Goal: Communication & Community: Answer question/provide support

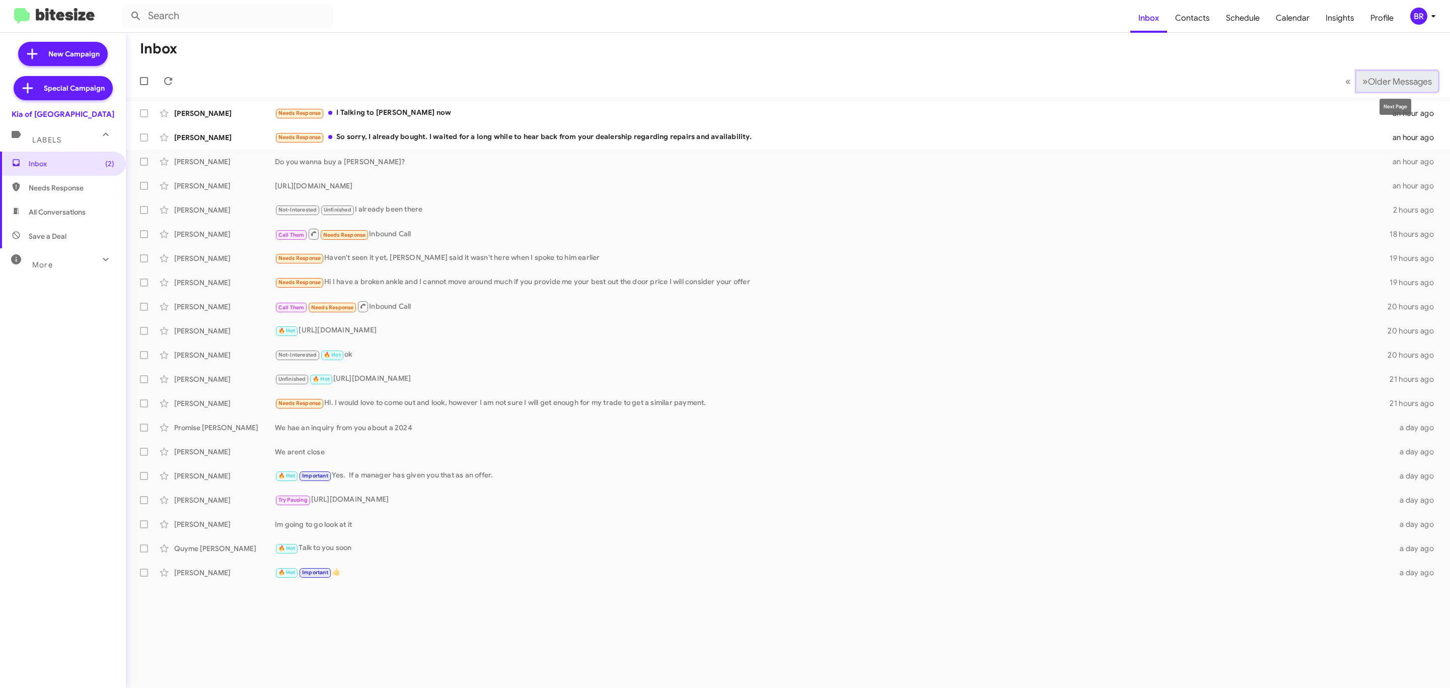
click at [1394, 78] on span "Older Messages" at bounding box center [1400, 81] width 64 height 11
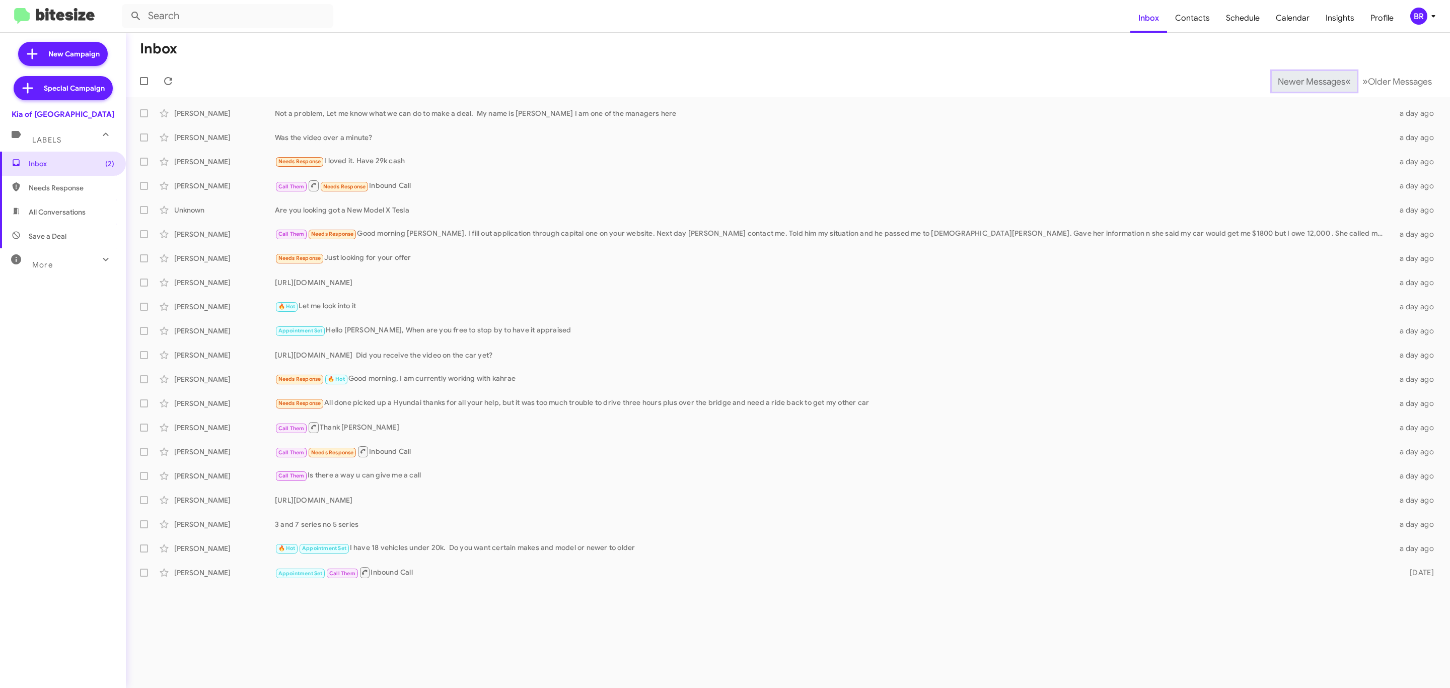
click at [1303, 80] on span "Newer Messages" at bounding box center [1310, 81] width 67 height 11
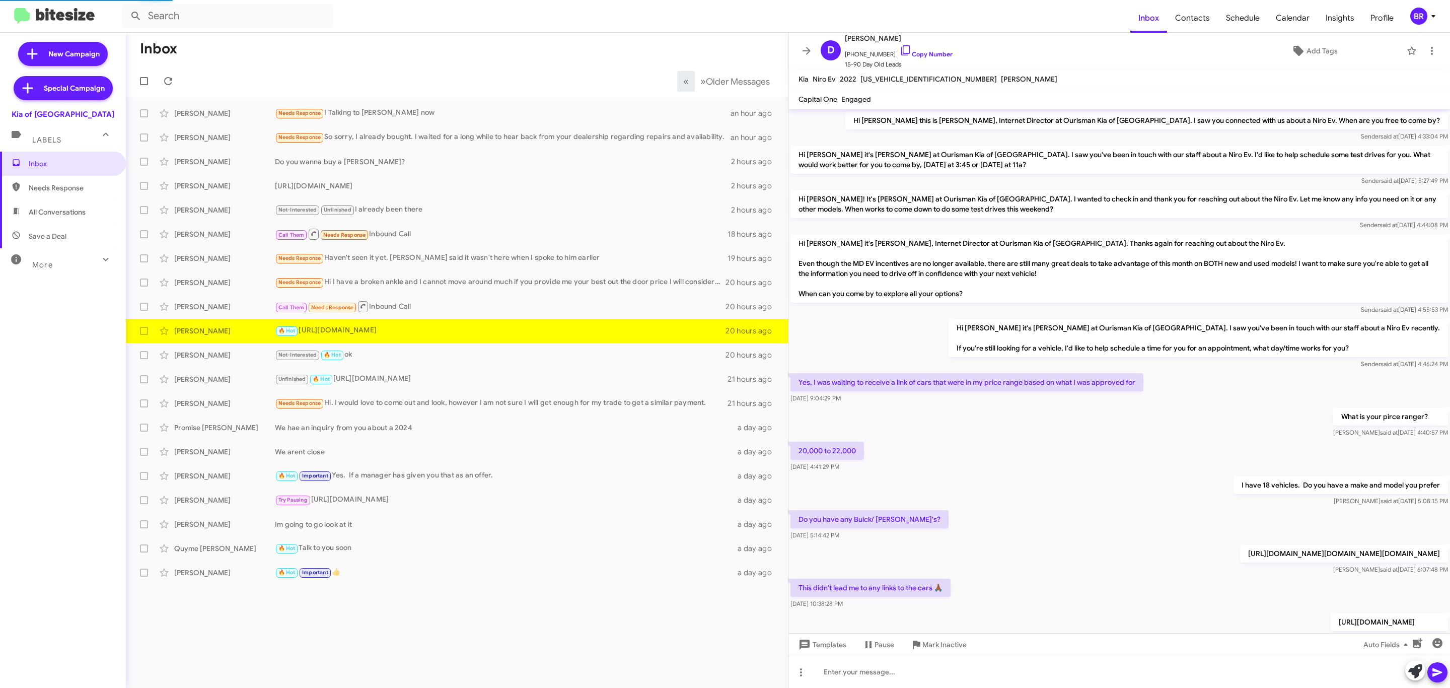
scroll to position [127, 0]
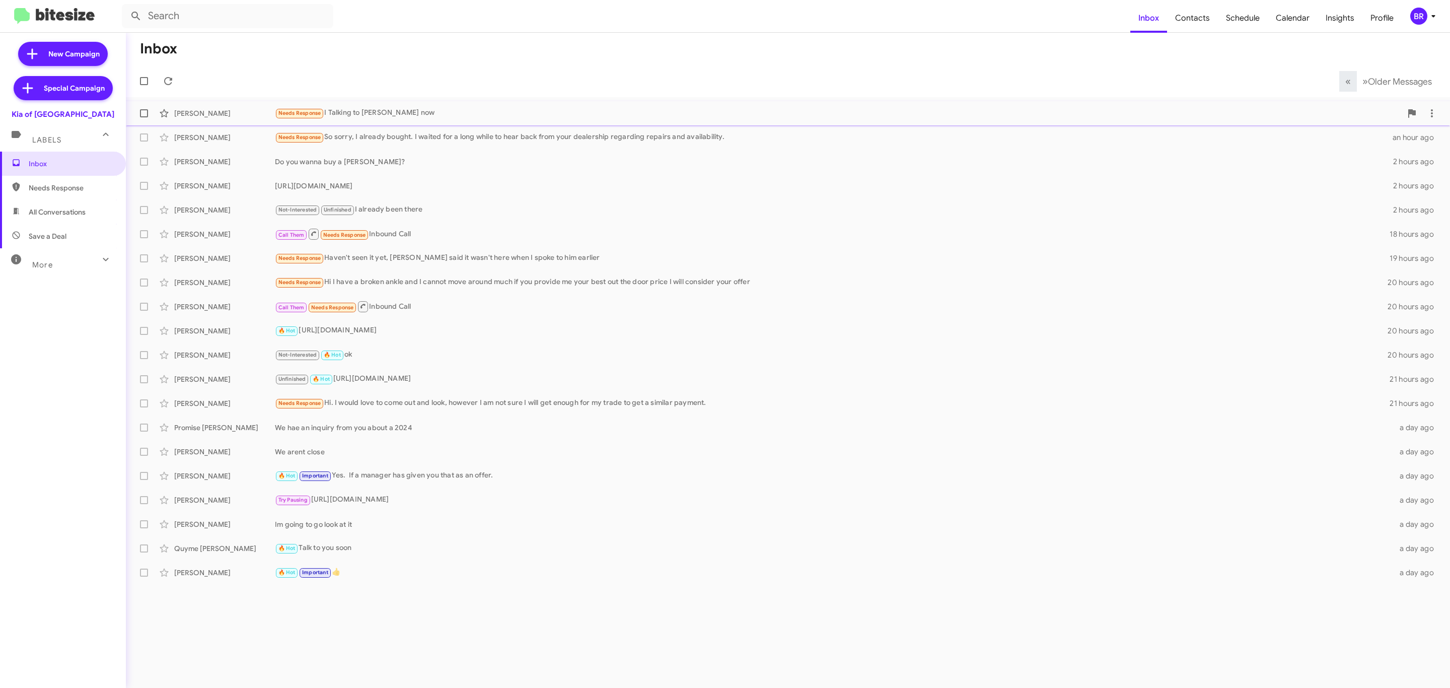
click at [145, 112] on span at bounding box center [144, 113] width 8 height 8
click at [144, 117] on input "checkbox" at bounding box center [143, 117] width 1 height 1
checkbox input "true"
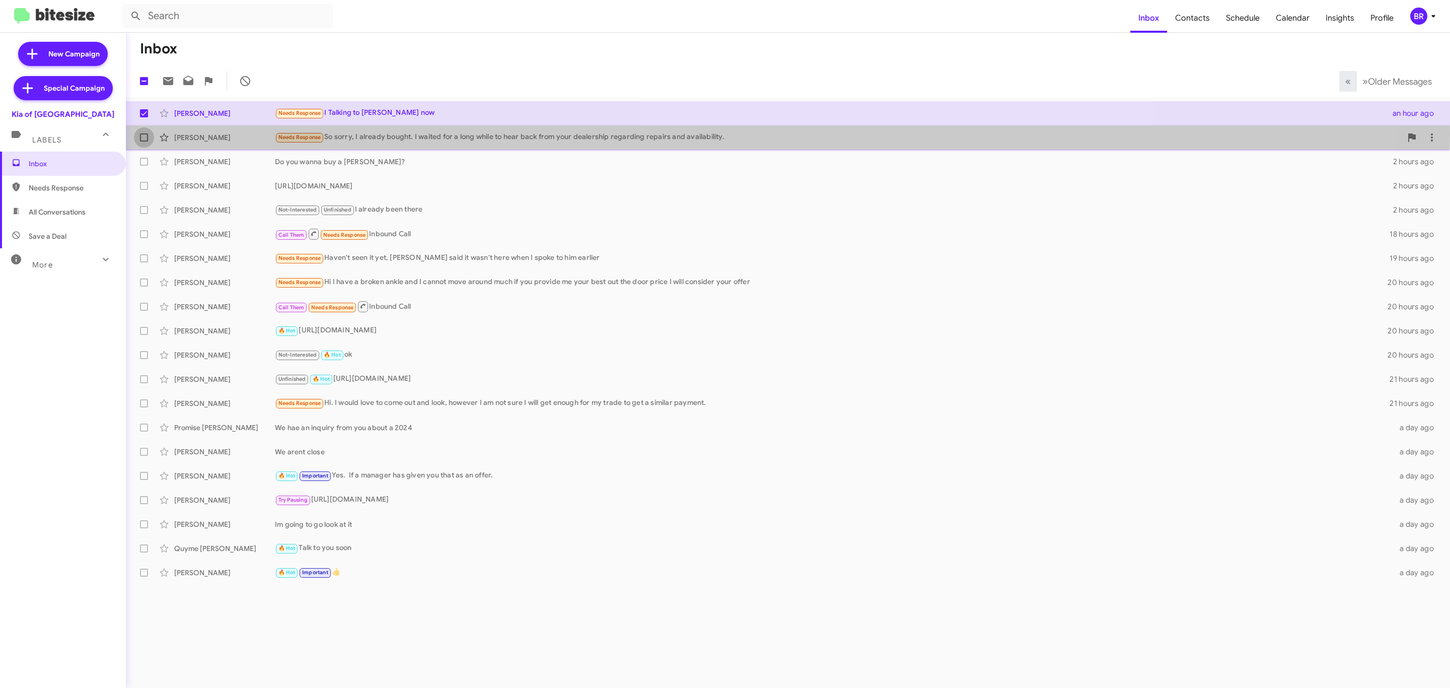
click at [145, 134] on span at bounding box center [144, 137] width 8 height 8
click at [144, 141] on input "checkbox" at bounding box center [143, 141] width 1 height 1
checkbox input "true"
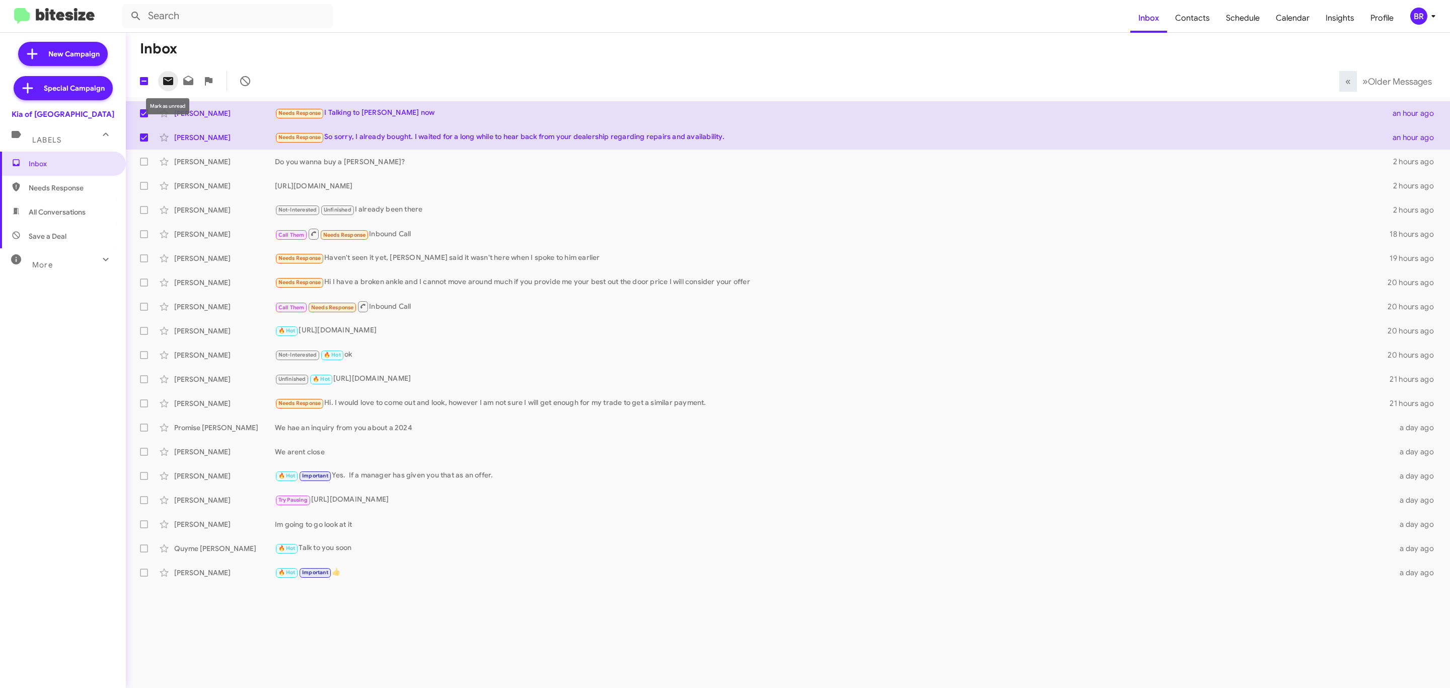
click at [170, 79] on icon at bounding box center [168, 81] width 10 height 8
click at [1415, 18] on div "BR" at bounding box center [1418, 16] width 17 height 17
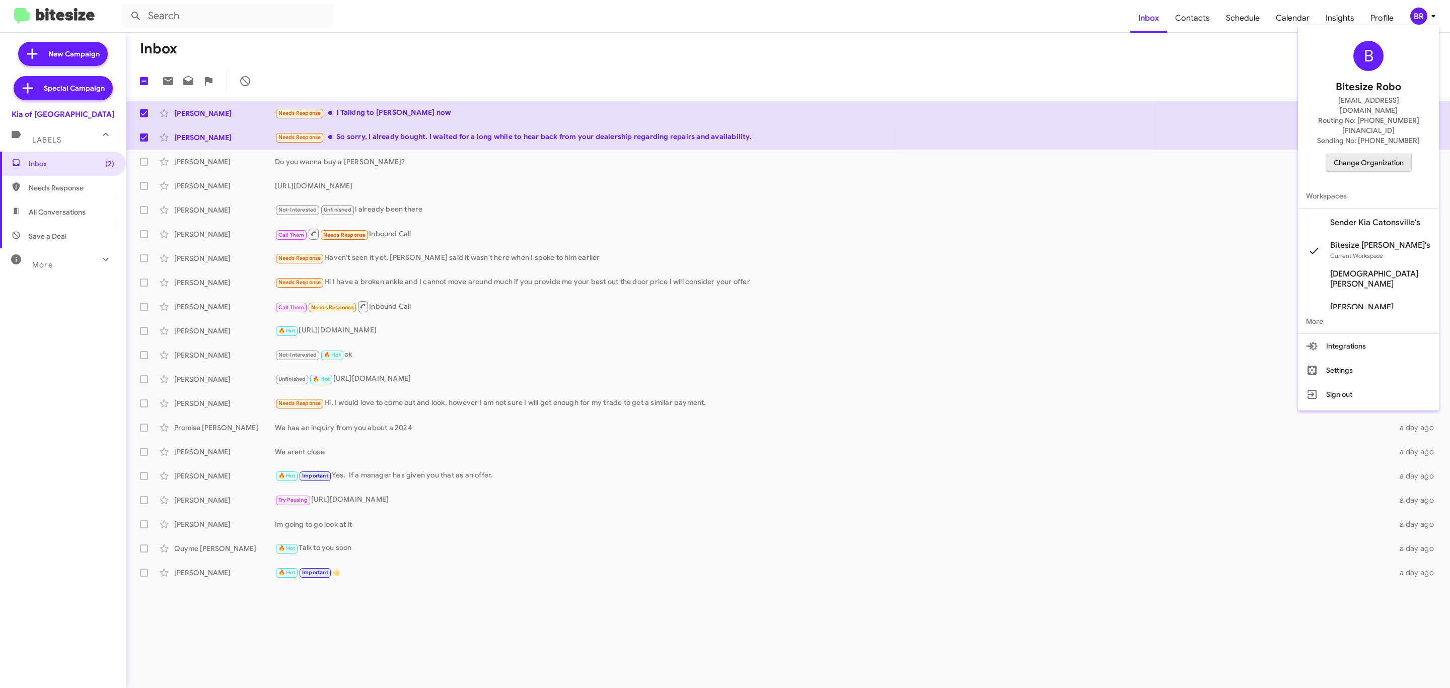
click at [1376, 154] on span "Change Organization" at bounding box center [1368, 162] width 70 height 17
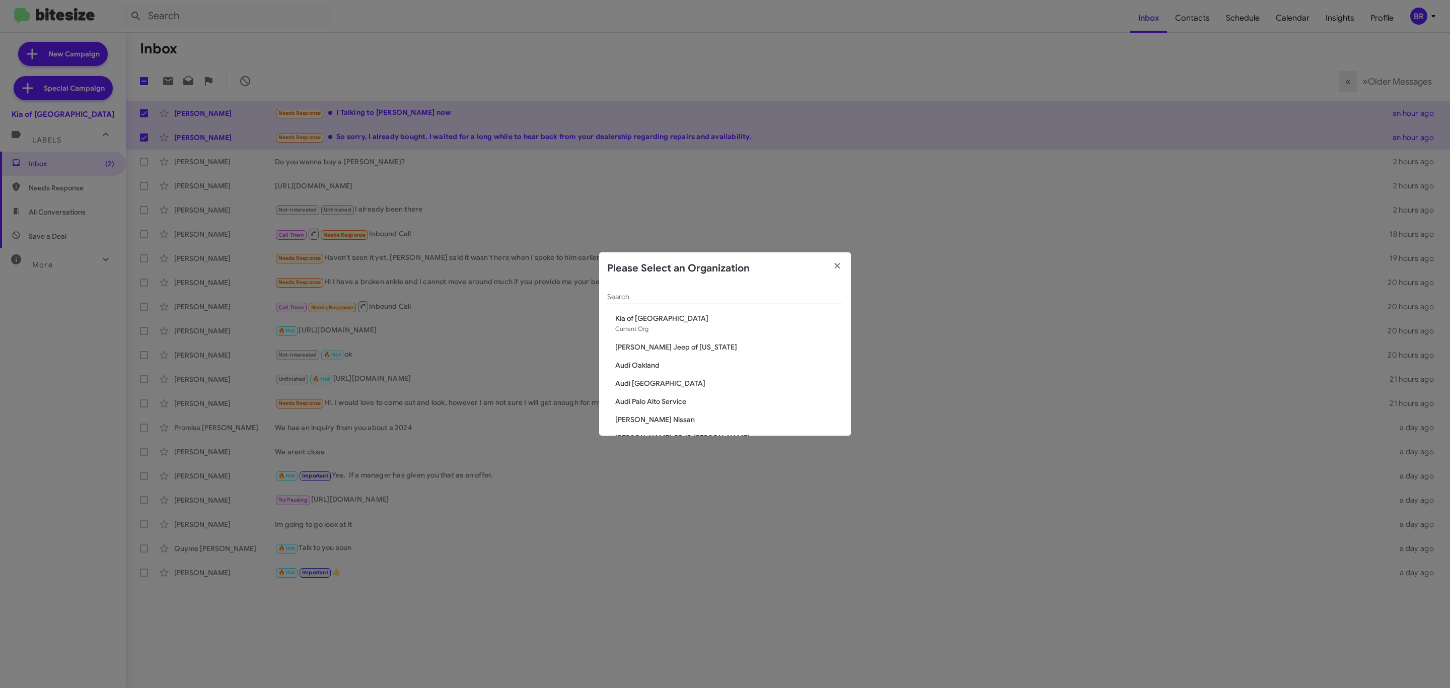
click at [740, 293] on input "Search" at bounding box center [725, 297] width 236 height 8
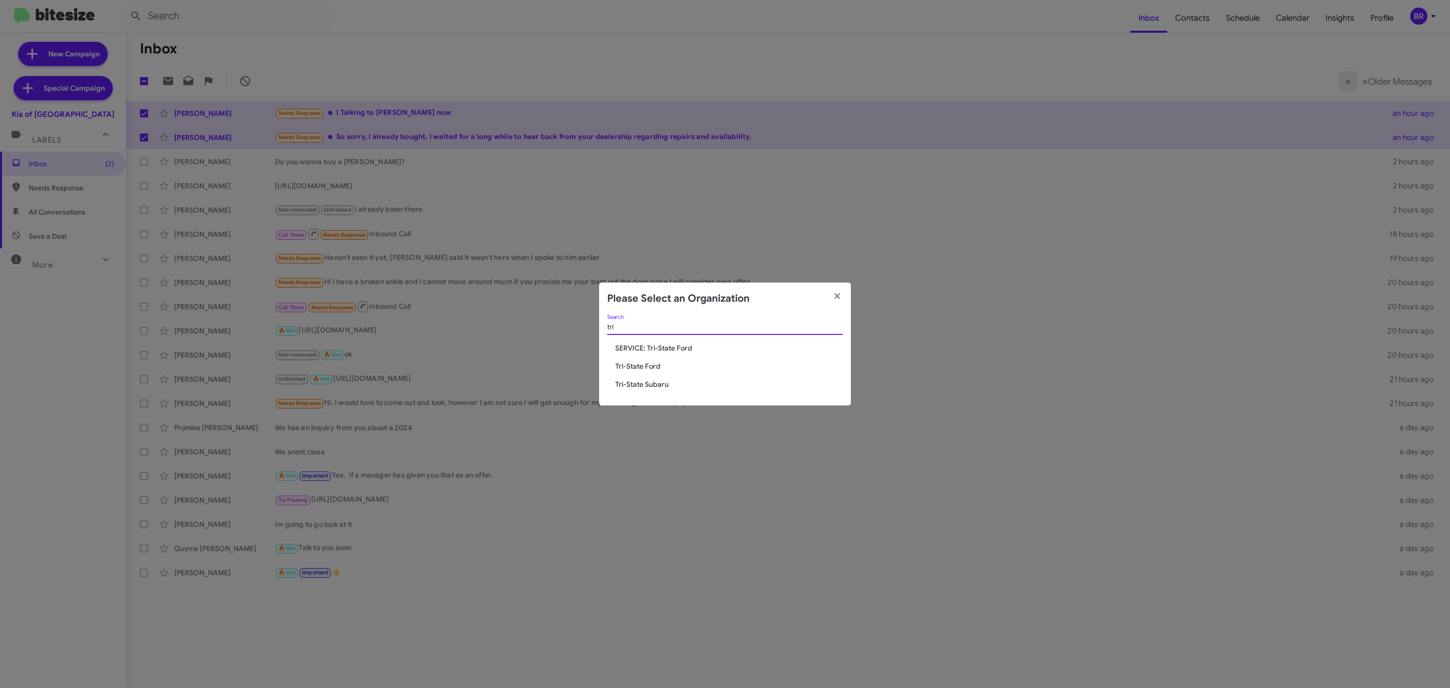
type input "tri"
click at [662, 385] on span "Tri-State Subaru" at bounding box center [729, 384] width 228 height 10
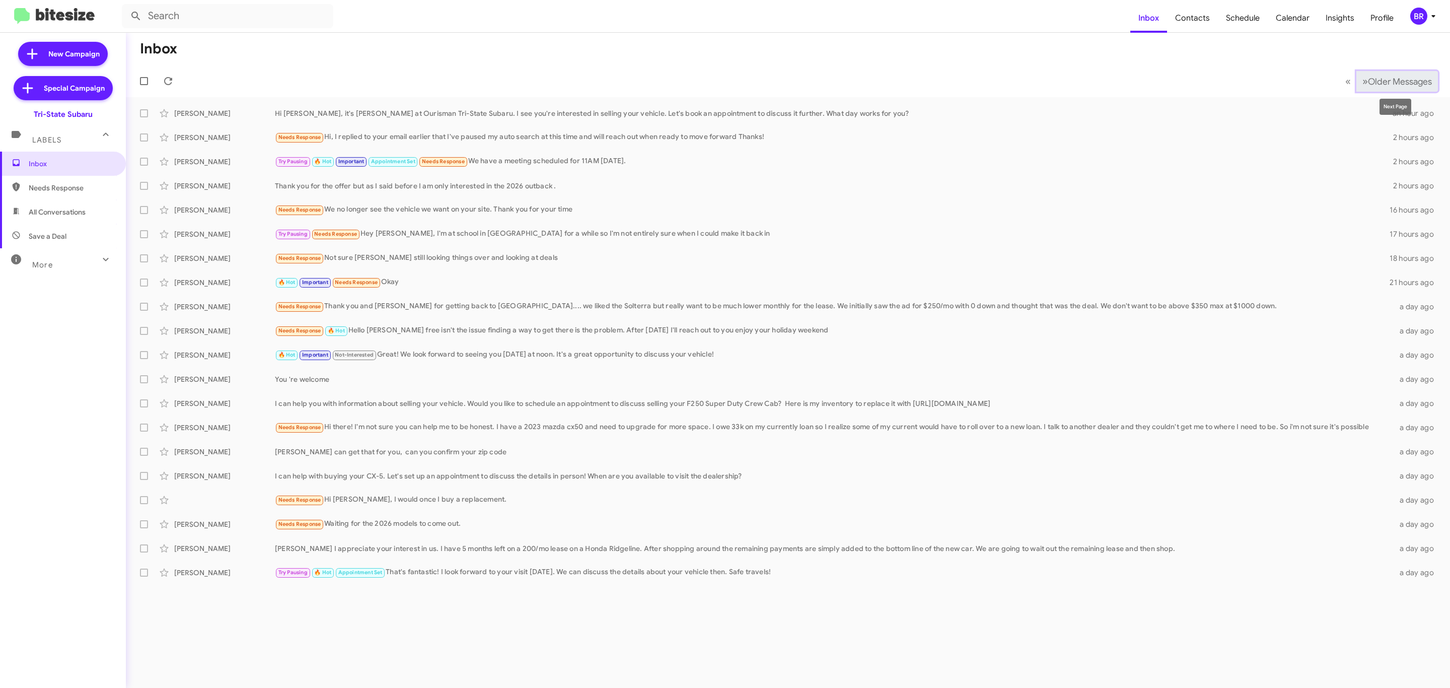
click at [1393, 74] on button "» Next Older Messages" at bounding box center [1397, 81] width 82 height 21
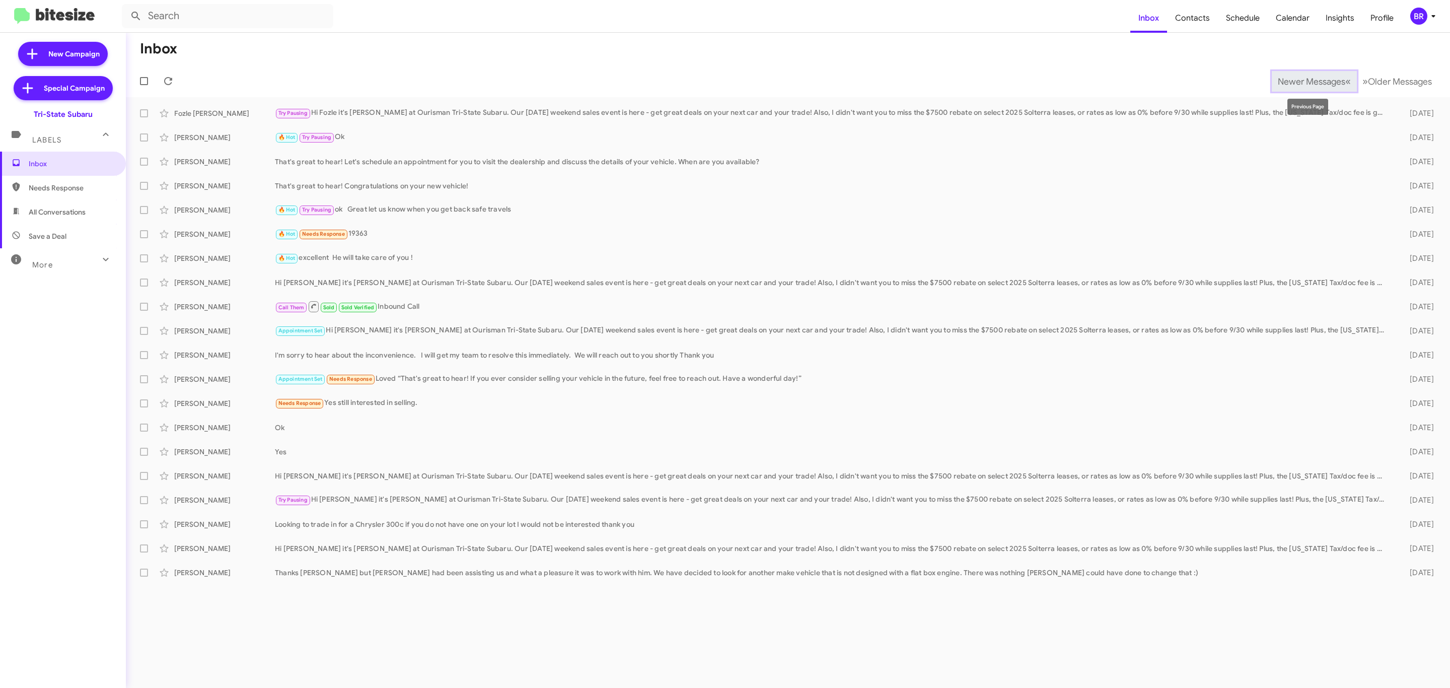
click at [1299, 82] on span "Newer Messages" at bounding box center [1310, 81] width 67 height 11
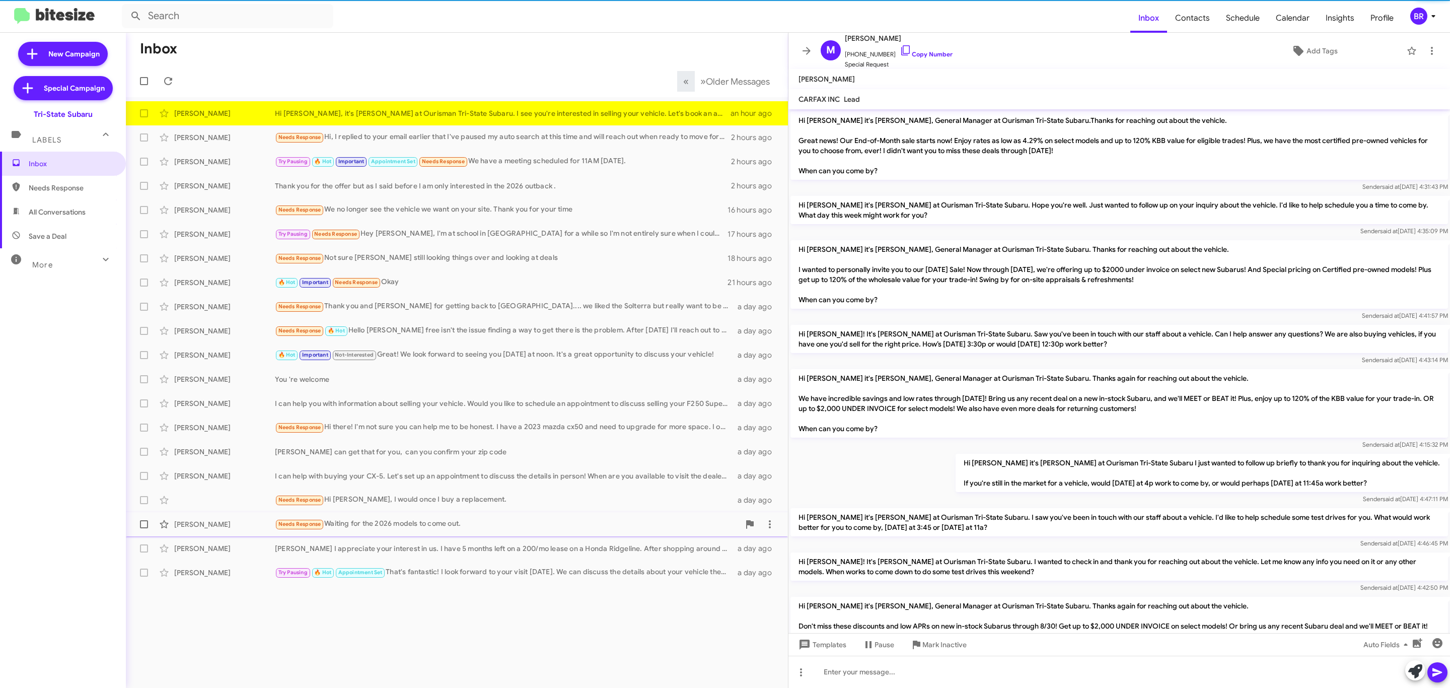
scroll to position [556, 0]
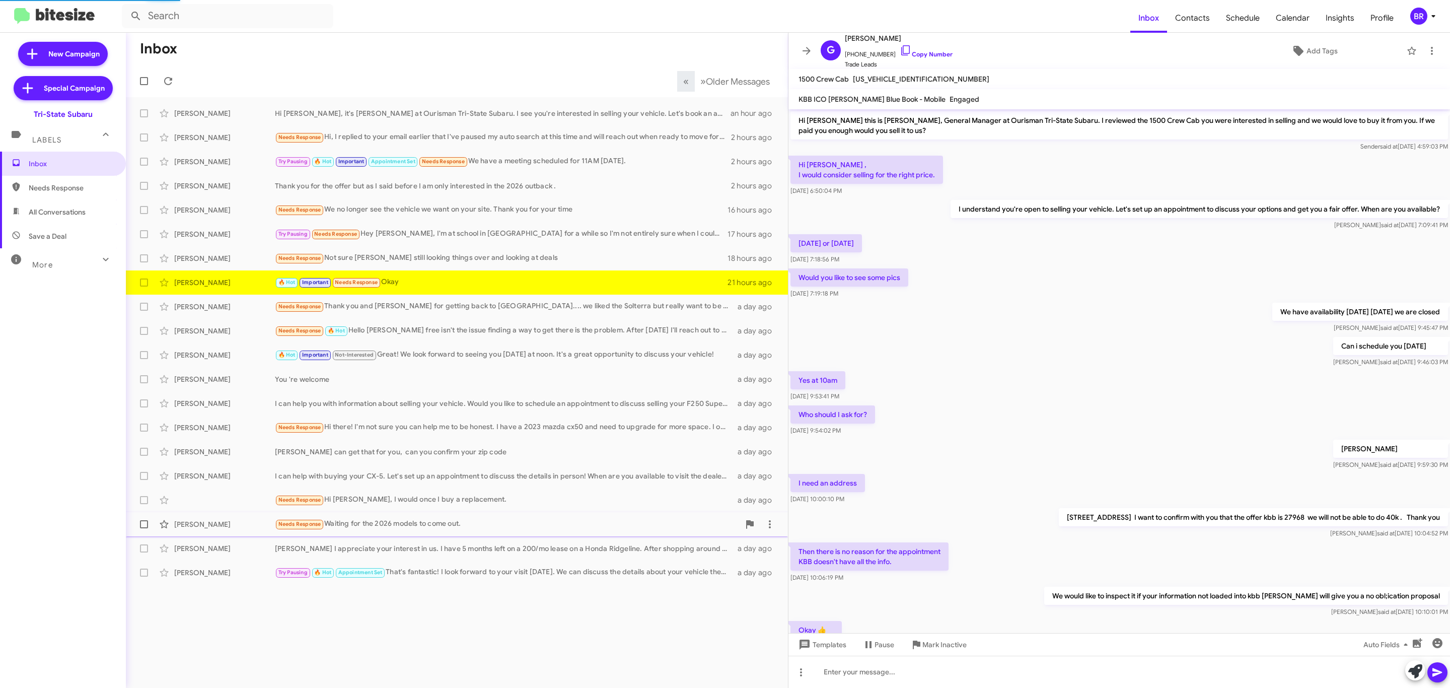
scroll to position [130, 0]
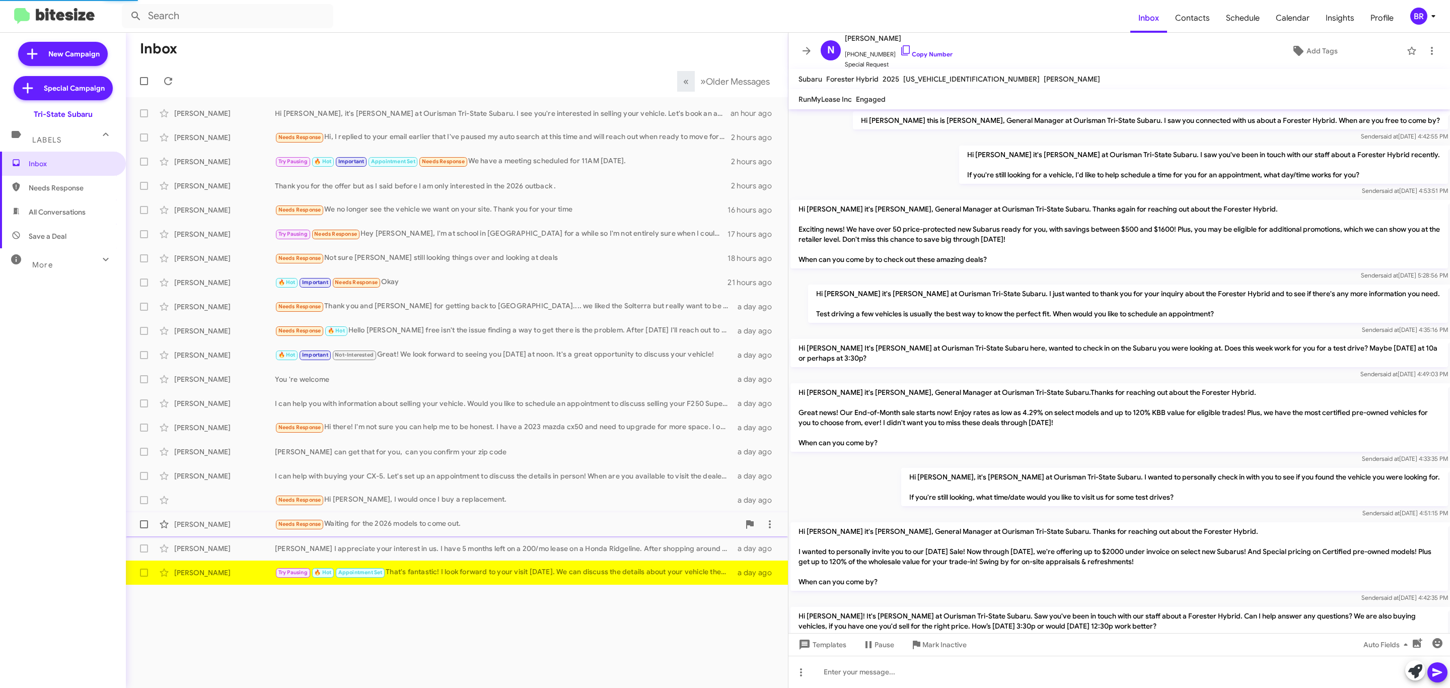
scroll to position [327, 0]
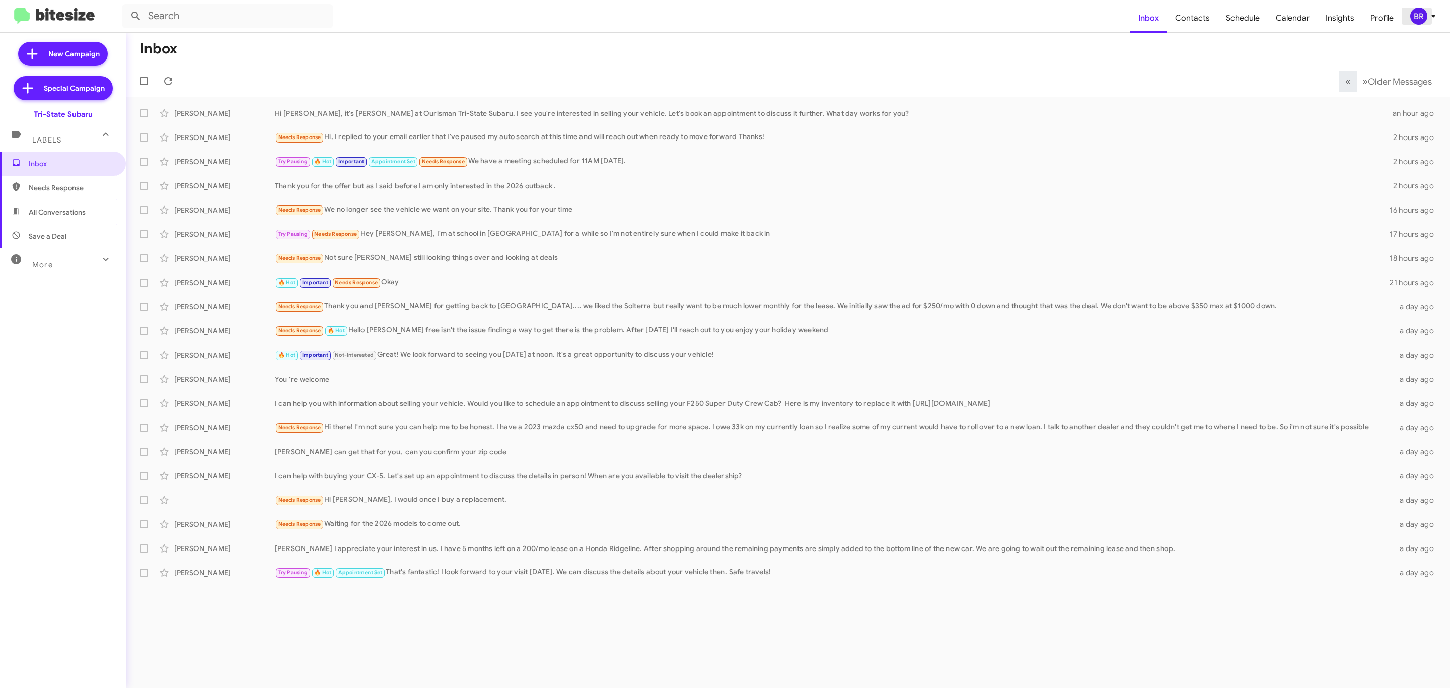
click at [1418, 15] on div "BR" at bounding box center [1418, 16] width 17 height 17
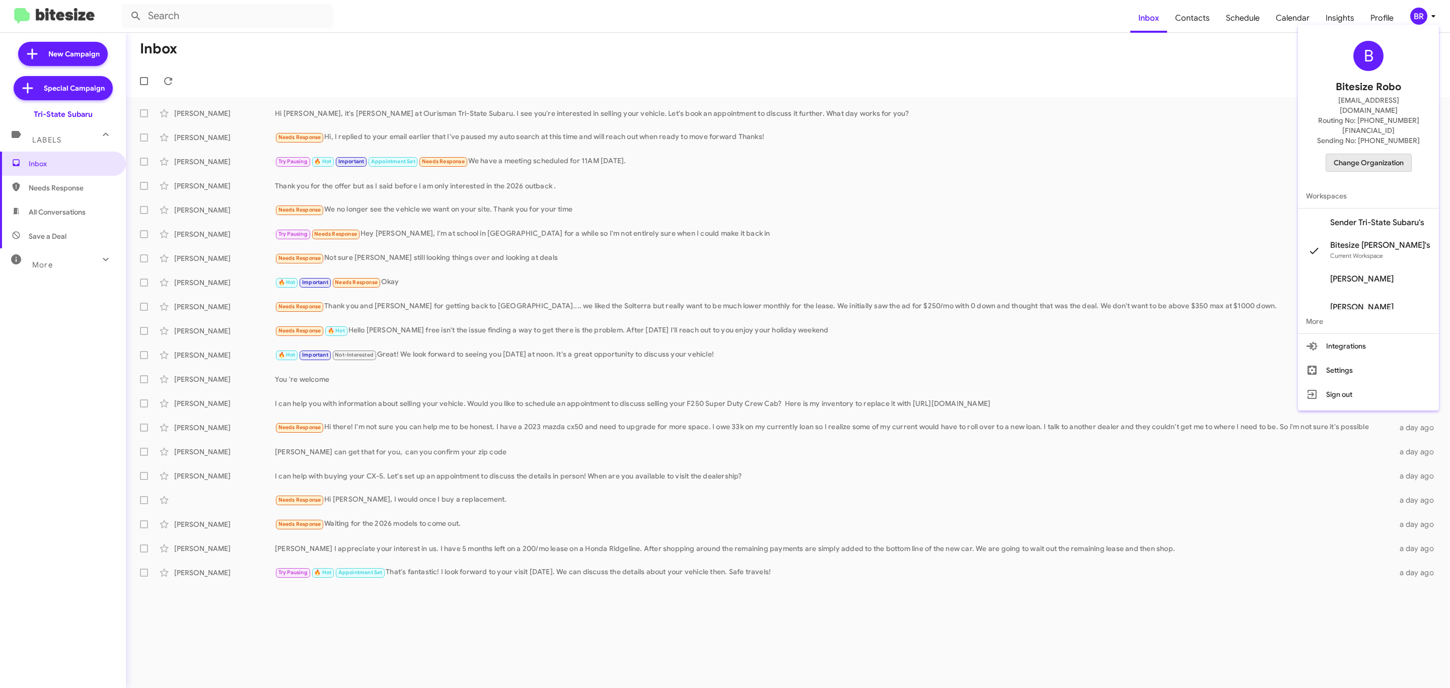
click at [1350, 154] on span "Change Organization" at bounding box center [1368, 162] width 70 height 17
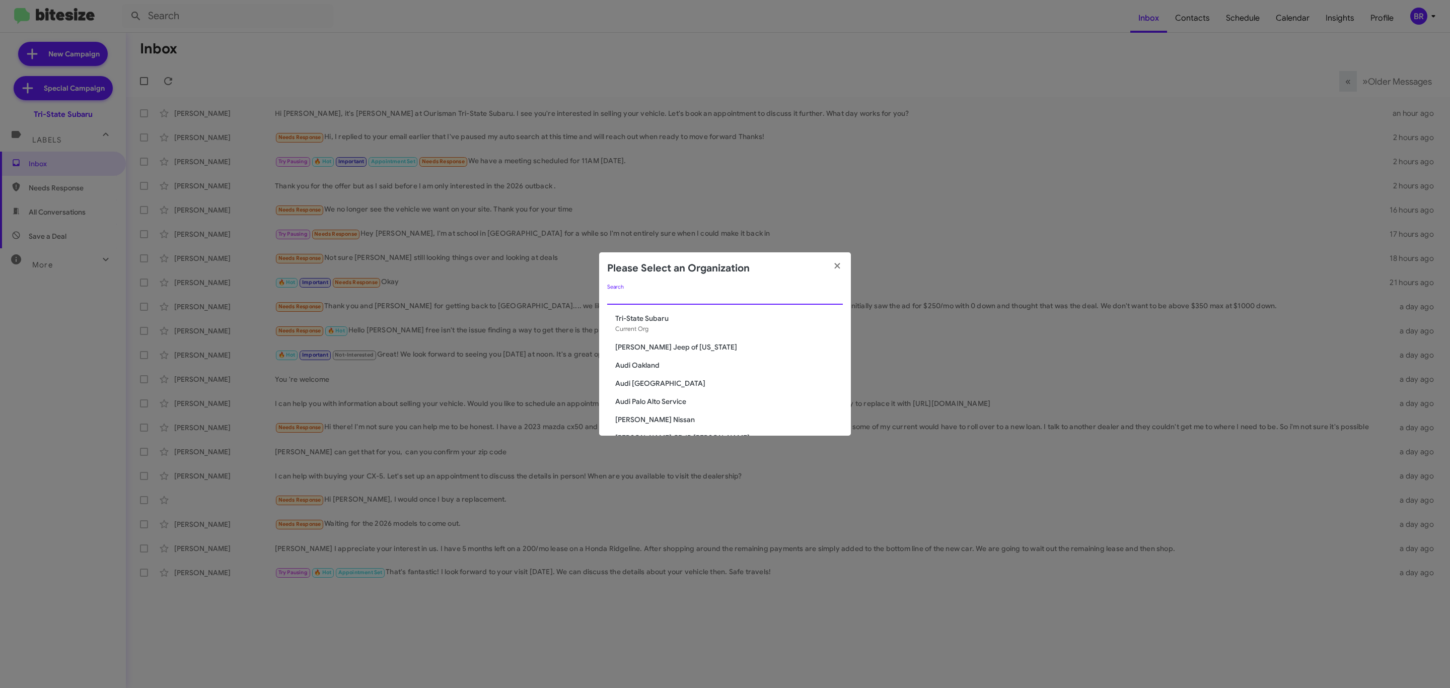
click at [691, 300] on input "Search" at bounding box center [725, 297] width 236 height 8
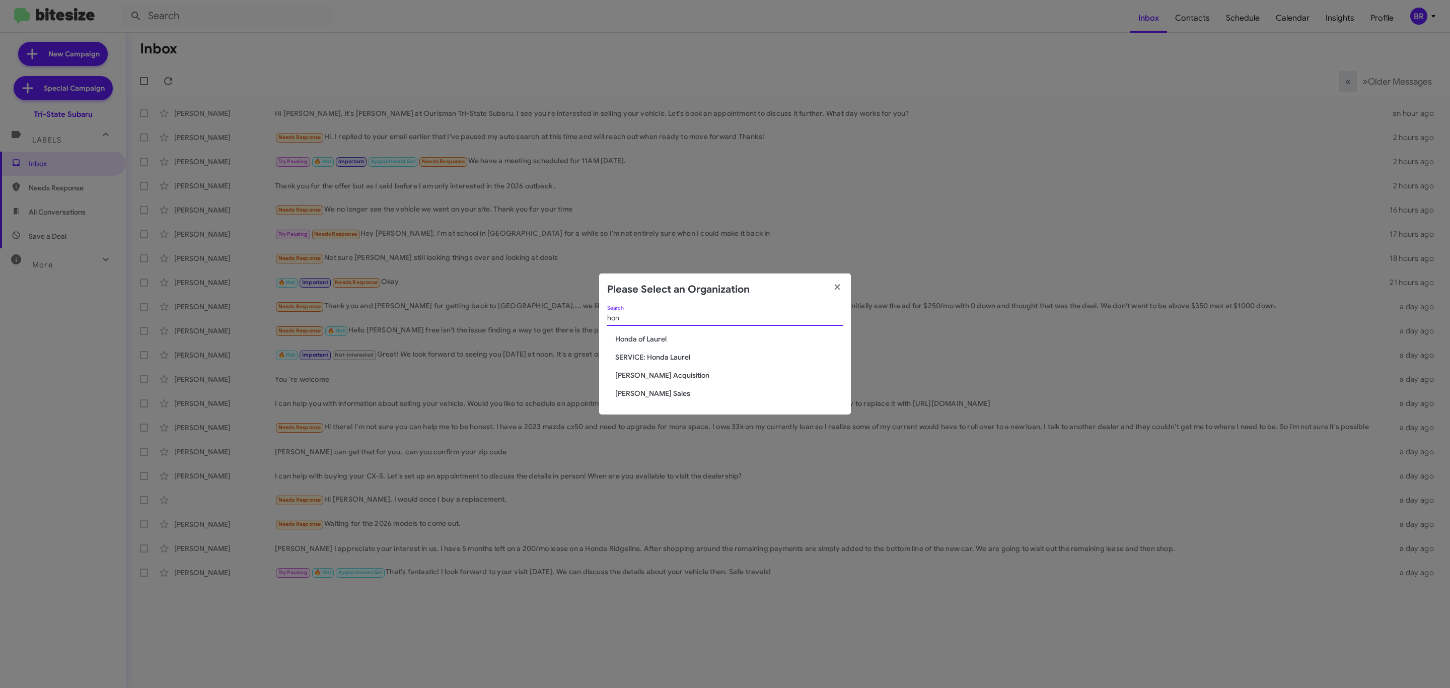
type input "hon"
click at [661, 334] on span "Honda of Laurel" at bounding box center [729, 339] width 228 height 10
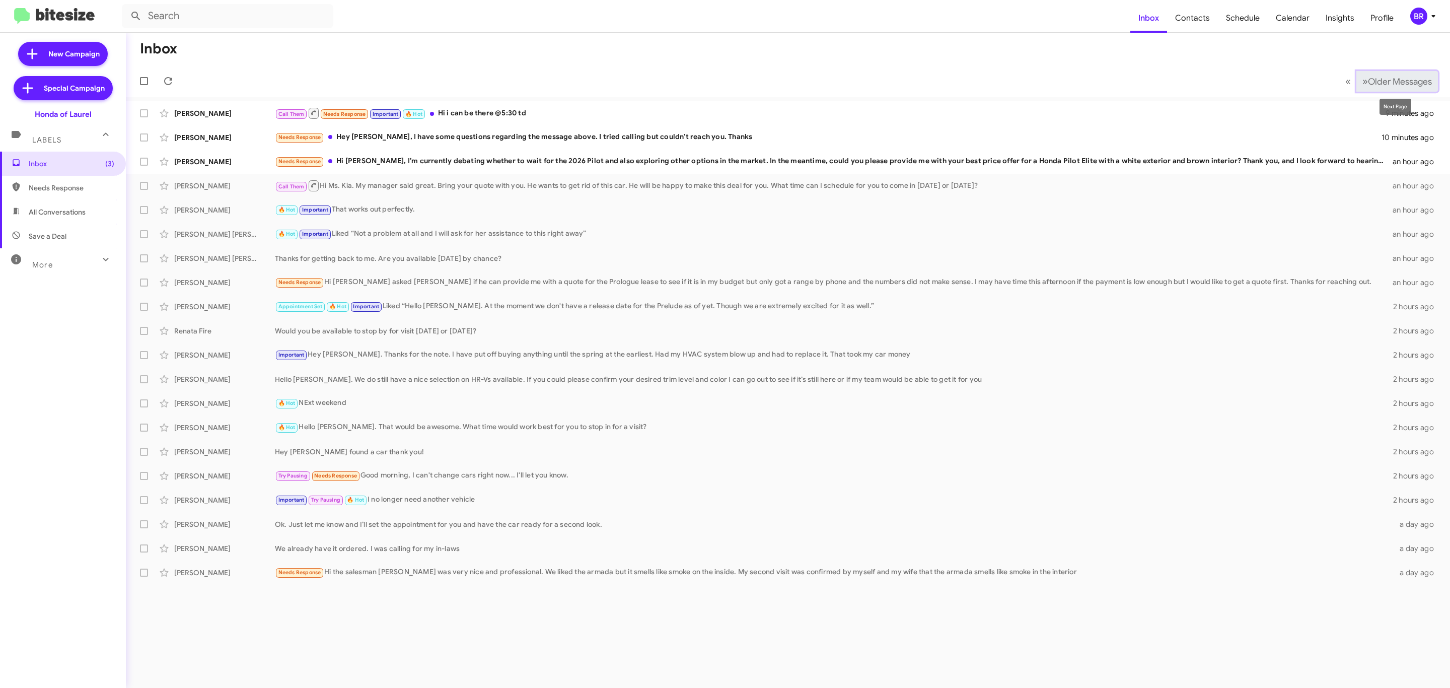
click at [1388, 82] on span "Older Messages" at bounding box center [1400, 81] width 64 height 11
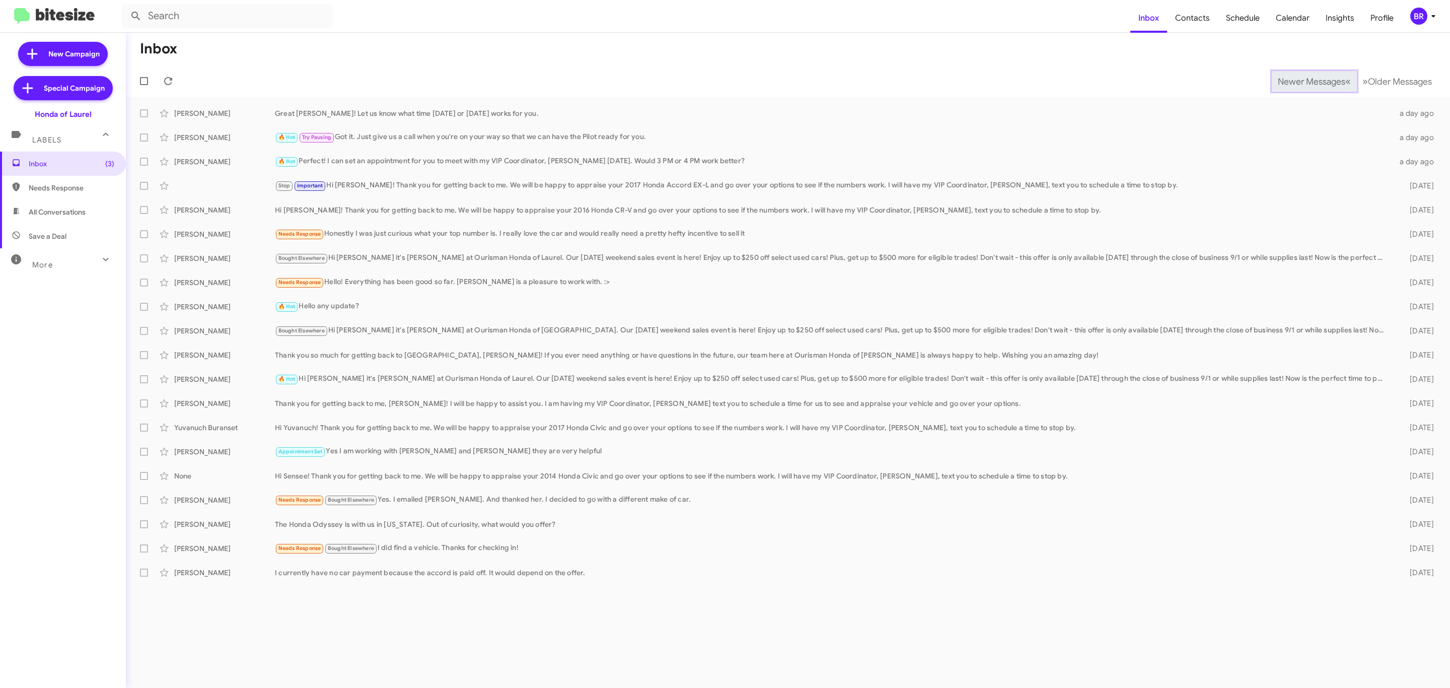
click at [1303, 80] on span "Newer Messages" at bounding box center [1310, 81] width 67 height 11
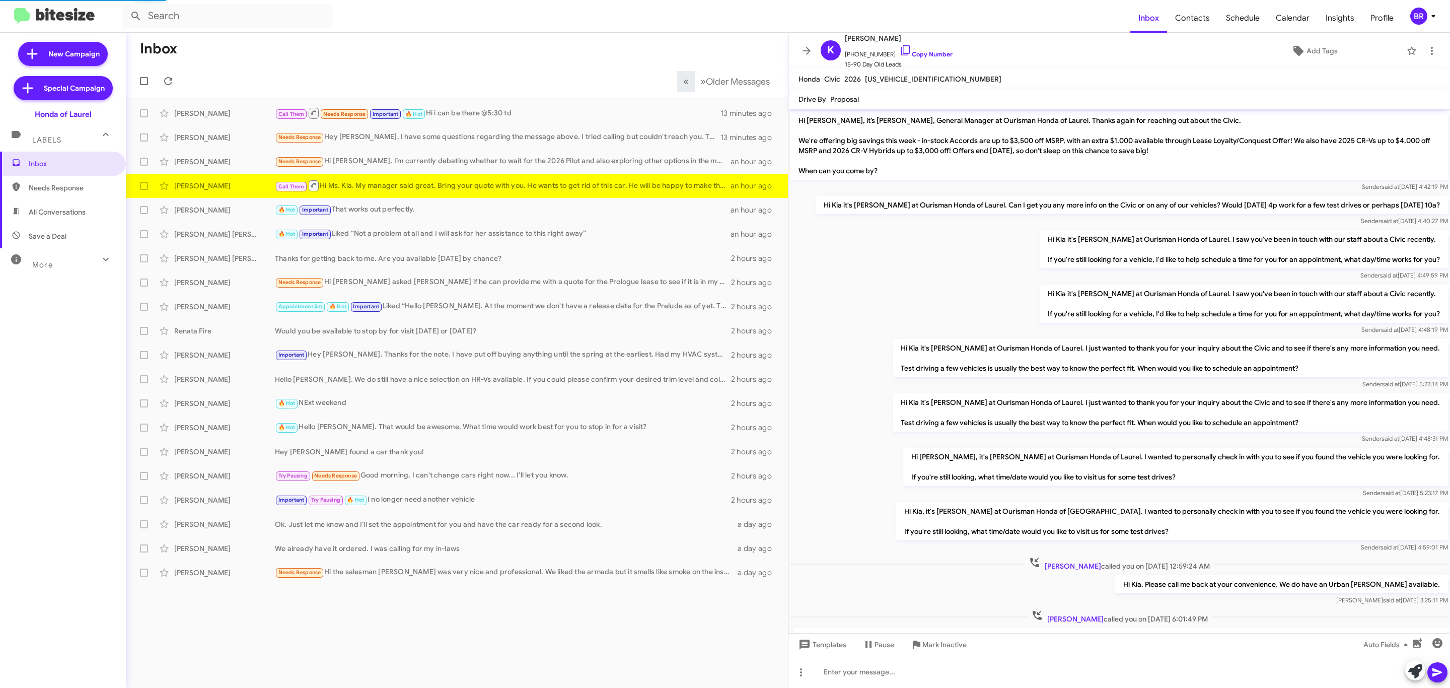
scroll to position [68, 0]
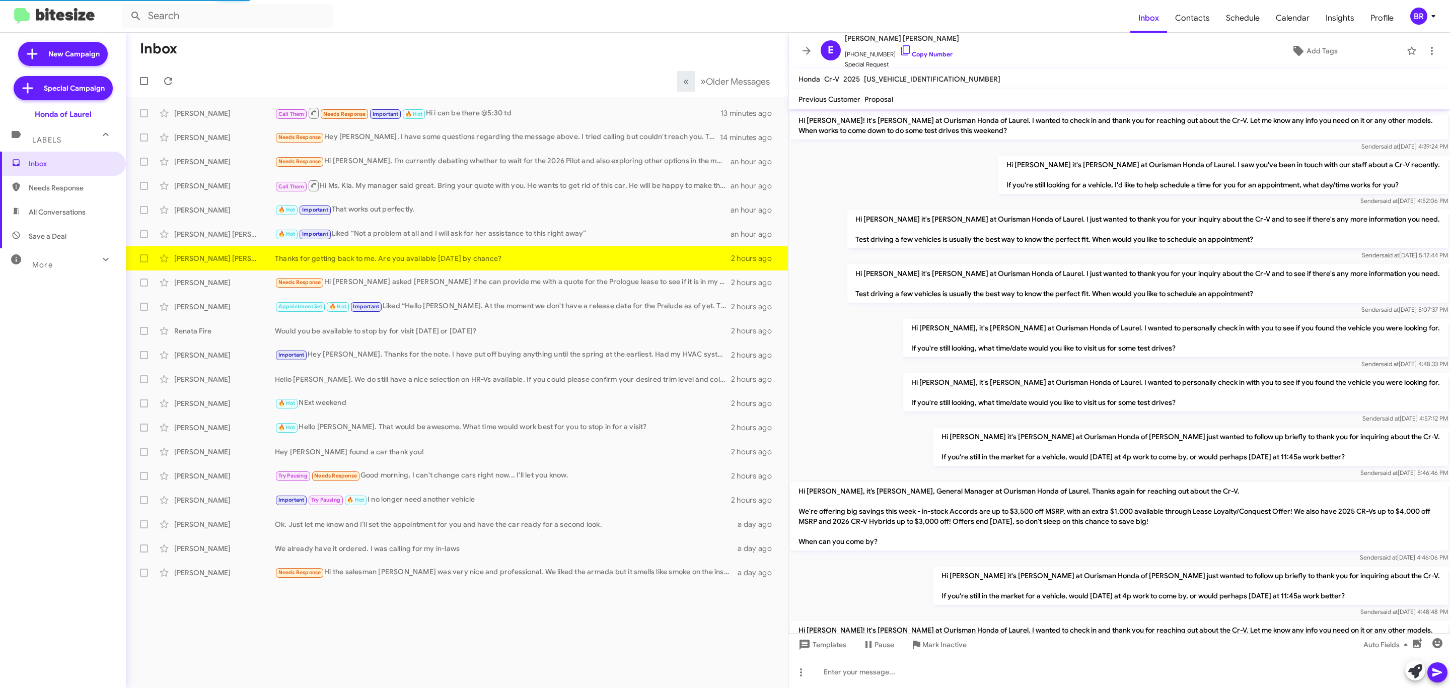
scroll to position [603, 0]
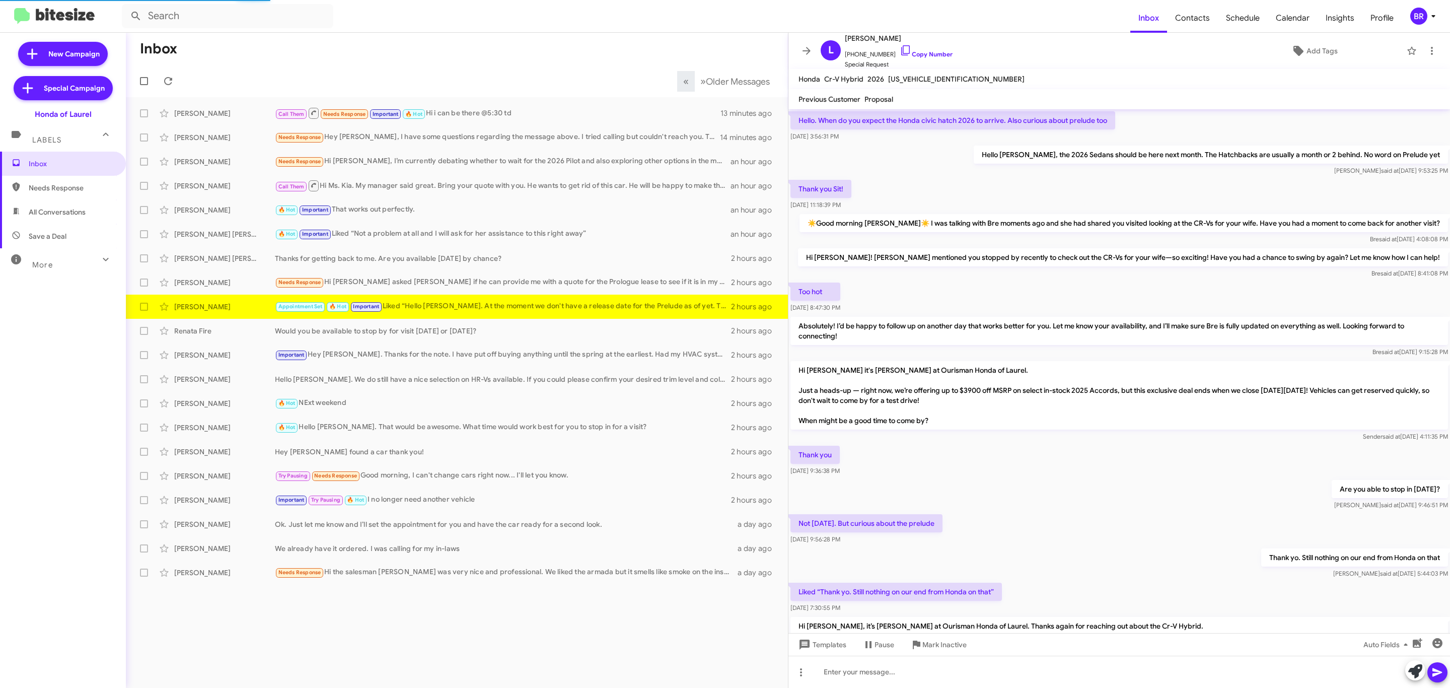
scroll to position [371, 0]
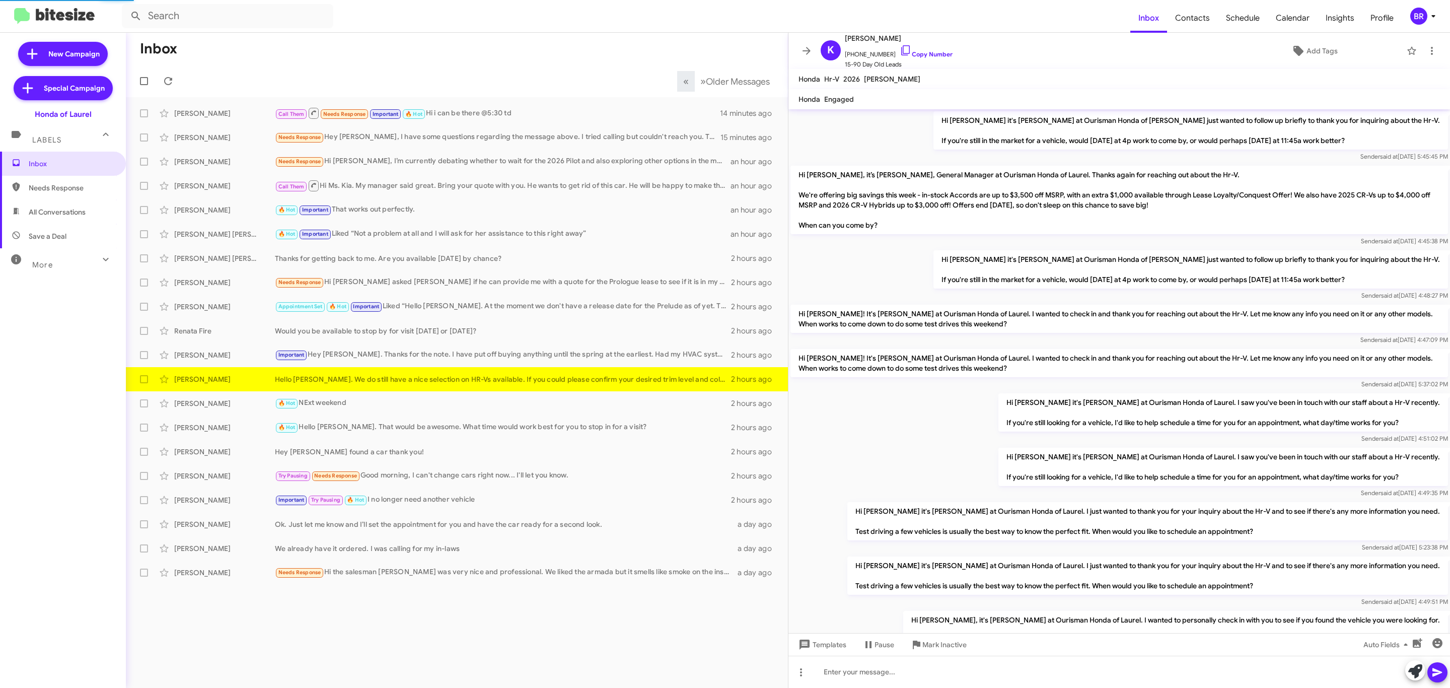
scroll to position [452, 0]
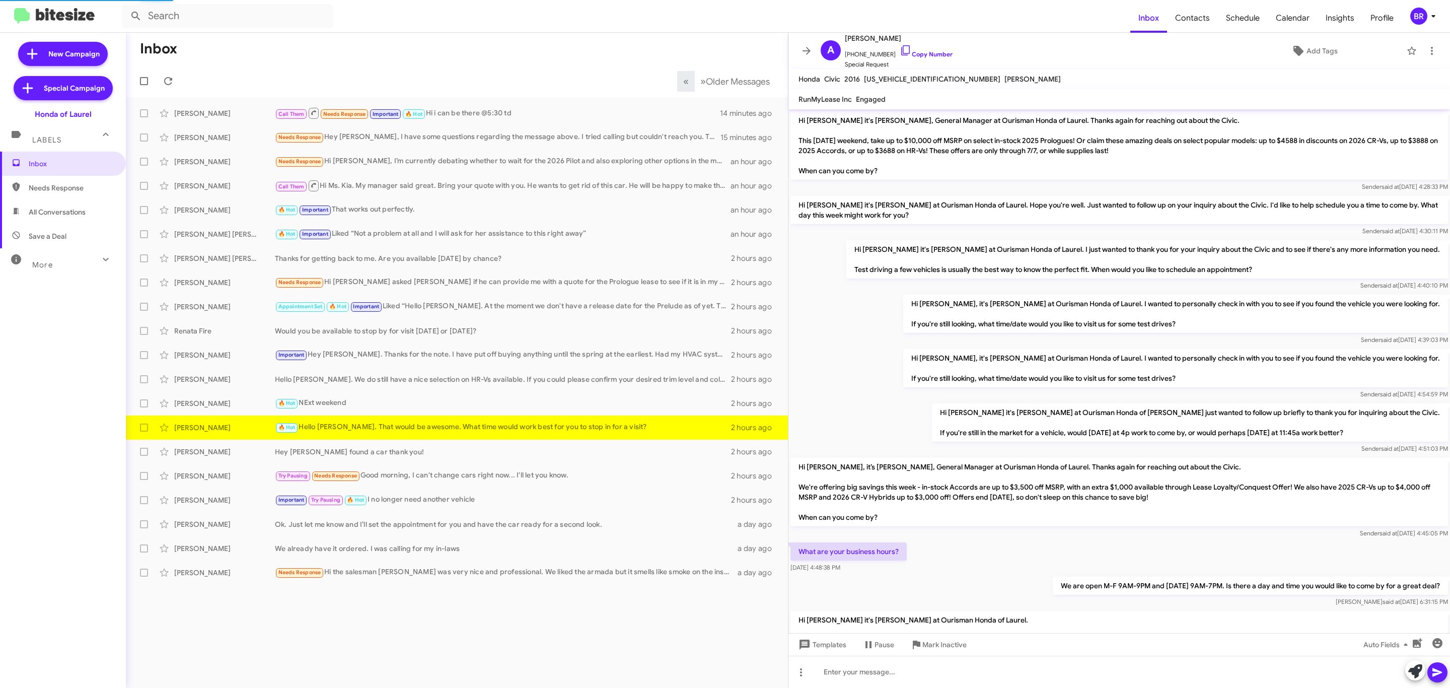
scroll to position [159, 0]
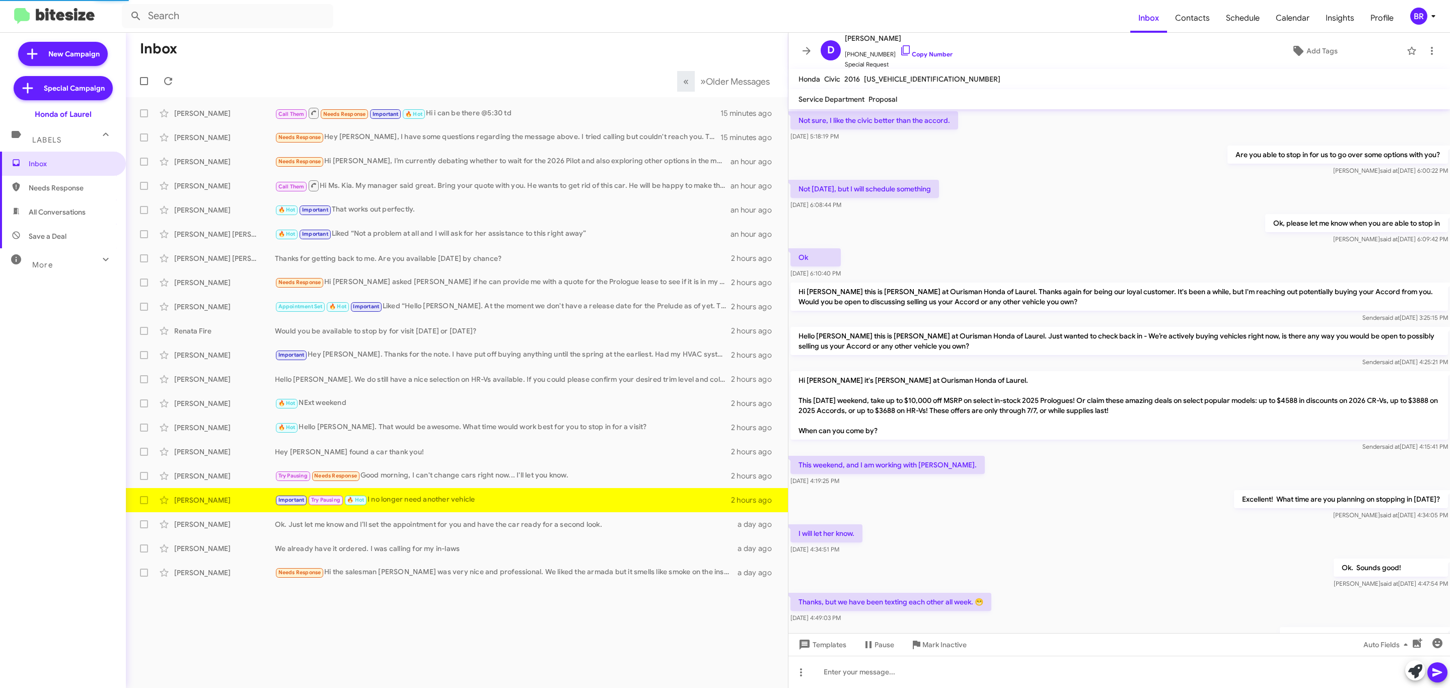
scroll to position [392, 0]
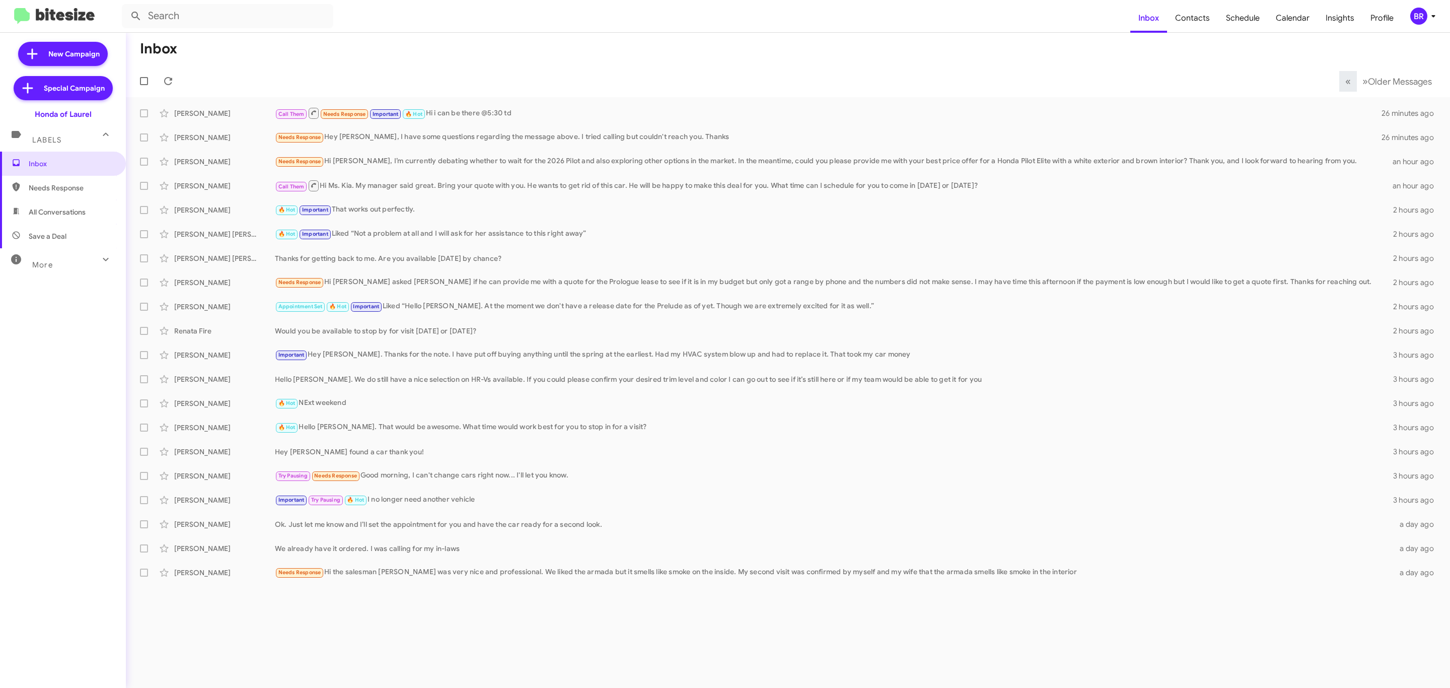
click at [488, 41] on mat-toolbar-row "Inbox" at bounding box center [788, 49] width 1324 height 32
click at [147, 159] on span at bounding box center [144, 162] width 8 height 8
click at [144, 166] on input "checkbox" at bounding box center [143, 166] width 1 height 1
click at [147, 159] on span at bounding box center [144, 162] width 8 height 8
click at [144, 166] on input "checkbox" at bounding box center [143, 166] width 1 height 1
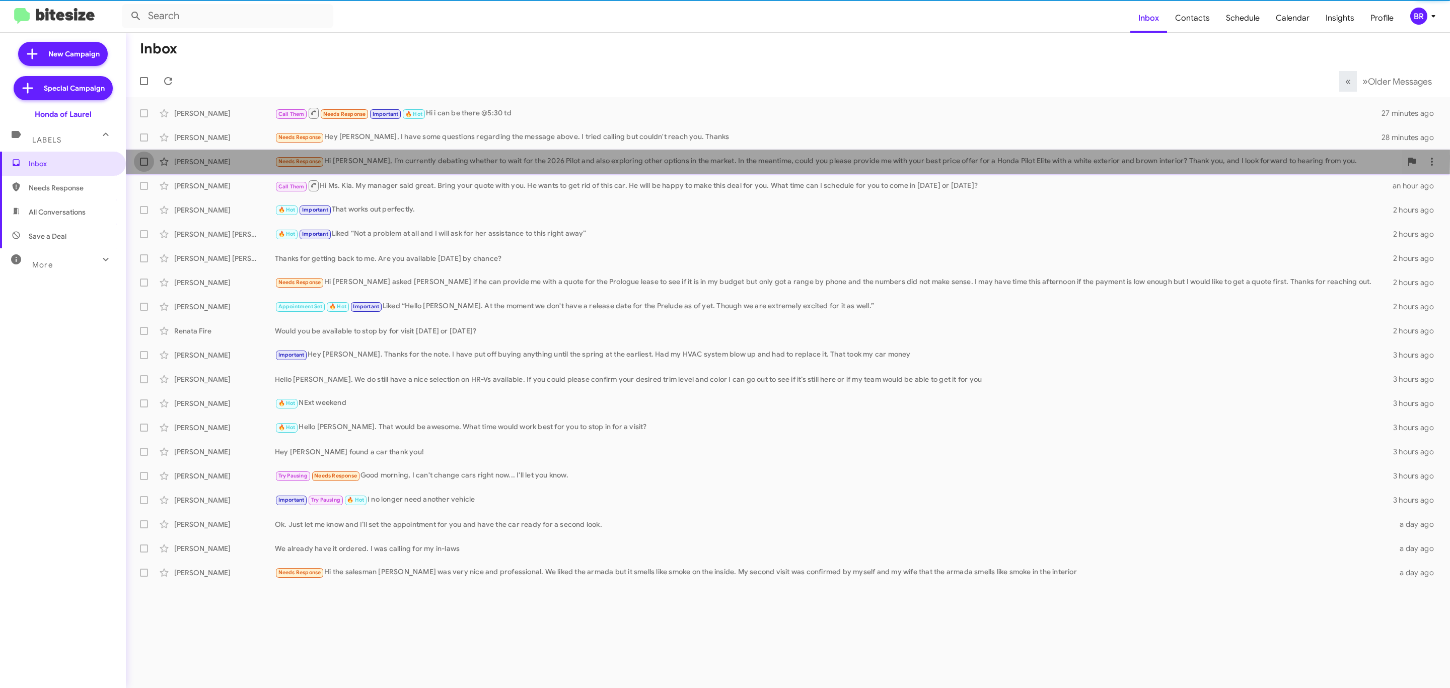
click at [145, 165] on span at bounding box center [144, 162] width 8 height 8
click at [144, 166] on input "checkbox" at bounding box center [143, 166] width 1 height 1
checkbox input "true"
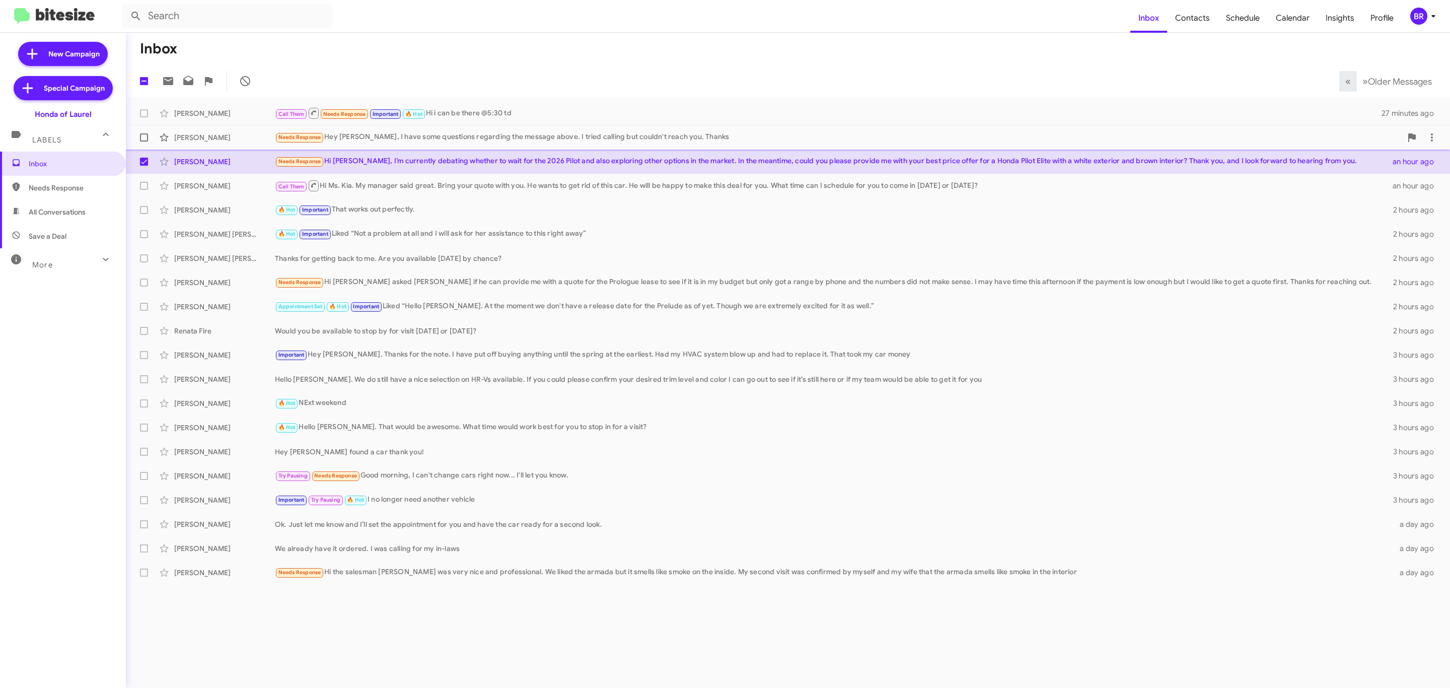
click at [142, 138] on span at bounding box center [144, 137] width 8 height 8
click at [143, 141] on input "checkbox" at bounding box center [143, 141] width 1 height 1
checkbox input "true"
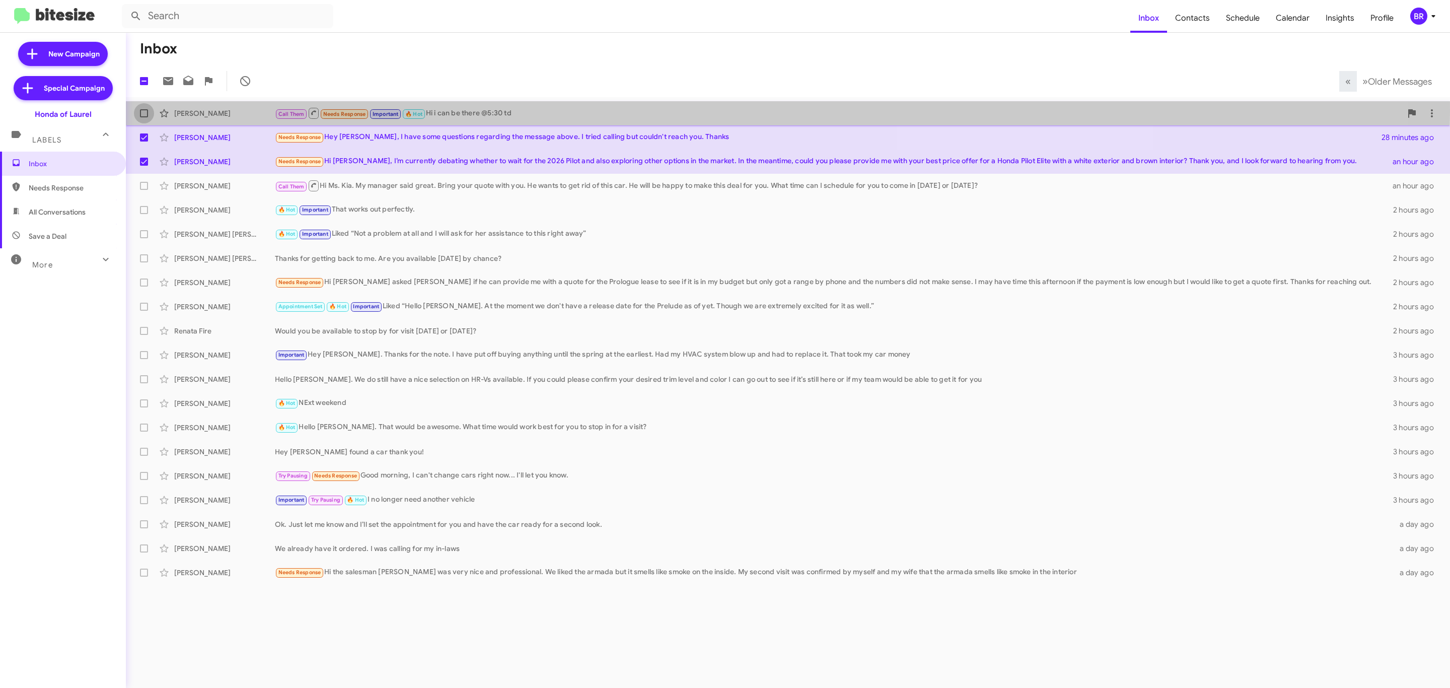
click at [150, 112] on label at bounding box center [144, 113] width 20 height 20
click at [144, 117] on input "checkbox" at bounding box center [143, 117] width 1 height 1
checkbox input "true"
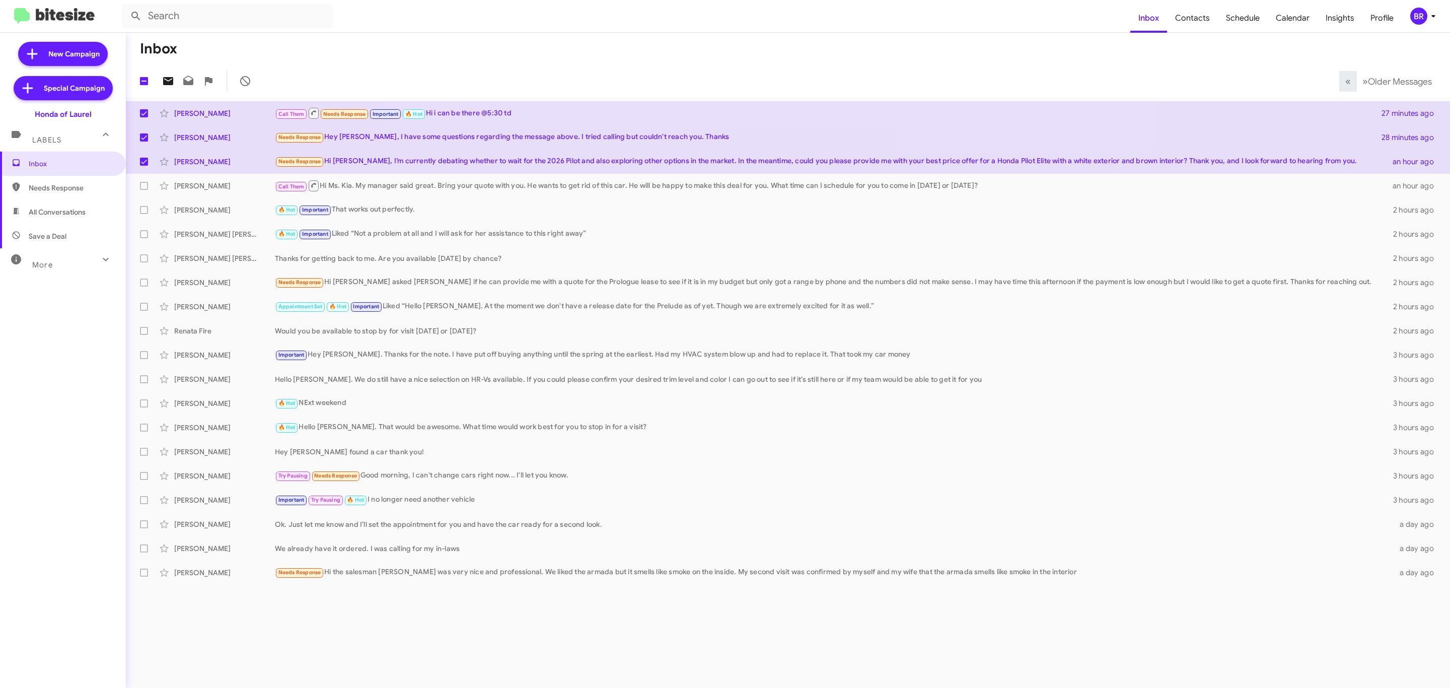
click at [170, 85] on icon at bounding box center [168, 81] width 10 height 8
click at [647, 66] on mat-toolbar-row "3 « Previous » Next Older Messages" at bounding box center [788, 81] width 1324 height 32
click at [854, 316] on div "Lewis Urrutia Appointment Set 🔥 Hot Important Liked “Hello Lewis. At the moment…" at bounding box center [788, 306] width 1308 height 20
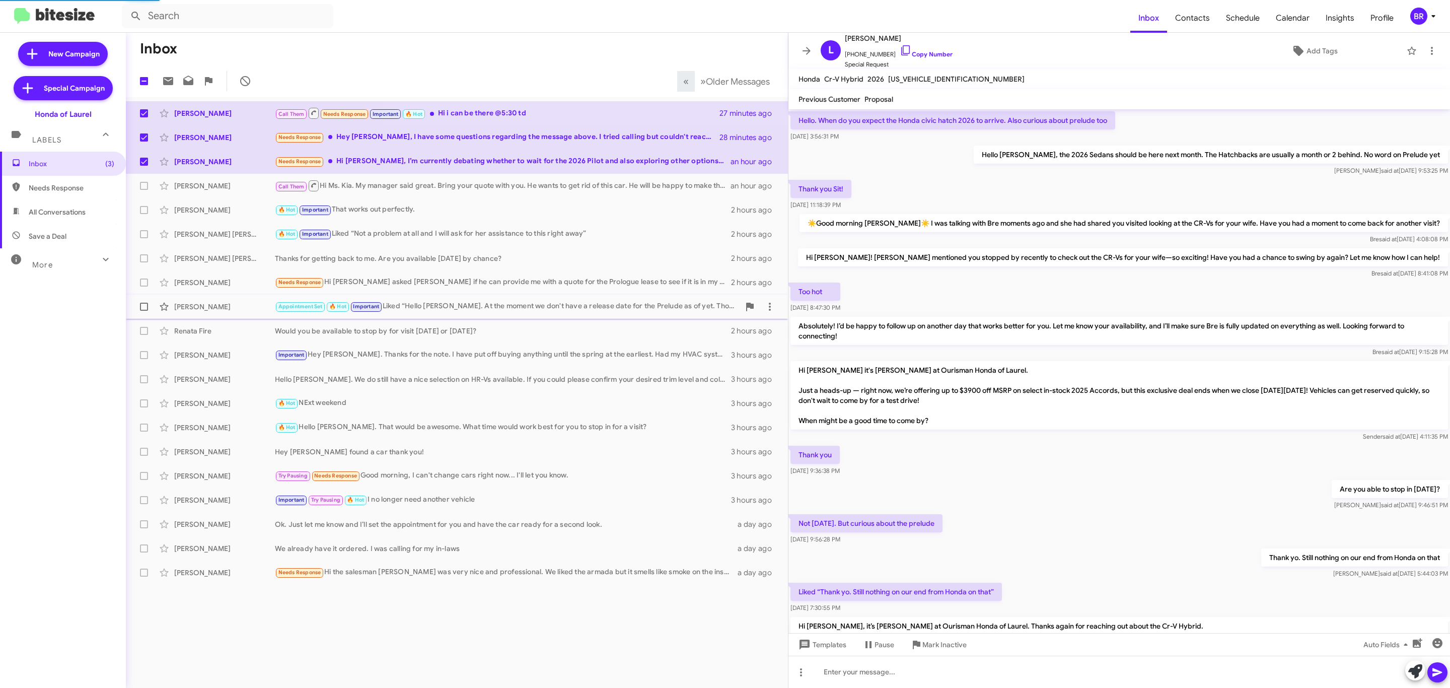
scroll to position [371, 0]
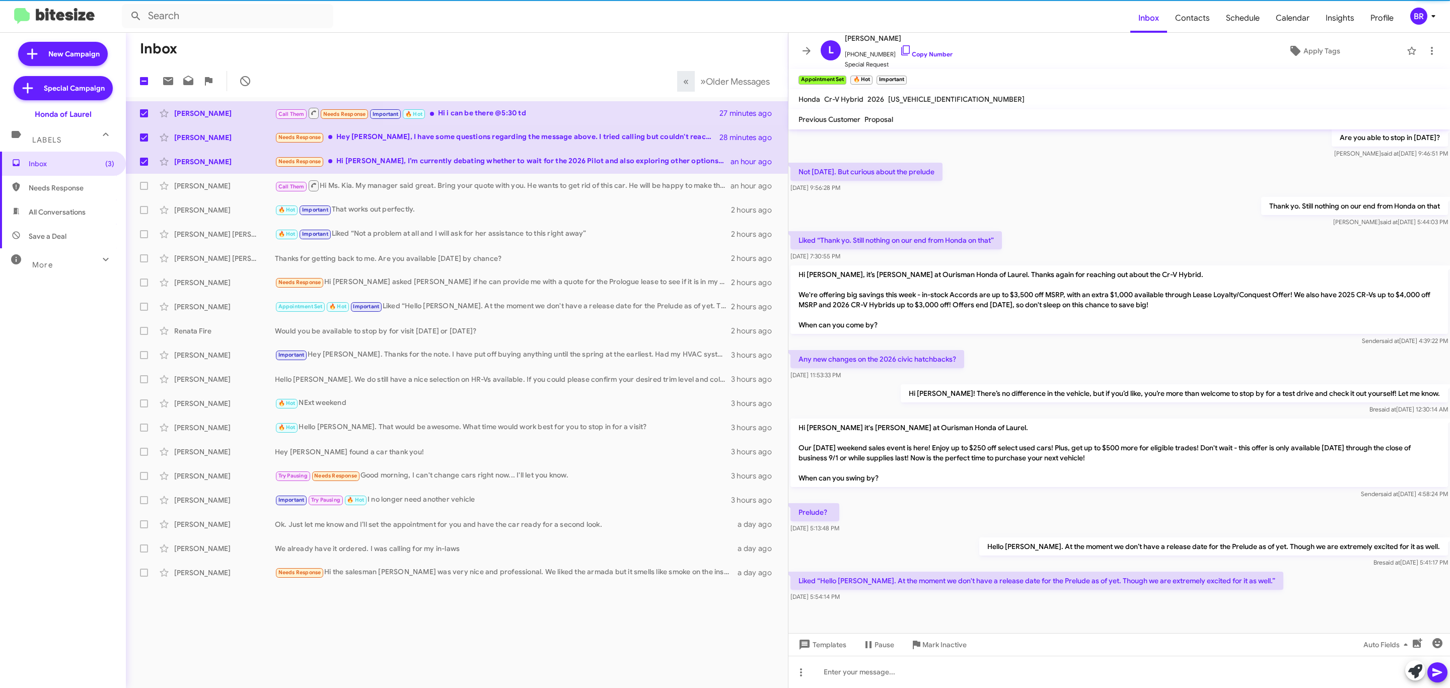
click at [609, 79] on mat-toolbar-row "3 « Previous » Next Older Messages" at bounding box center [457, 81] width 662 height 32
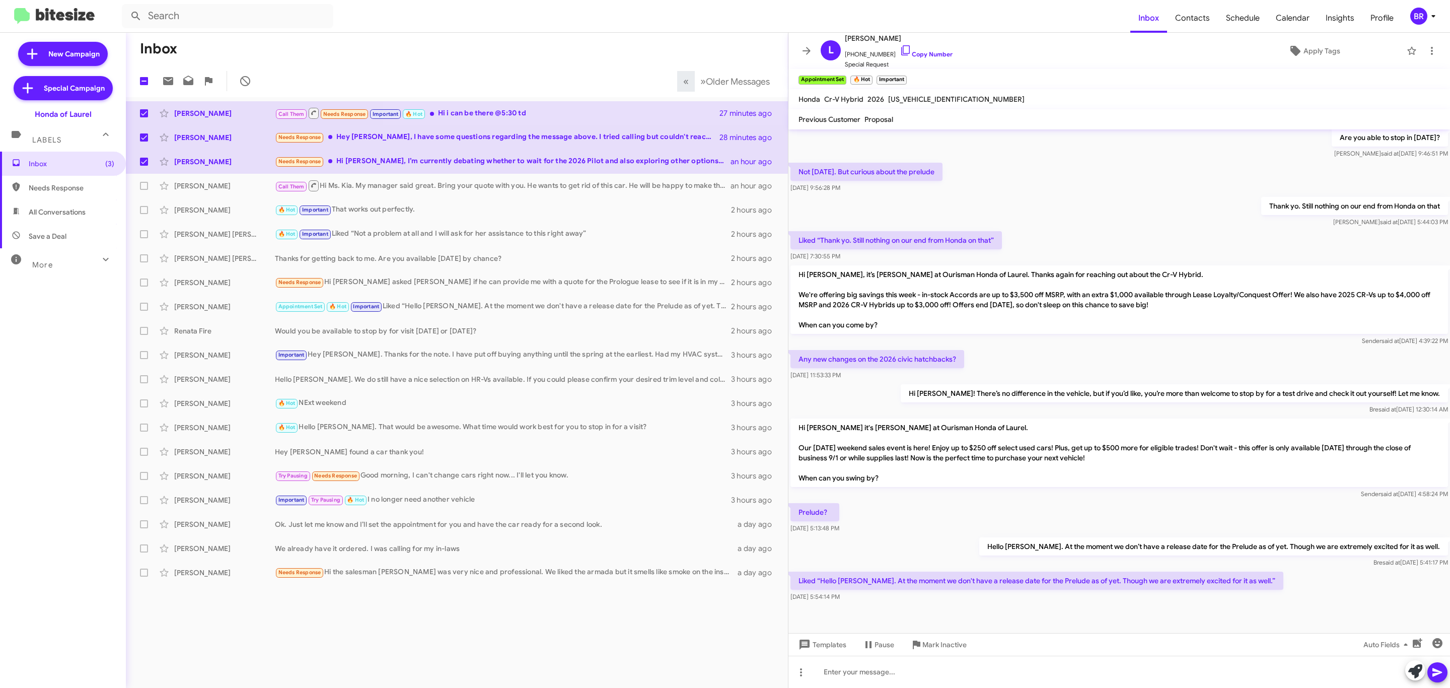
click at [645, 54] on mat-toolbar-row "Inbox" at bounding box center [457, 49] width 662 height 32
click at [328, 184] on div "Call Them Hi Ms. Kia. My manager said great. Bring your quote with you. He want…" at bounding box center [507, 185] width 465 height 13
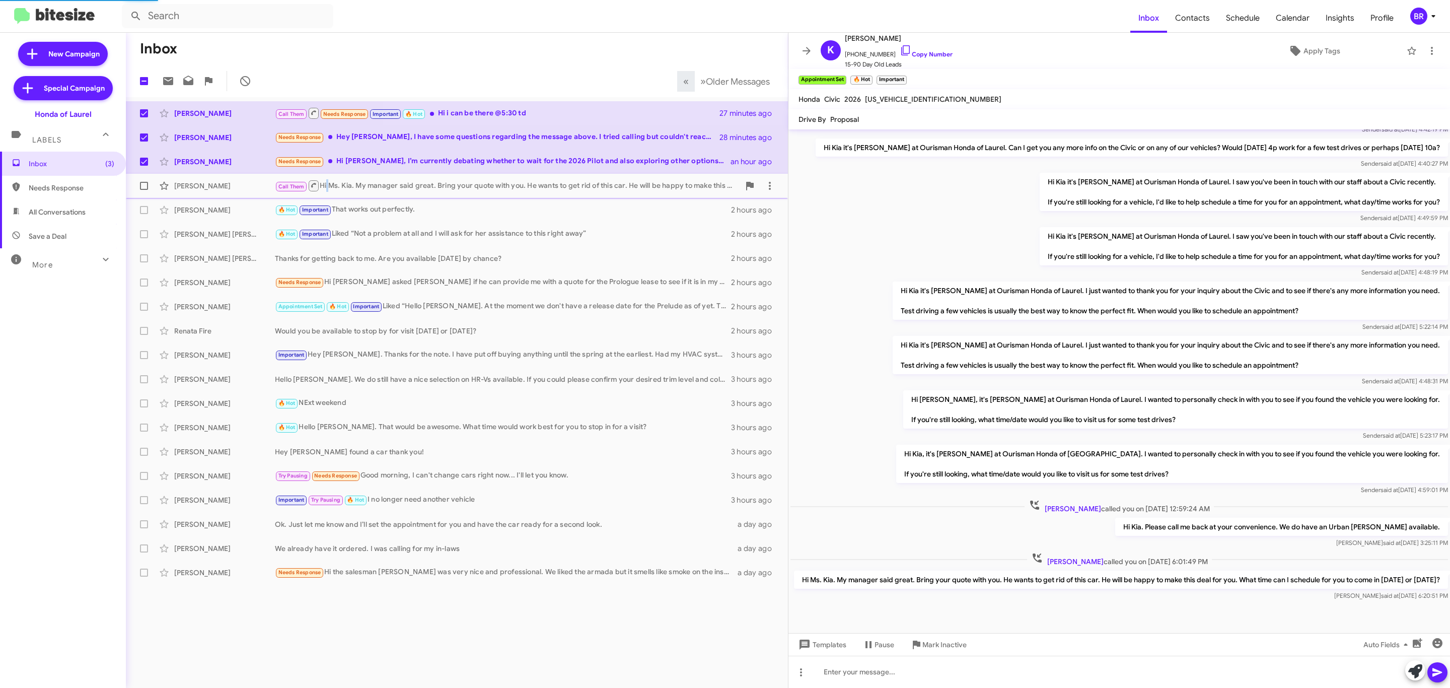
scroll to position [88, 0]
click at [808, 53] on icon at bounding box center [806, 51] width 8 height 8
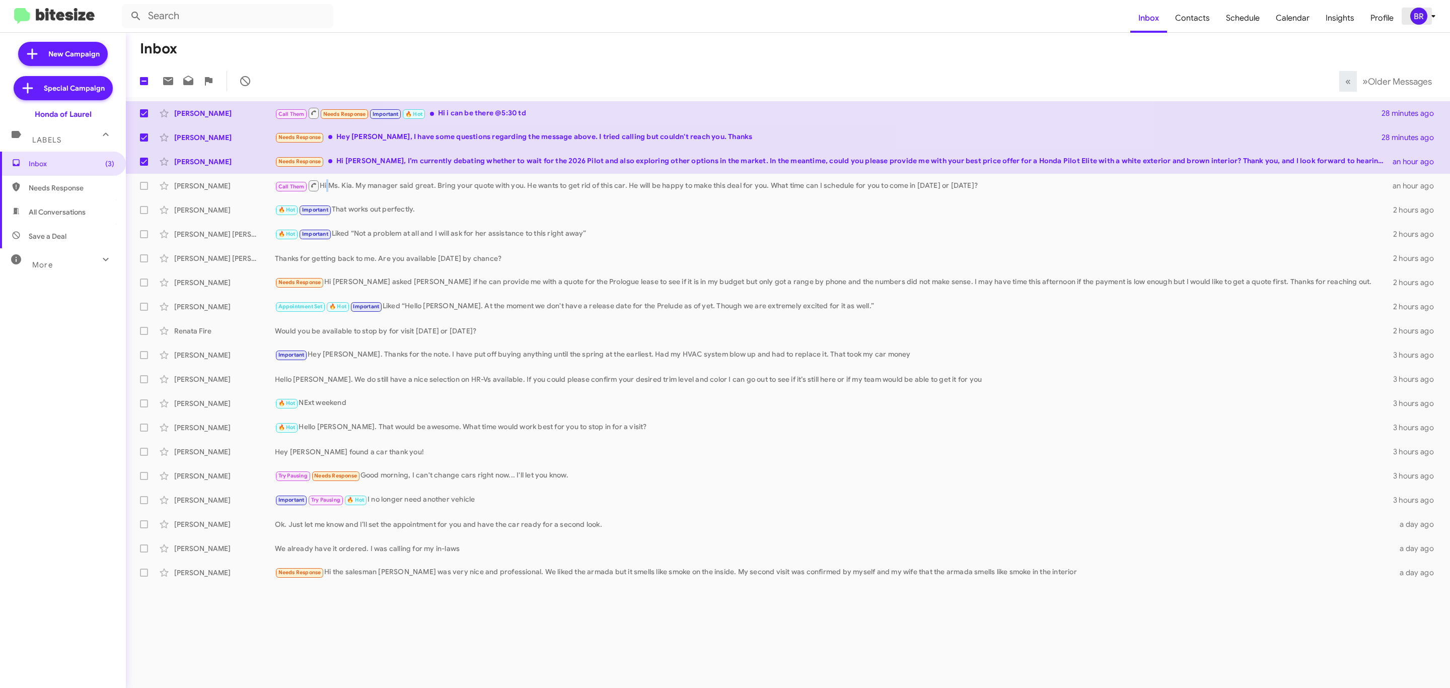
click at [1415, 18] on div "BR" at bounding box center [1418, 16] width 17 height 17
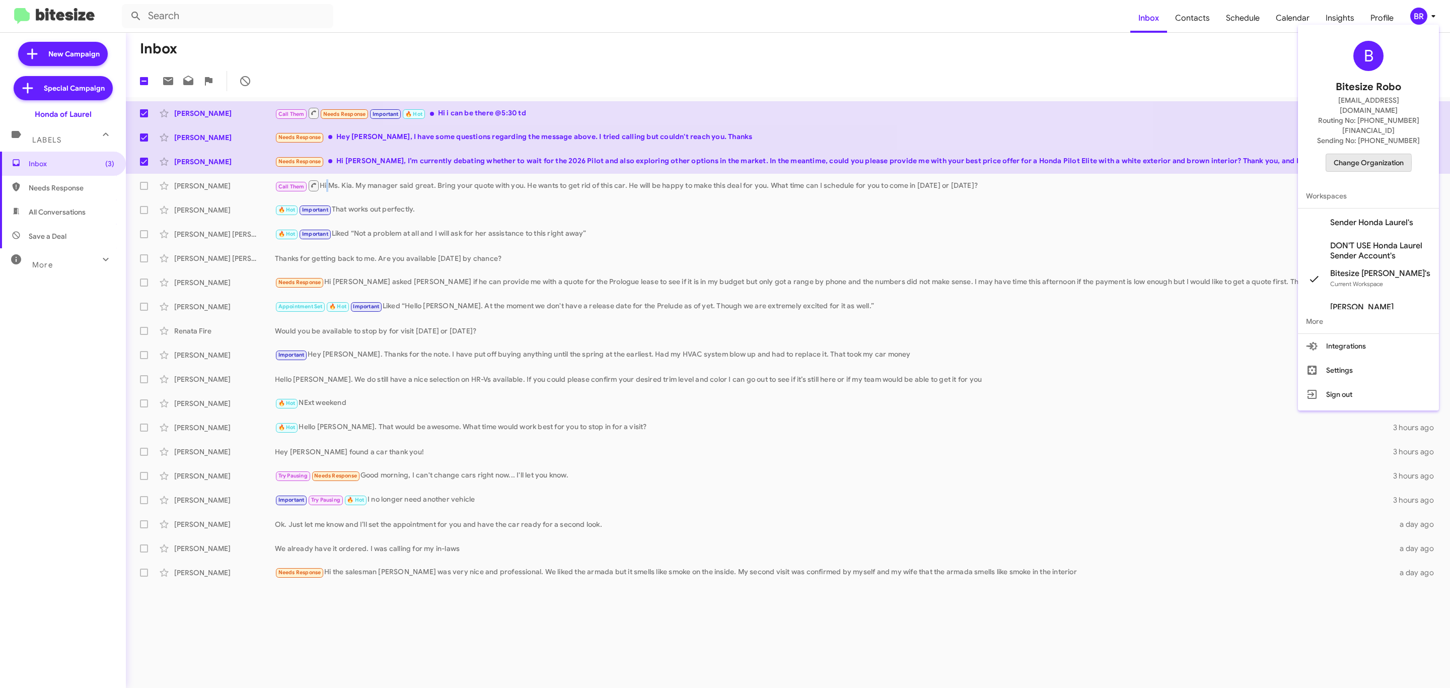
click at [1344, 154] on span "Change Organization" at bounding box center [1368, 162] width 70 height 17
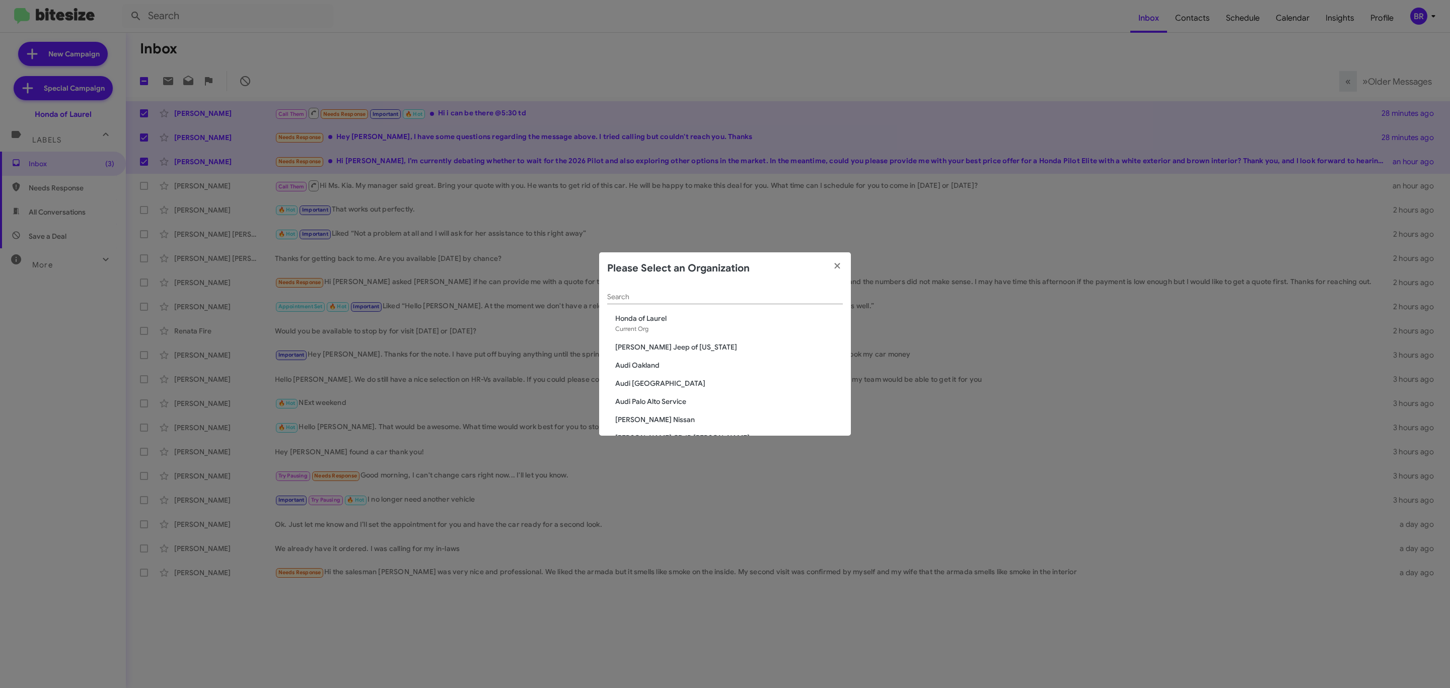
click at [705, 286] on div "Search" at bounding box center [725, 294] width 236 height 20
click at [701, 297] on input "Search" at bounding box center [725, 297] width 236 height 8
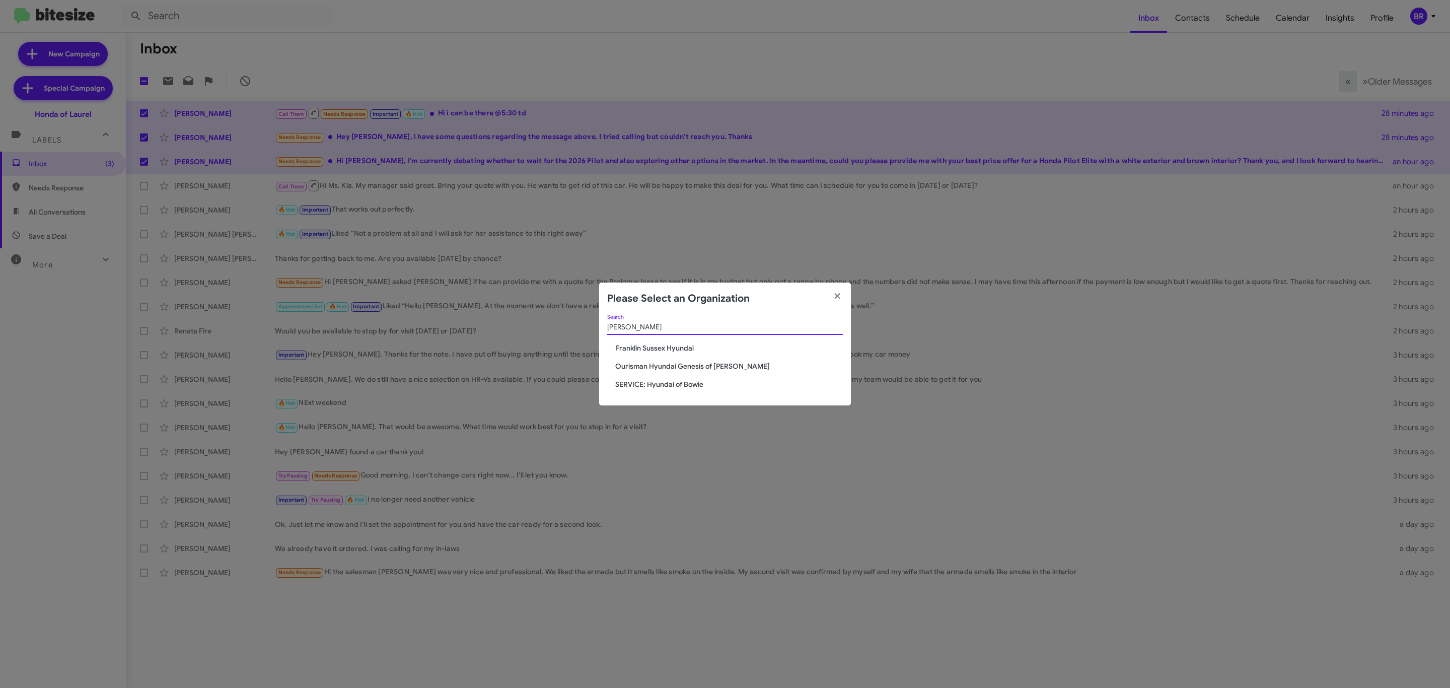
type input "hyun"
click at [701, 369] on span "Ourisman Hyundai Genesis of [PERSON_NAME]" at bounding box center [729, 366] width 228 height 10
click at [710, 364] on span "Ourisman Hyundai Genesis of [PERSON_NAME]" at bounding box center [729, 366] width 228 height 10
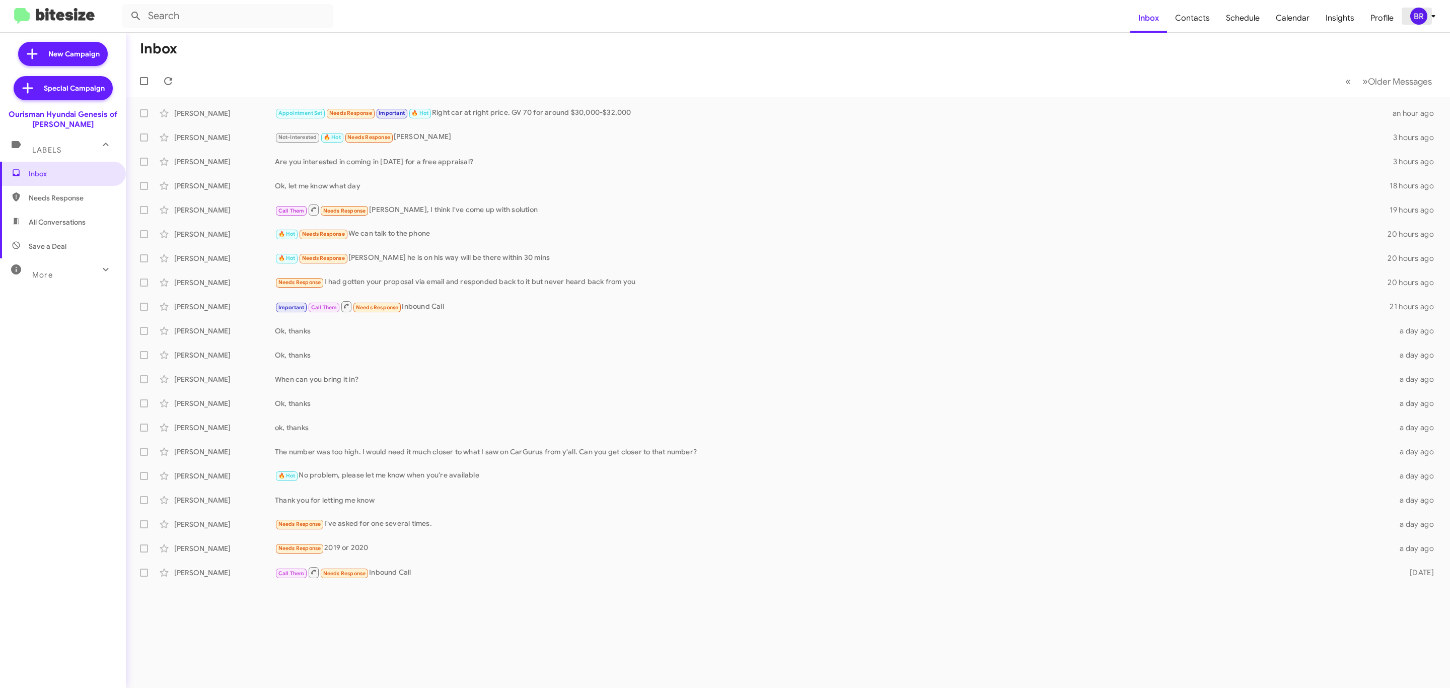
click at [1423, 21] on div "BR" at bounding box center [1418, 16] width 17 height 17
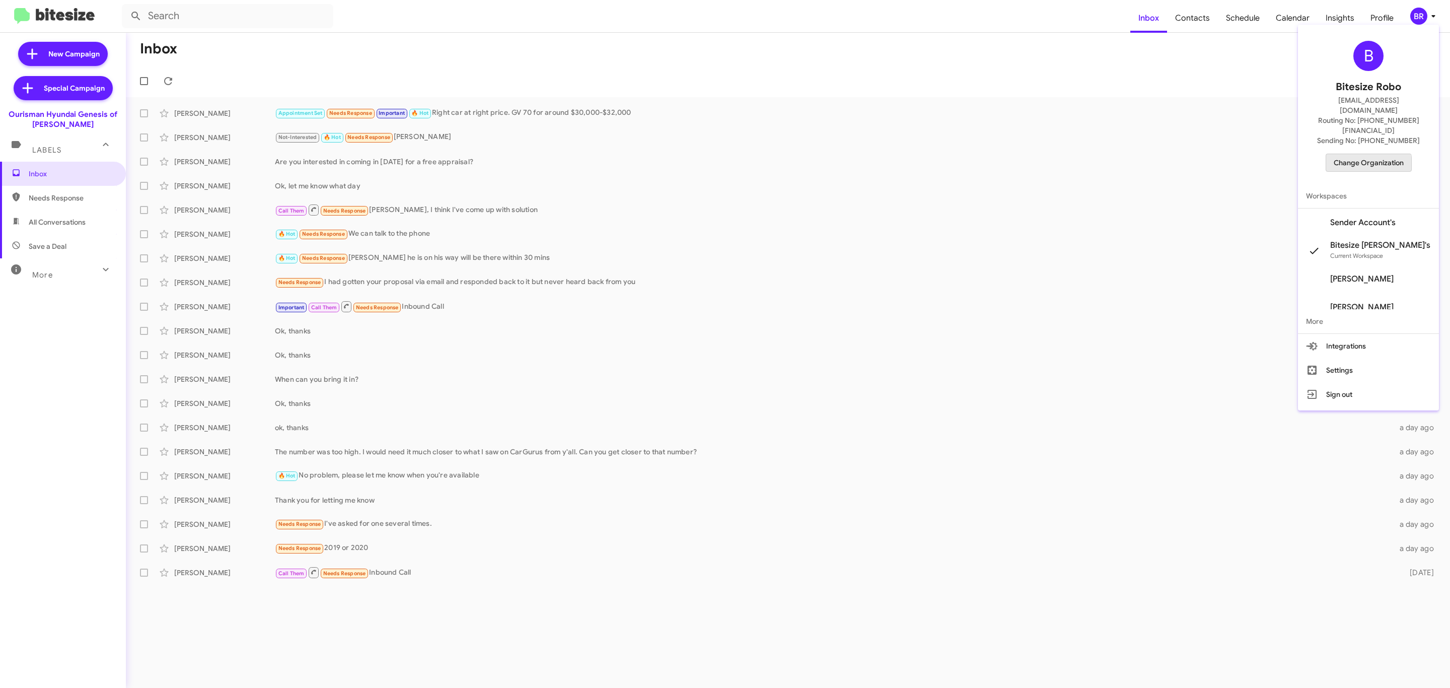
click at [1361, 154] on span "Change Organization" at bounding box center [1368, 162] width 70 height 17
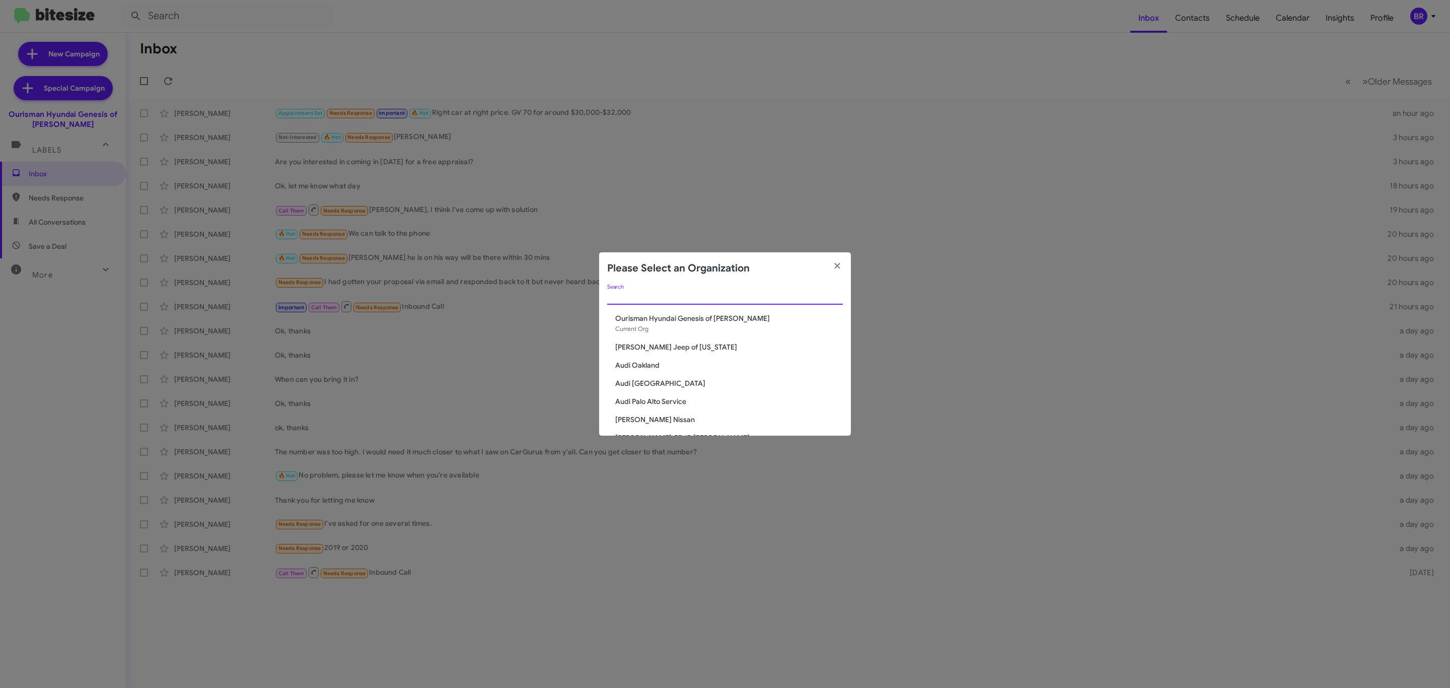
click at [782, 295] on input "Search" at bounding box center [725, 297] width 236 height 8
type input "rockv"
click at [683, 408] on span "Volkswagen of [GEOGRAPHIC_DATA]" at bounding box center [729, 411] width 228 height 10
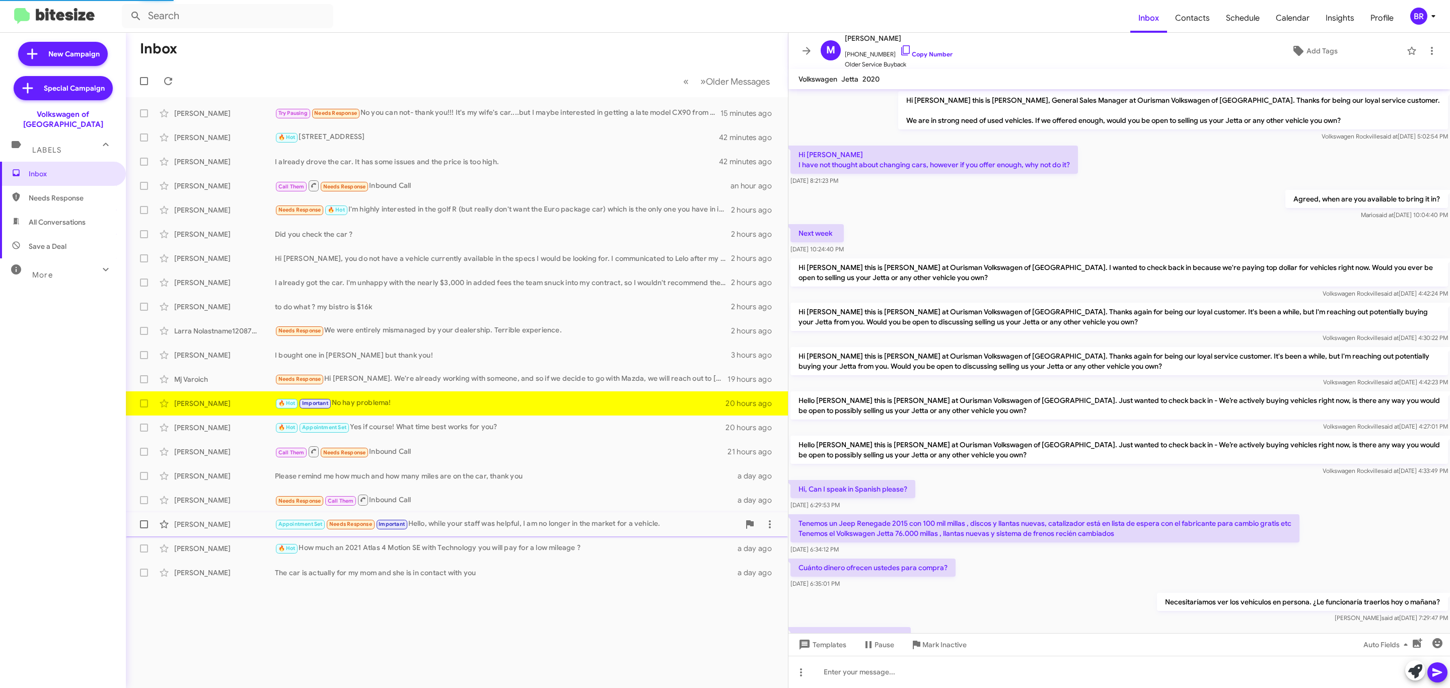
scroll to position [254, 0]
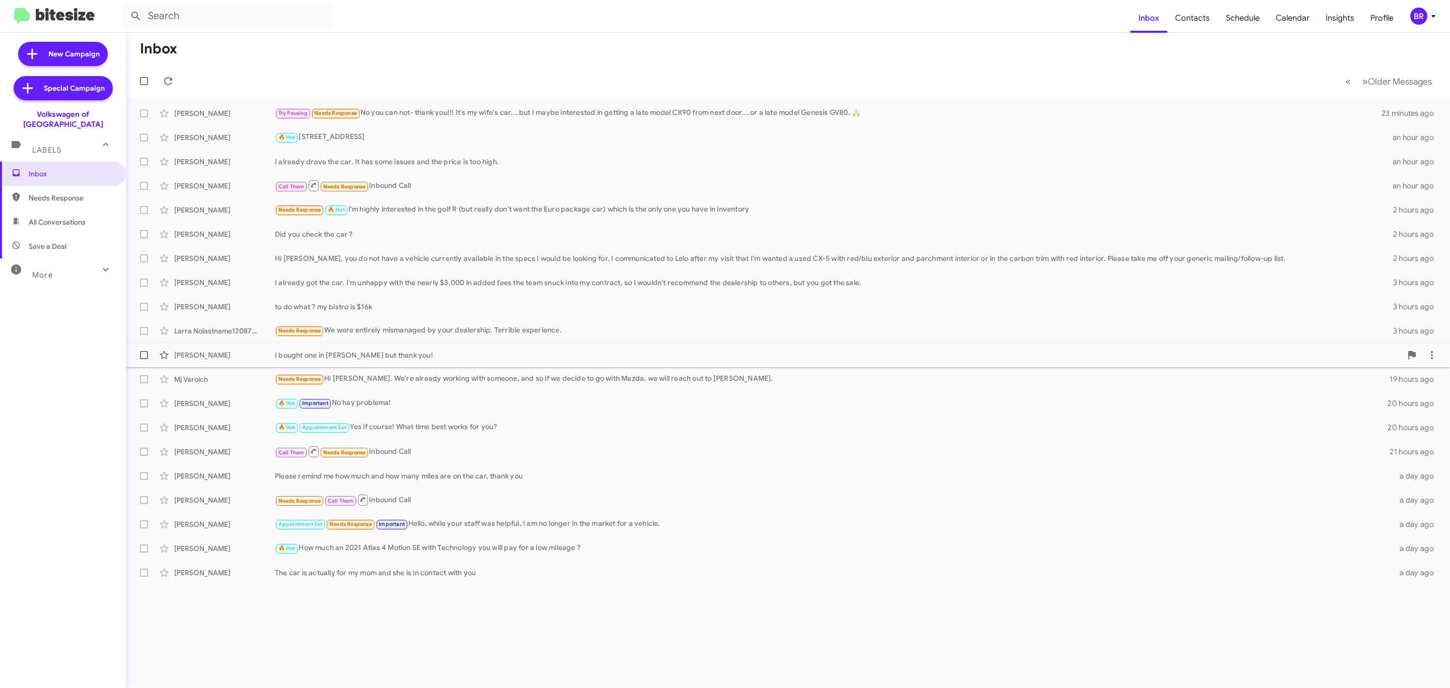
click at [148, 358] on label at bounding box center [144, 355] width 20 height 20
click at [144, 359] on input "checkbox" at bounding box center [143, 359] width 1 height 1
checkbox input "true"
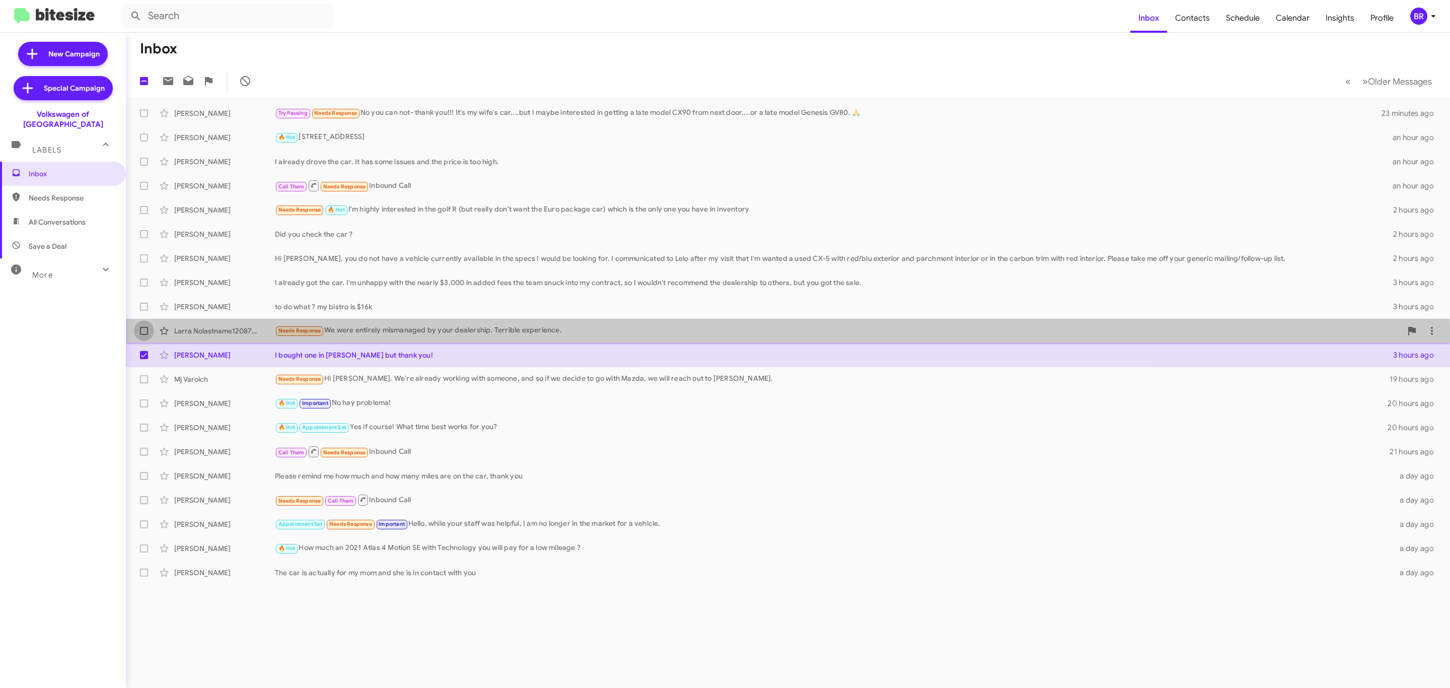
click at [147, 336] on label at bounding box center [144, 331] width 20 height 20
click at [144, 335] on input "checkbox" at bounding box center [143, 335] width 1 height 1
checkbox input "true"
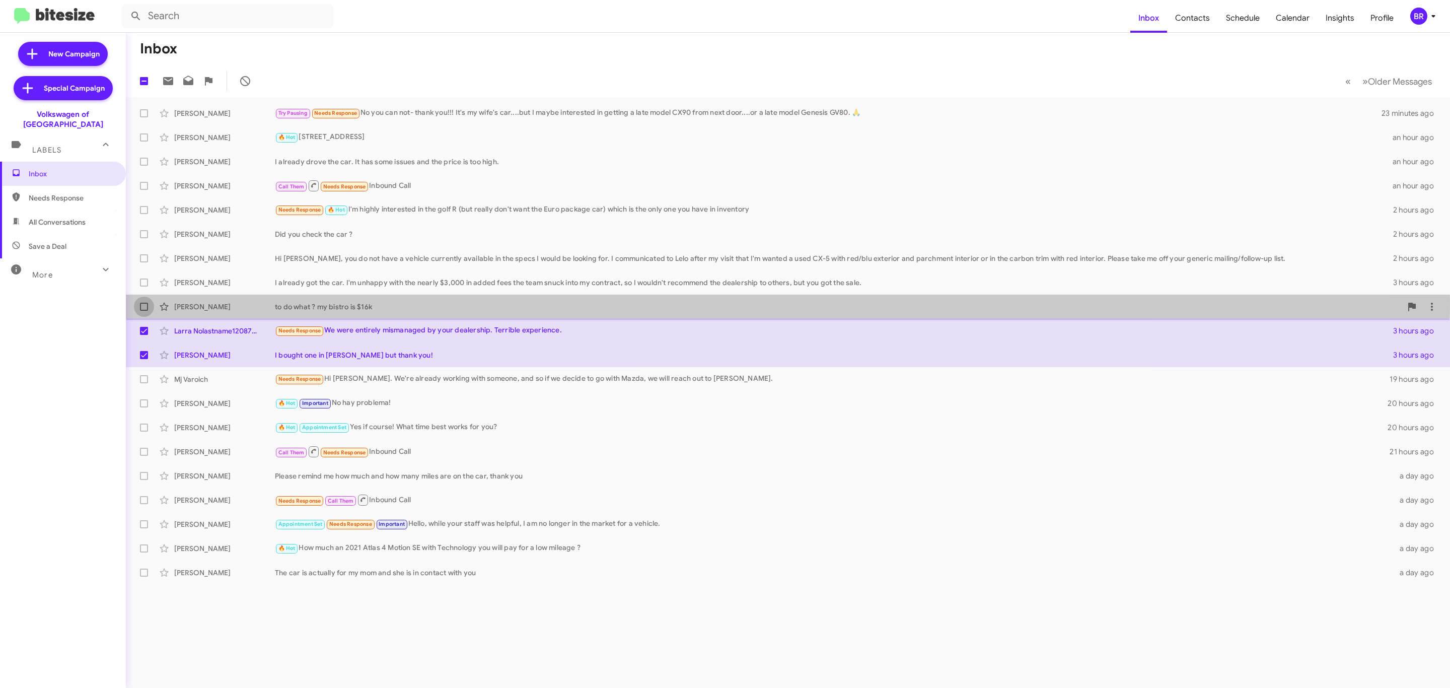
click at [141, 306] on span at bounding box center [144, 307] width 8 height 8
click at [143, 311] on input "checkbox" at bounding box center [143, 311] width 1 height 1
checkbox input "true"
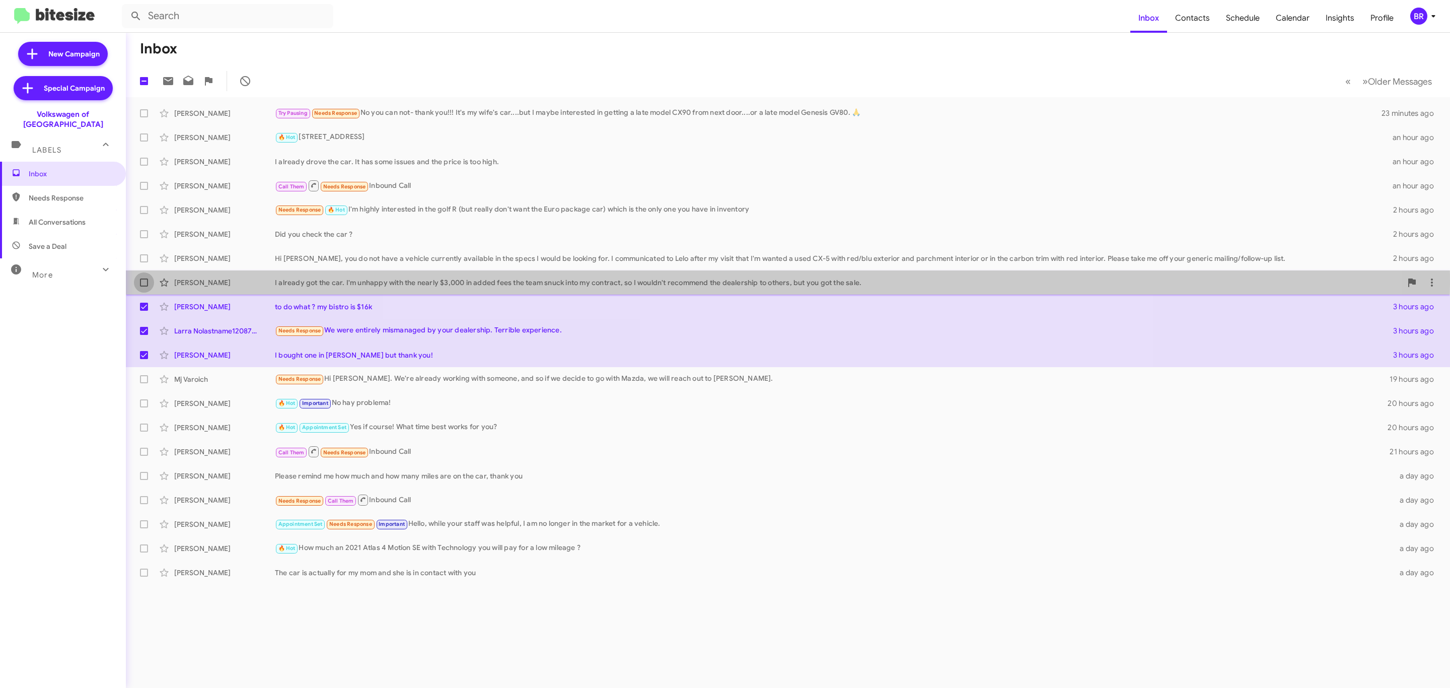
click at [147, 284] on span at bounding box center [144, 282] width 8 height 8
click at [144, 286] on input "checkbox" at bounding box center [143, 286] width 1 height 1
checkbox input "true"
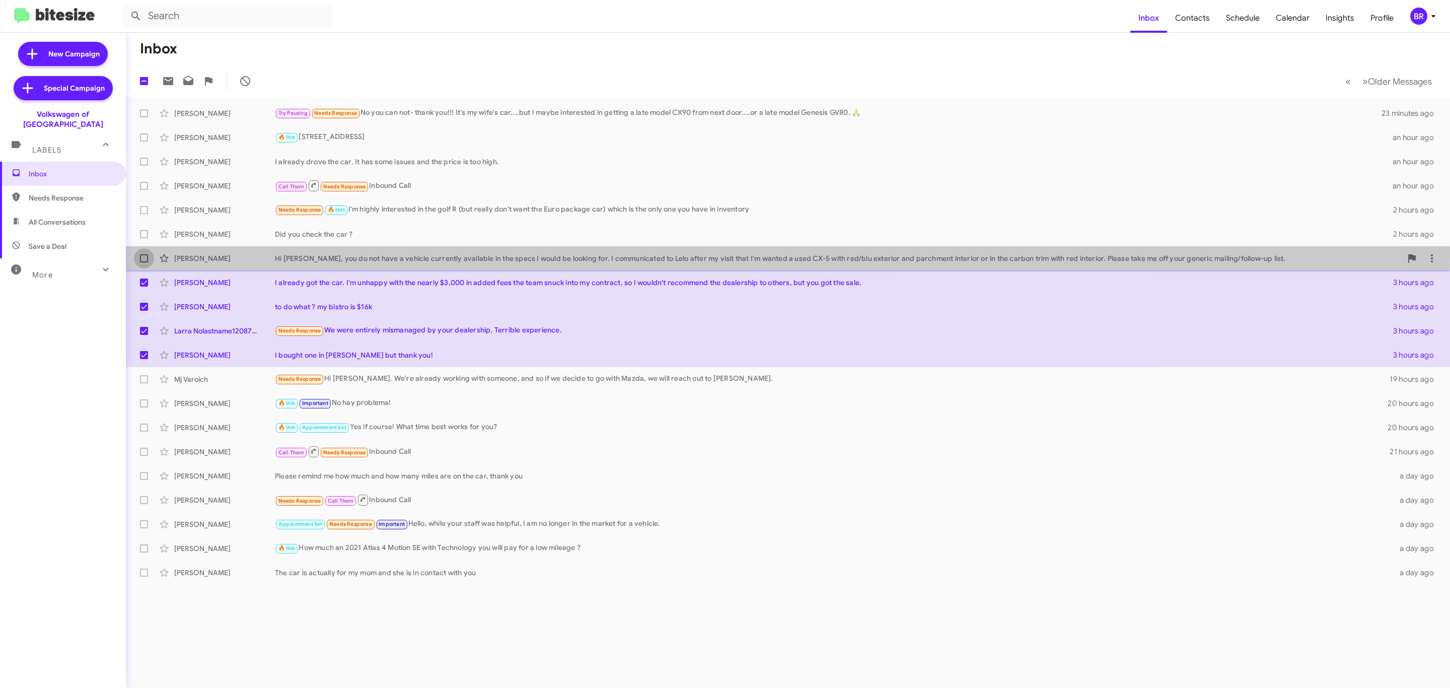
click at [147, 257] on span at bounding box center [144, 258] width 8 height 8
click at [144, 262] on input "checkbox" at bounding box center [143, 262] width 1 height 1
checkbox input "true"
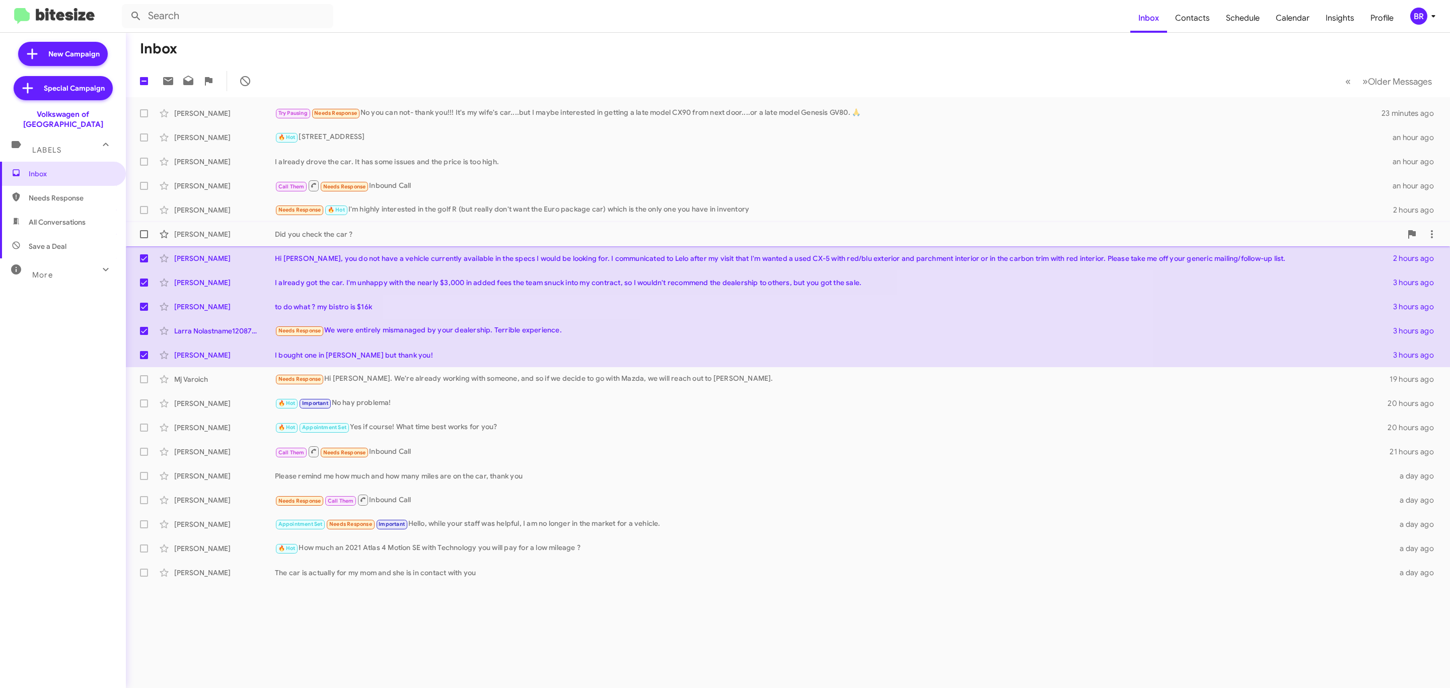
click at [145, 235] on span at bounding box center [144, 234] width 8 height 8
click at [144, 238] on input "checkbox" at bounding box center [143, 238] width 1 height 1
checkbox input "true"
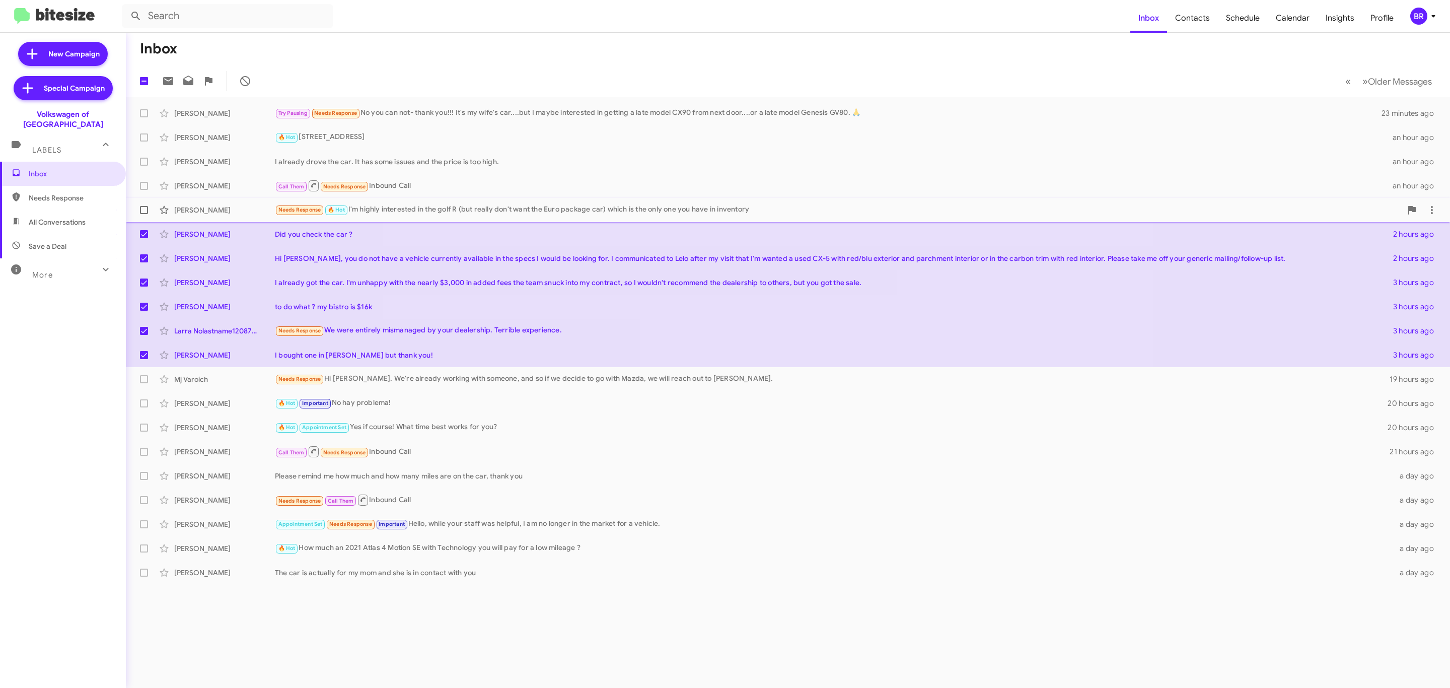
click at [145, 207] on span at bounding box center [144, 210] width 8 height 8
click at [144, 214] on input "checkbox" at bounding box center [143, 214] width 1 height 1
checkbox input "true"
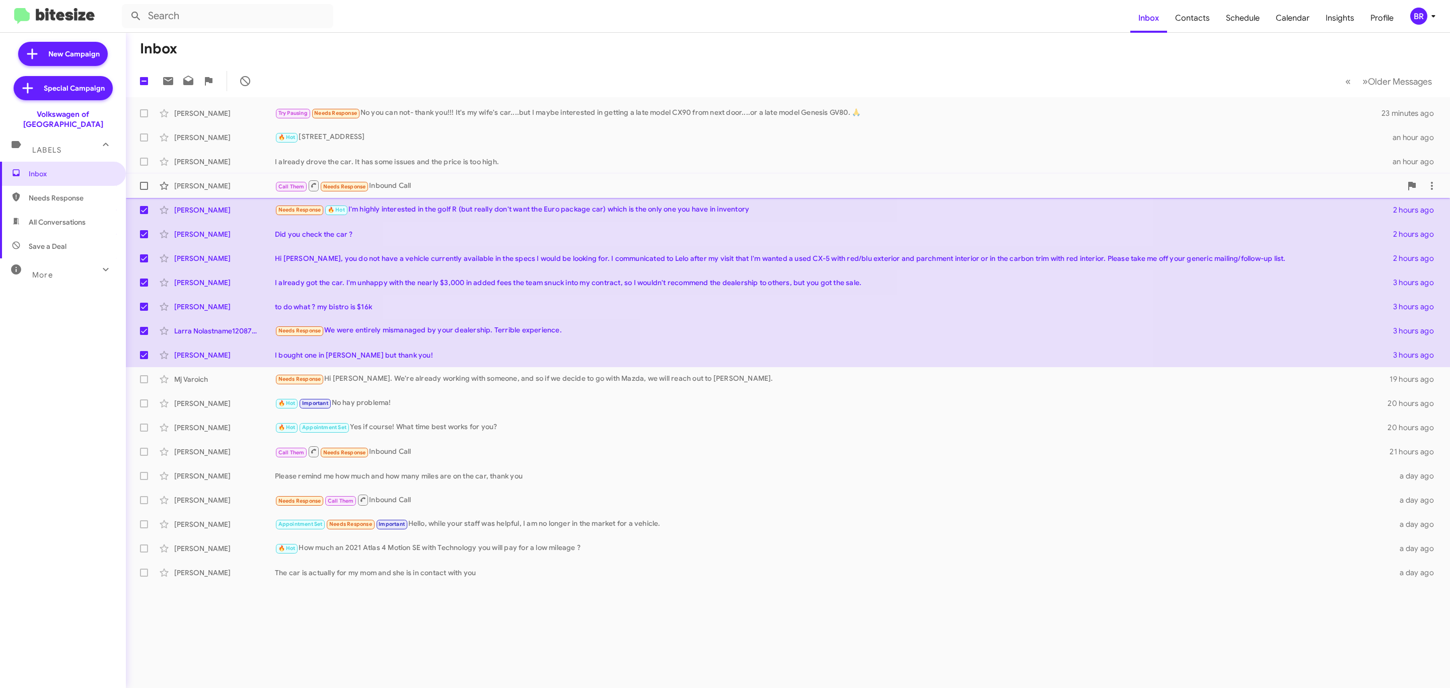
click at [143, 191] on label at bounding box center [144, 186] width 20 height 20
click at [143, 190] on input "checkbox" at bounding box center [143, 190] width 1 height 1
checkbox input "true"
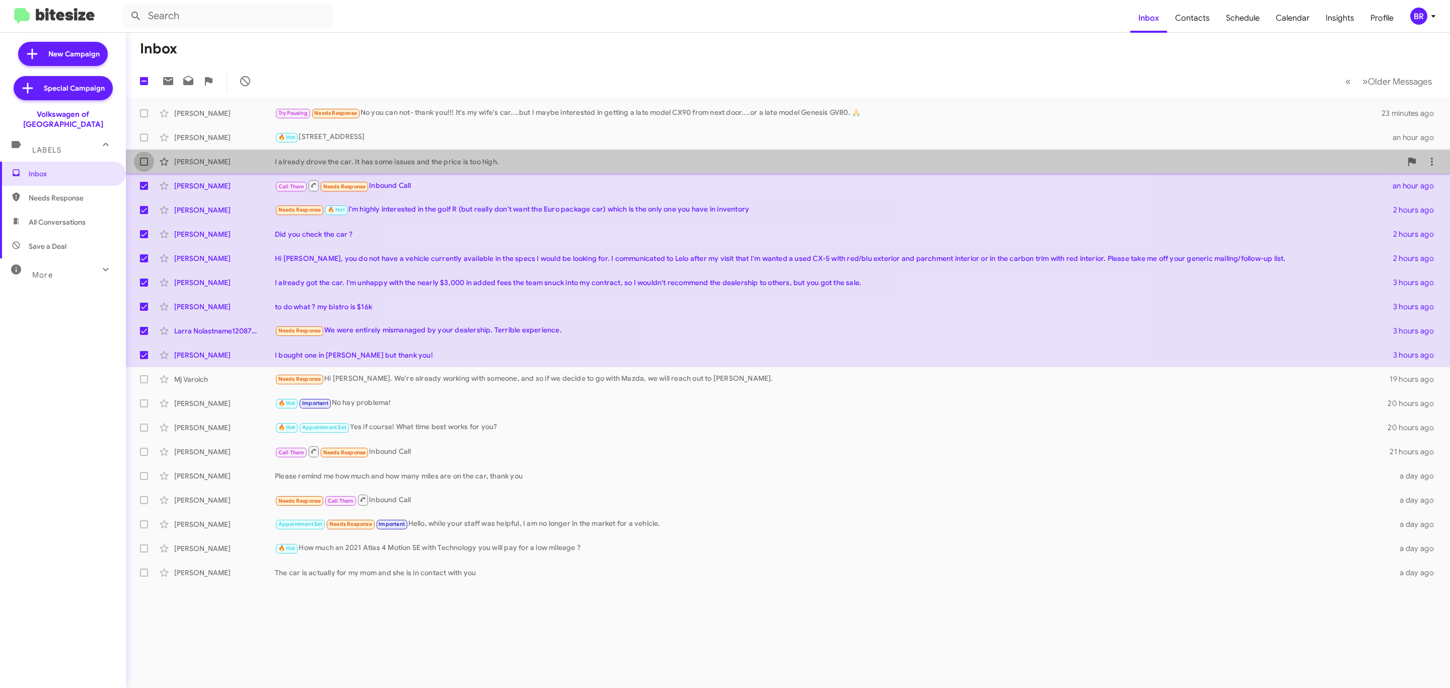
click at [140, 163] on span at bounding box center [144, 162] width 8 height 8
click at [143, 166] on input "checkbox" at bounding box center [143, 166] width 1 height 1
checkbox input "true"
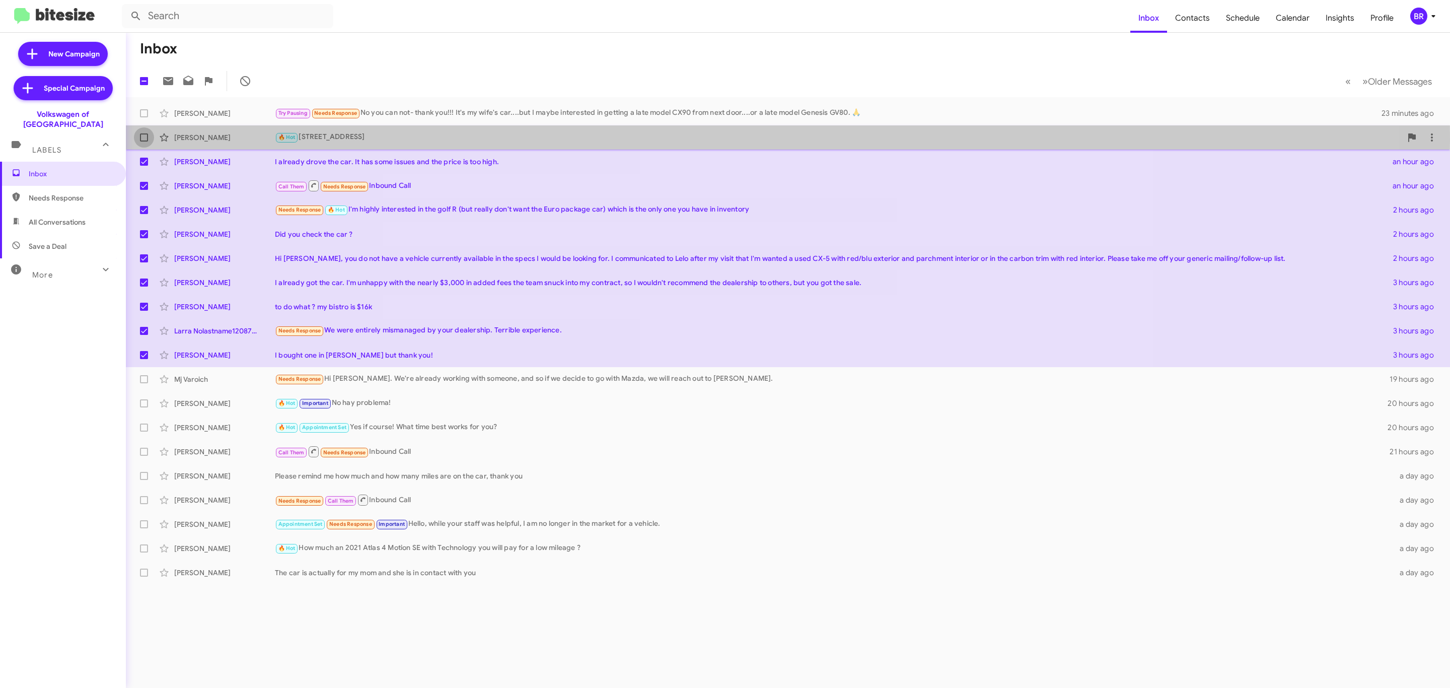
click at [145, 140] on span at bounding box center [144, 137] width 8 height 8
click at [144, 141] on input "checkbox" at bounding box center [143, 141] width 1 height 1
checkbox input "true"
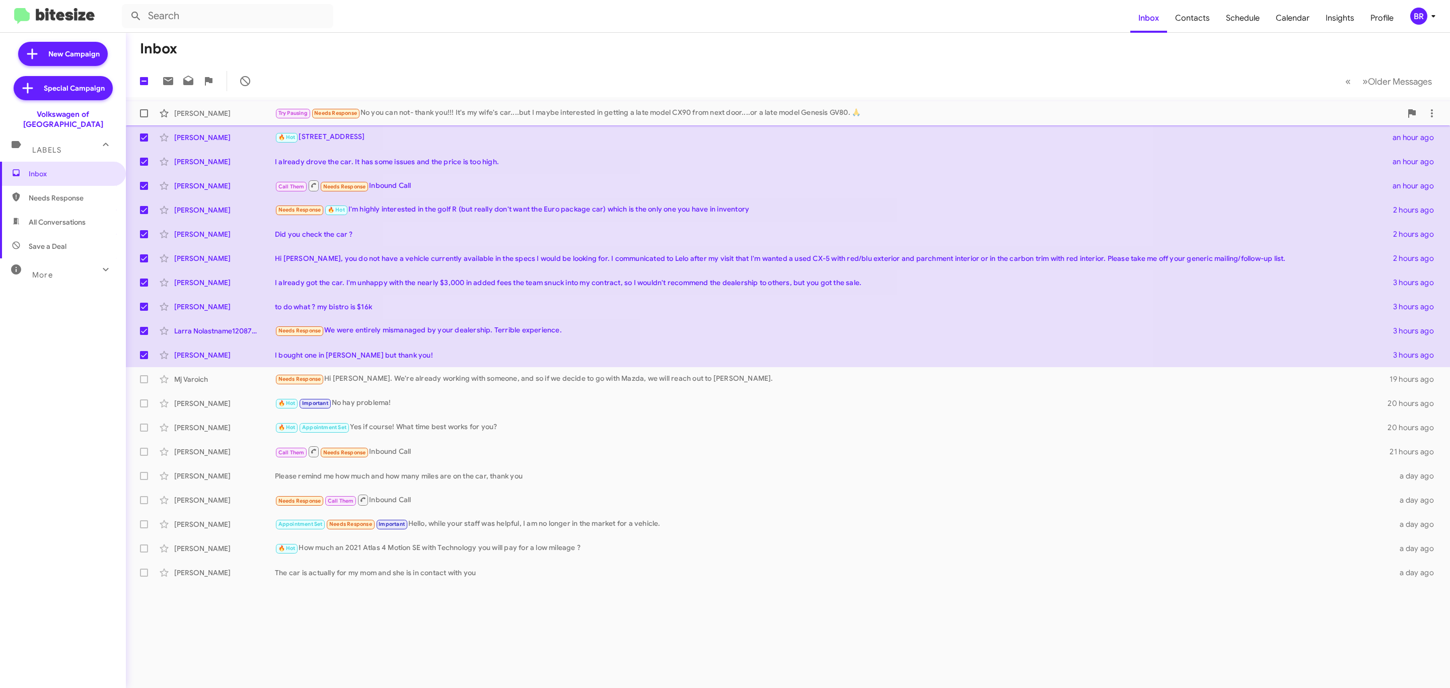
click at [149, 115] on label at bounding box center [144, 113] width 20 height 20
click at [144, 117] on input "checkbox" at bounding box center [143, 117] width 1 height 1
checkbox input "true"
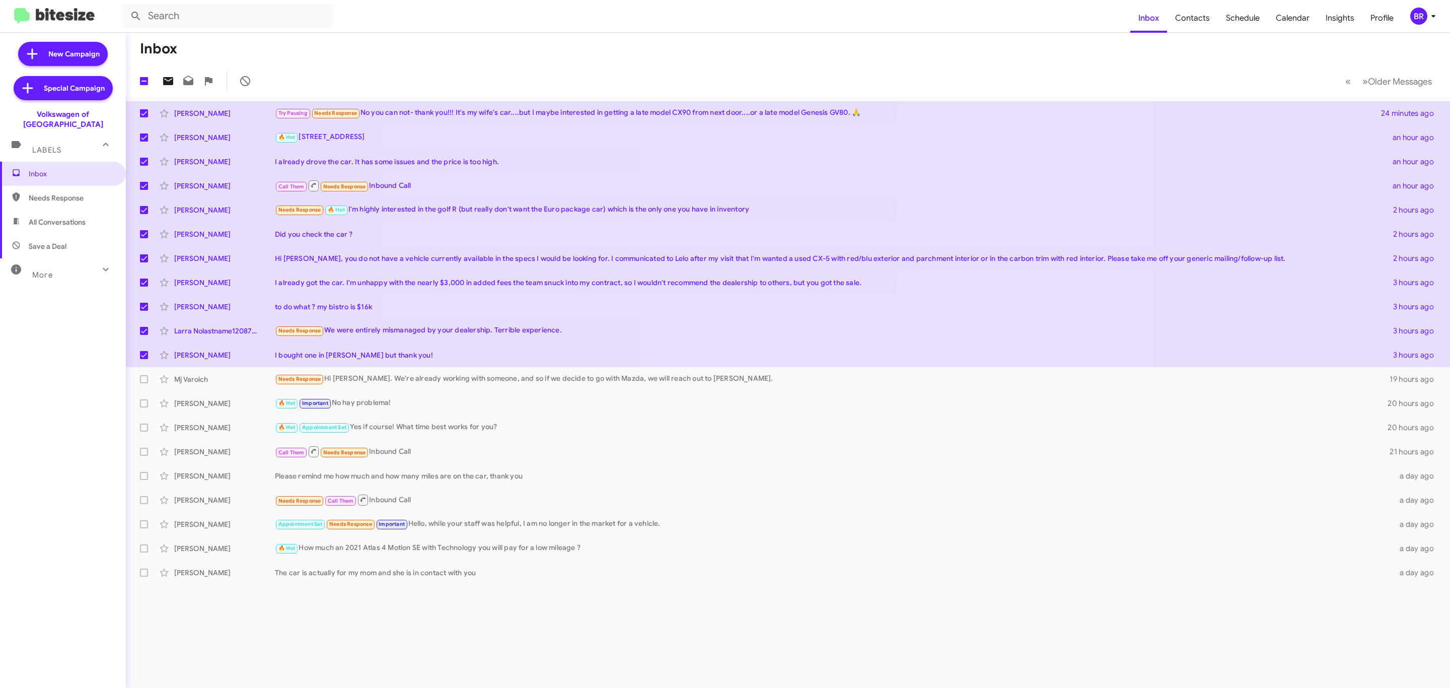
click at [172, 85] on icon at bounding box center [168, 81] width 10 height 8
click at [1422, 11] on div "BR" at bounding box center [1418, 16] width 17 height 17
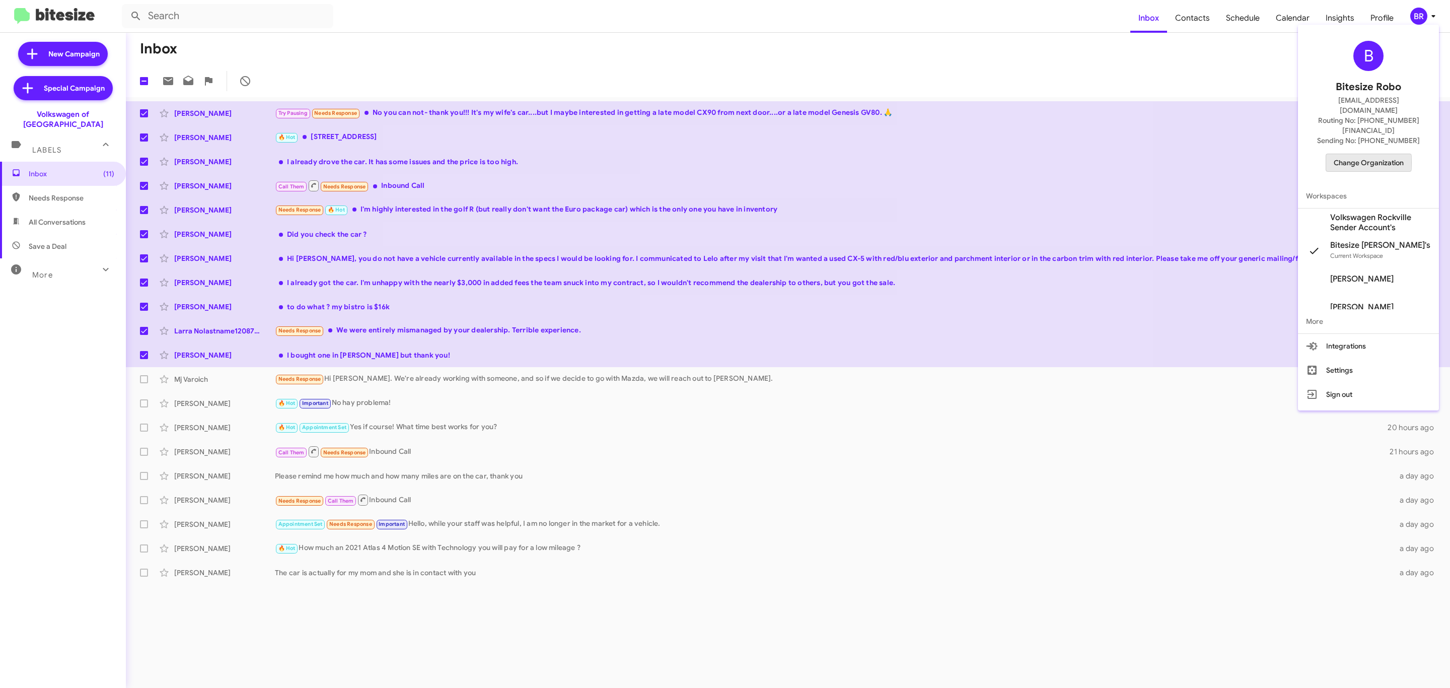
click at [1341, 154] on span "Change Organization" at bounding box center [1368, 162] width 70 height 17
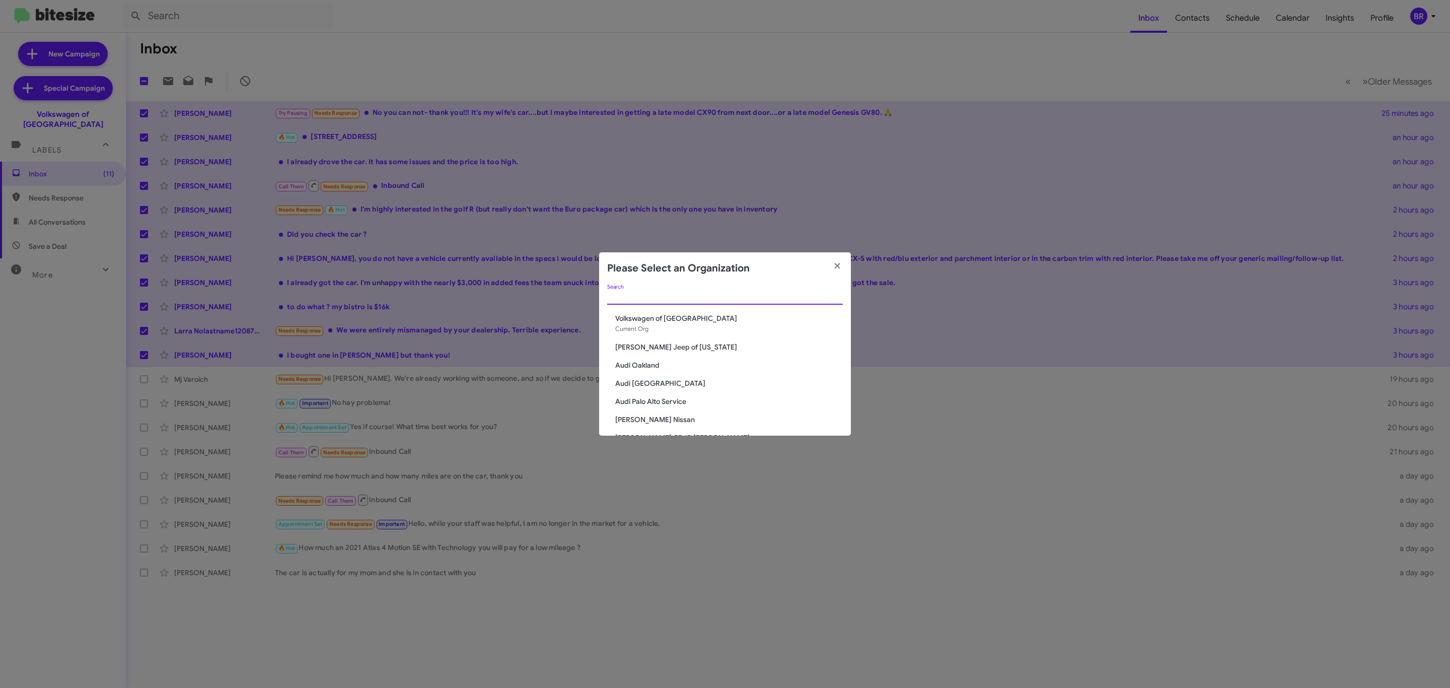
click at [786, 295] on input "Search" at bounding box center [725, 297] width 236 height 8
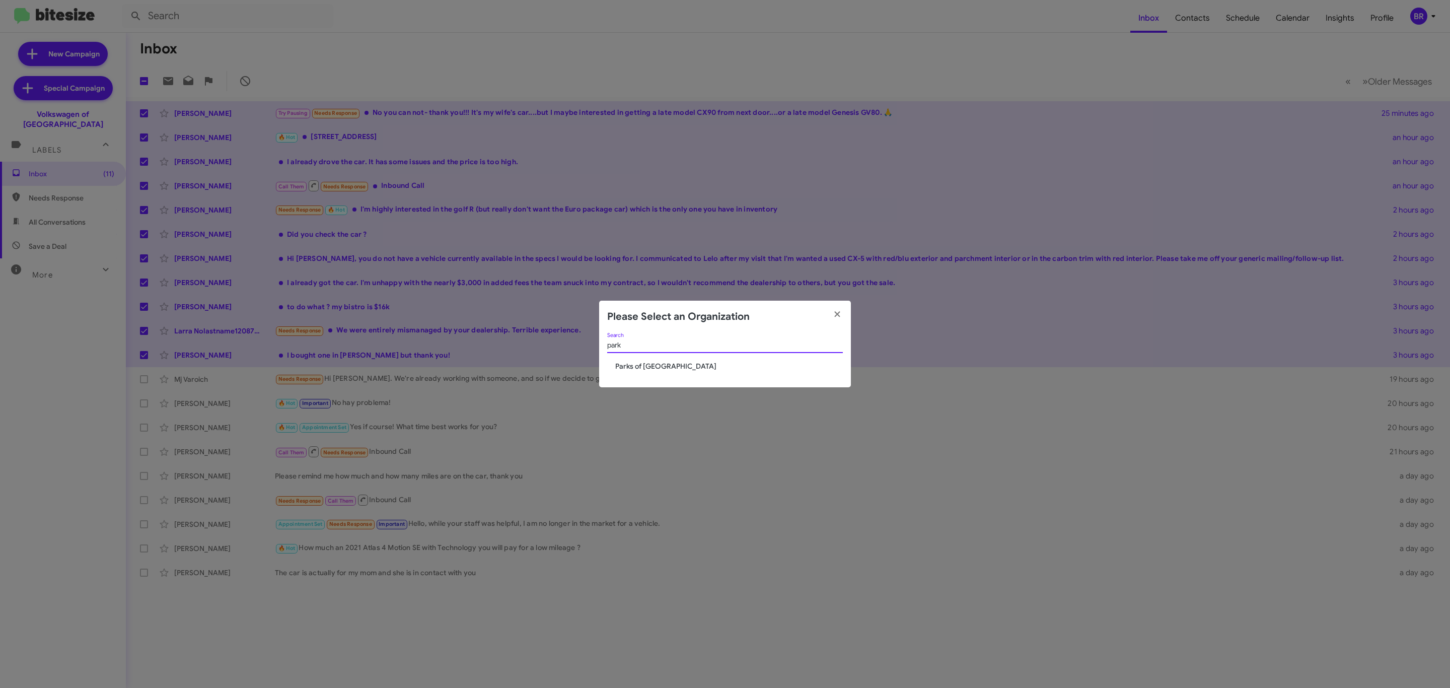
type input "park"
click at [670, 367] on span "Parks of [GEOGRAPHIC_DATA]" at bounding box center [729, 366] width 228 height 10
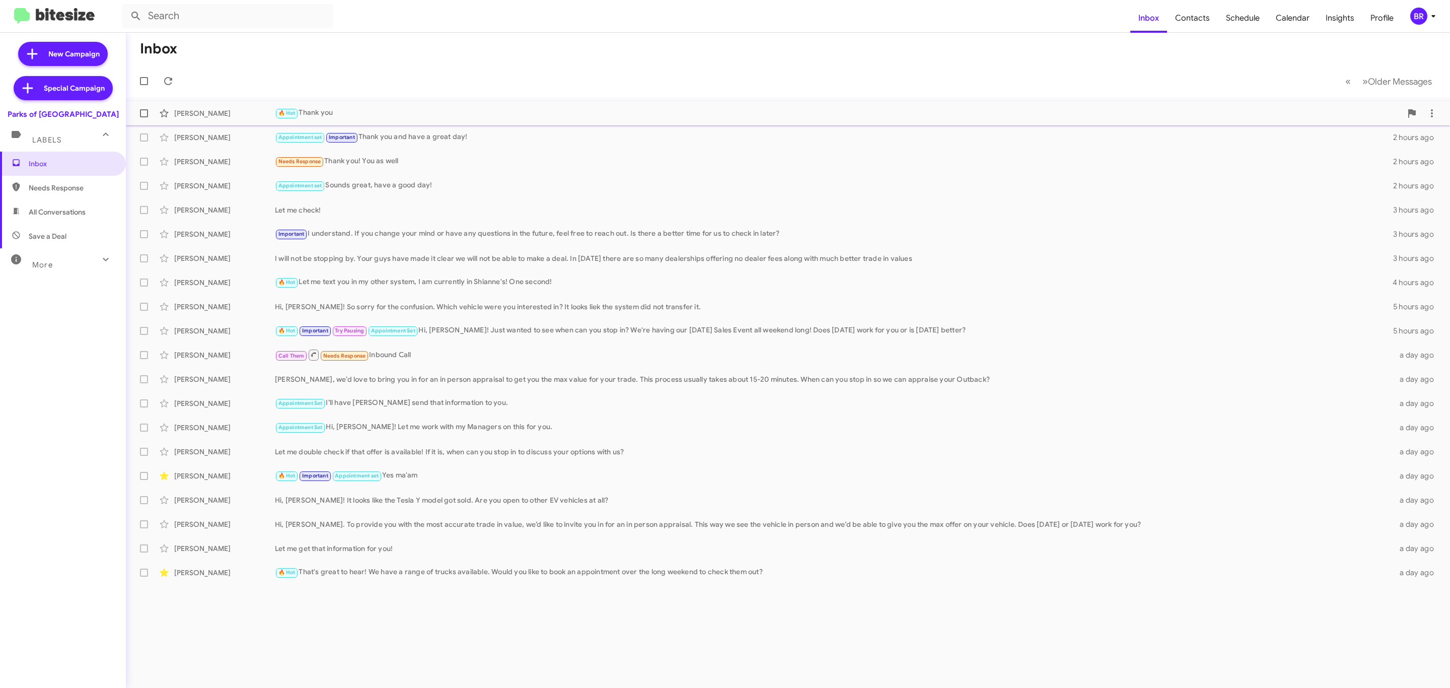
click at [145, 111] on span at bounding box center [144, 113] width 8 height 8
click at [144, 117] on input "checkbox" at bounding box center [143, 117] width 1 height 1
checkbox input "true"
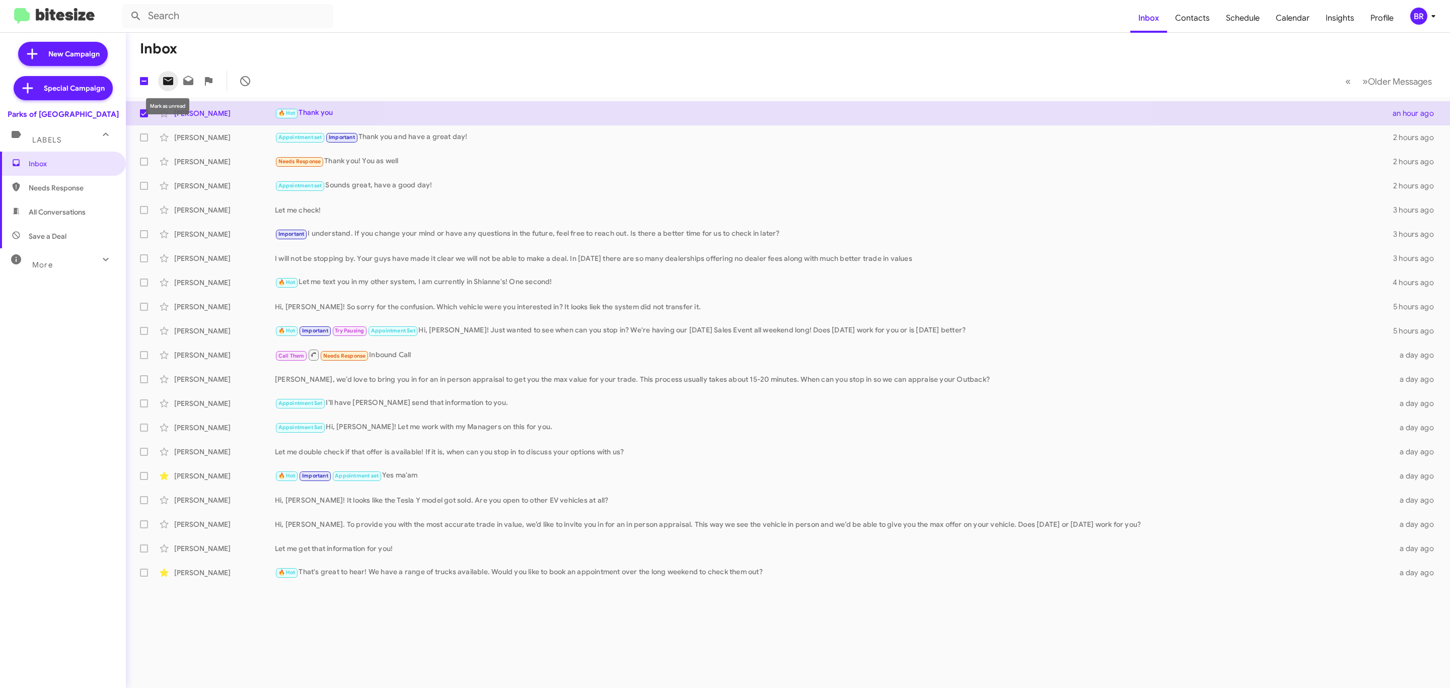
click at [171, 78] on icon at bounding box center [168, 81] width 10 height 8
click at [1427, 16] on icon at bounding box center [1433, 16] width 12 height 12
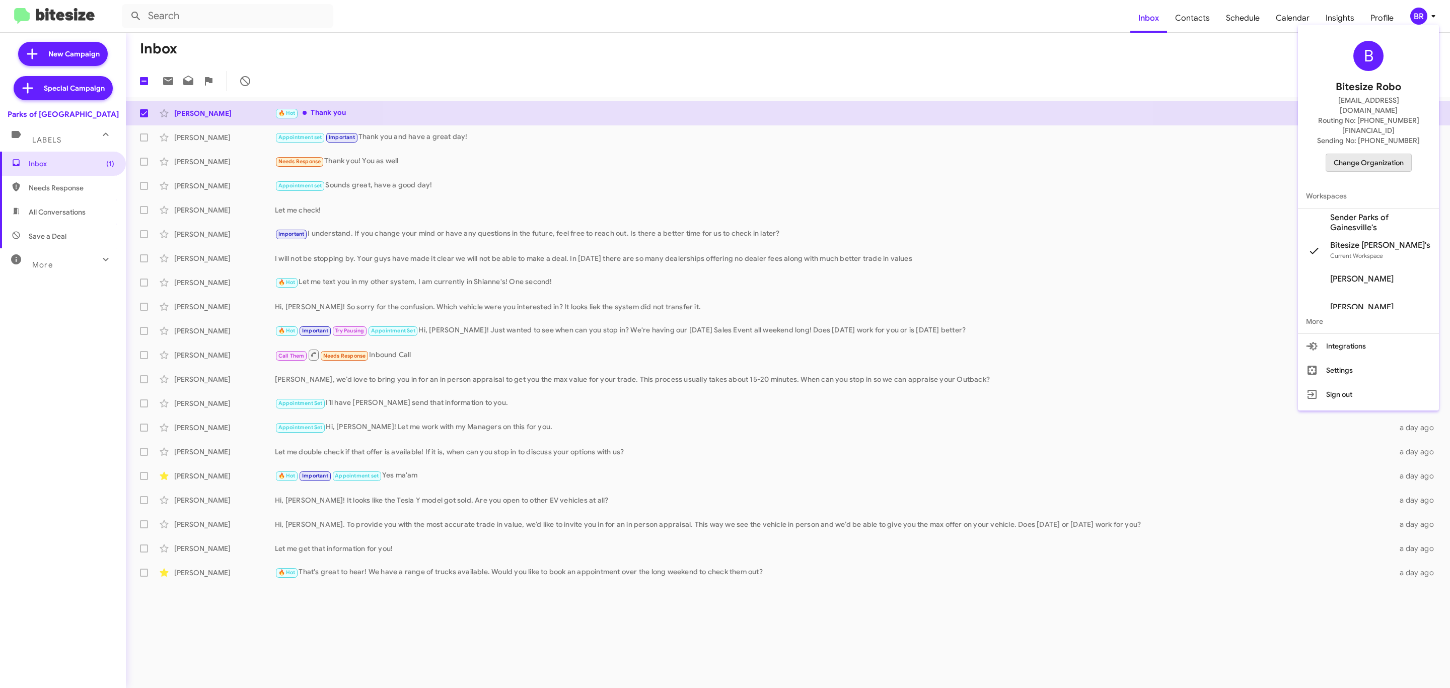
click at [1373, 154] on button "Change Organization" at bounding box center [1368, 163] width 86 height 18
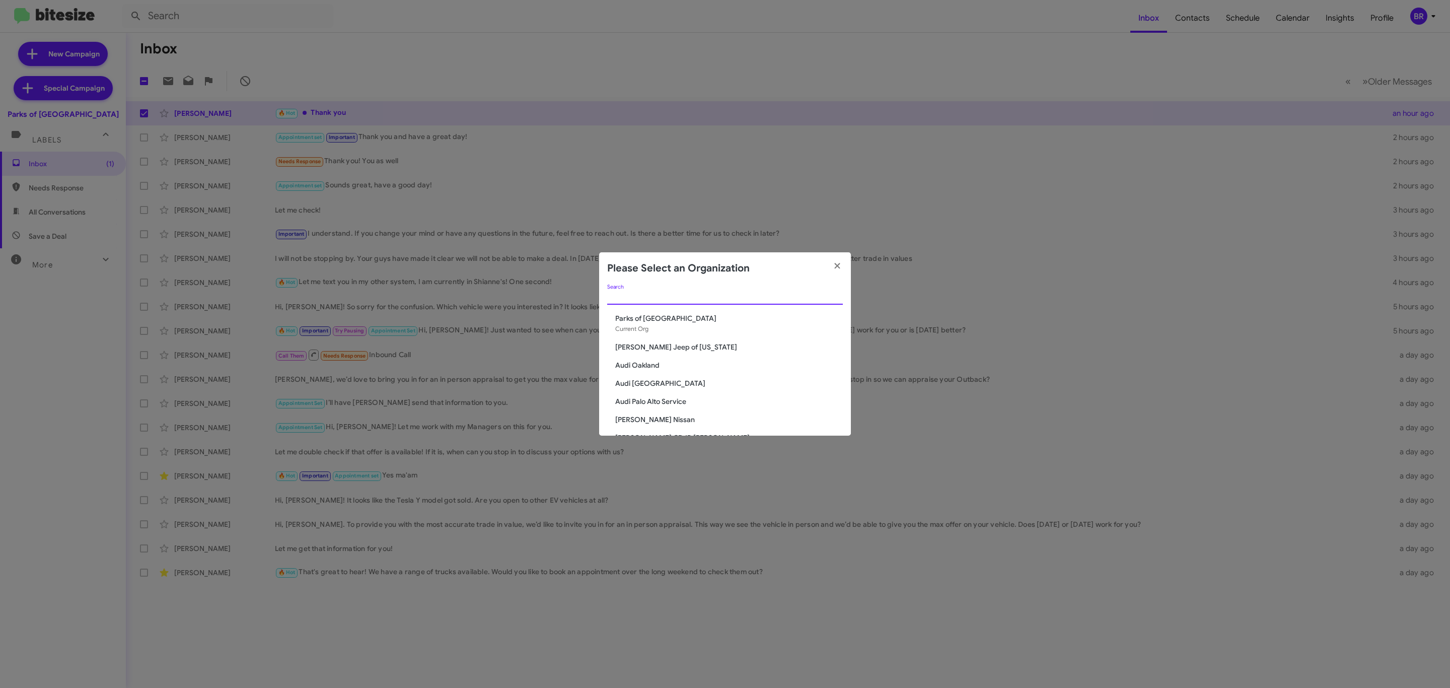
click at [728, 294] on input "Search" at bounding box center [725, 297] width 236 height 8
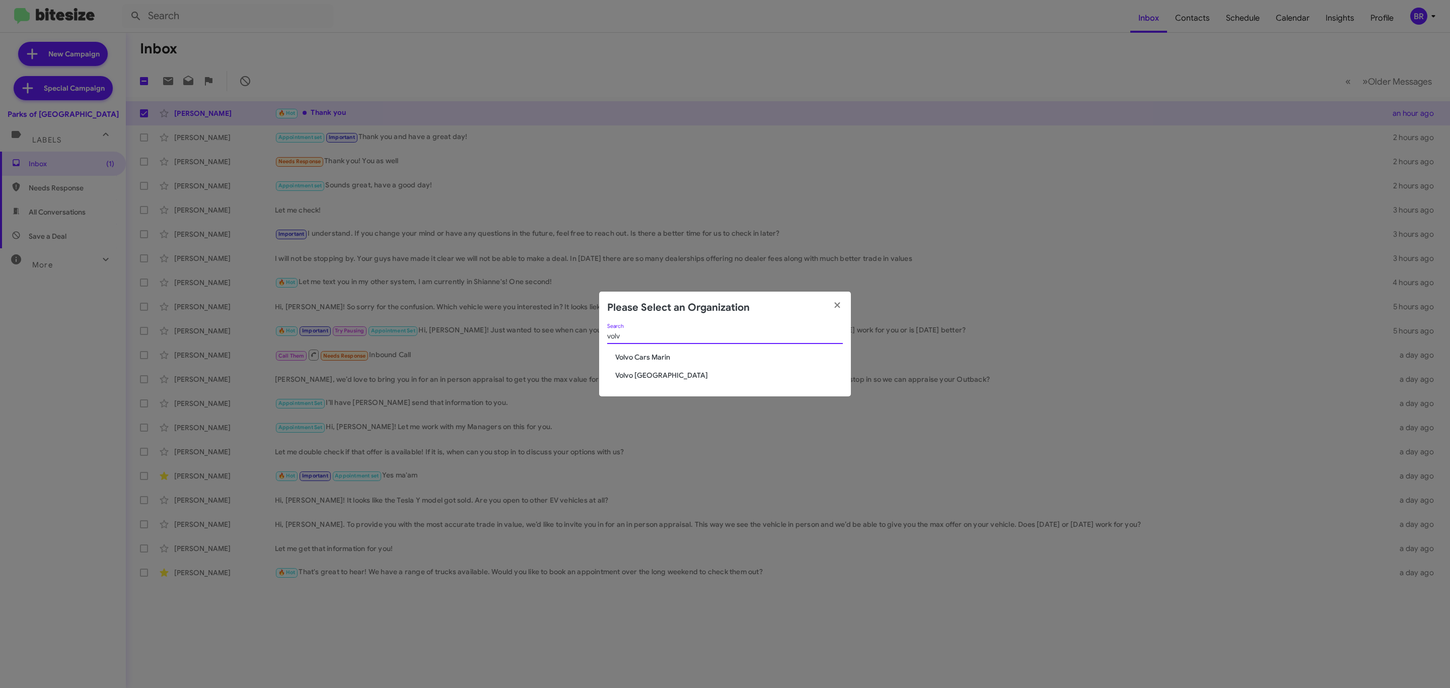
type input "volv"
click at [636, 353] on span "Volvo Cars Marin" at bounding box center [729, 357] width 228 height 10
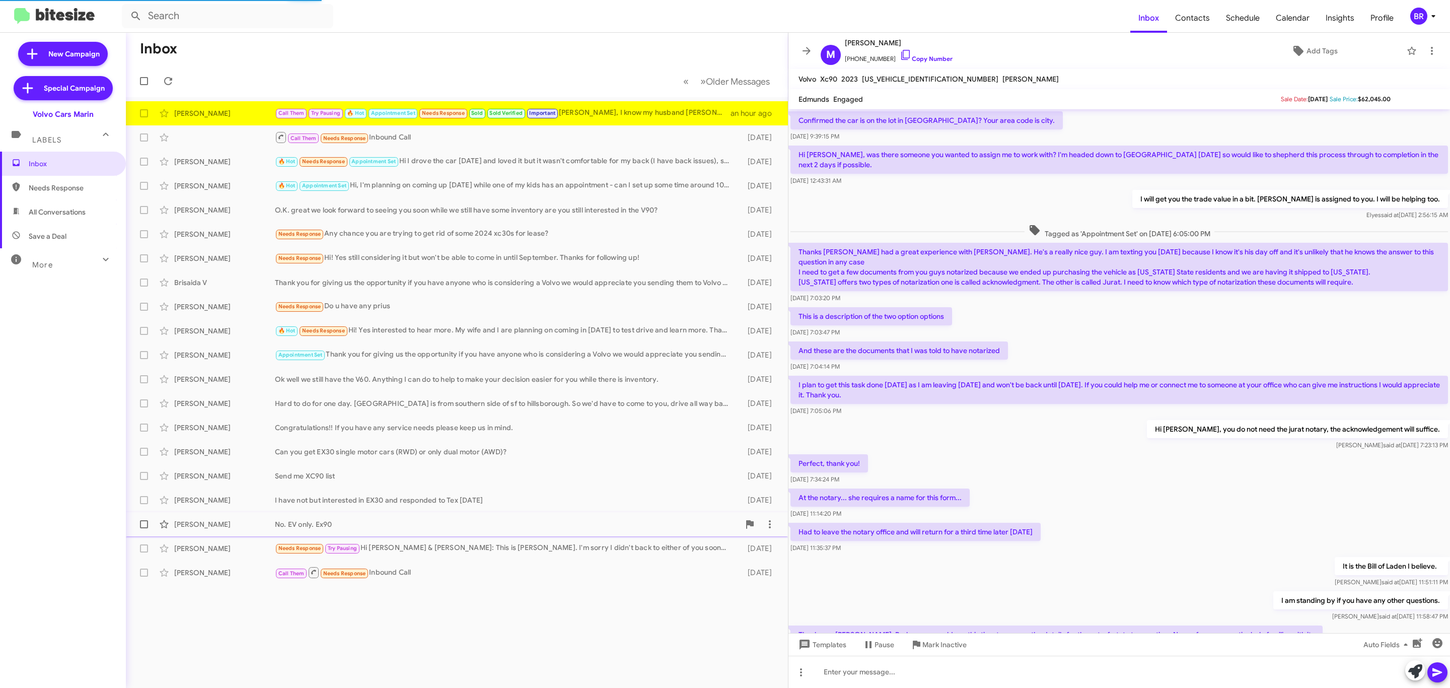
scroll to position [478, 0]
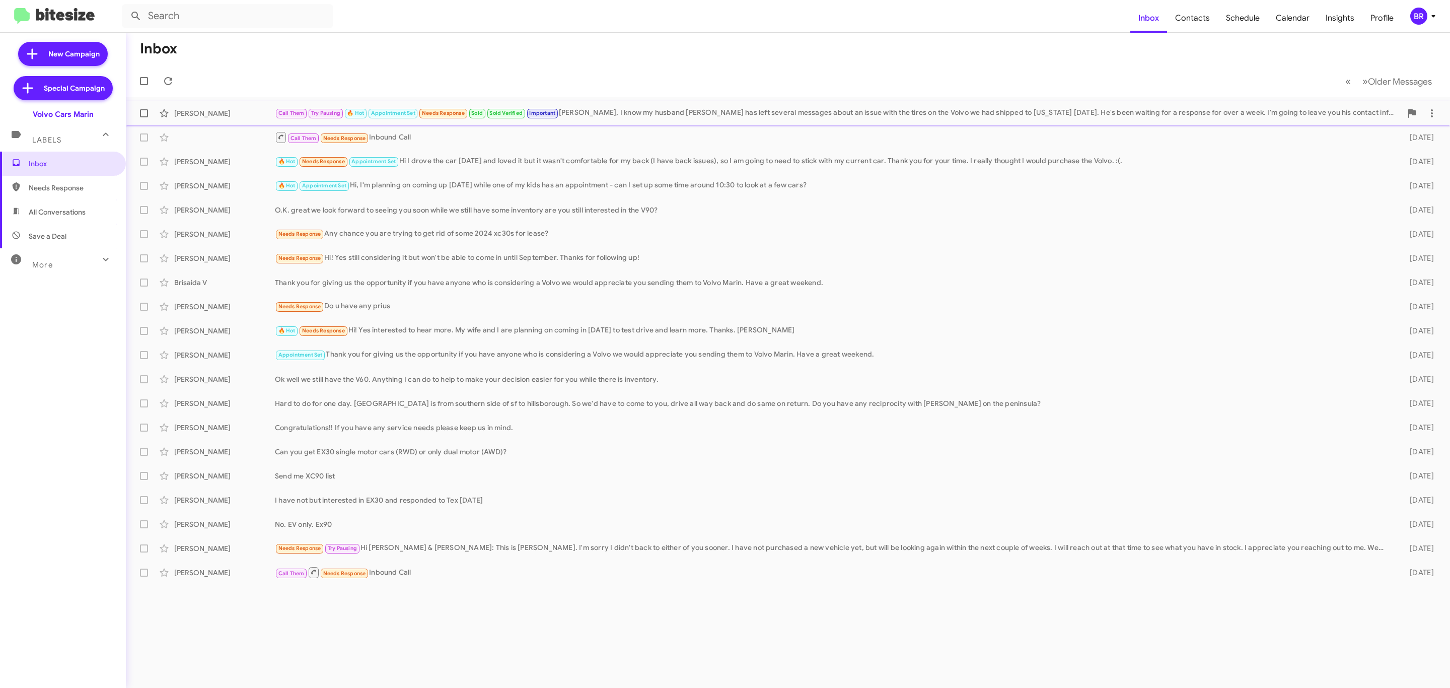
click at [143, 111] on span at bounding box center [144, 113] width 8 height 8
click at [143, 117] on input "checkbox" at bounding box center [143, 117] width 1 height 1
checkbox input "true"
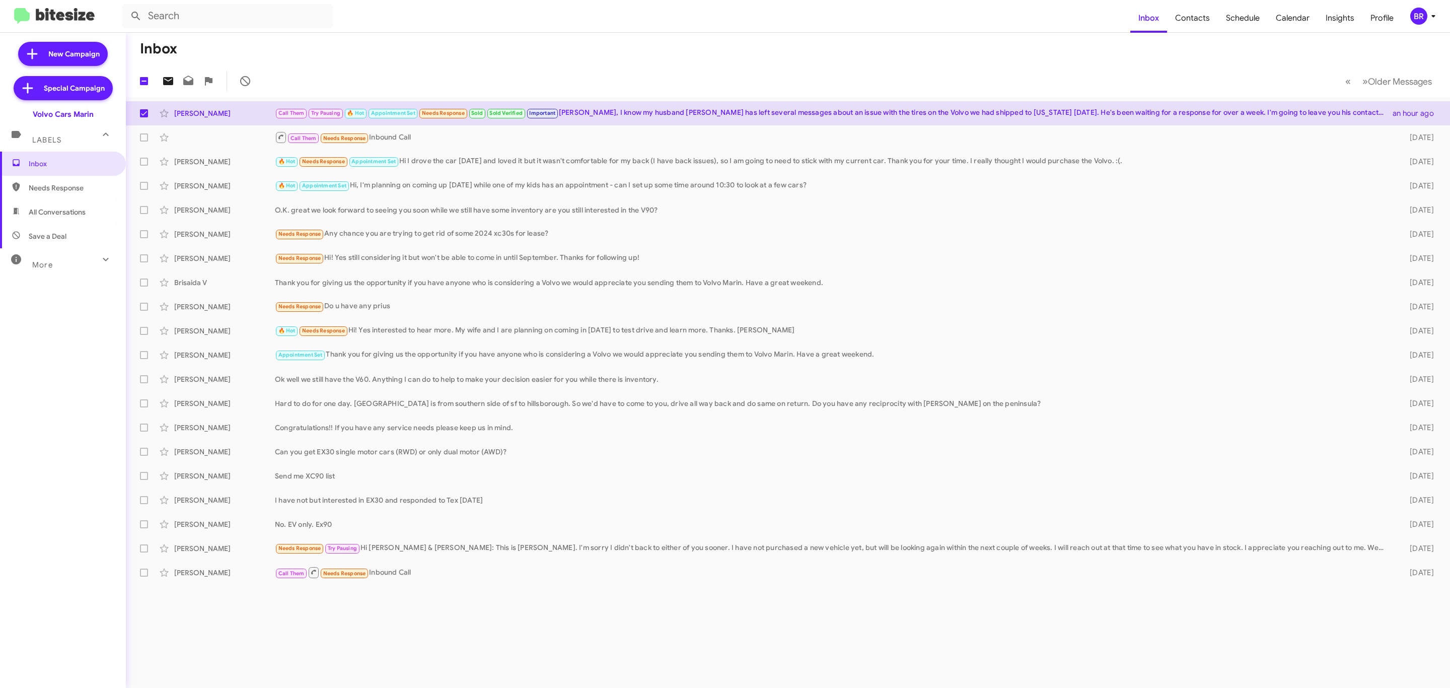
click at [171, 82] on icon at bounding box center [168, 81] width 10 height 8
click at [1434, 23] on span "BR" at bounding box center [1424, 16] width 30 height 17
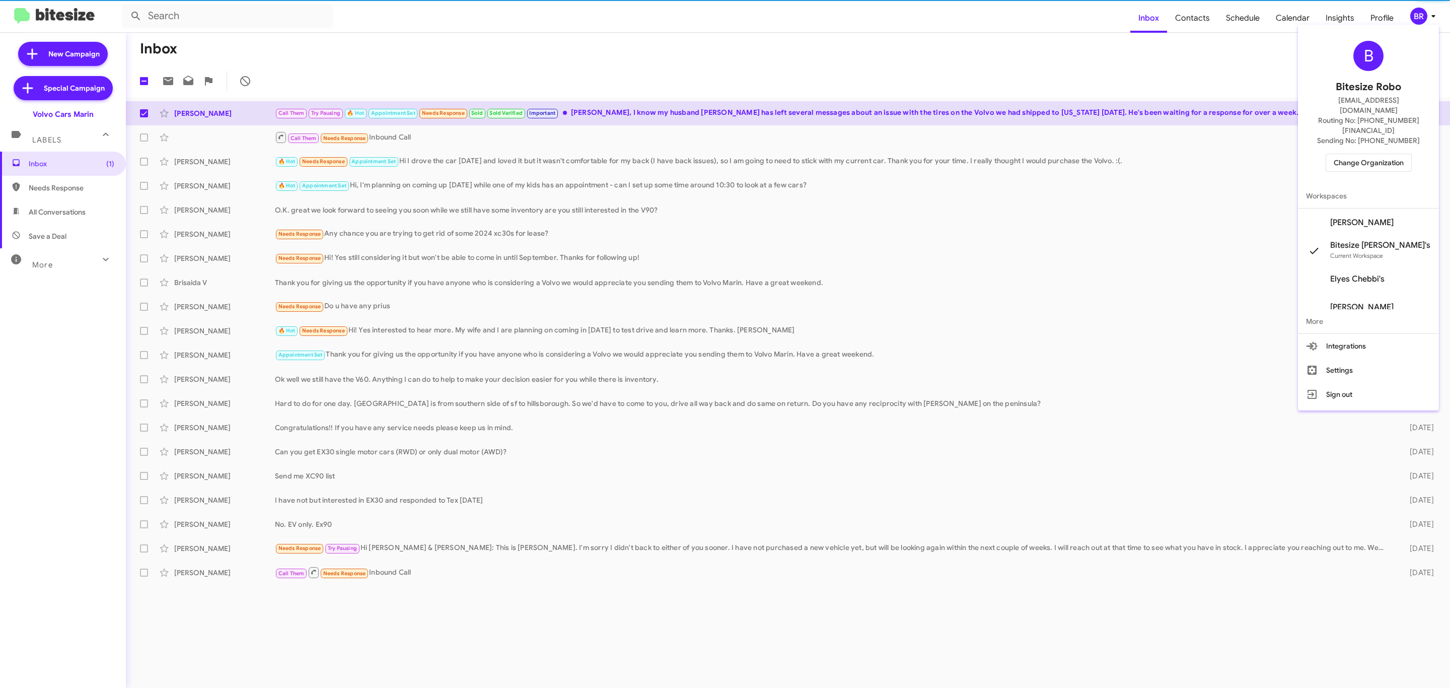
click at [1416, 23] on div at bounding box center [725, 344] width 1450 height 688
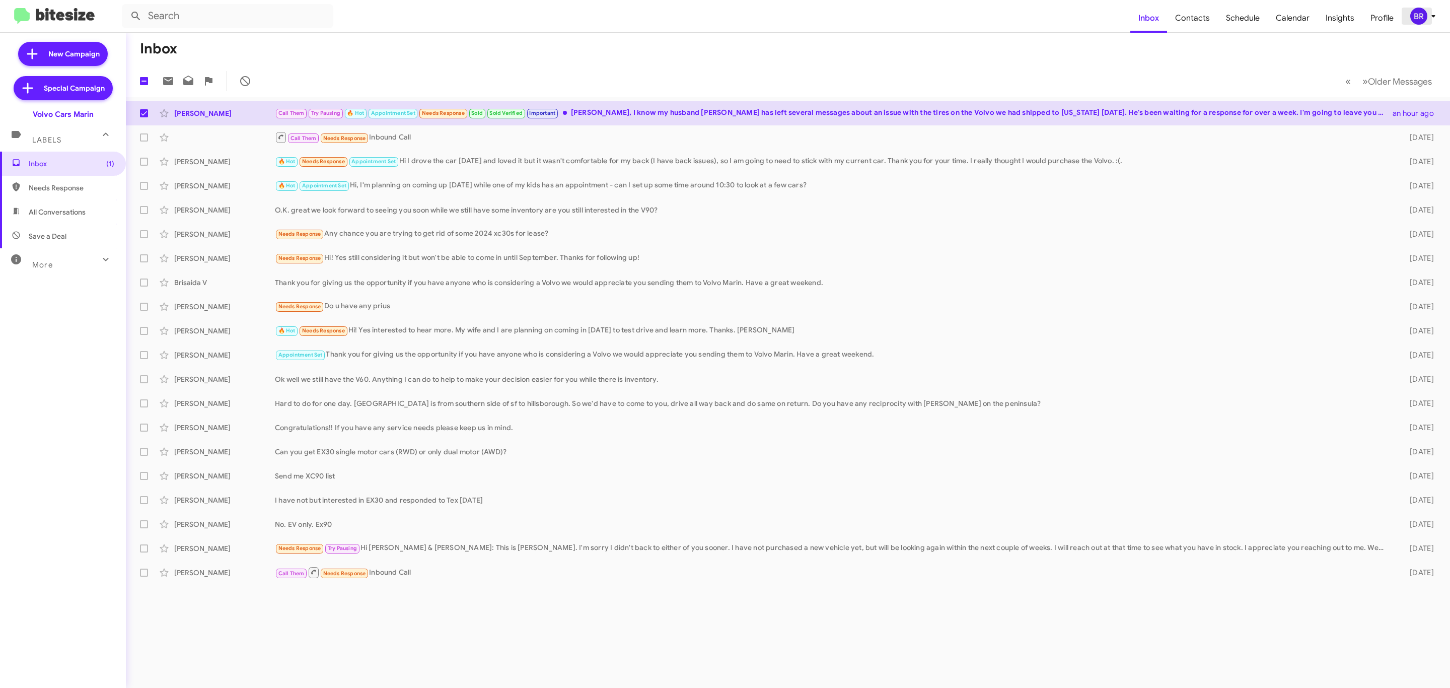
click at [1416, 23] on div "BR" at bounding box center [1418, 16] width 17 height 17
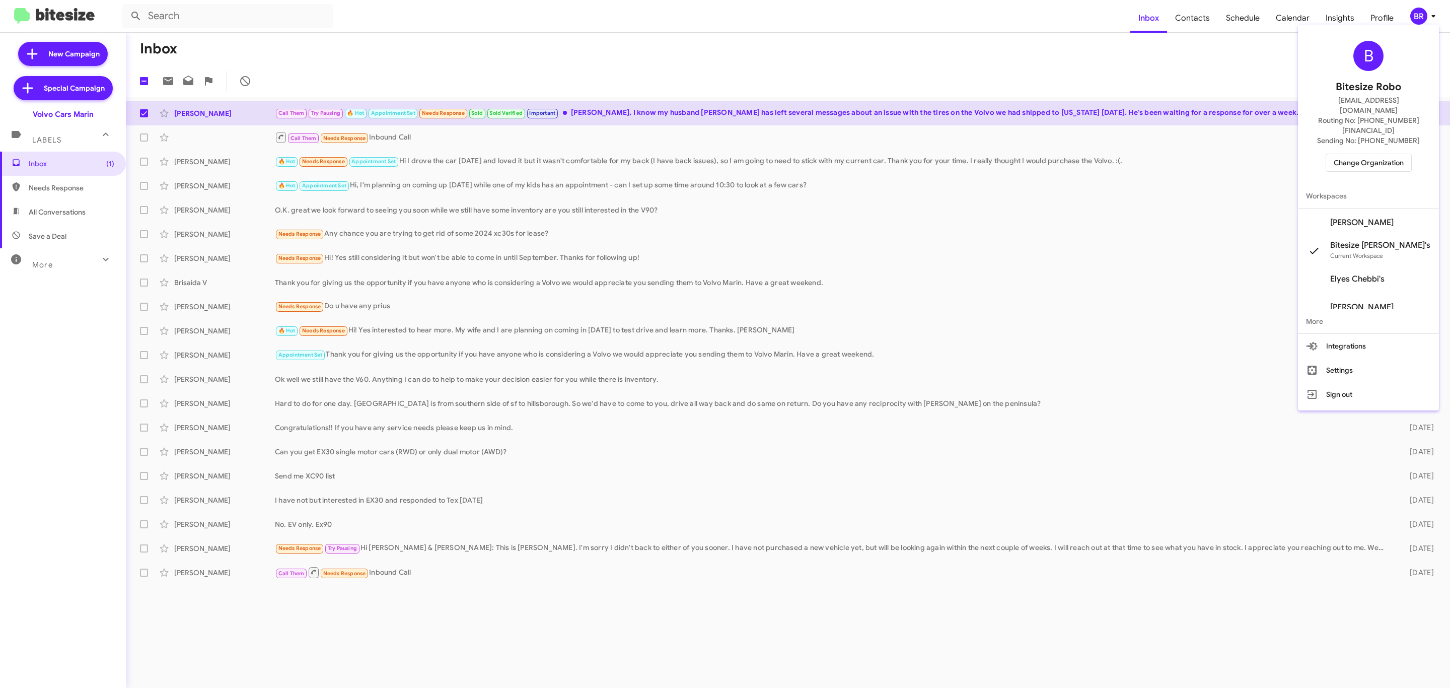
click at [1356, 154] on span "Change Organization" at bounding box center [1368, 162] width 70 height 17
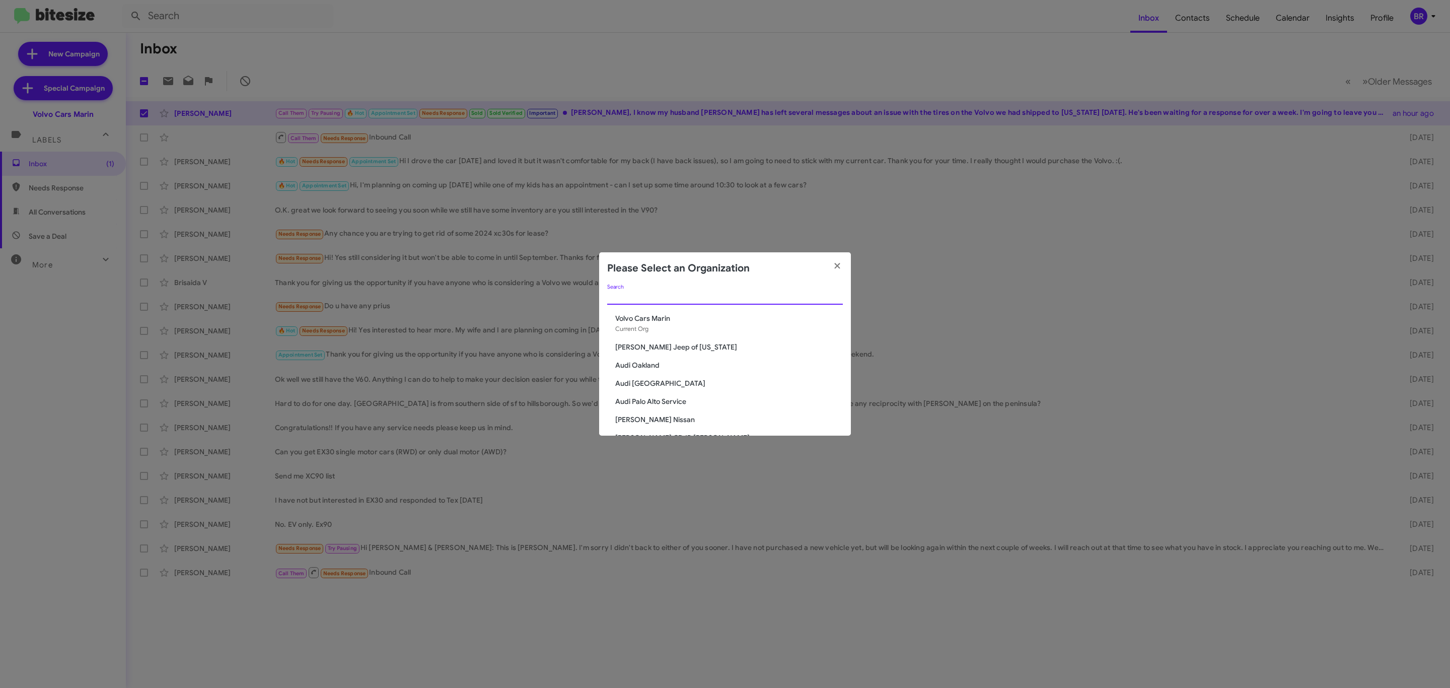
click at [710, 296] on input "Search" at bounding box center [725, 297] width 236 height 8
type input "marin"
click at [661, 340] on div "marin Search Volvo Cars Marin Current Org Marin Luxury Cars Mercedes Benz of Ma…" at bounding box center [725, 359] width 252 height 151
click at [661, 342] on span "Marin Luxury Cars" at bounding box center [729, 347] width 228 height 10
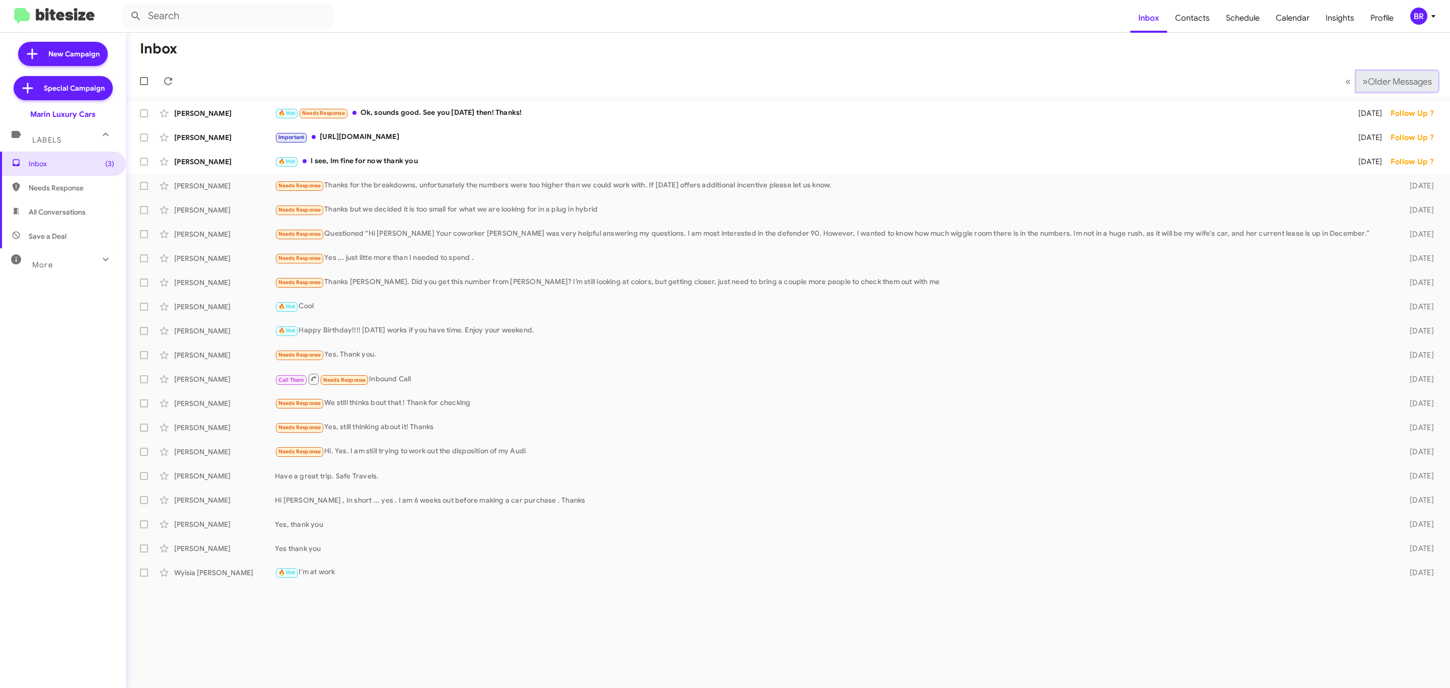
click at [1394, 79] on span "Older Messages" at bounding box center [1400, 81] width 64 height 11
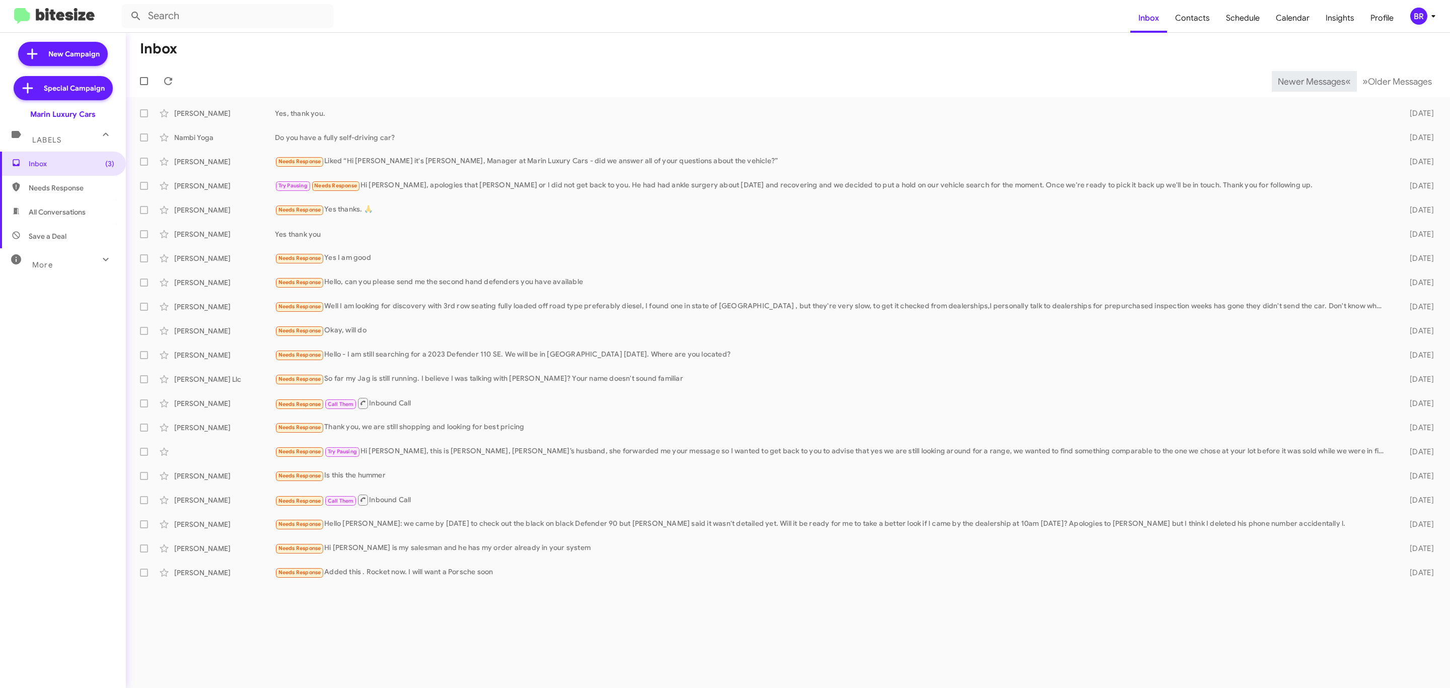
click at [1303, 80] on span "Newer Messages" at bounding box center [1310, 81] width 67 height 11
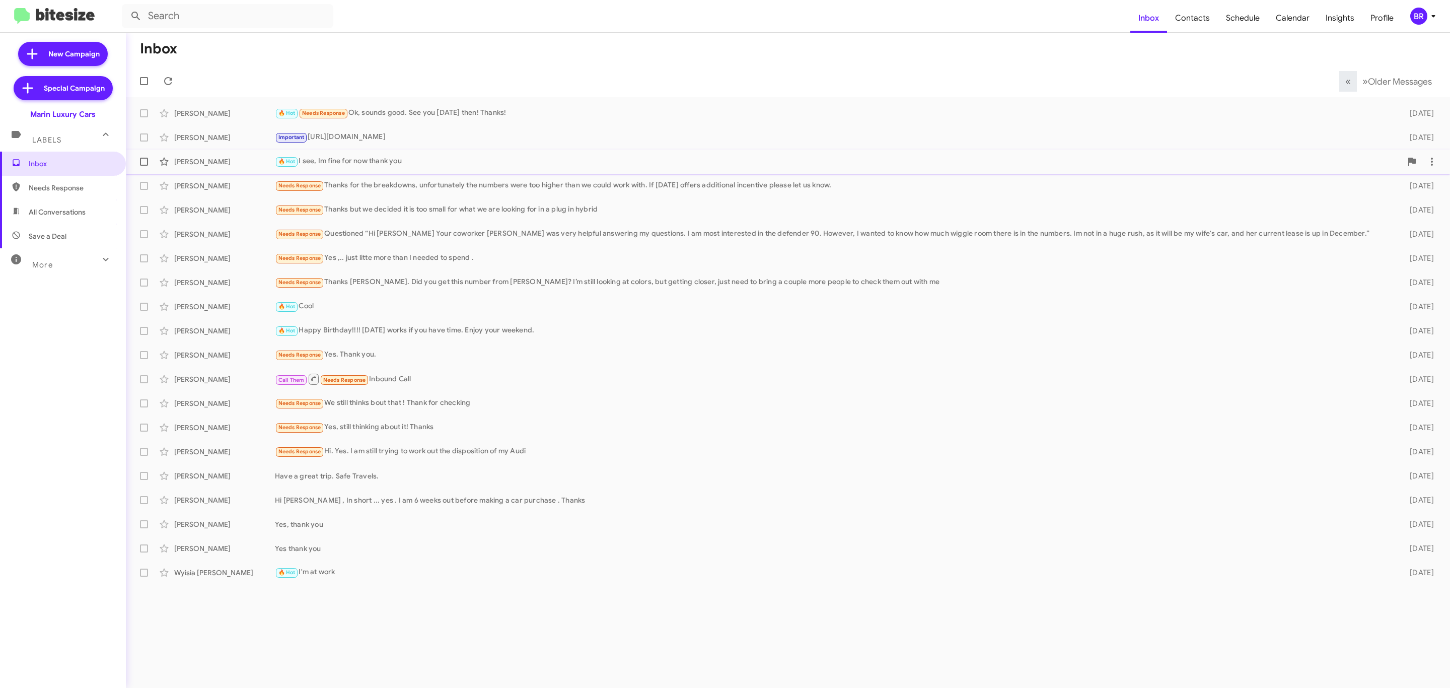
click at [143, 158] on span at bounding box center [144, 162] width 8 height 8
click at [143, 166] on input "checkbox" at bounding box center [143, 166] width 1 height 1
checkbox input "true"
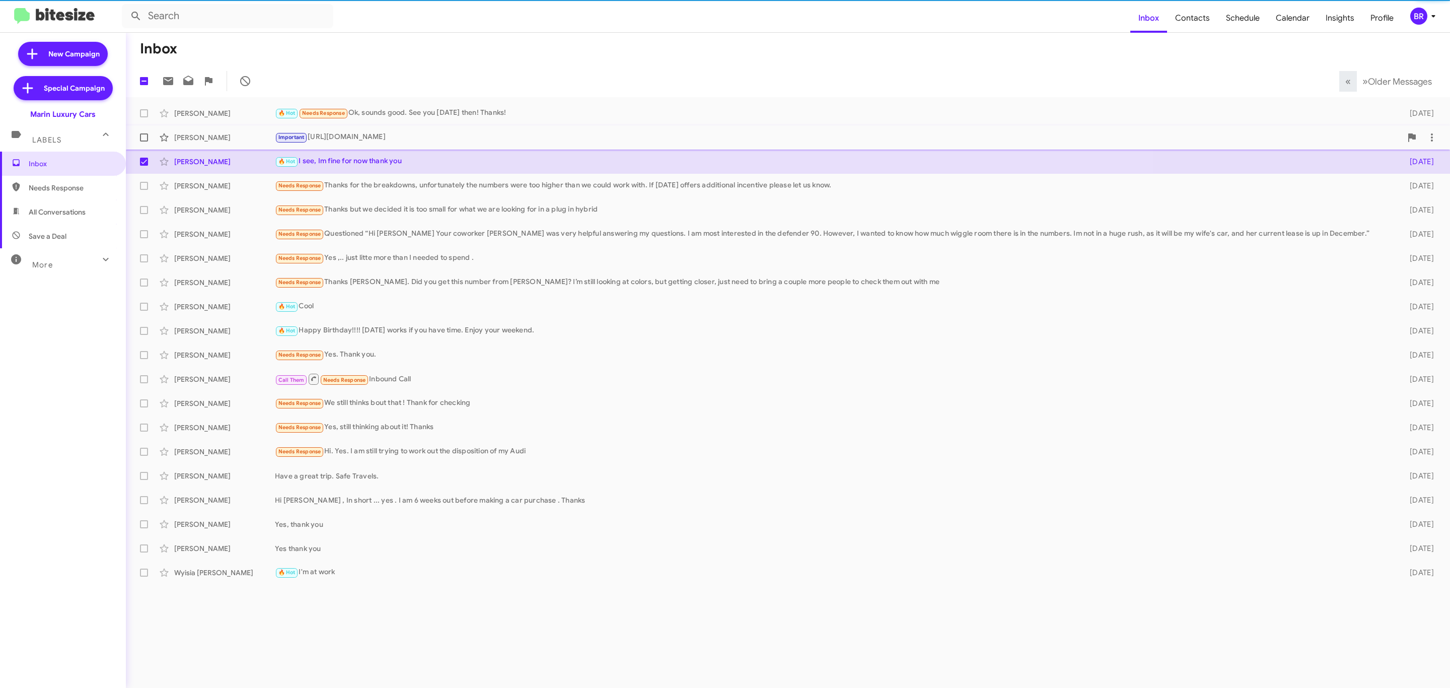
click at [145, 135] on span at bounding box center [144, 137] width 8 height 8
click at [144, 141] on input "checkbox" at bounding box center [143, 141] width 1 height 1
checkbox input "true"
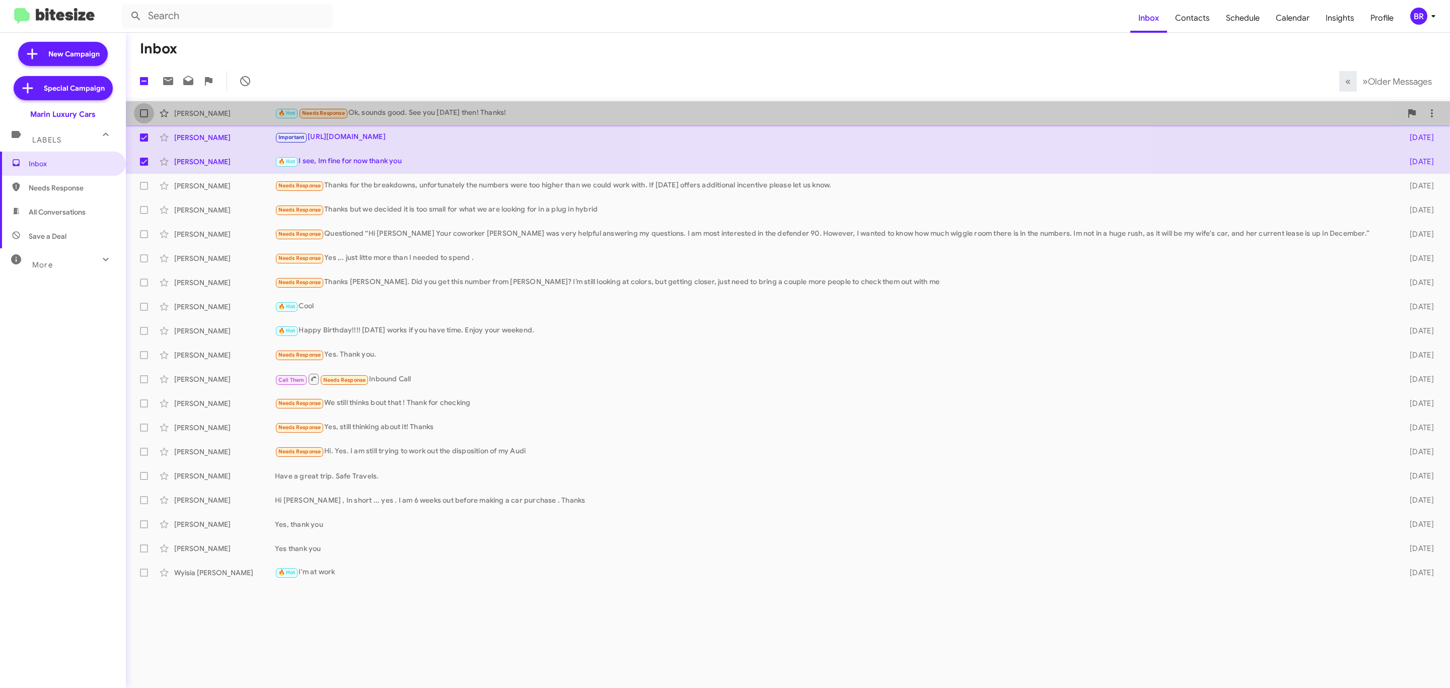
click at [142, 112] on span at bounding box center [144, 113] width 8 height 8
click at [143, 117] on input "checkbox" at bounding box center [143, 117] width 1 height 1
checkbox input "true"
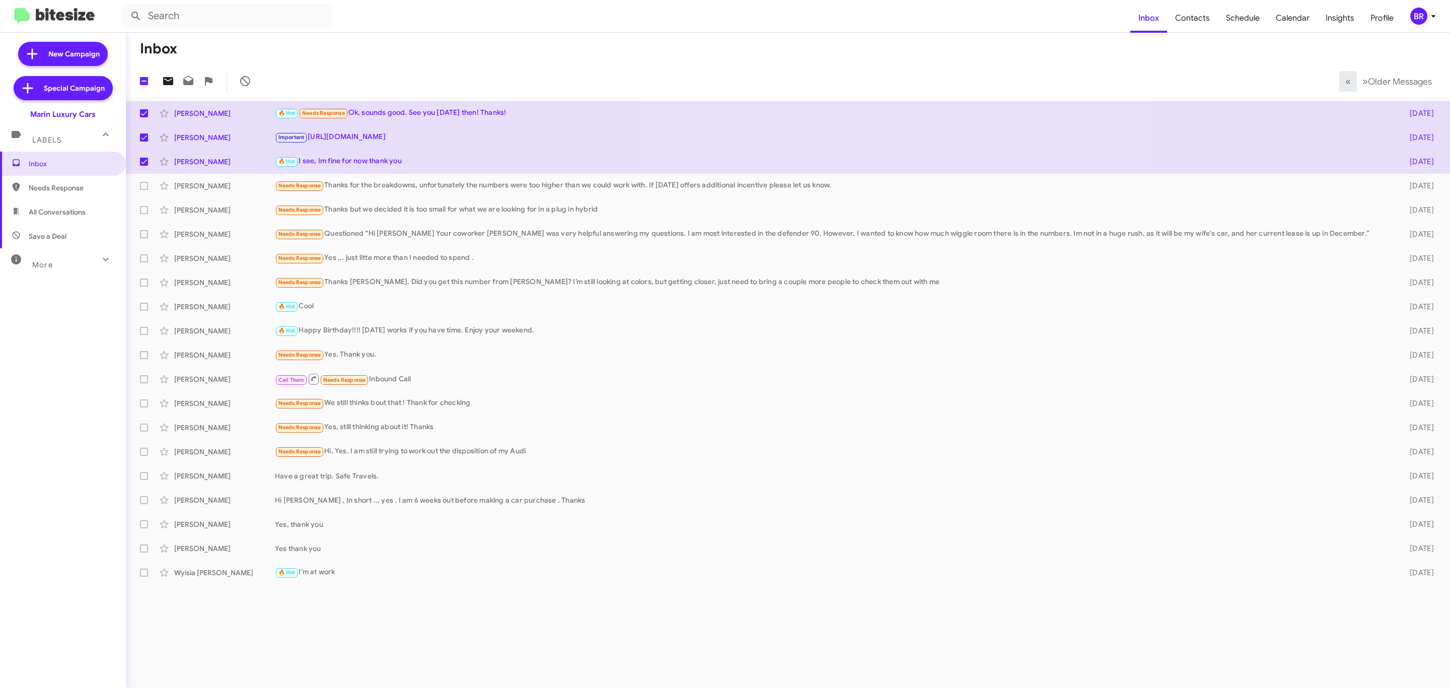
click at [170, 77] on icon at bounding box center [168, 81] width 12 height 12
click at [1418, 18] on div "BR" at bounding box center [1418, 16] width 17 height 17
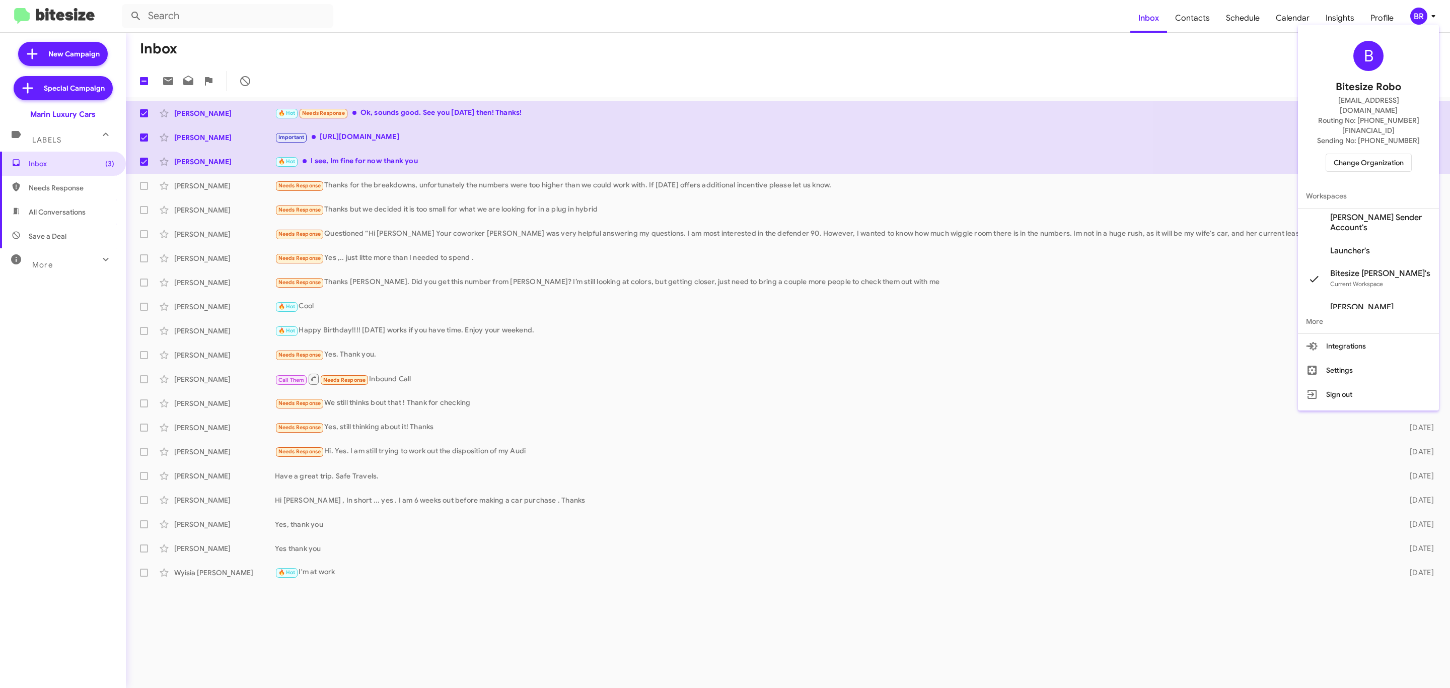
click at [1349, 154] on span "Change Organization" at bounding box center [1368, 162] width 70 height 17
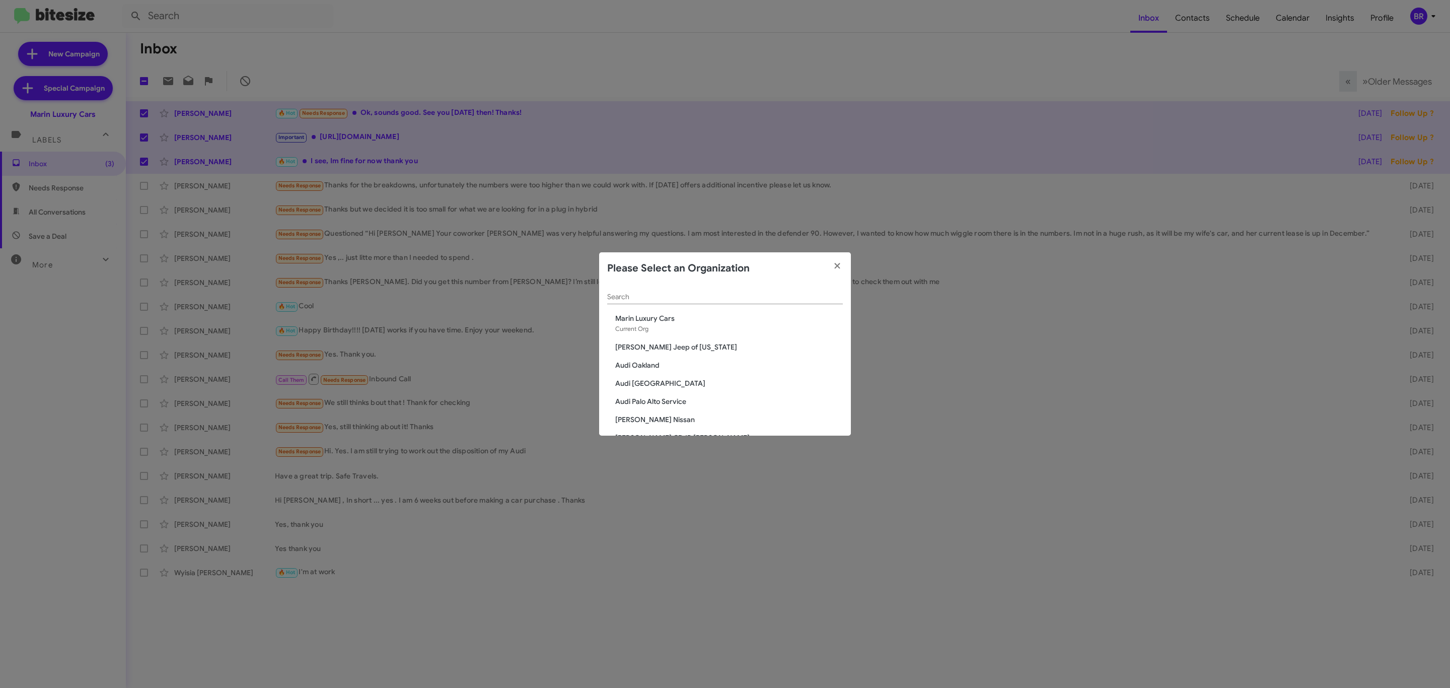
click at [719, 301] on div "Search" at bounding box center [725, 294] width 236 height 20
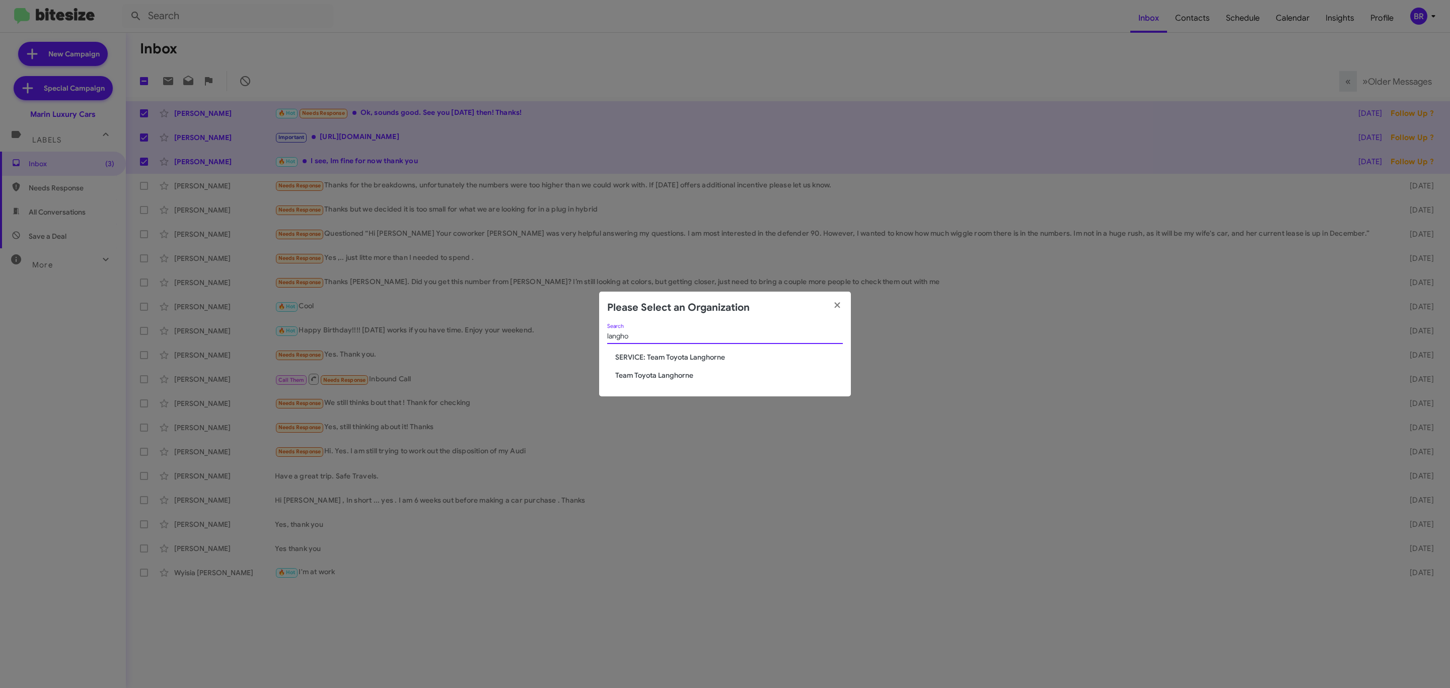
type input "langho"
click at [642, 378] on span "Team Toyota Langhorne" at bounding box center [729, 375] width 228 height 10
click at [642, 376] on span "Team Toyota Langhorne" at bounding box center [729, 375] width 228 height 10
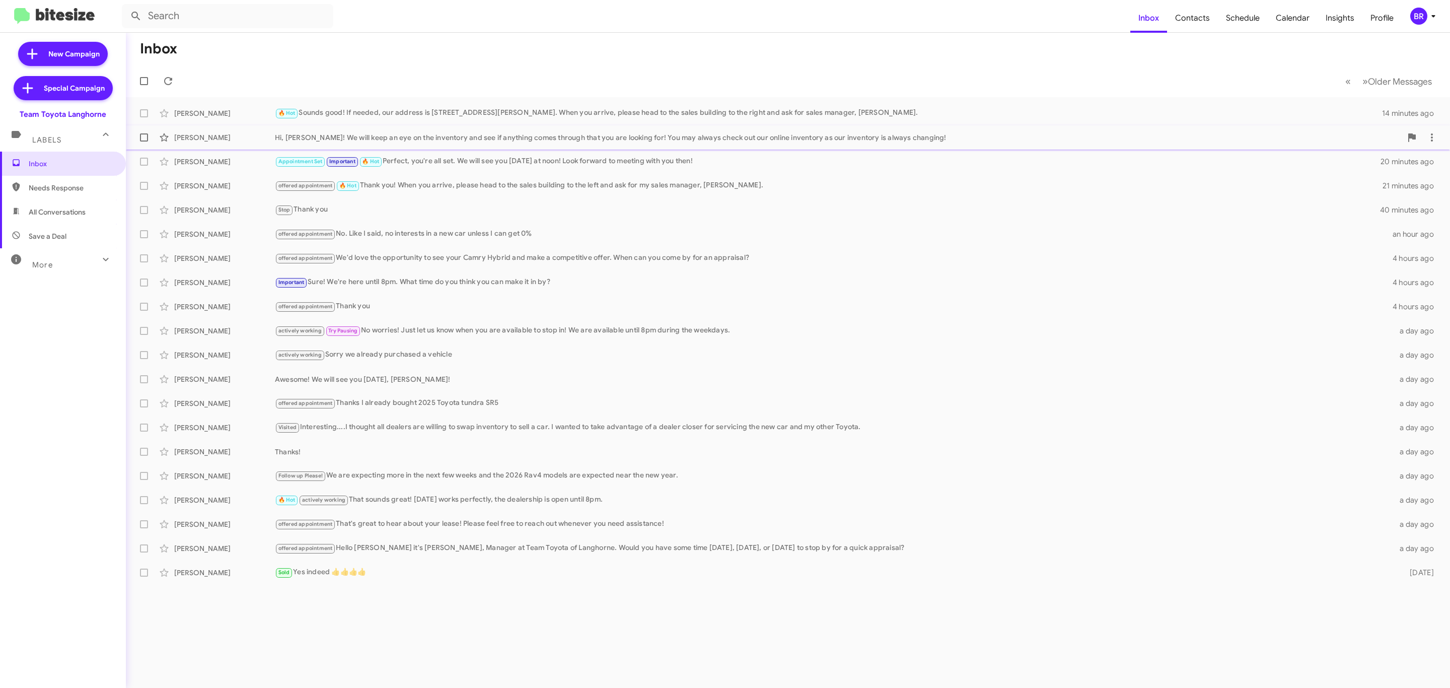
click at [722, 142] on div "Hi, [PERSON_NAME]! We will keep an eye on the inventory and see if anything com…" at bounding box center [838, 137] width 1126 height 10
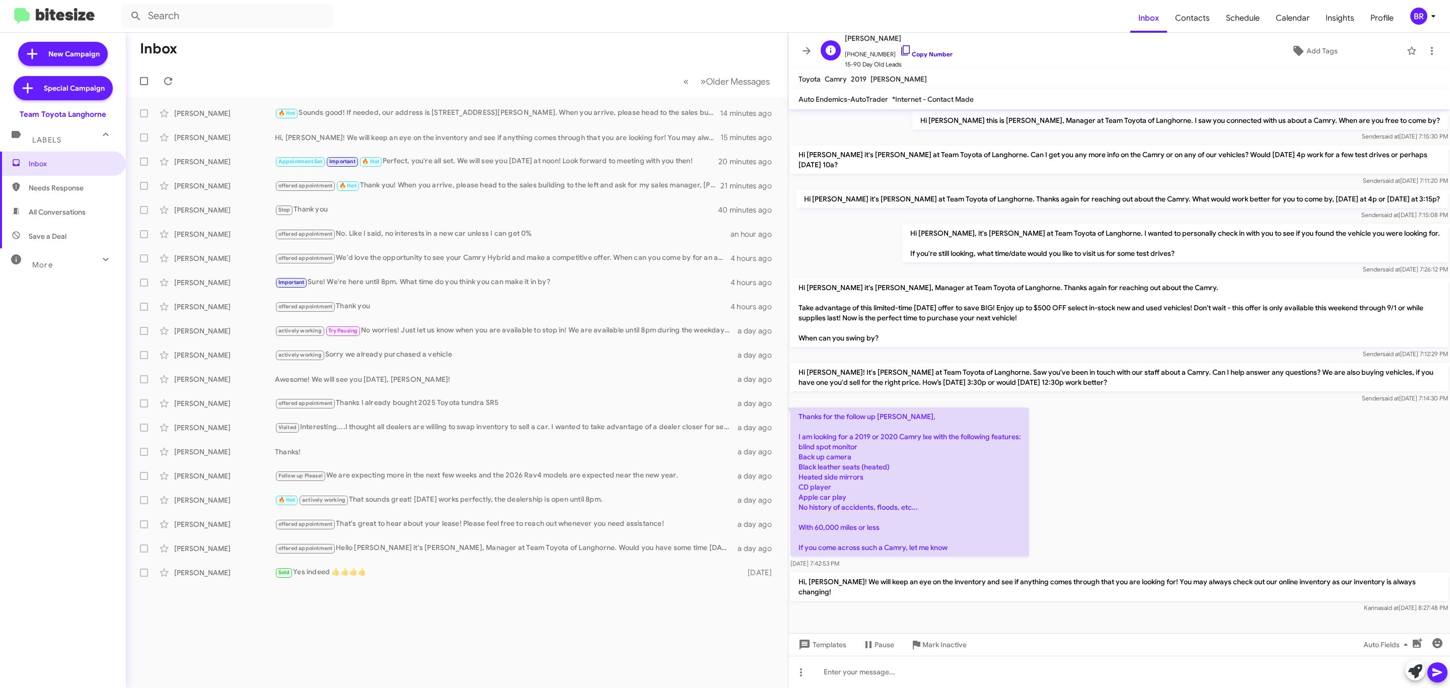
click at [926, 55] on link "Copy Number" at bounding box center [925, 54] width 53 height 8
click at [735, 78] on span "Older Messages" at bounding box center [738, 81] width 64 height 11
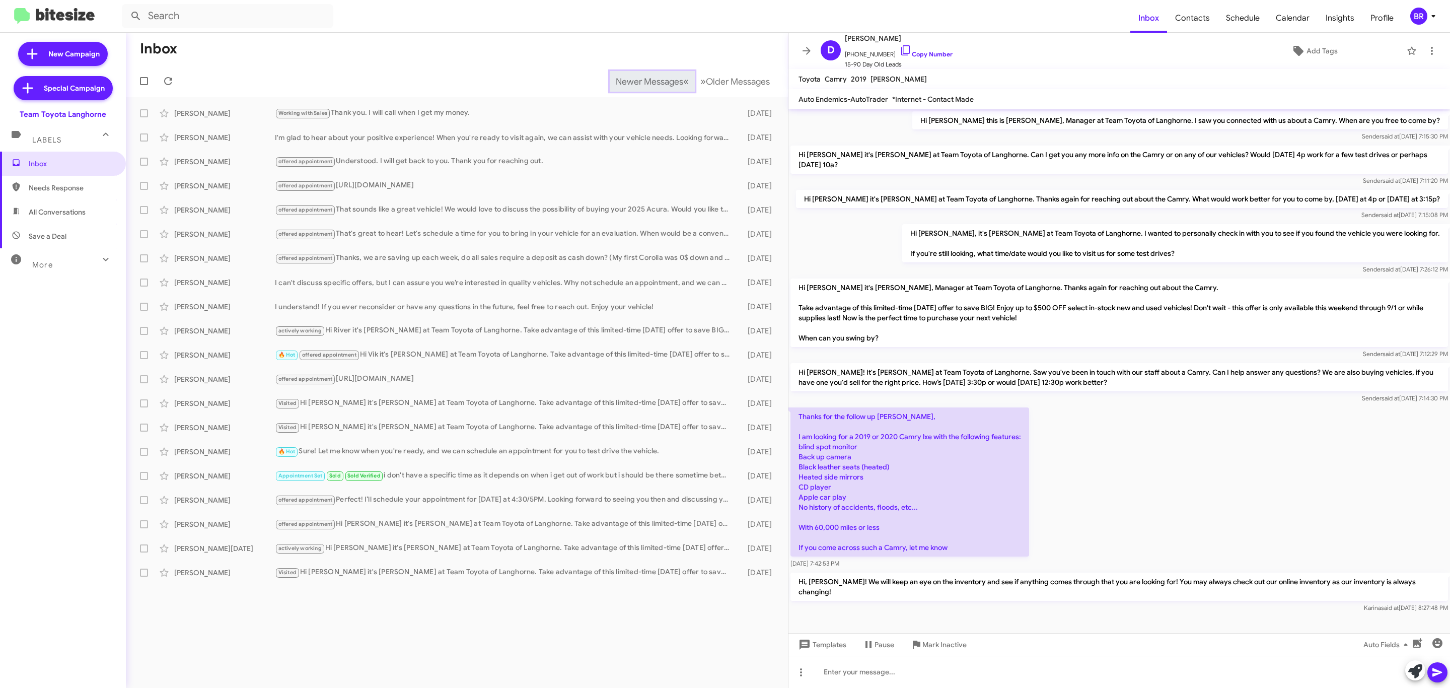
click at [641, 80] on span "Newer Messages" at bounding box center [649, 81] width 67 height 11
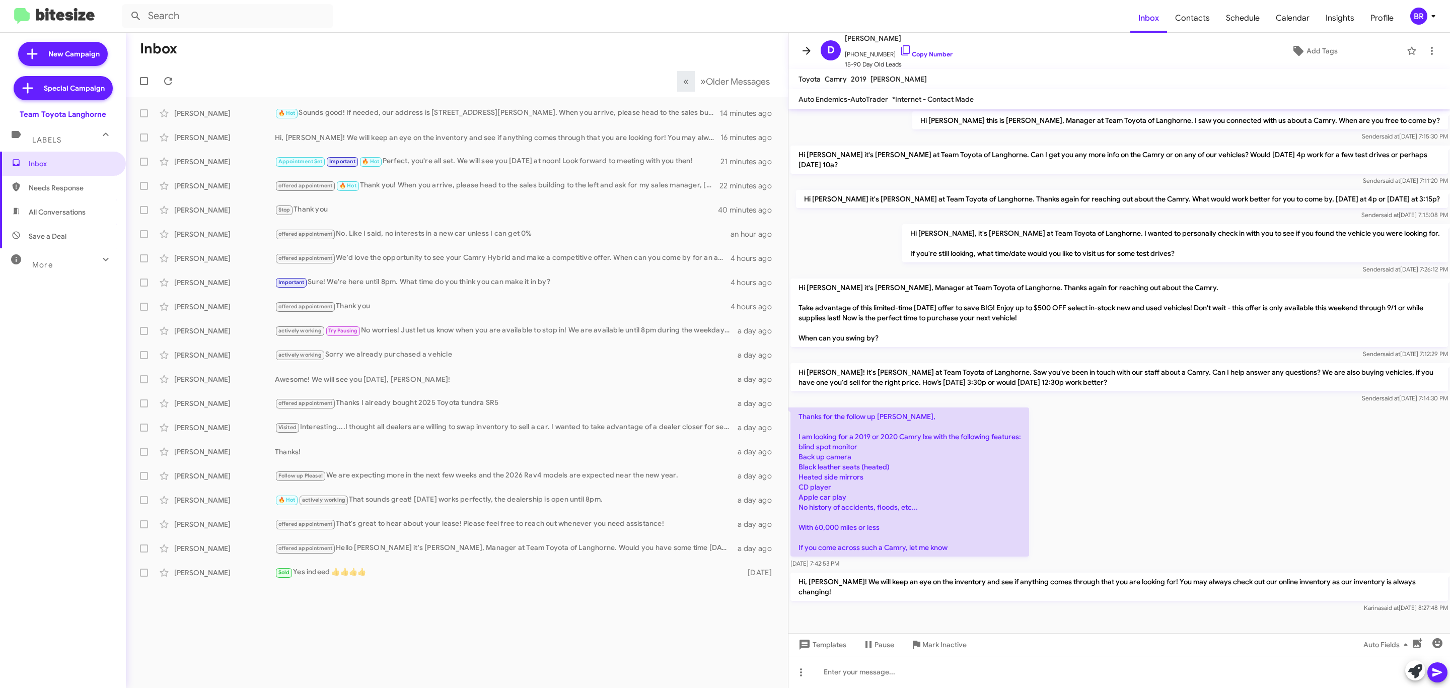
click at [811, 54] on icon at bounding box center [806, 51] width 12 height 12
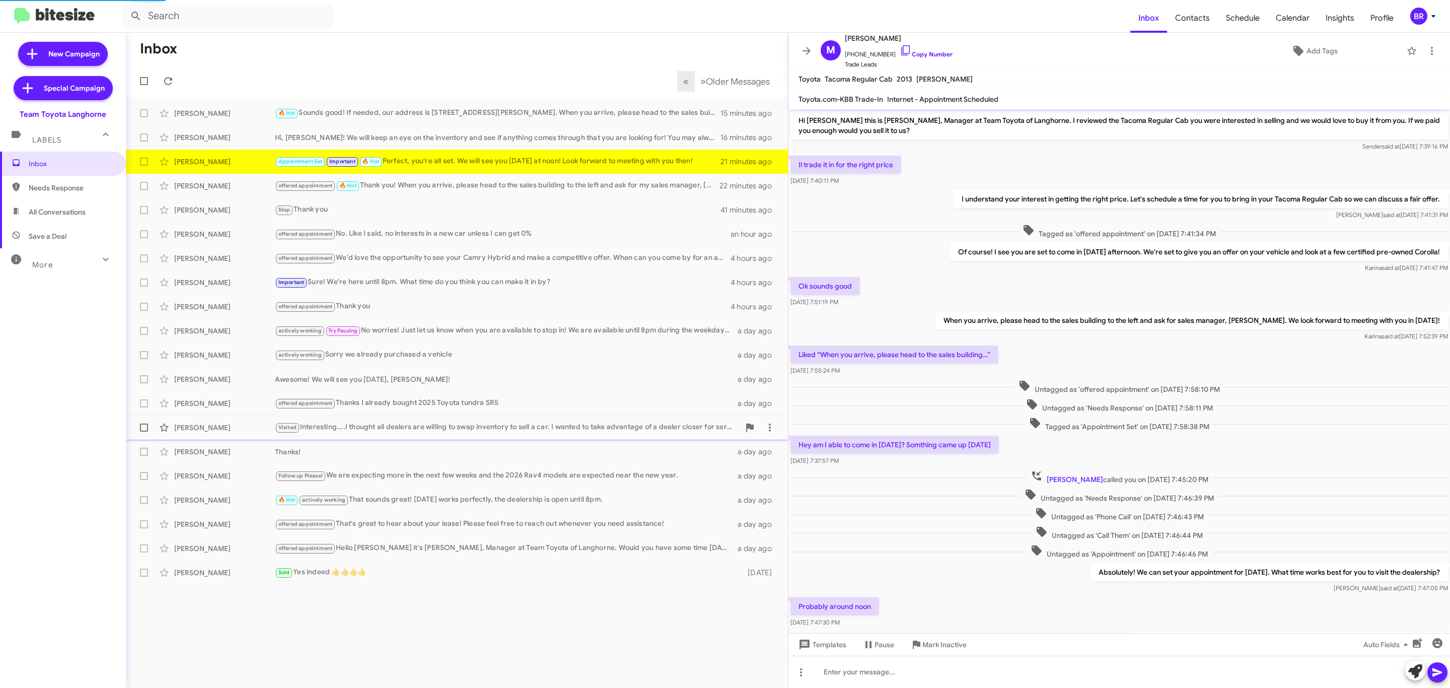
scroll to position [87, 0]
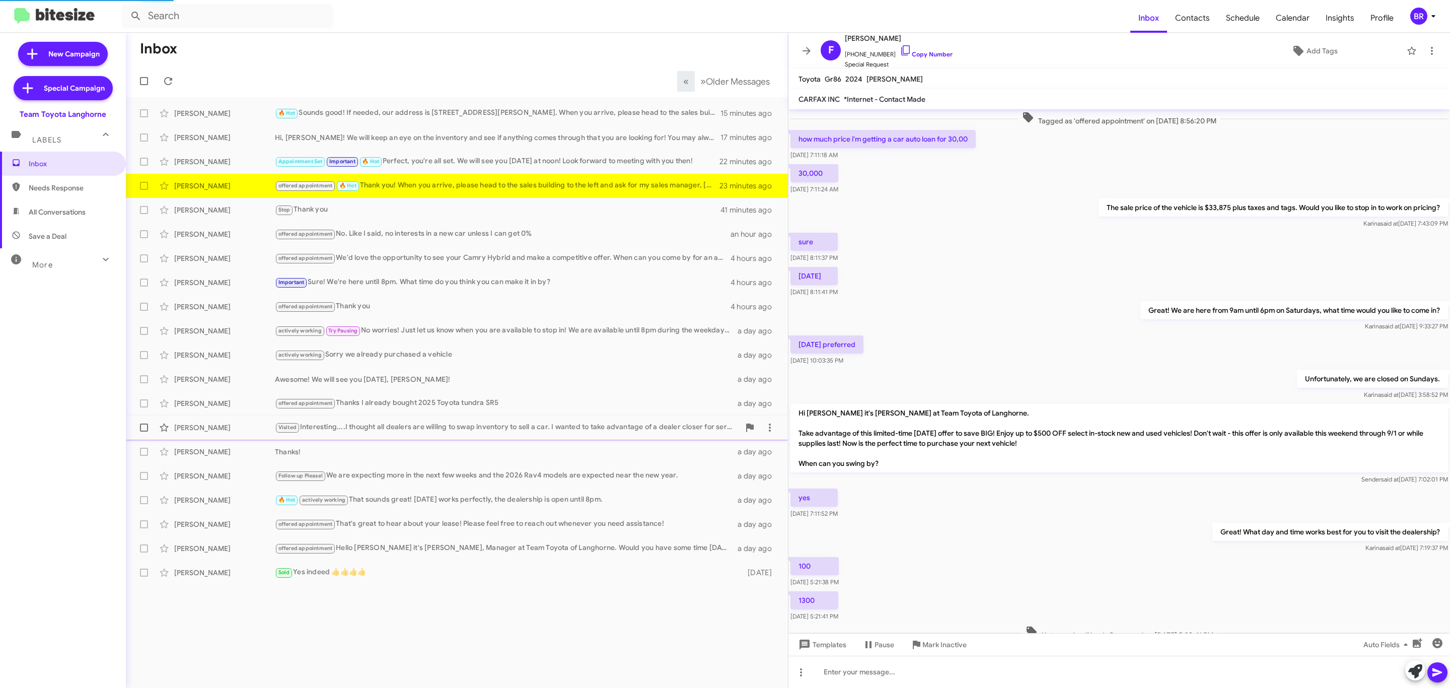
scroll to position [231, 0]
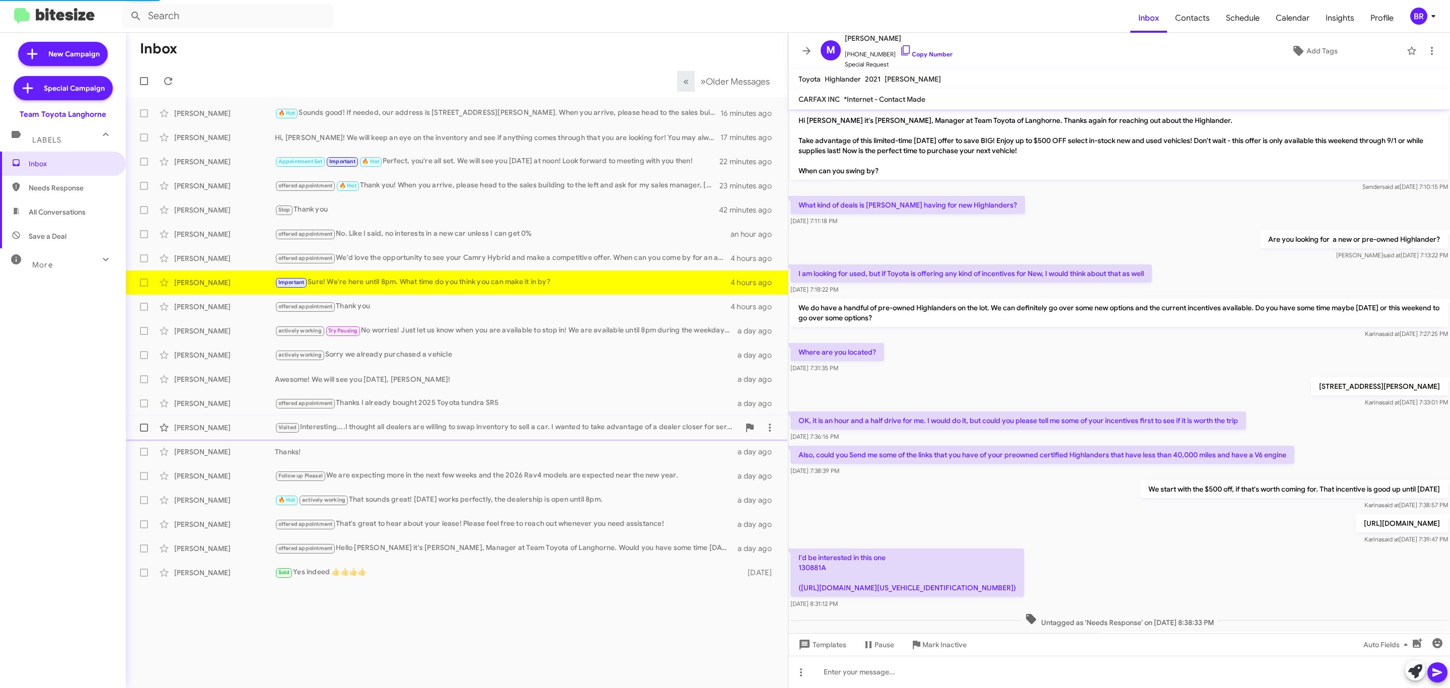
scroll to position [121, 0]
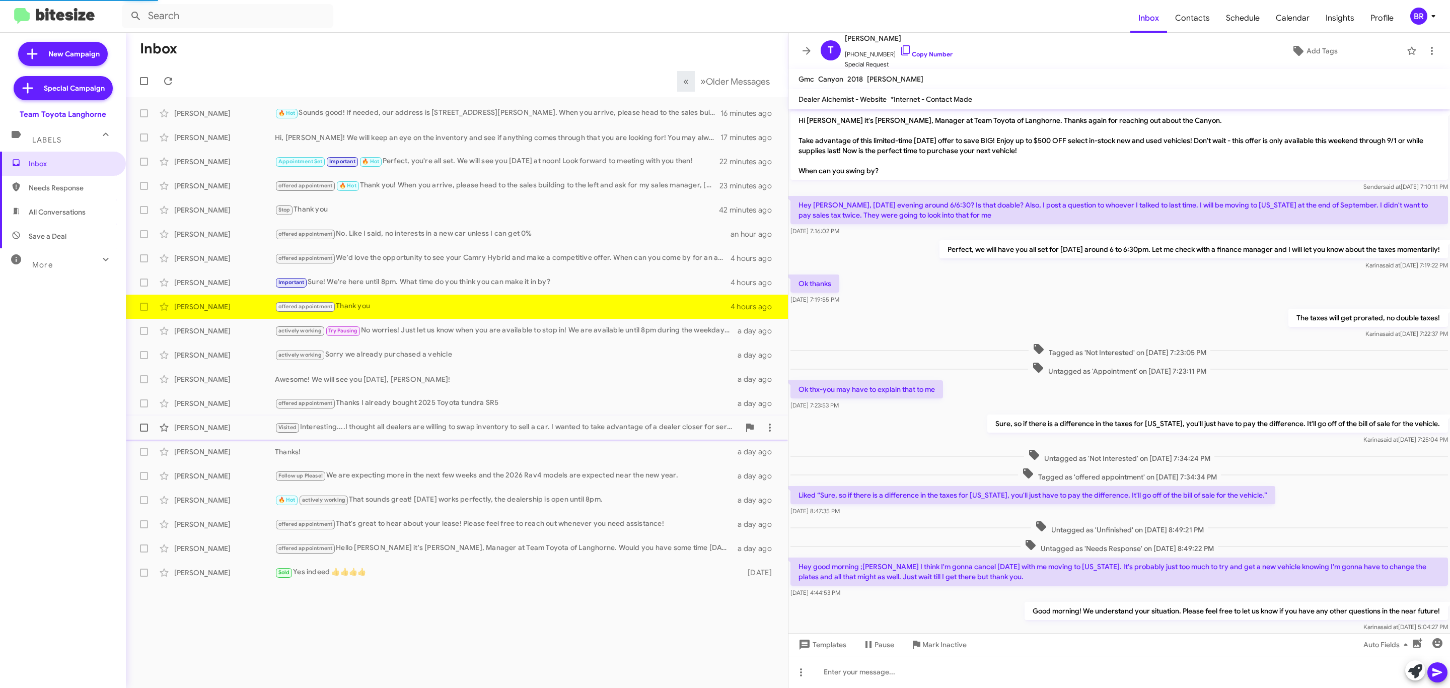
scroll to position [82, 0]
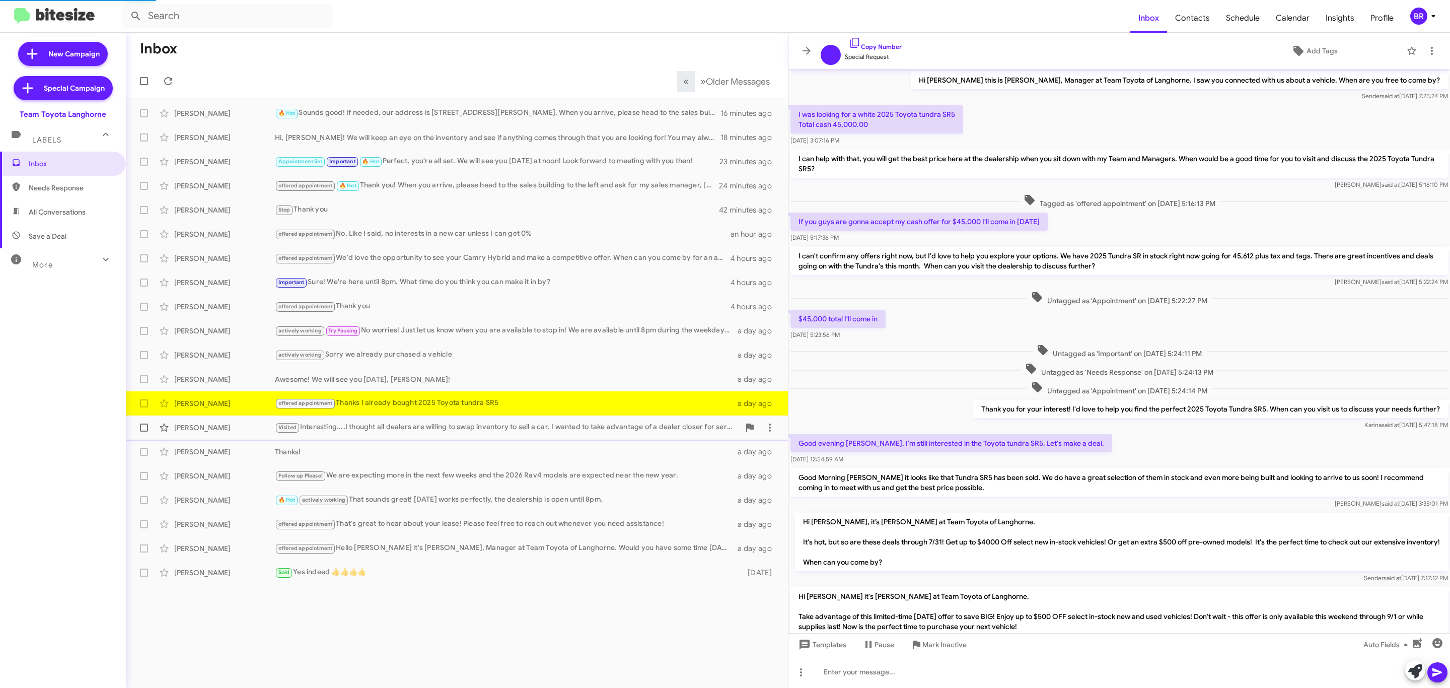
scroll to position [148, 0]
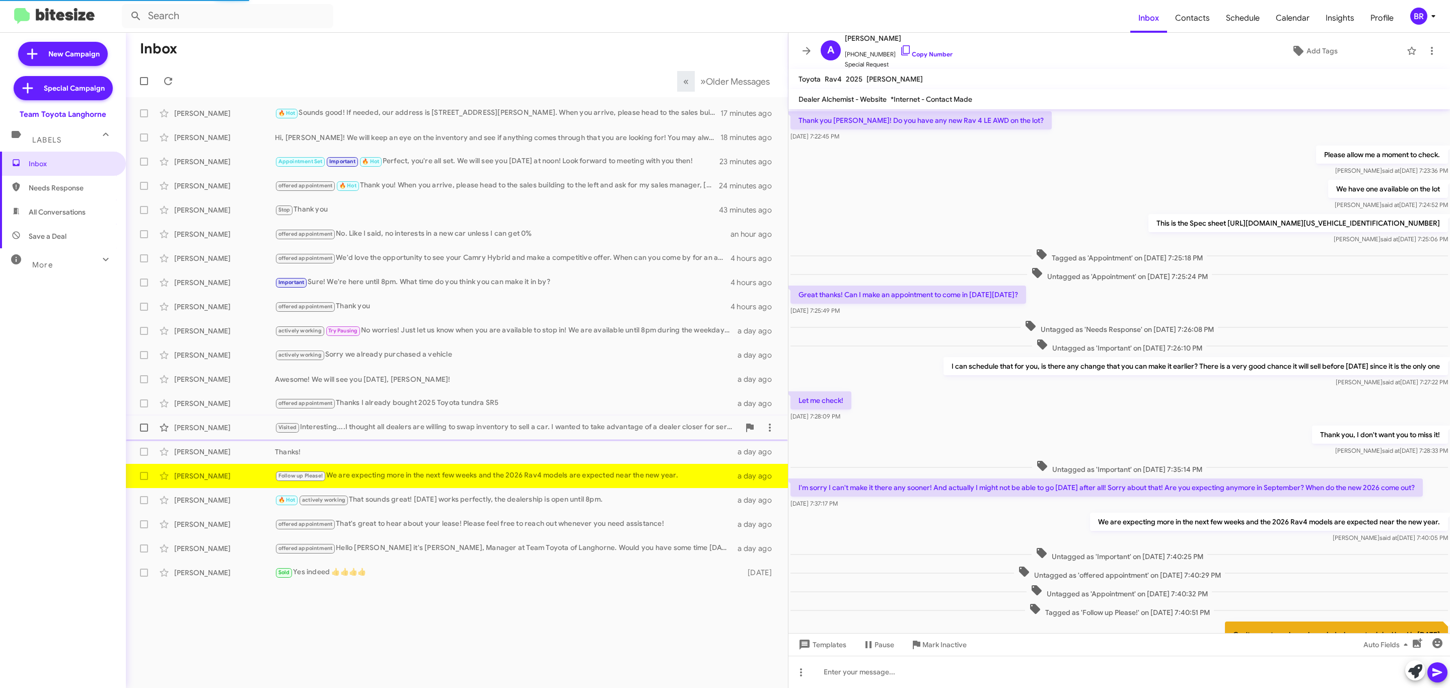
scroll to position [95, 0]
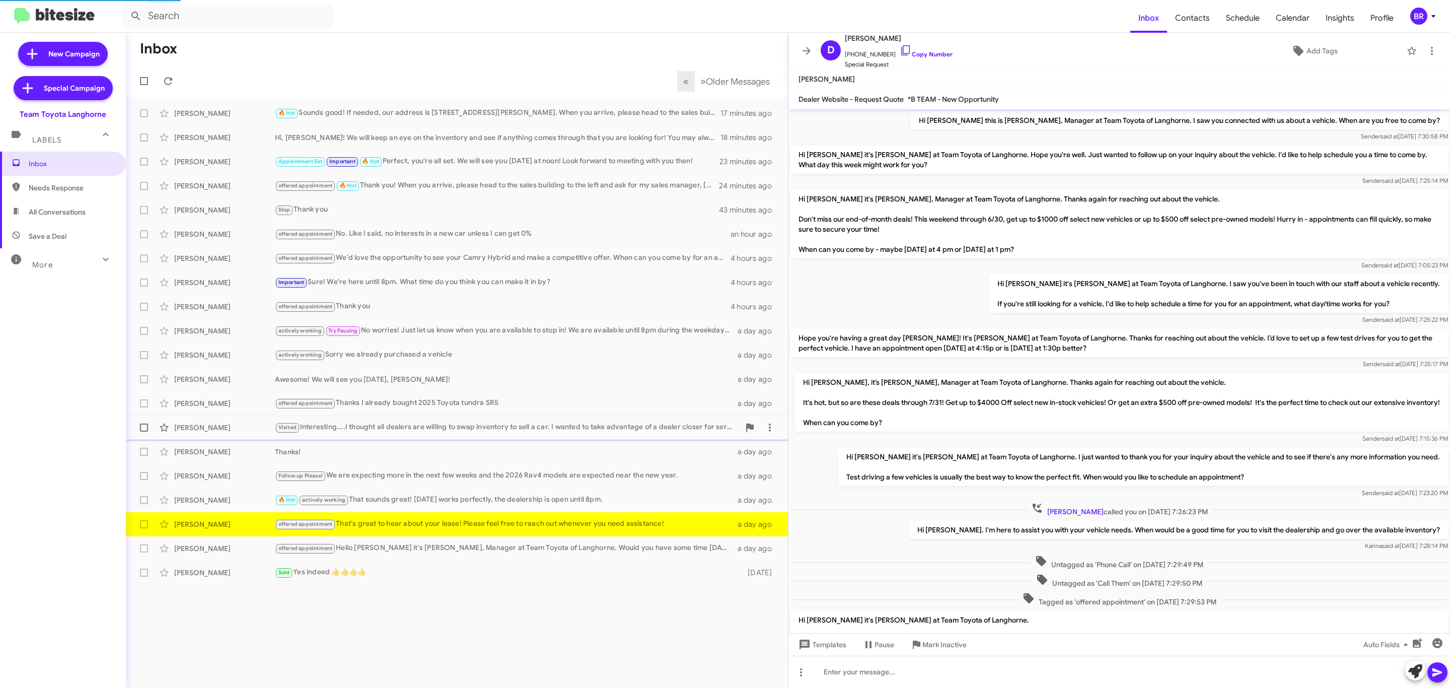
scroll to position [161, 0]
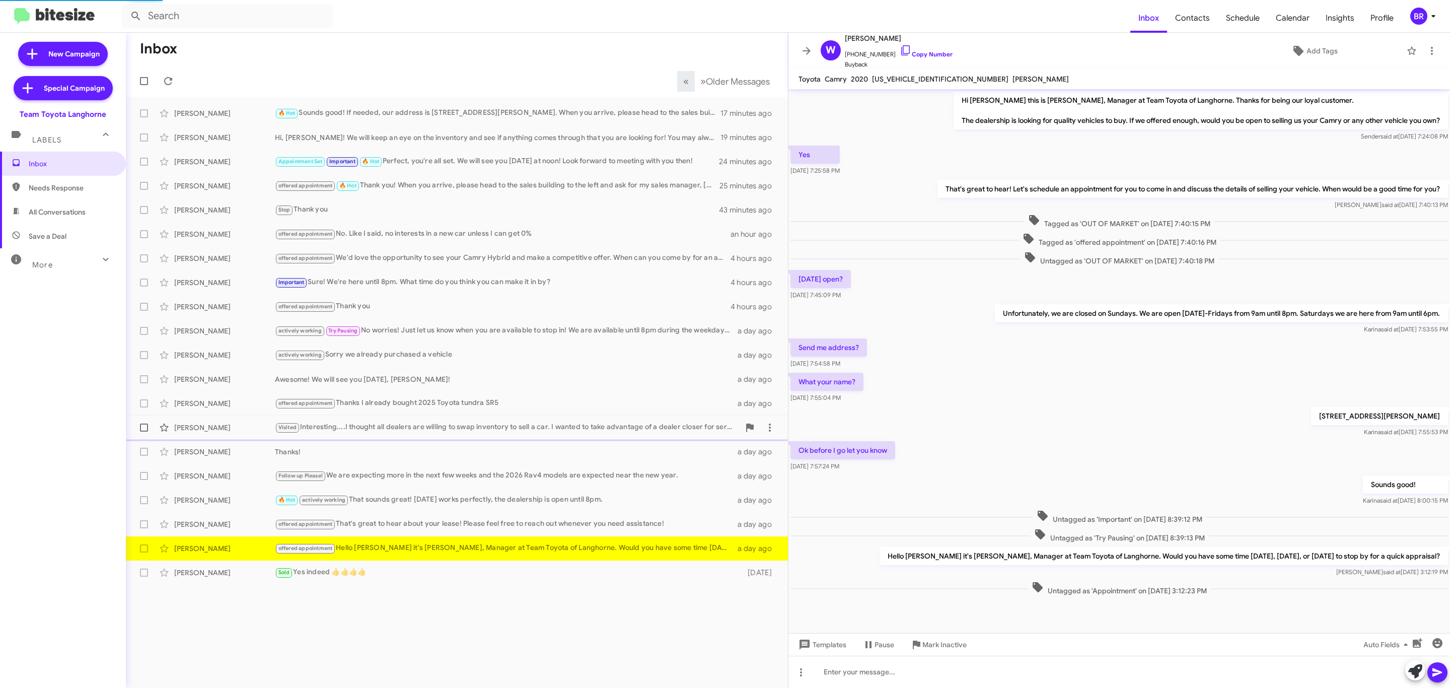
scroll to position [11, 0]
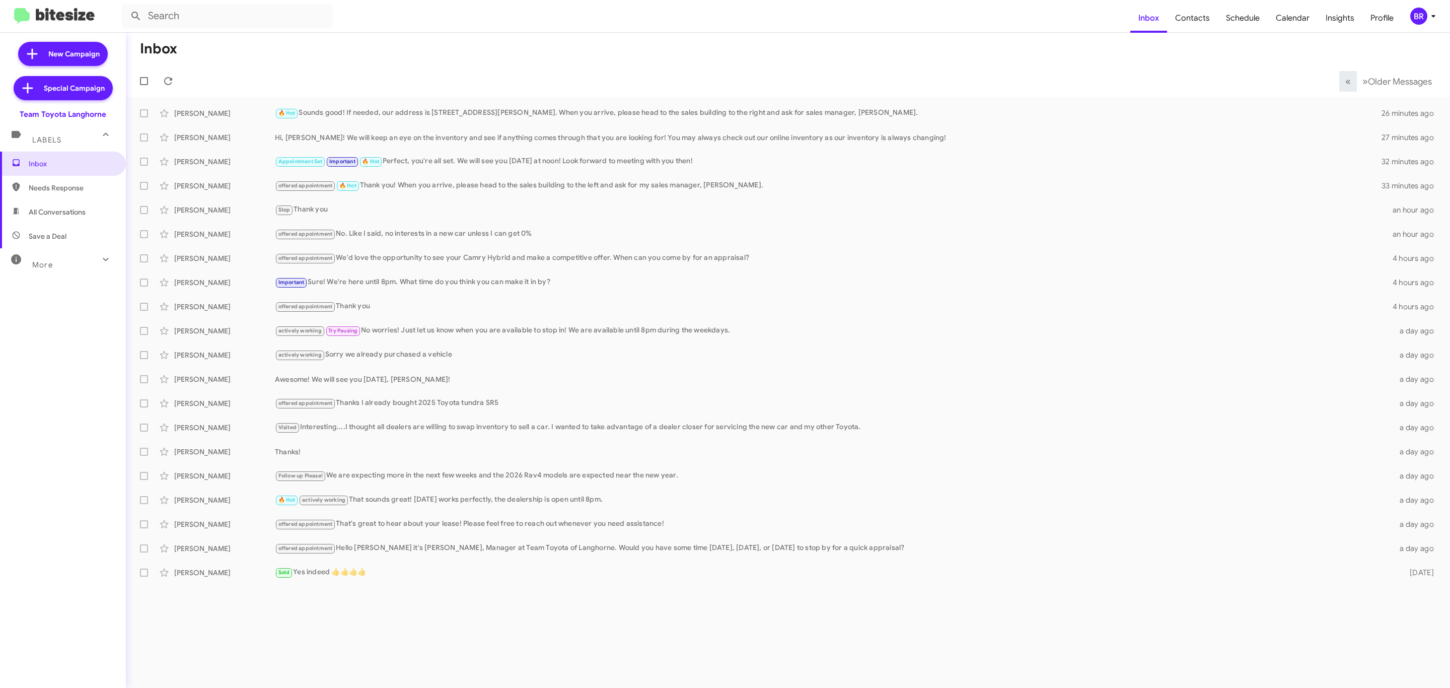
click at [1418, 18] on div "BR" at bounding box center [1418, 16] width 17 height 17
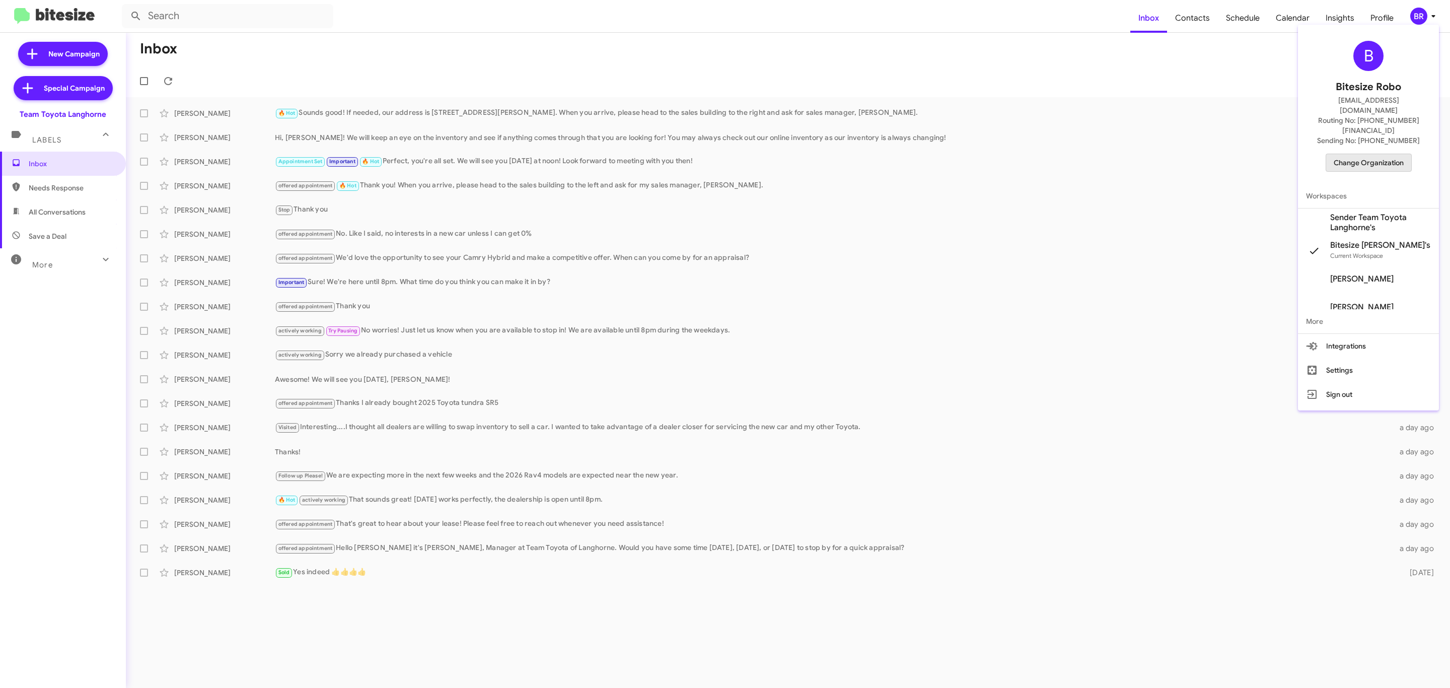
click at [1372, 154] on span "Change Organization" at bounding box center [1368, 162] width 70 height 17
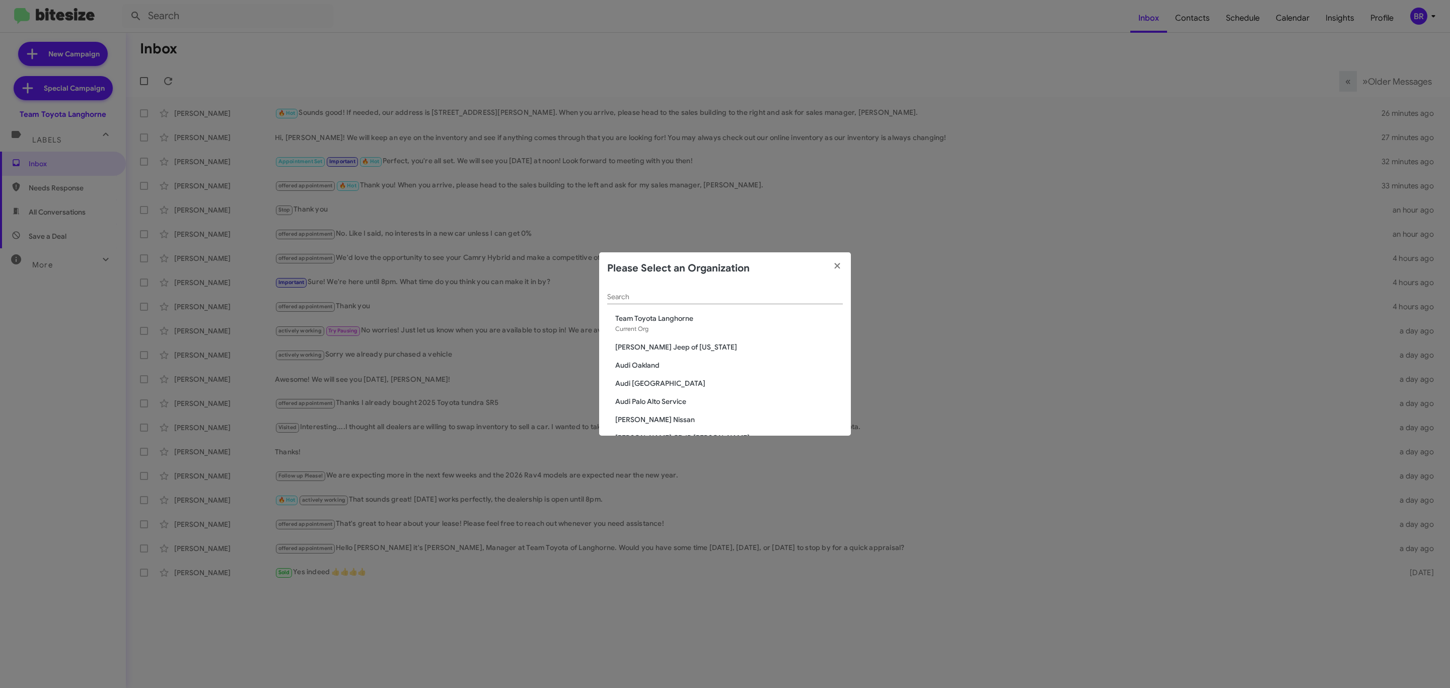
click at [726, 290] on div "Search" at bounding box center [725, 294] width 236 height 20
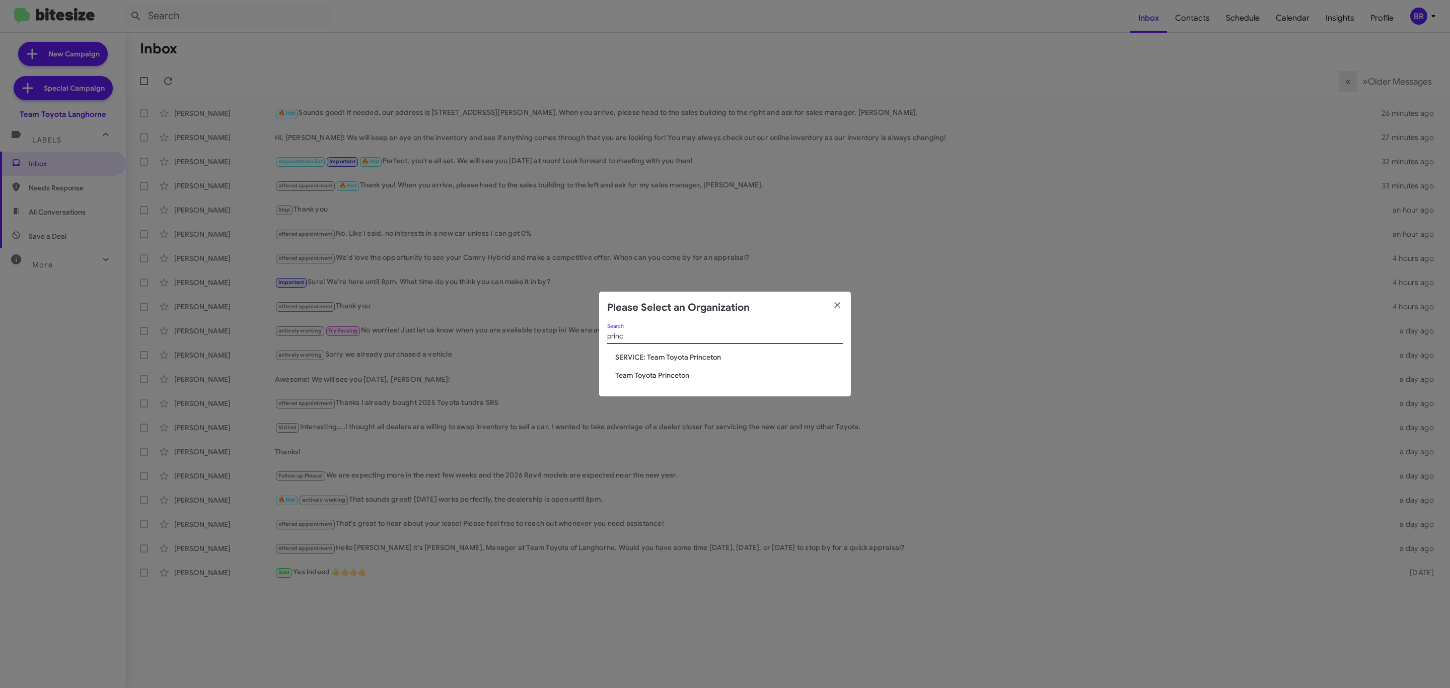
type input "princ"
click at [648, 378] on span "Team Toyota Princeton" at bounding box center [729, 375] width 228 height 10
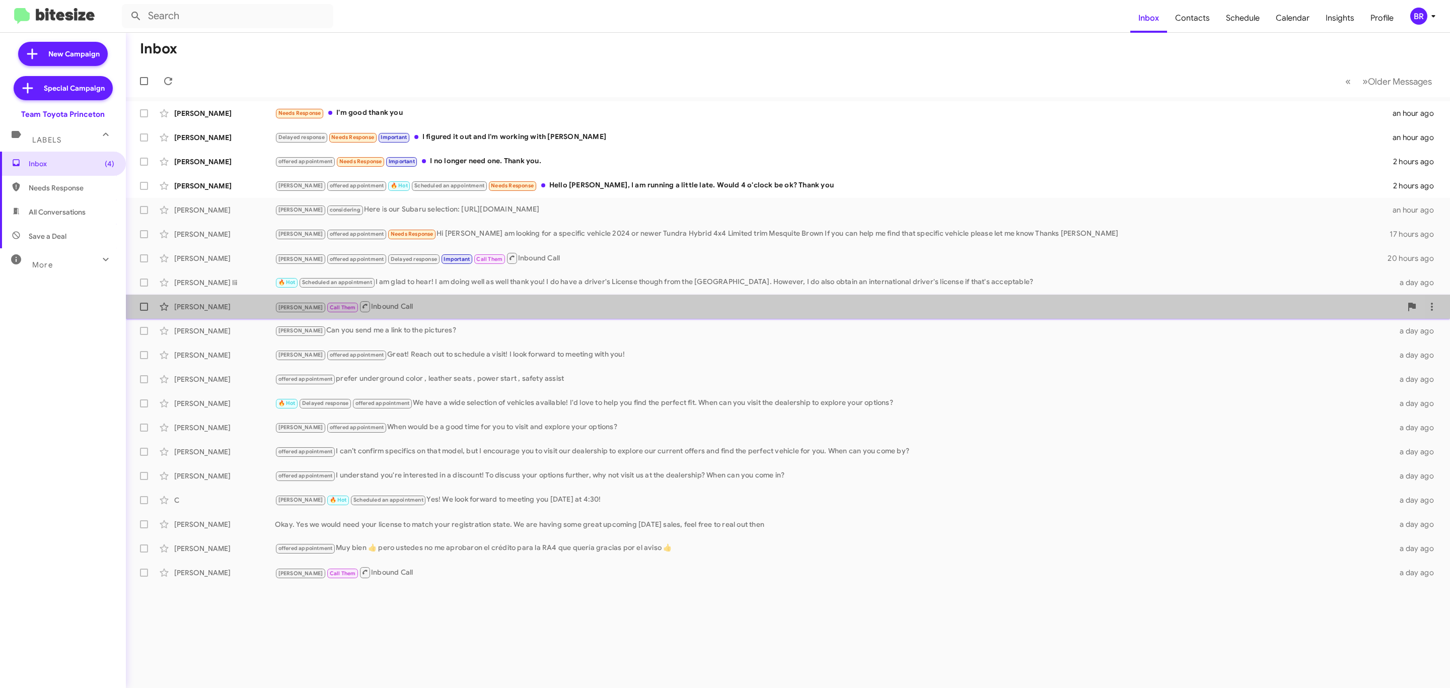
click at [542, 316] on div "[PERSON_NAME] Call Them Inbound Call a day ago" at bounding box center [788, 306] width 1308 height 20
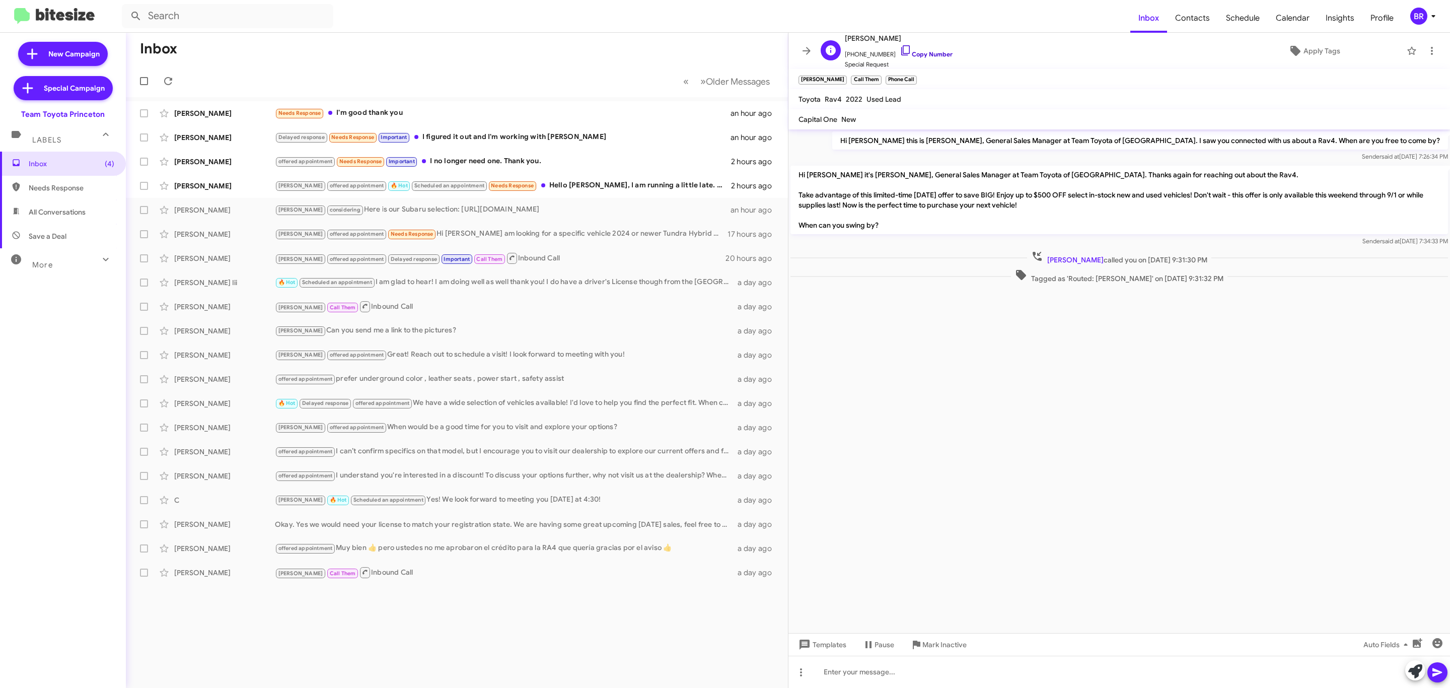
click at [922, 54] on link "Copy Number" at bounding box center [925, 54] width 53 height 8
click at [799, 54] on span at bounding box center [806, 51] width 20 height 12
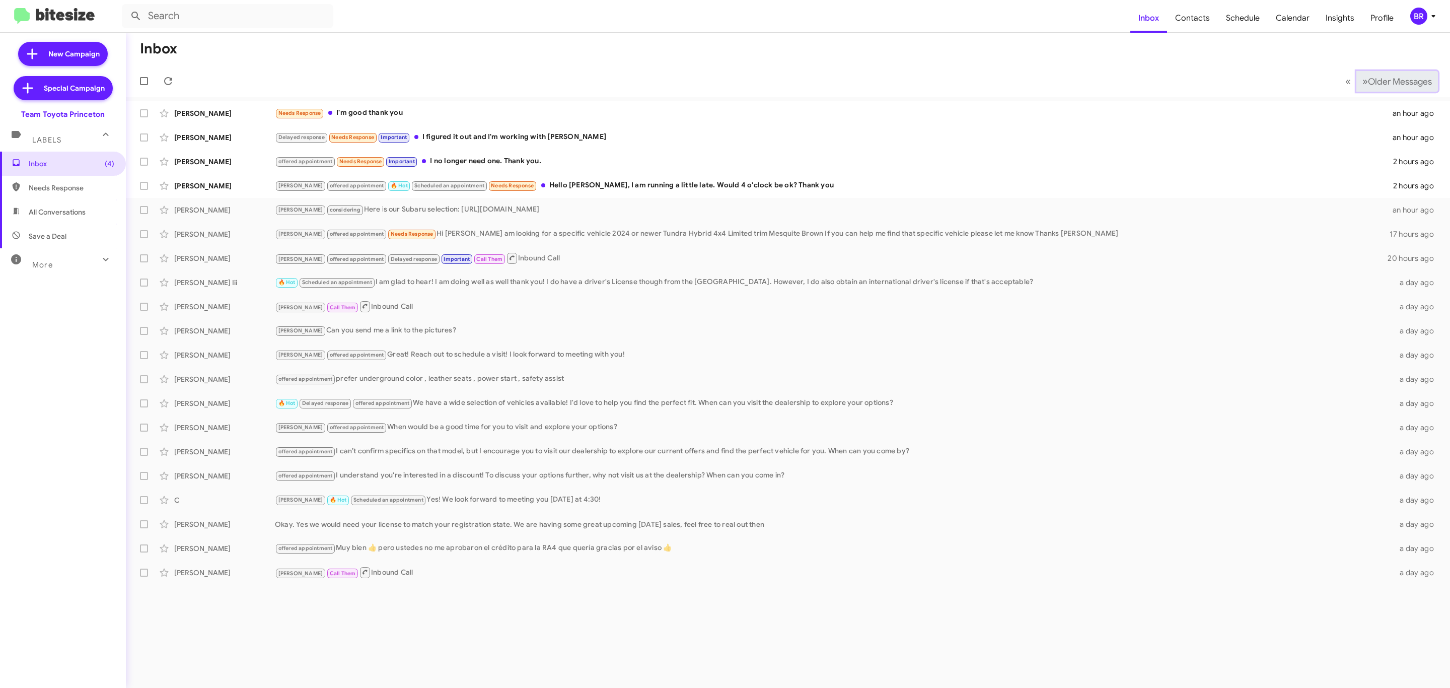
click at [1379, 82] on span "Older Messages" at bounding box center [1400, 81] width 64 height 11
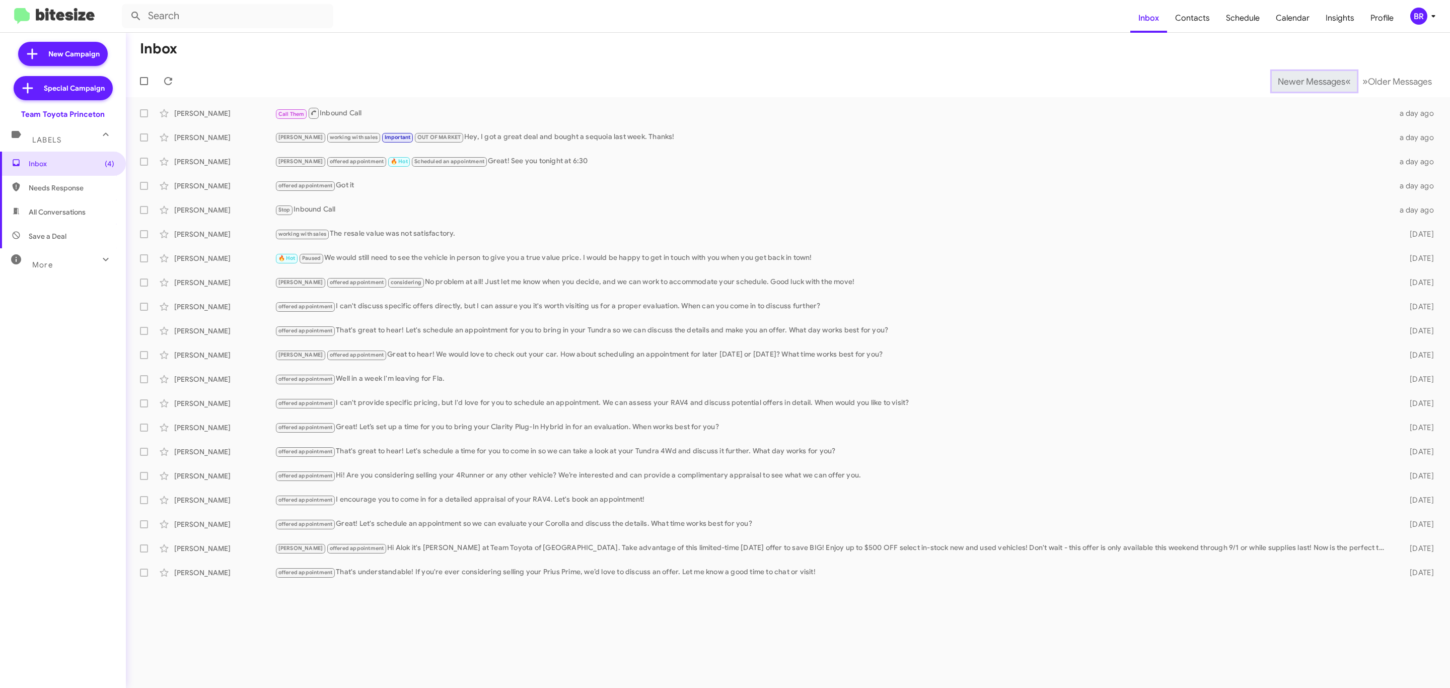
click at [1277, 84] on span "Newer Messages" at bounding box center [1310, 81] width 67 height 11
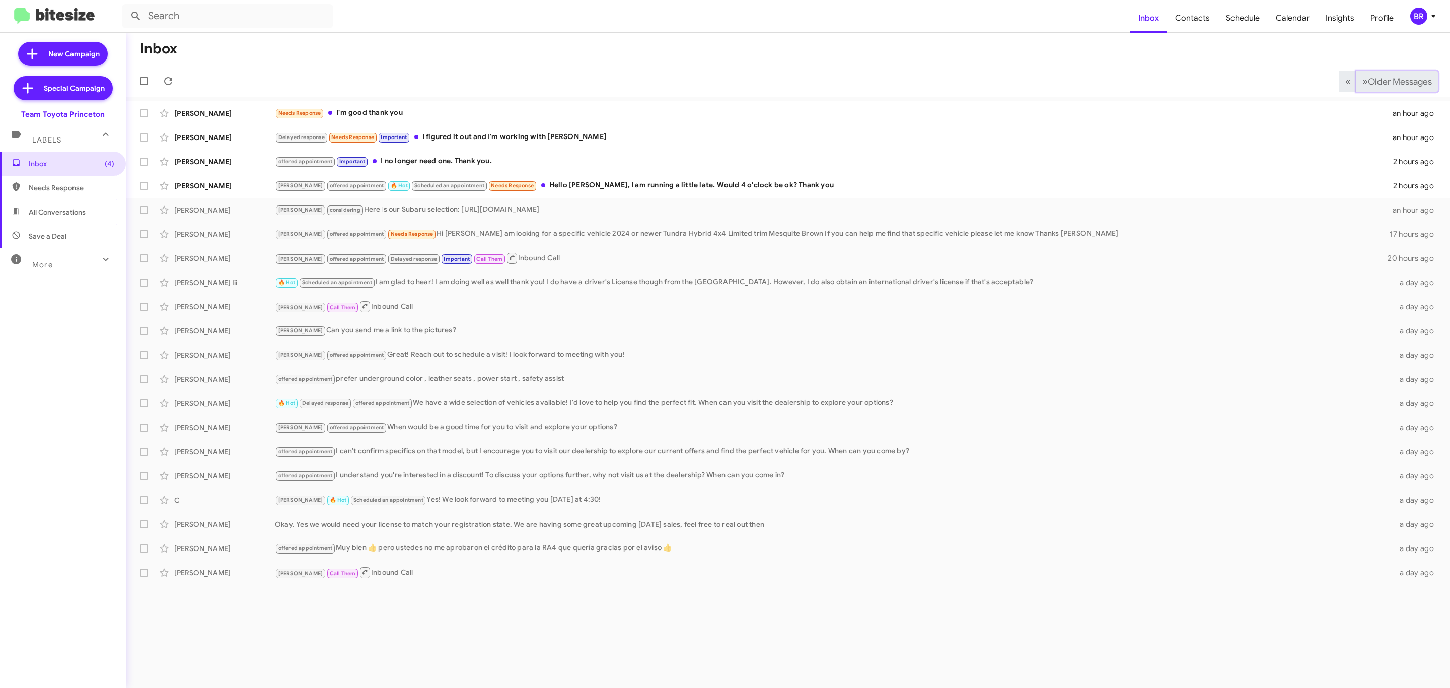
click at [1389, 77] on span "Older Messages" at bounding box center [1400, 81] width 64 height 11
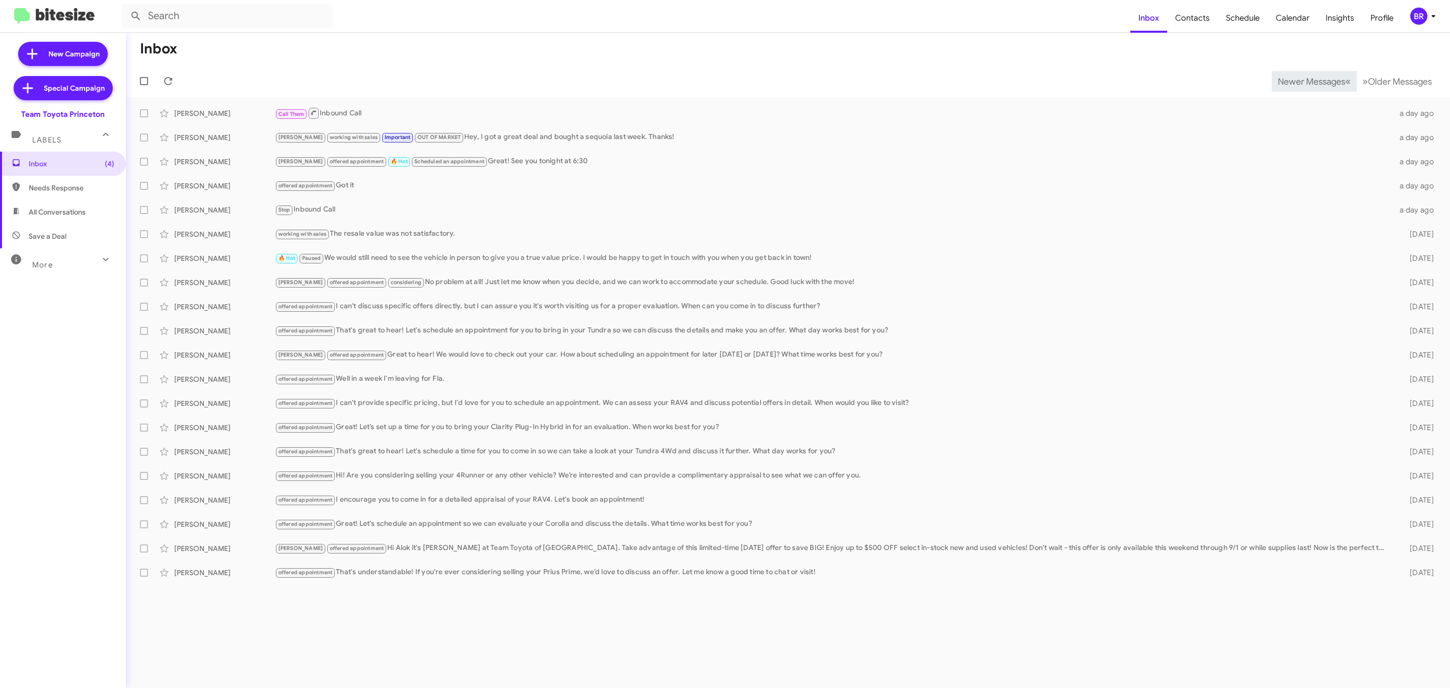
click at [975, 76] on mat-toolbar-row "Newer Messages « Previous » Next Older Messages" at bounding box center [788, 81] width 1324 height 32
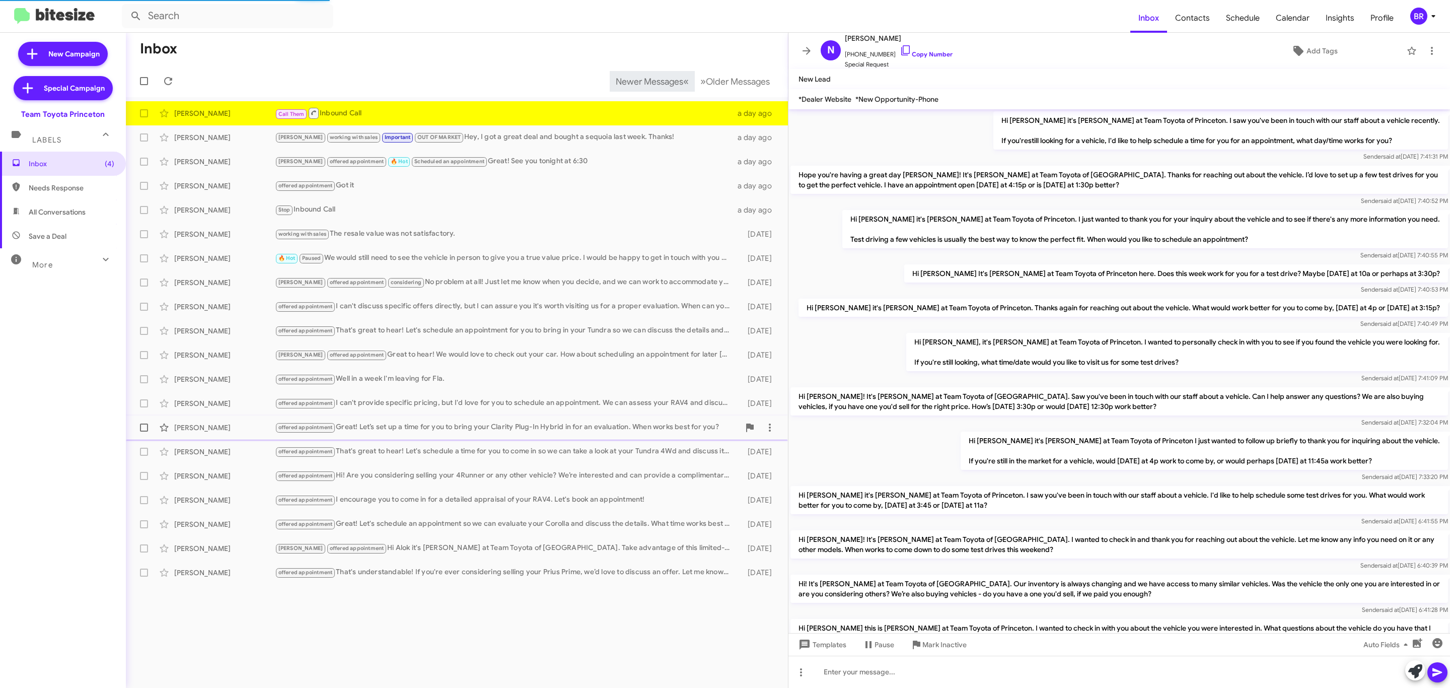
scroll to position [447, 0]
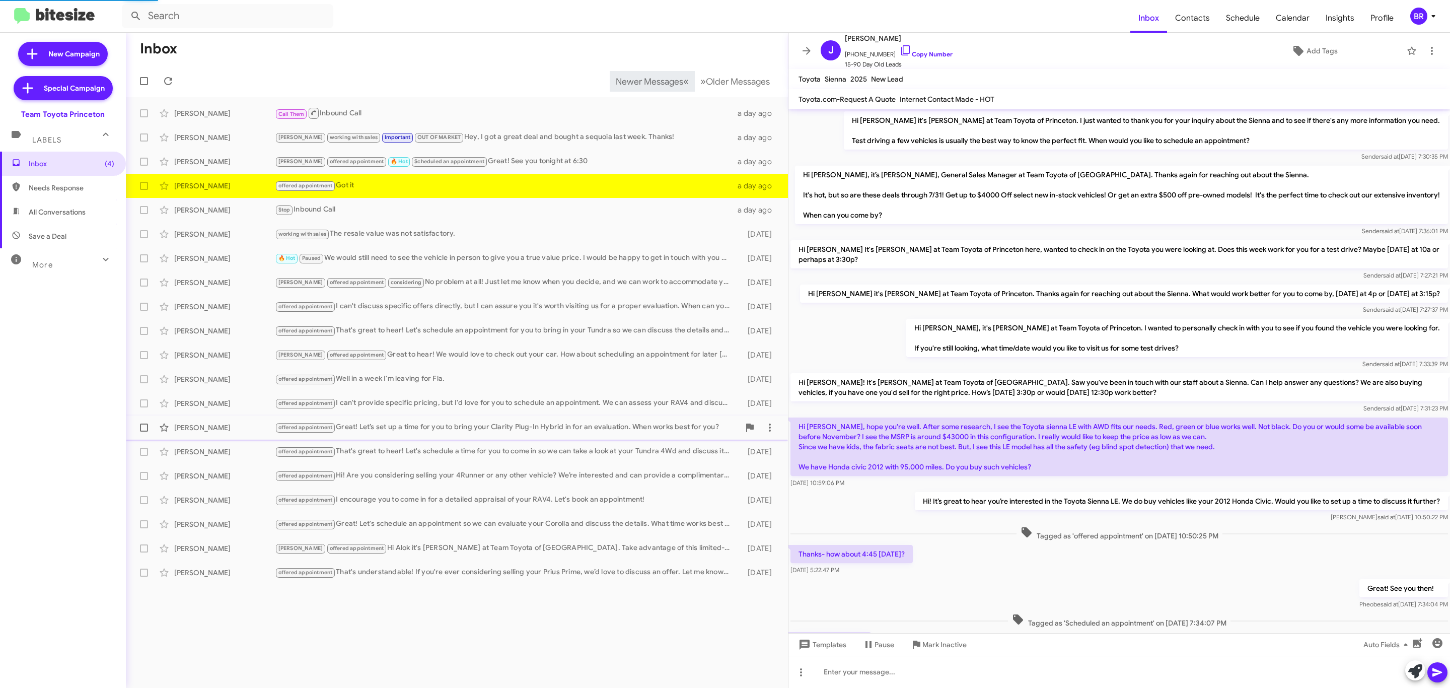
scroll to position [217, 0]
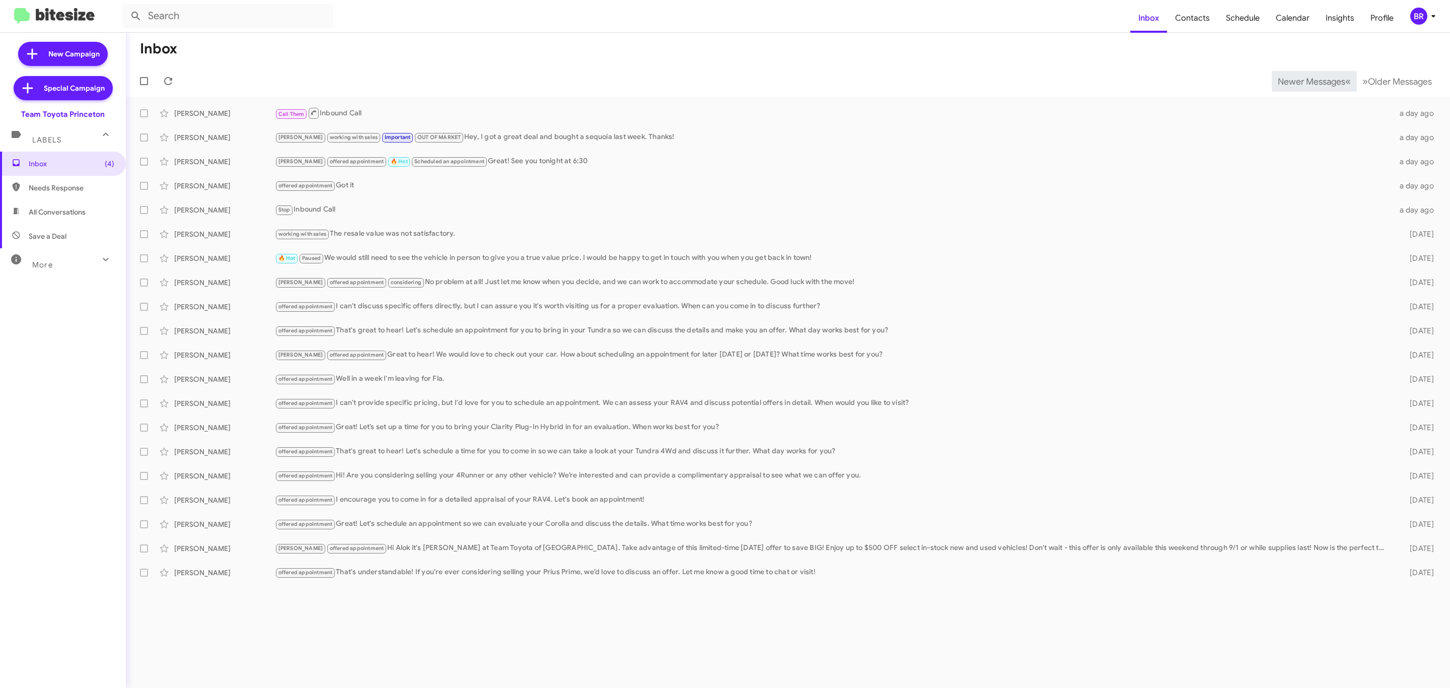
click at [1303, 80] on span "Newer Messages" at bounding box center [1310, 81] width 67 height 11
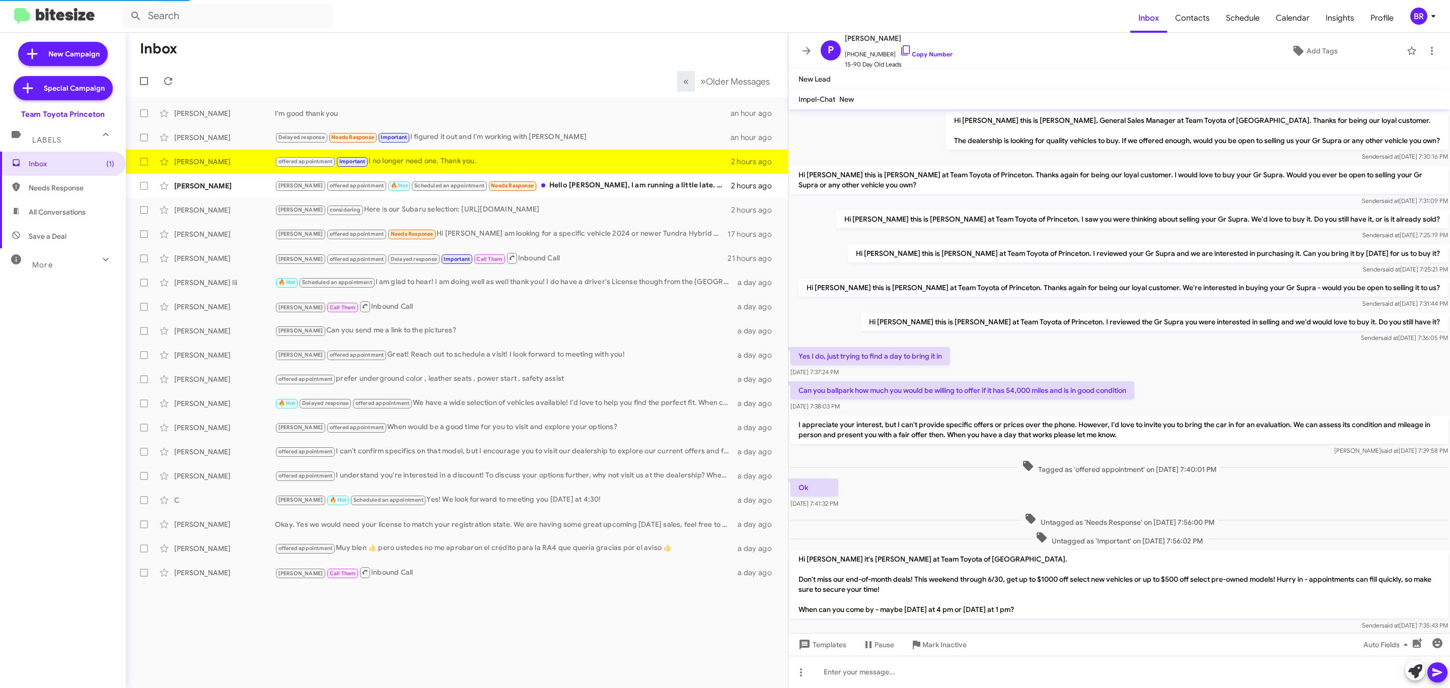
scroll to position [284, 0]
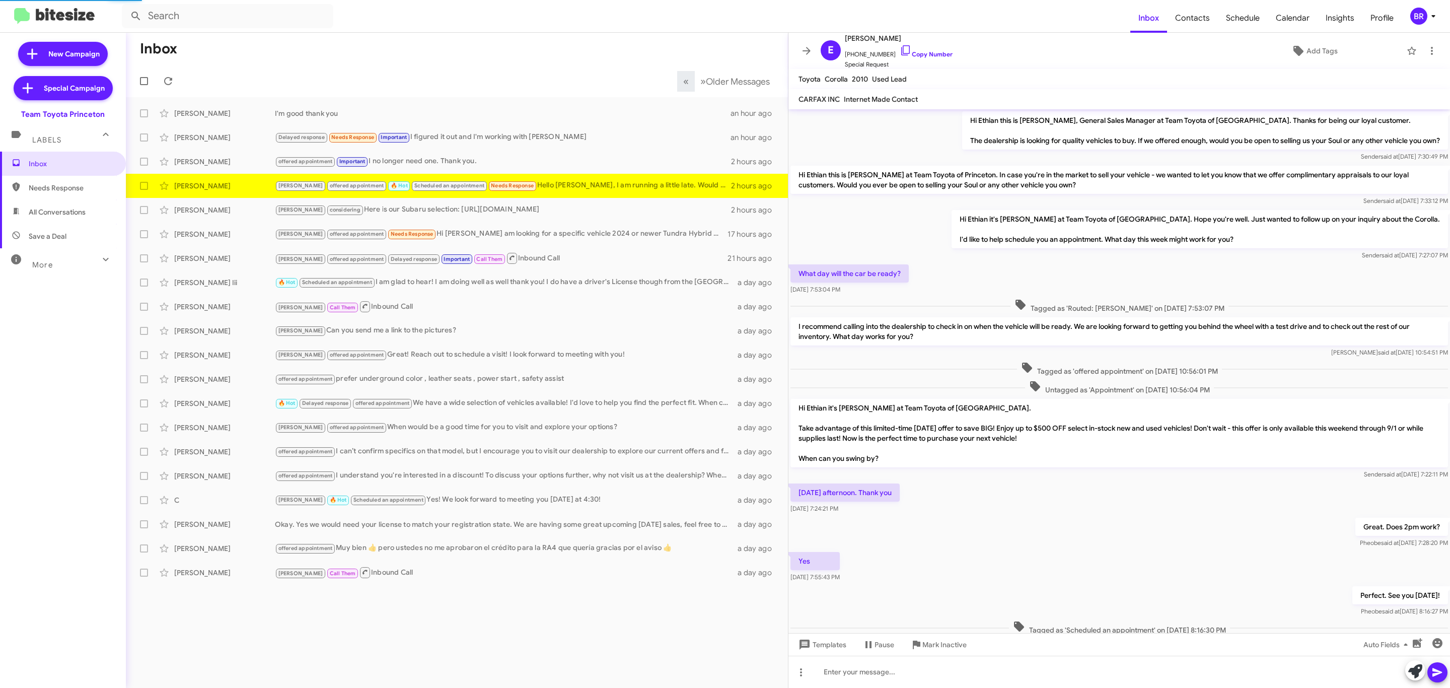
scroll to position [38, 0]
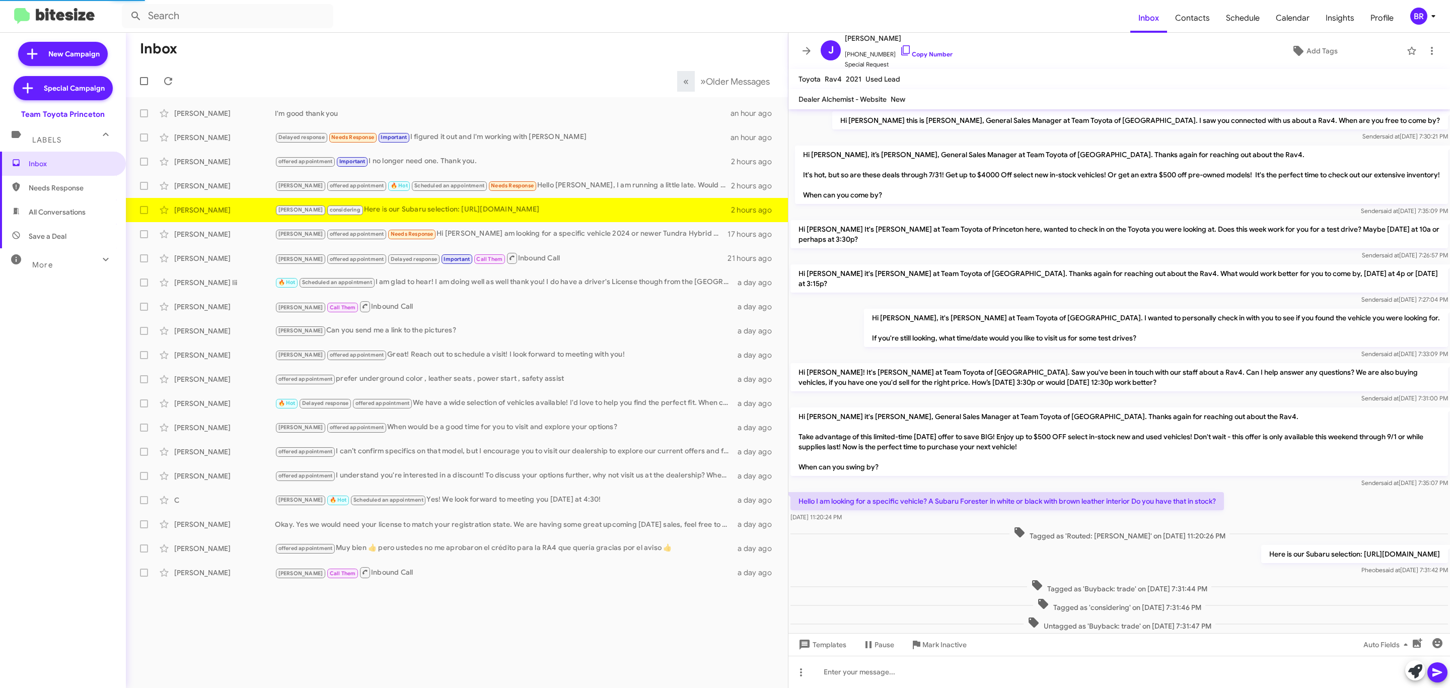
scroll to position [35, 0]
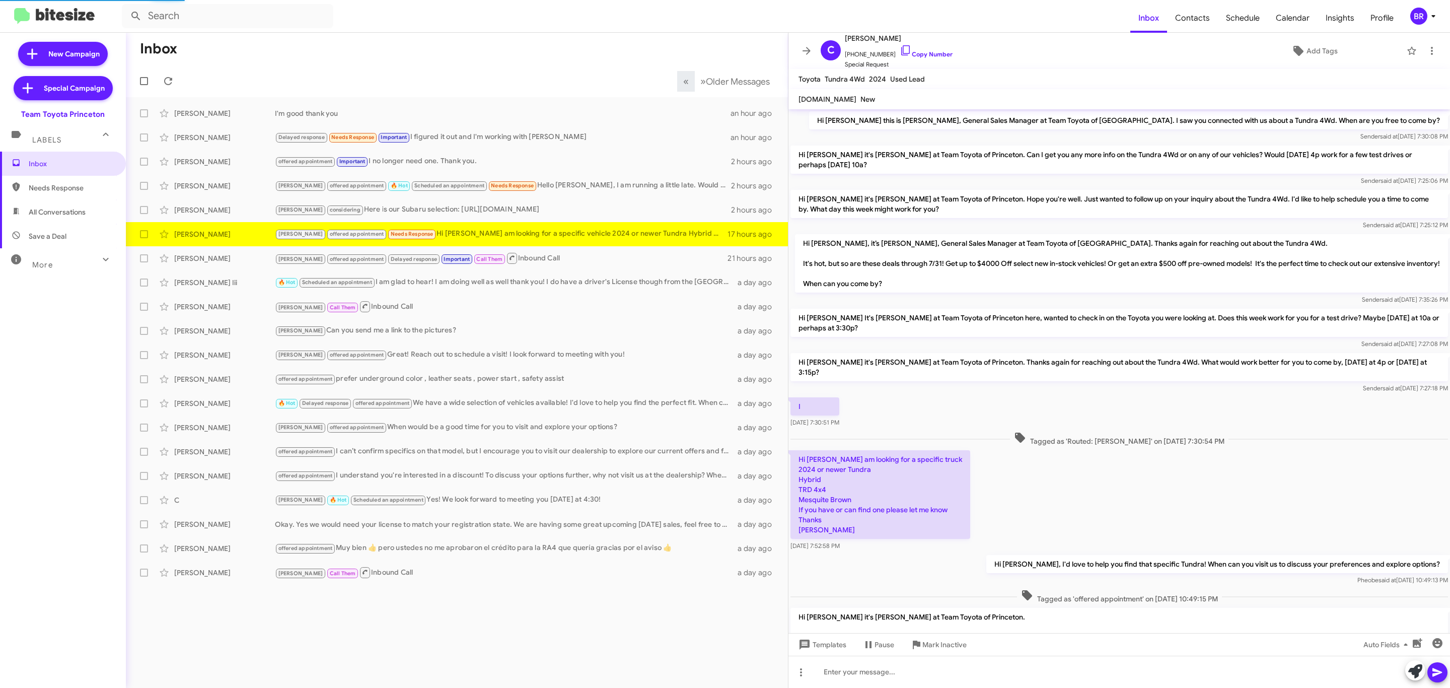
scroll to position [236, 0]
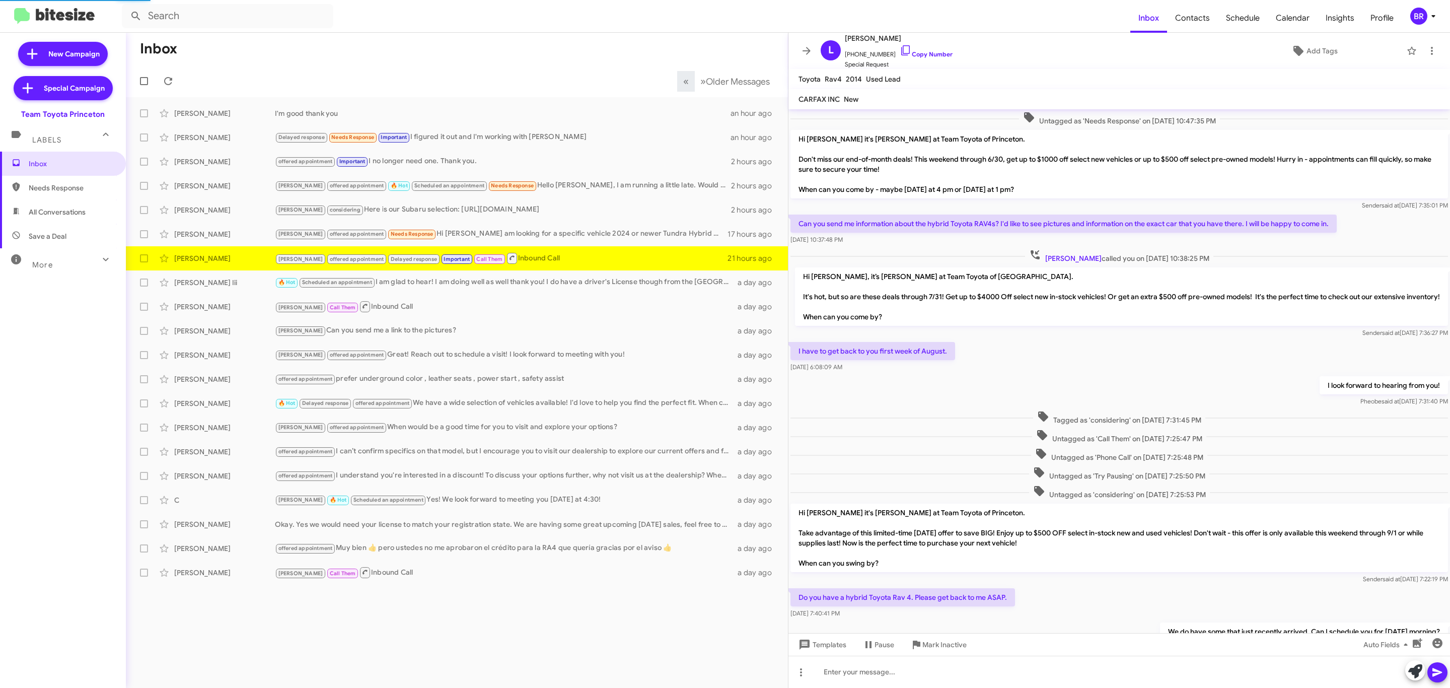
scroll to position [228, 0]
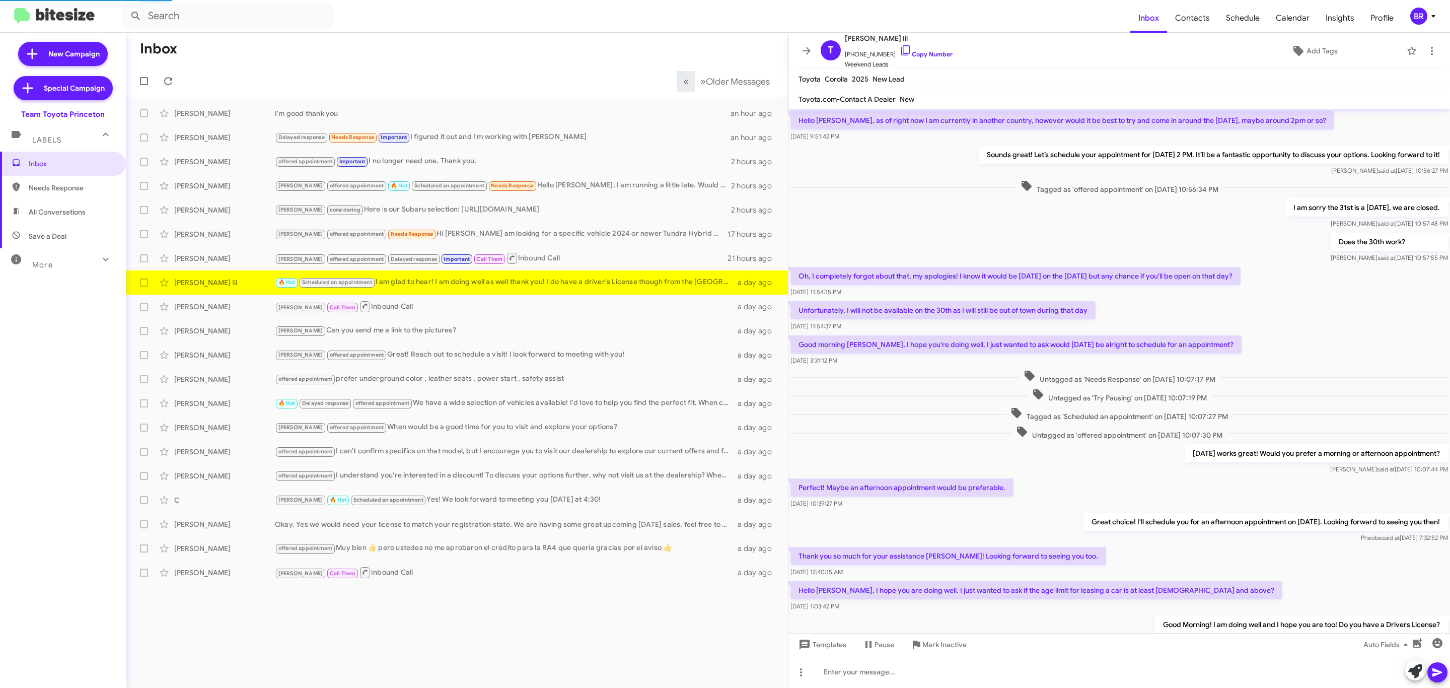
scroll to position [121, 0]
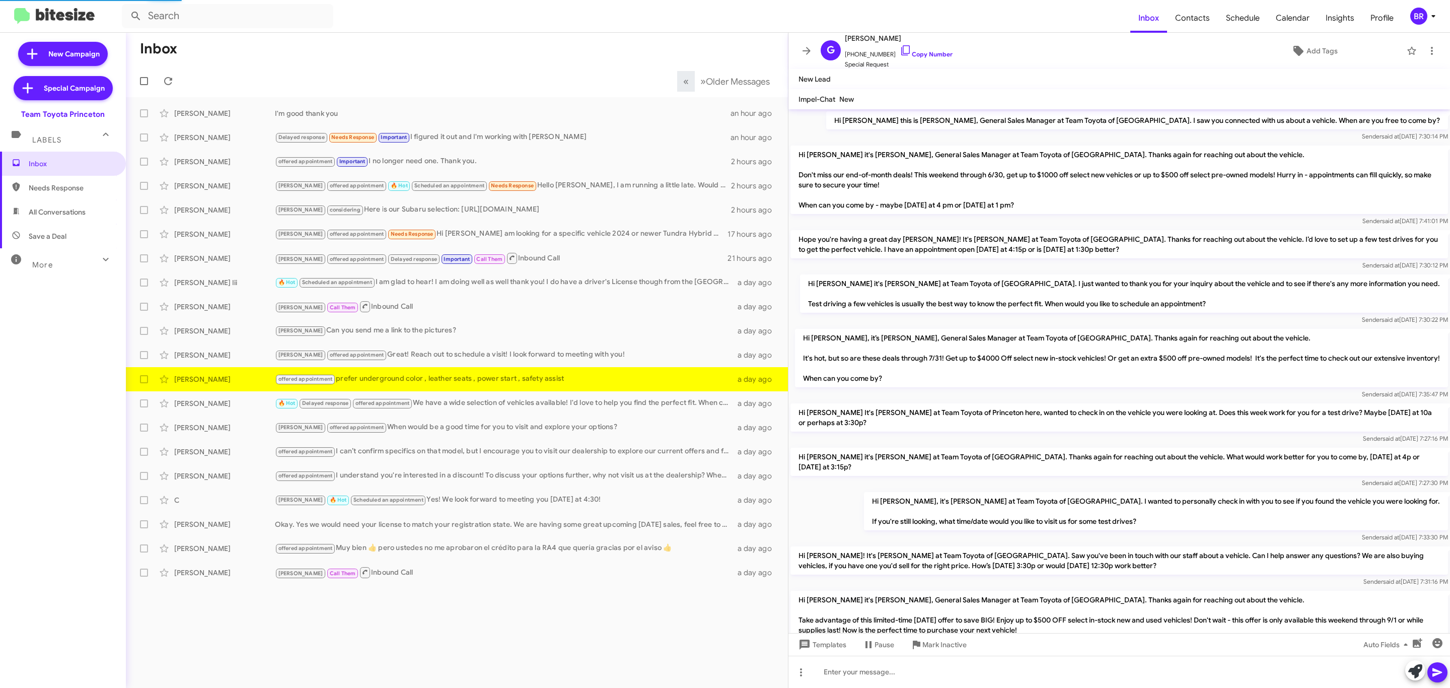
scroll to position [270, 0]
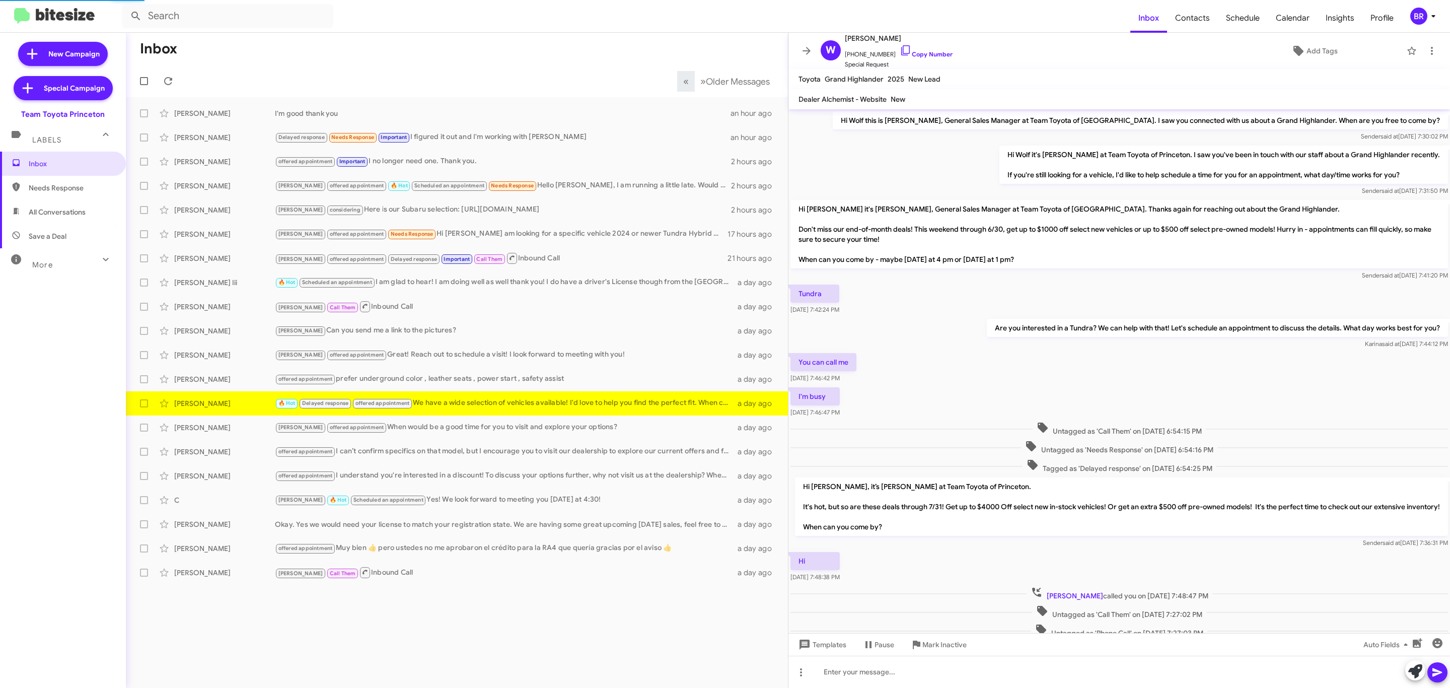
scroll to position [241, 0]
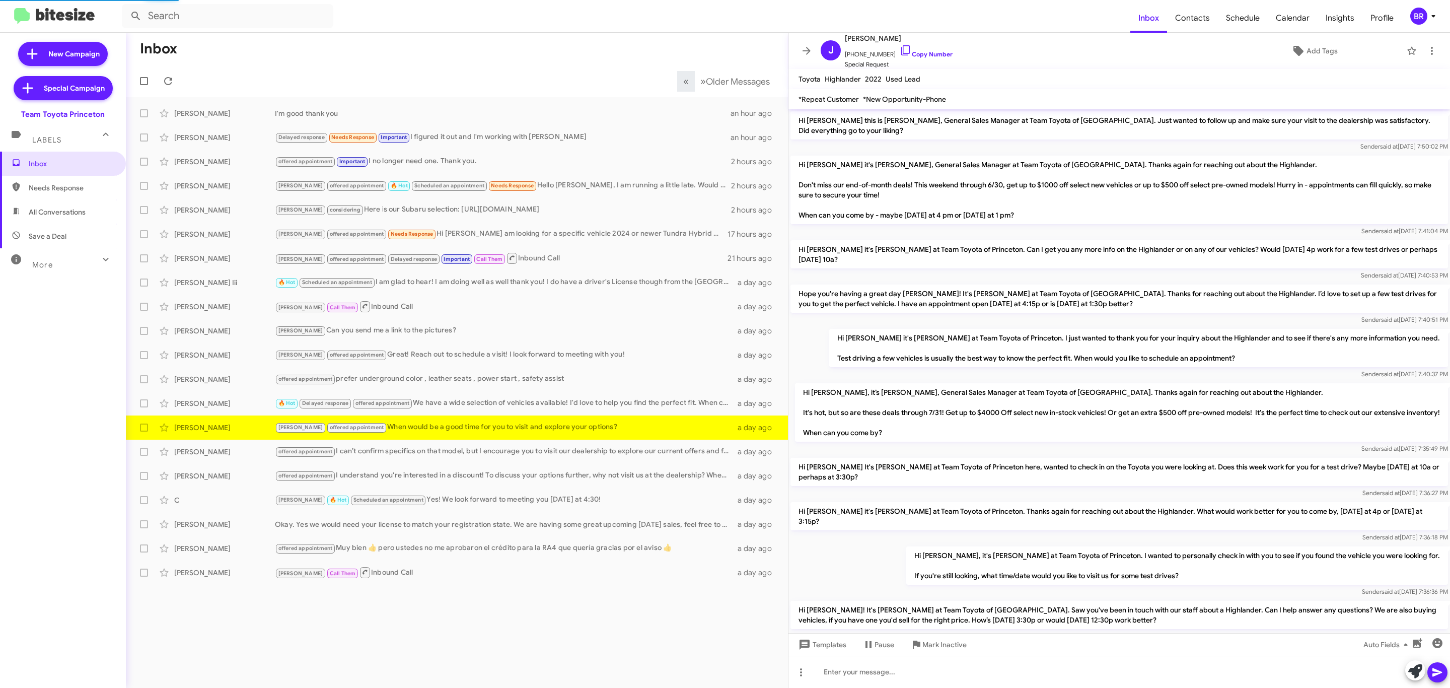
scroll to position [239, 0]
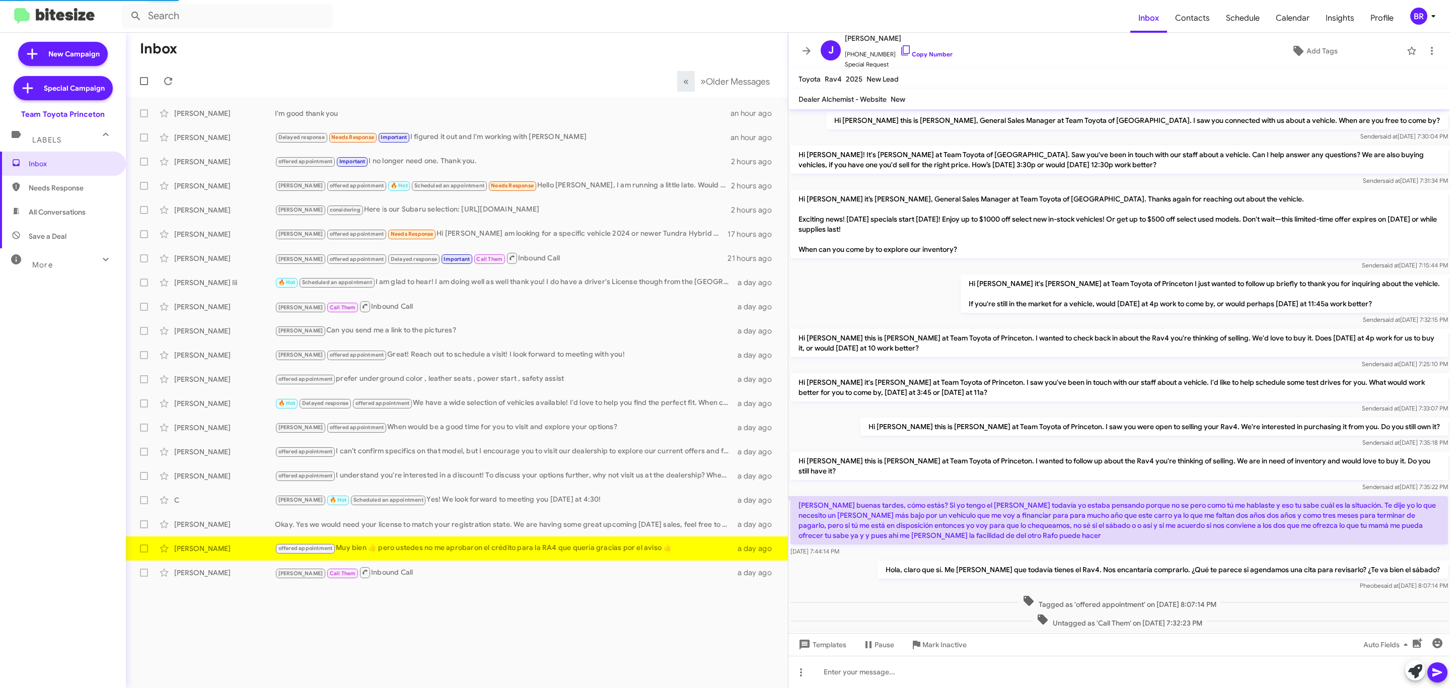
scroll to position [316, 0]
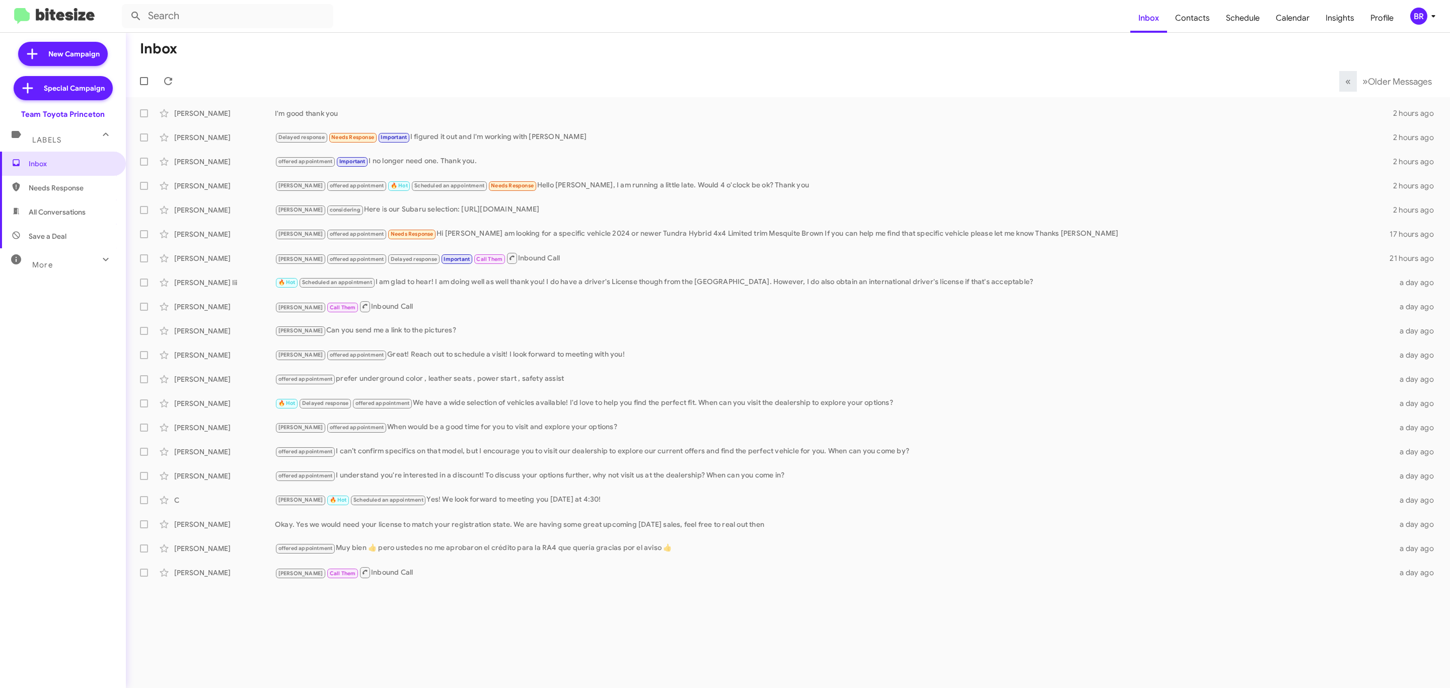
click at [1423, 23] on div "BR" at bounding box center [1418, 16] width 17 height 17
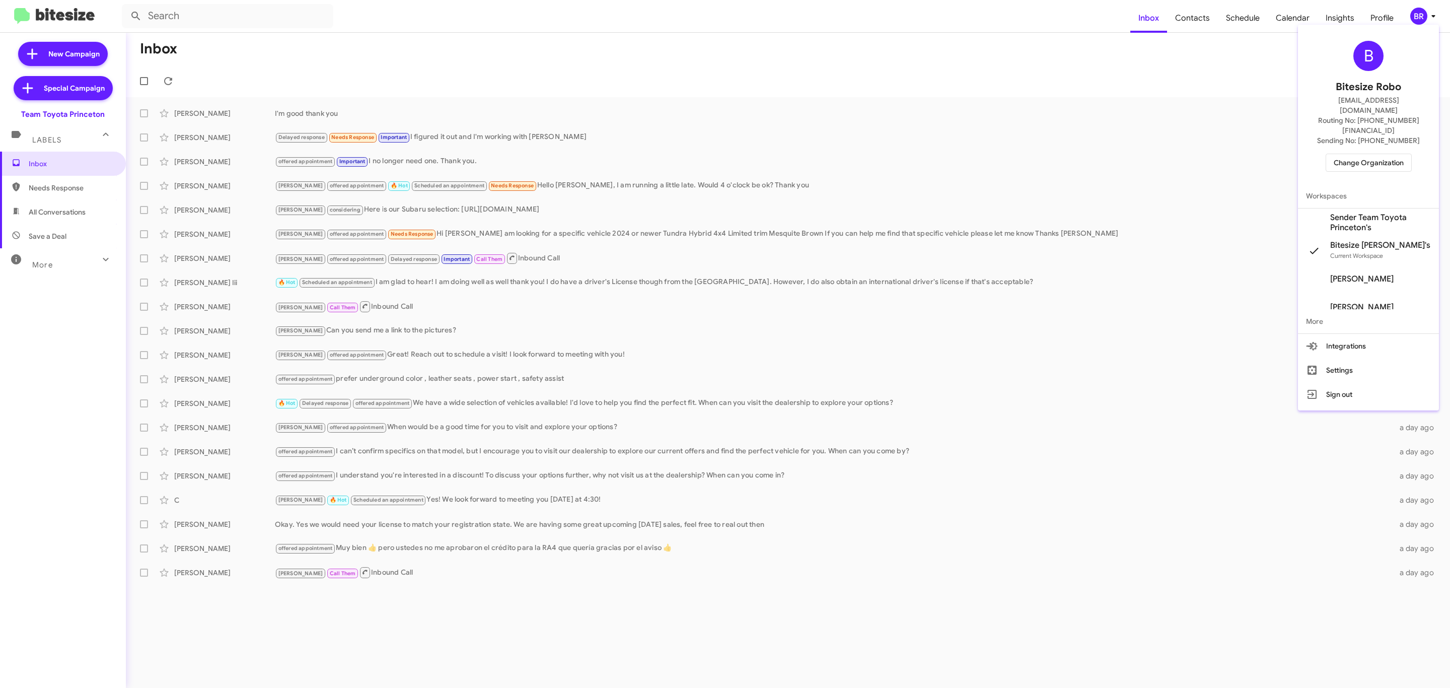
click at [1356, 130] on div "B Bitesize Robo jeks.ocampo1717@gmail.com Routing No: +1 (609) 557-3422 Sending…" at bounding box center [1368, 106] width 141 height 155
click at [1349, 154] on span "Change Organization" at bounding box center [1368, 162] width 70 height 17
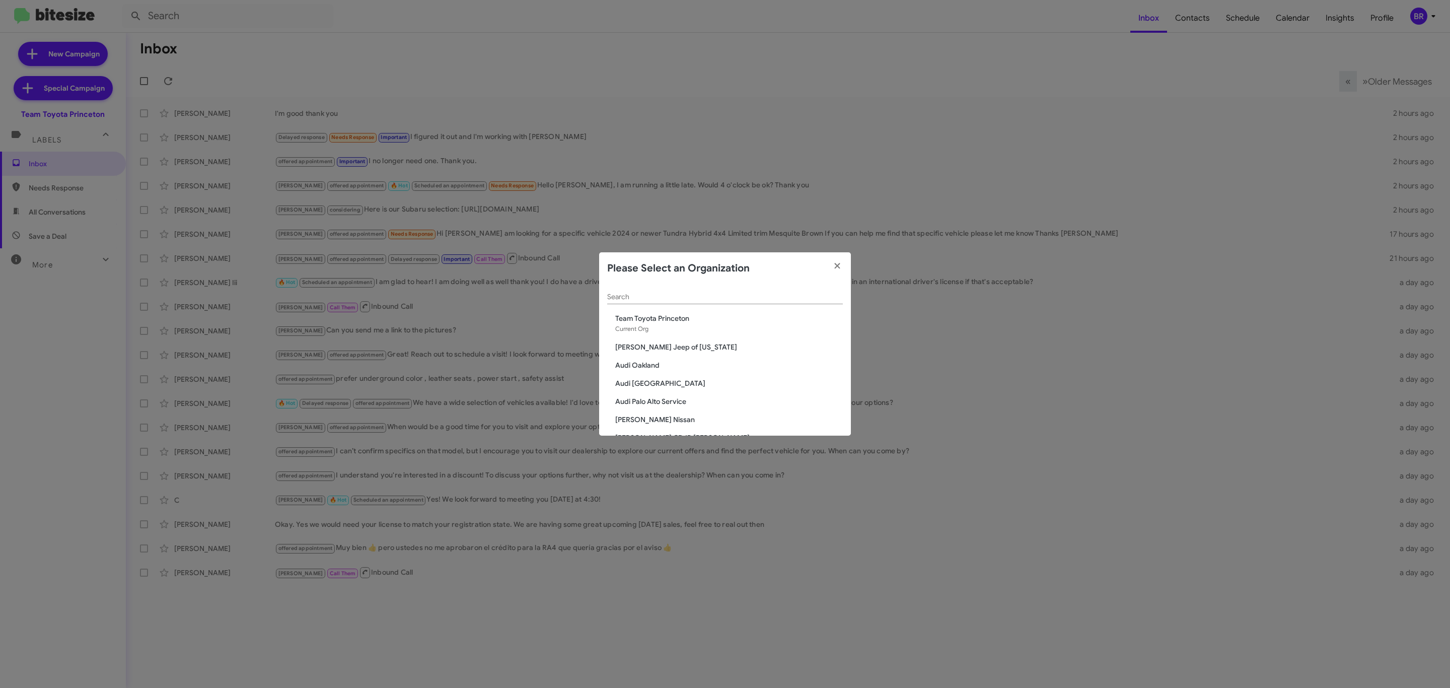
click at [76, 331] on modal-container "Please Select an Organization Search Team Toyota Princeton Current Org Adams Je…" at bounding box center [725, 344] width 1450 height 688
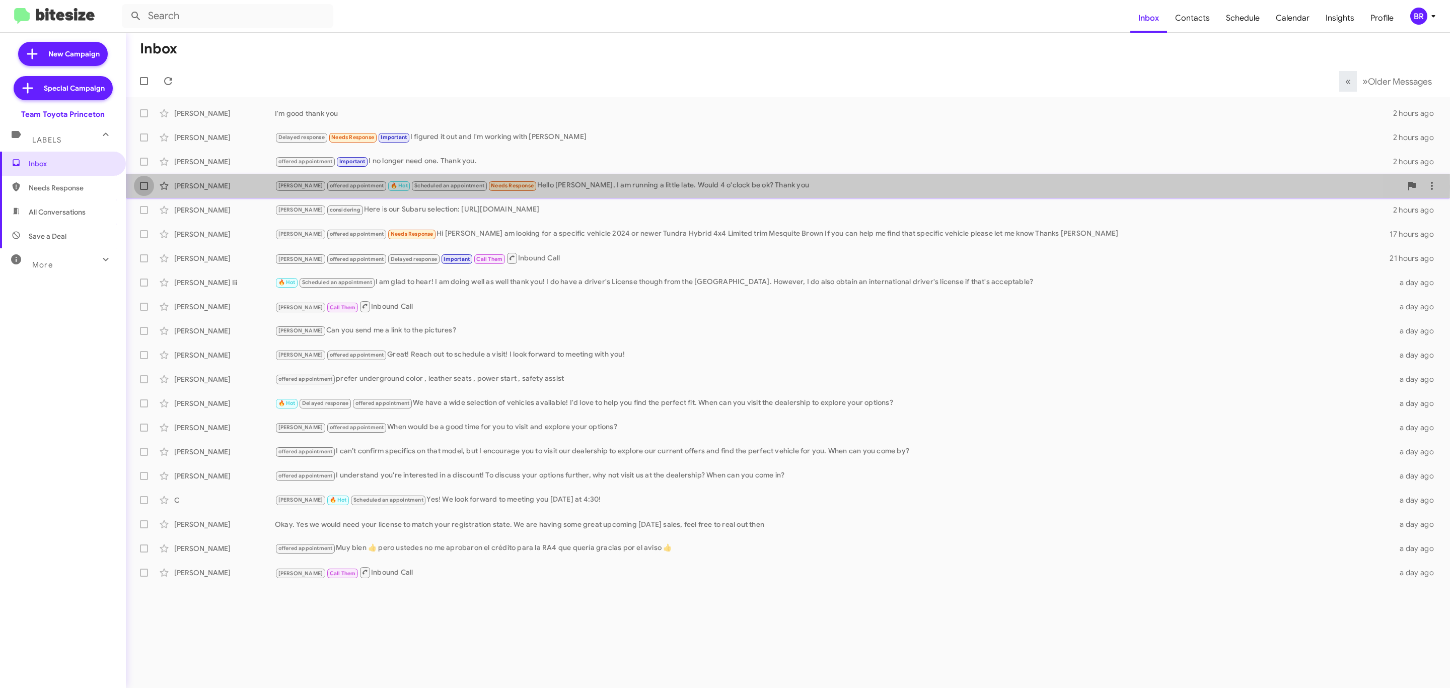
click at [137, 187] on label at bounding box center [144, 186] width 20 height 20
click at [143, 190] on input "checkbox" at bounding box center [143, 190] width 1 height 1
checkbox input "true"
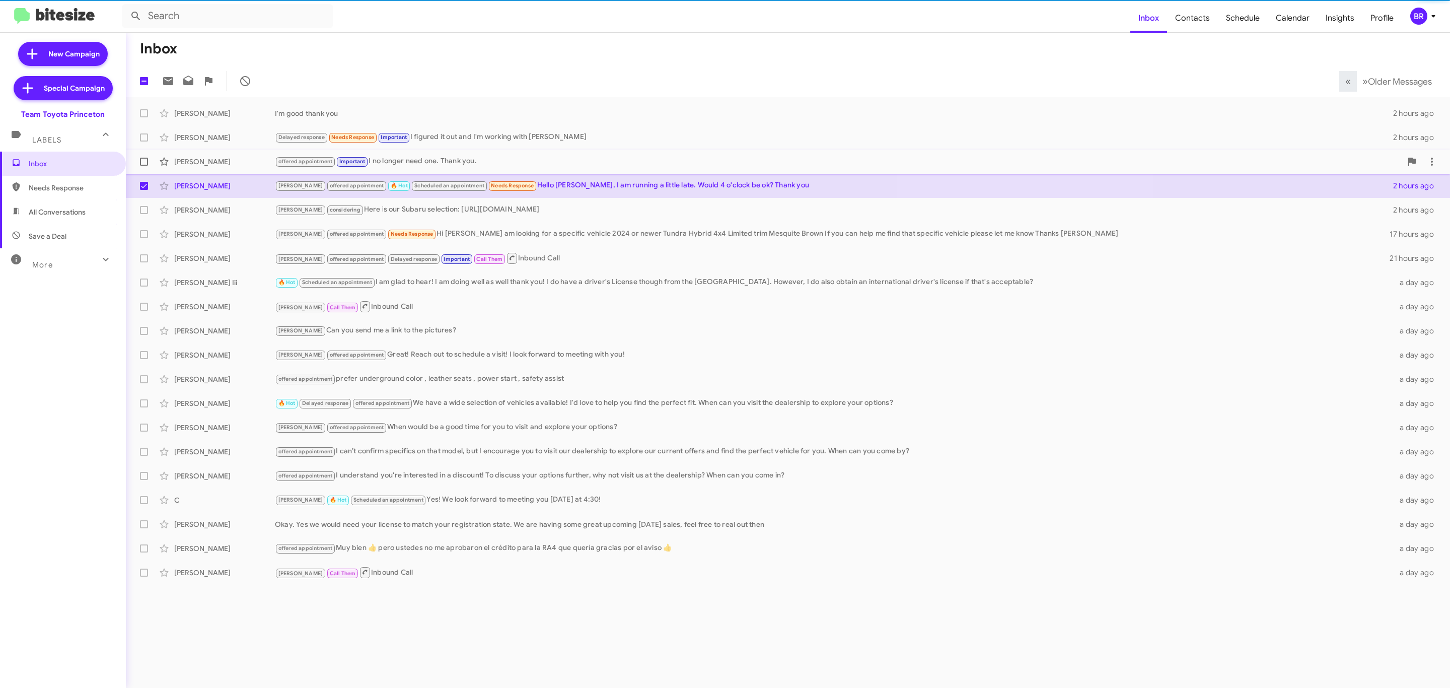
click at [142, 167] on label at bounding box center [144, 162] width 20 height 20
click at [143, 166] on input "checkbox" at bounding box center [143, 166] width 1 height 1
checkbox input "true"
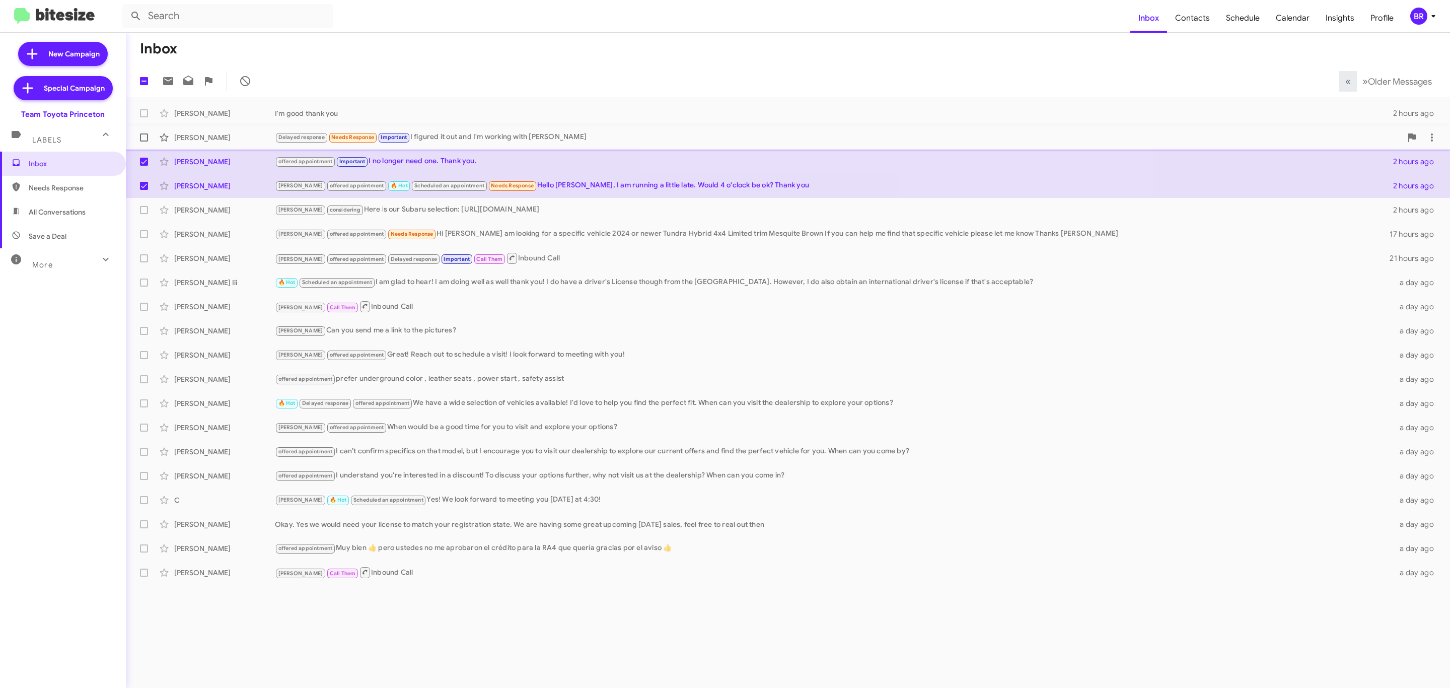
click at [143, 140] on span at bounding box center [144, 137] width 8 height 8
click at [143, 141] on input "checkbox" at bounding box center [143, 141] width 1 height 1
checkbox input "true"
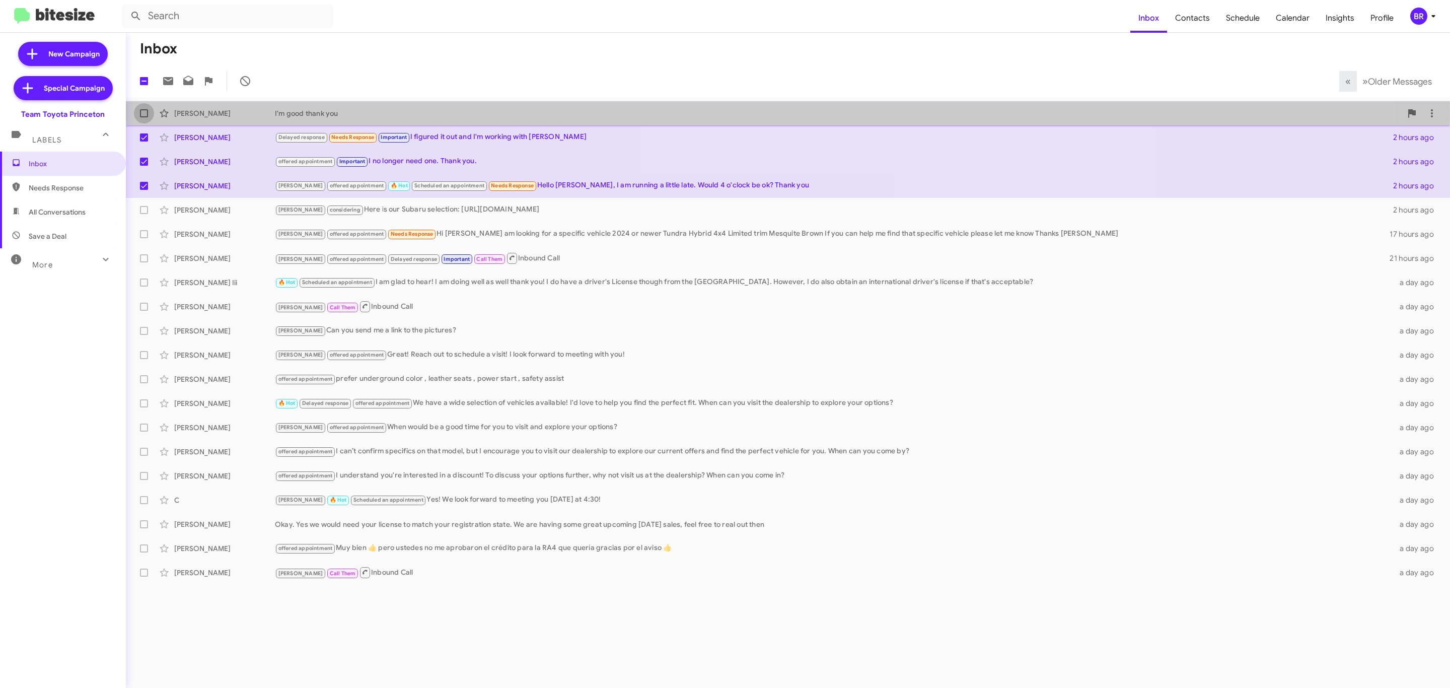
click at [143, 115] on span at bounding box center [144, 113] width 8 height 8
click at [143, 117] on input "checkbox" at bounding box center [143, 117] width 1 height 1
checkbox input "true"
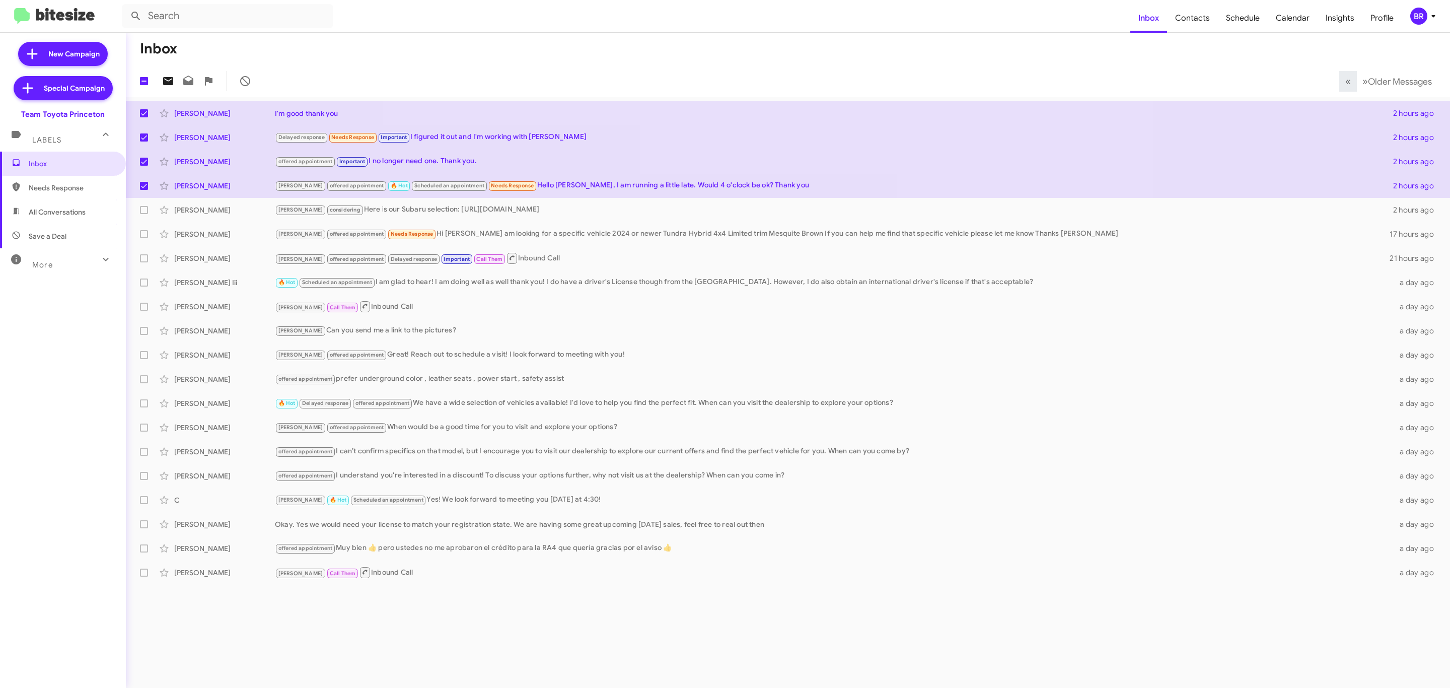
click at [174, 76] on span at bounding box center [168, 81] width 20 height 12
click at [1421, 17] on div "BR" at bounding box center [1418, 16] width 17 height 17
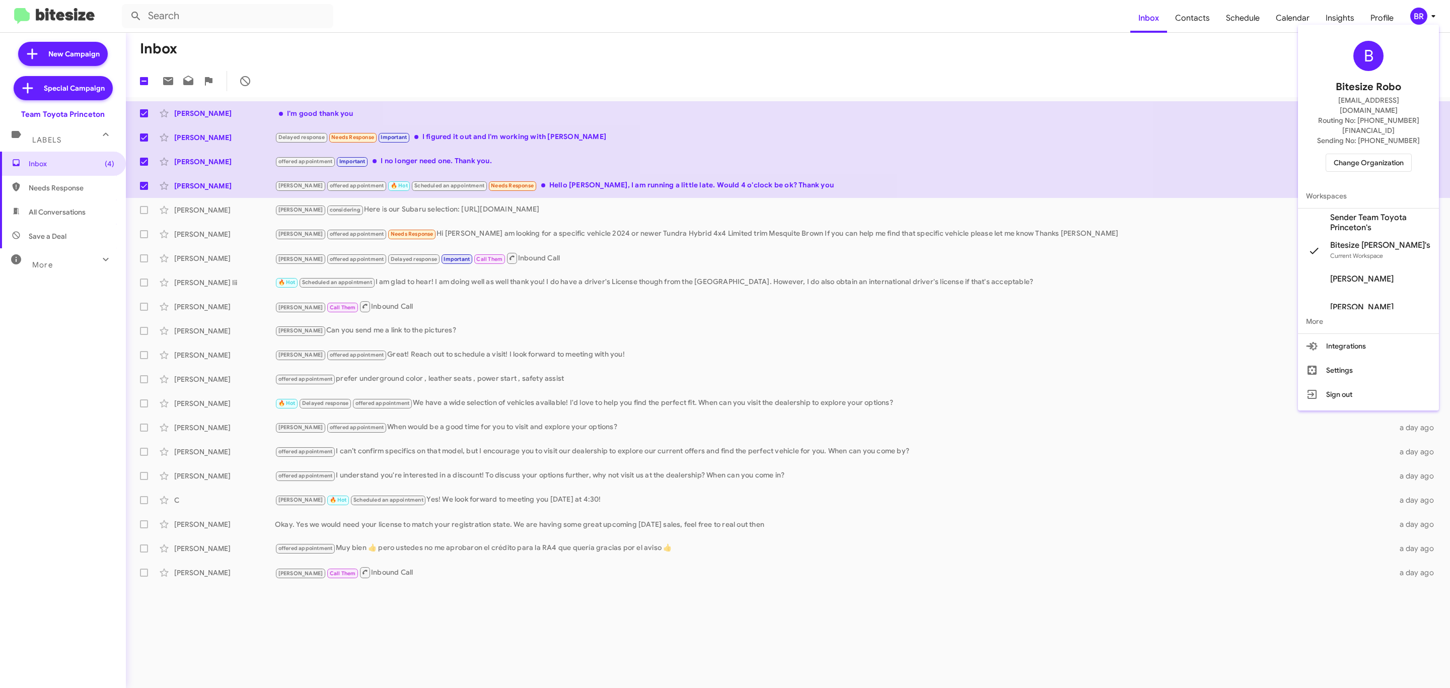
click at [1358, 154] on span "Change Organization" at bounding box center [1368, 162] width 70 height 17
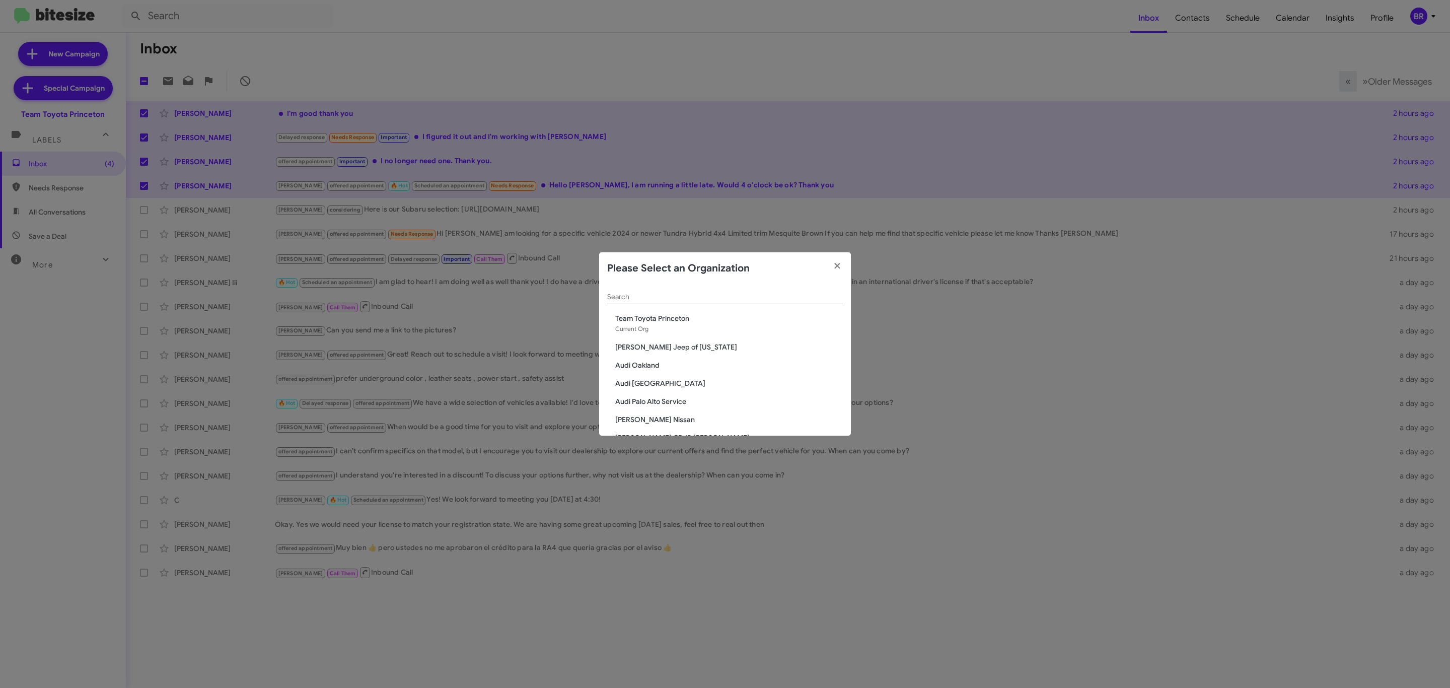
click at [746, 299] on input "Search" at bounding box center [725, 297] width 236 height 8
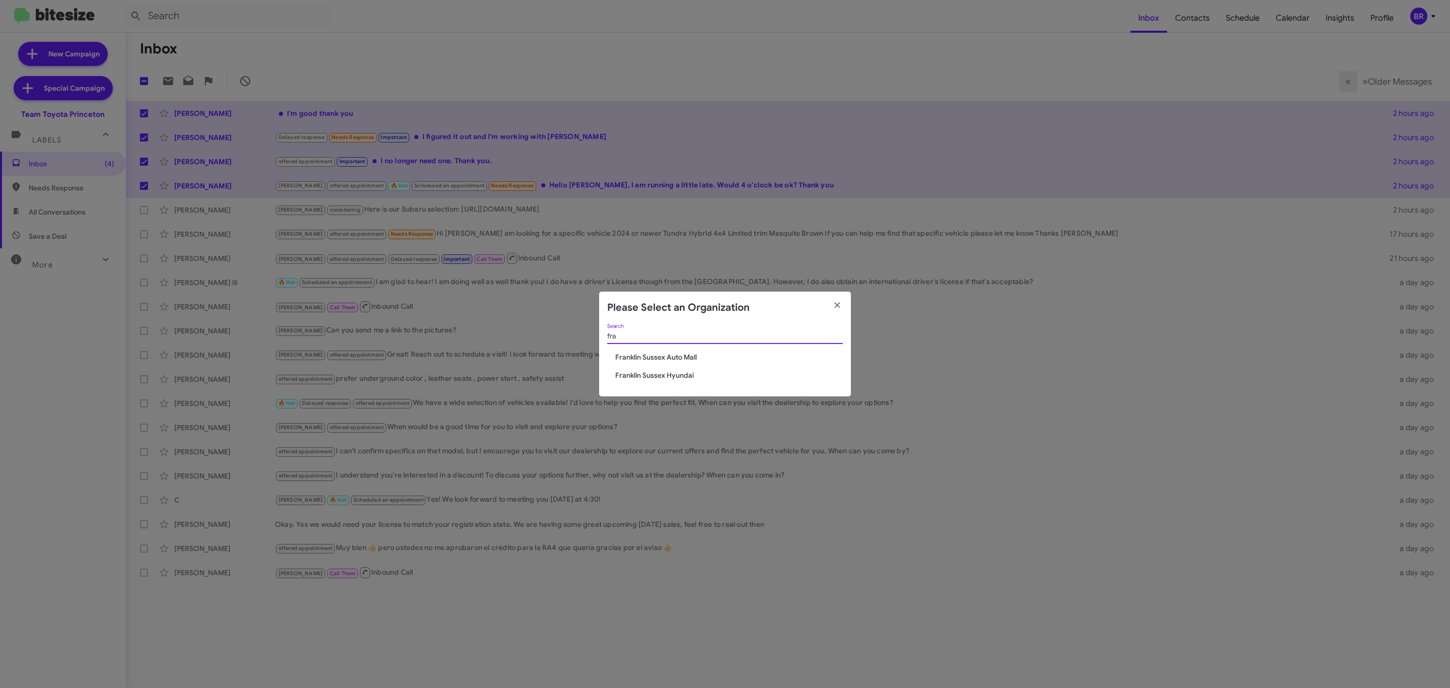
type input "fra"
click at [672, 354] on span "Franklin Sussex Auto Mall" at bounding box center [729, 357] width 228 height 10
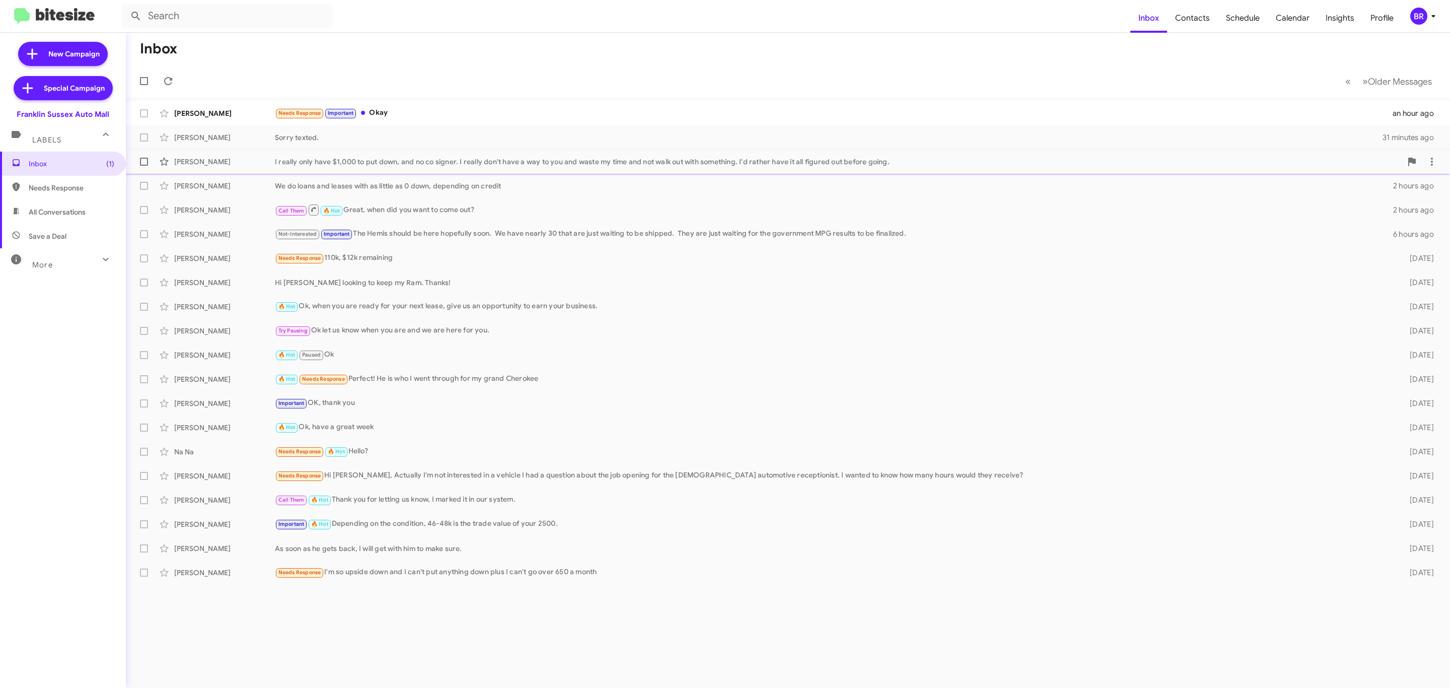
click at [426, 162] on div "I really only have $1,000 to put down, and no co signer. I really don't have a …" at bounding box center [838, 162] width 1126 height 10
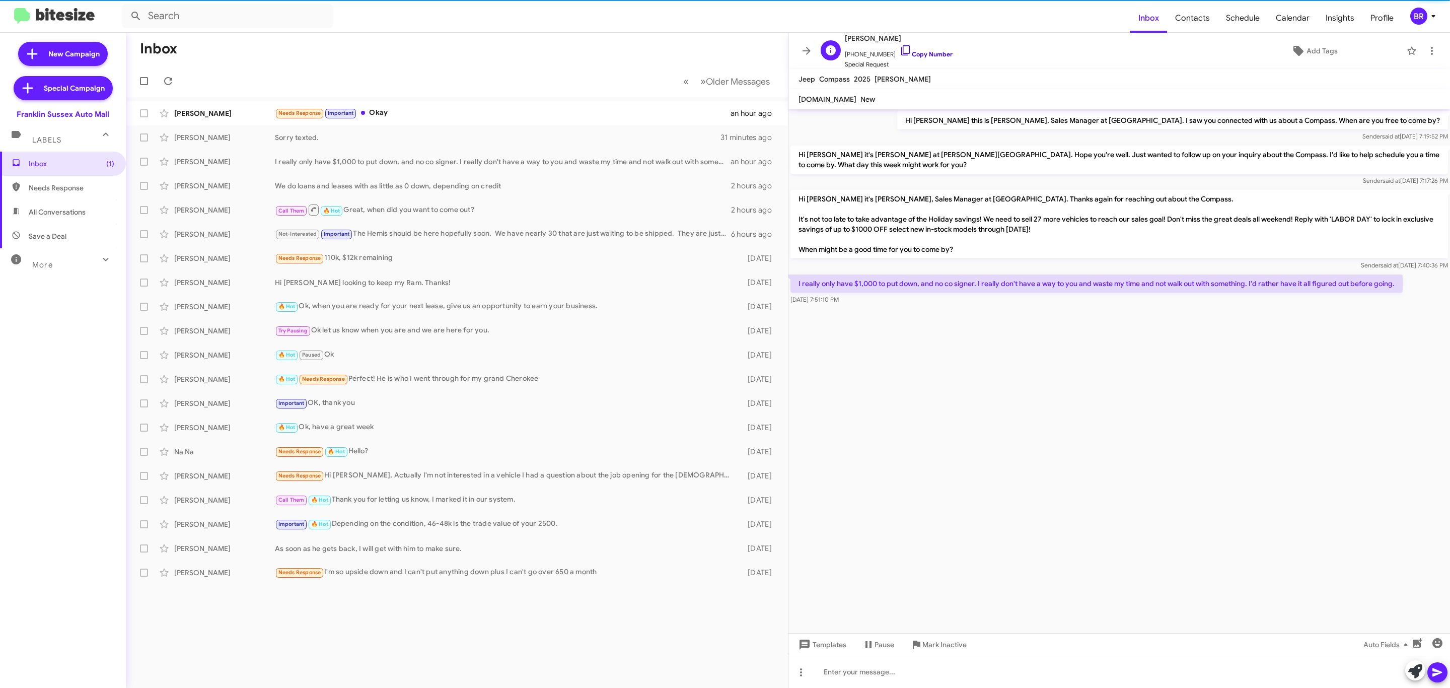
click at [919, 55] on link "Copy Number" at bounding box center [925, 54] width 53 height 8
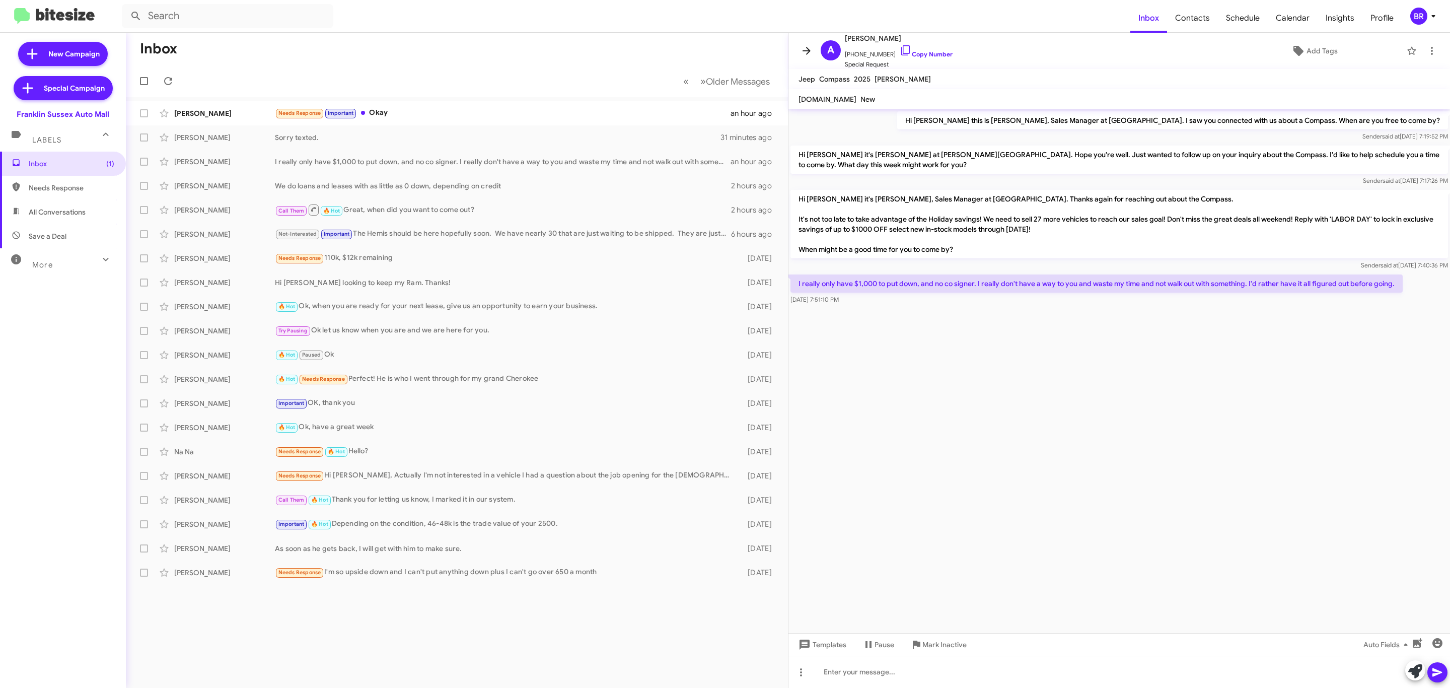
click at [802, 52] on icon at bounding box center [806, 51] width 12 height 12
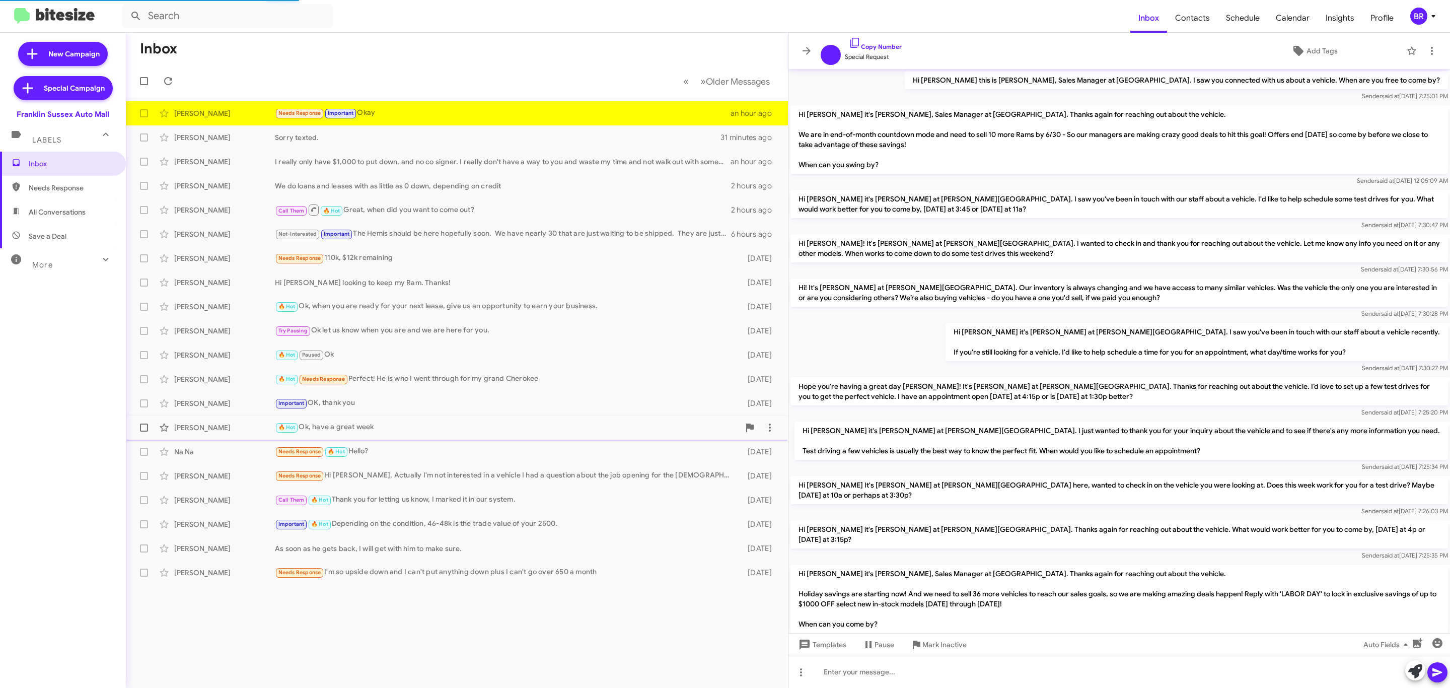
scroll to position [301, 0]
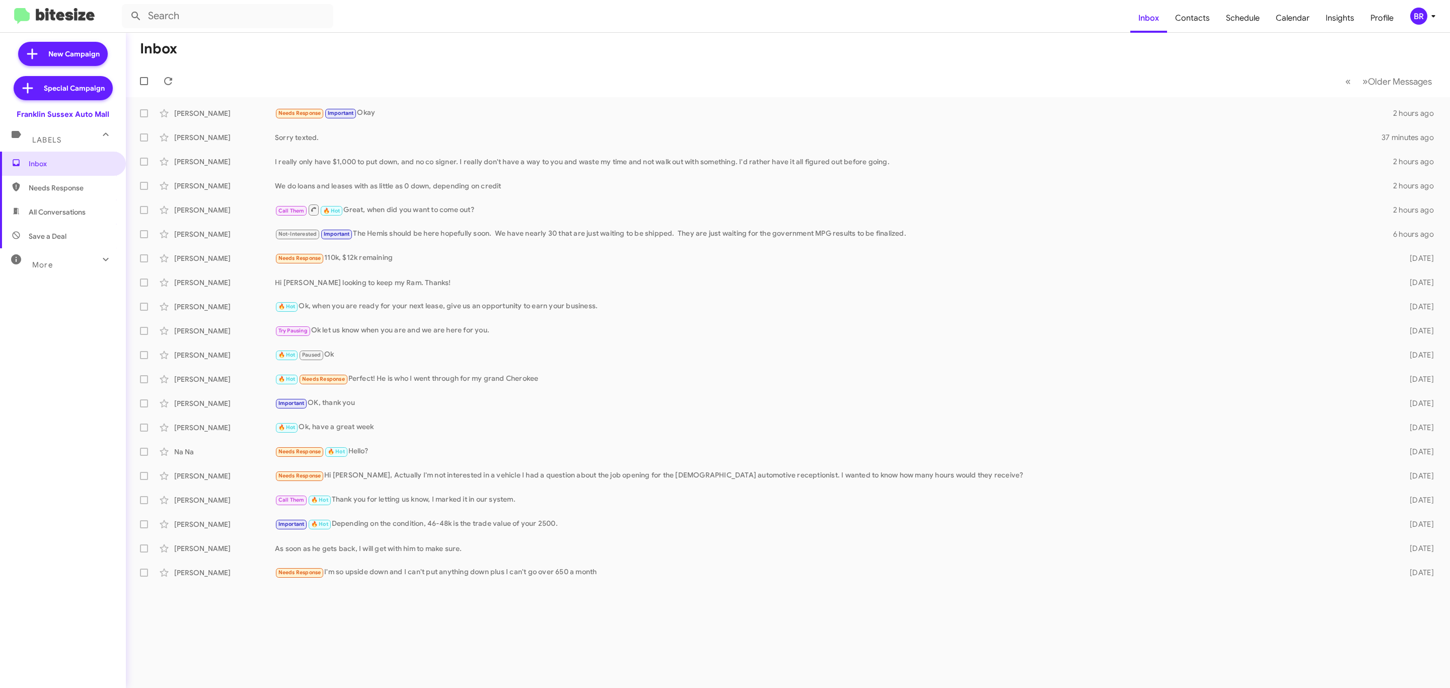
click at [1422, 23] on div "BR" at bounding box center [1418, 16] width 17 height 17
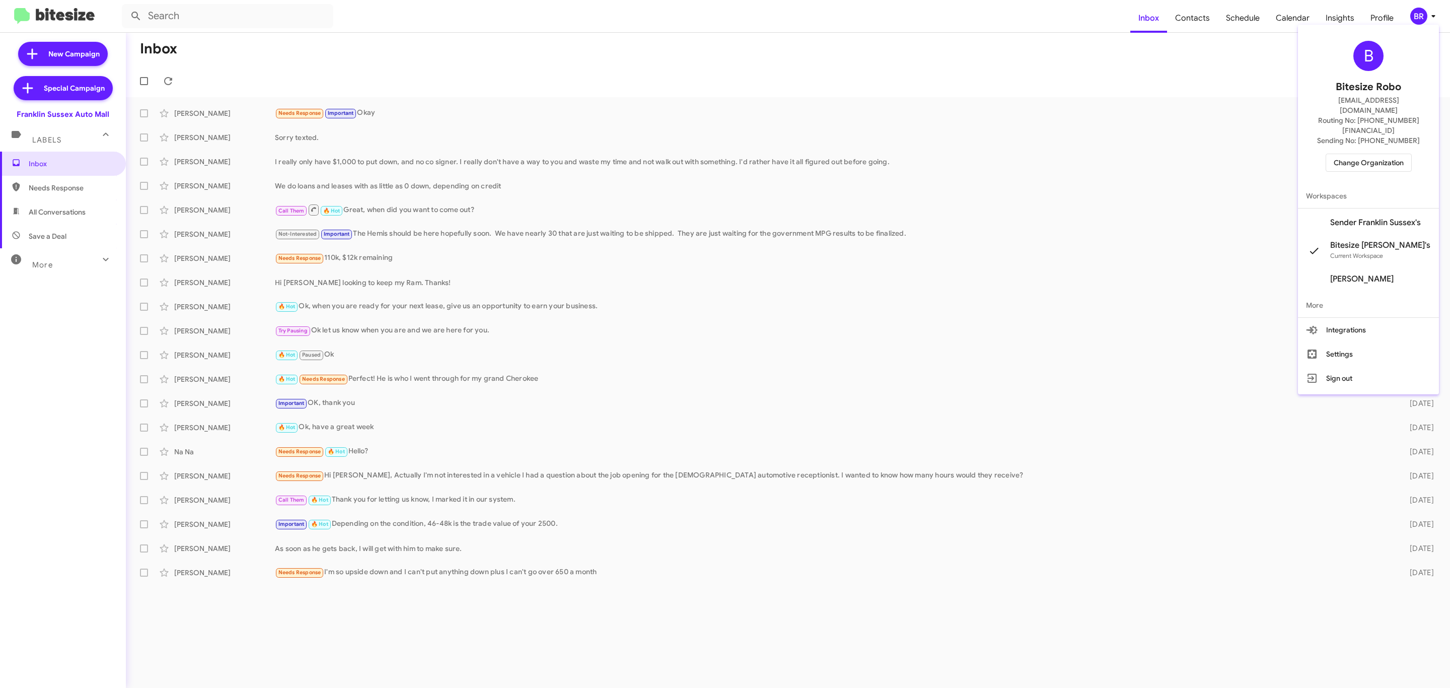
click at [1383, 154] on span "Change Organization" at bounding box center [1368, 162] width 70 height 17
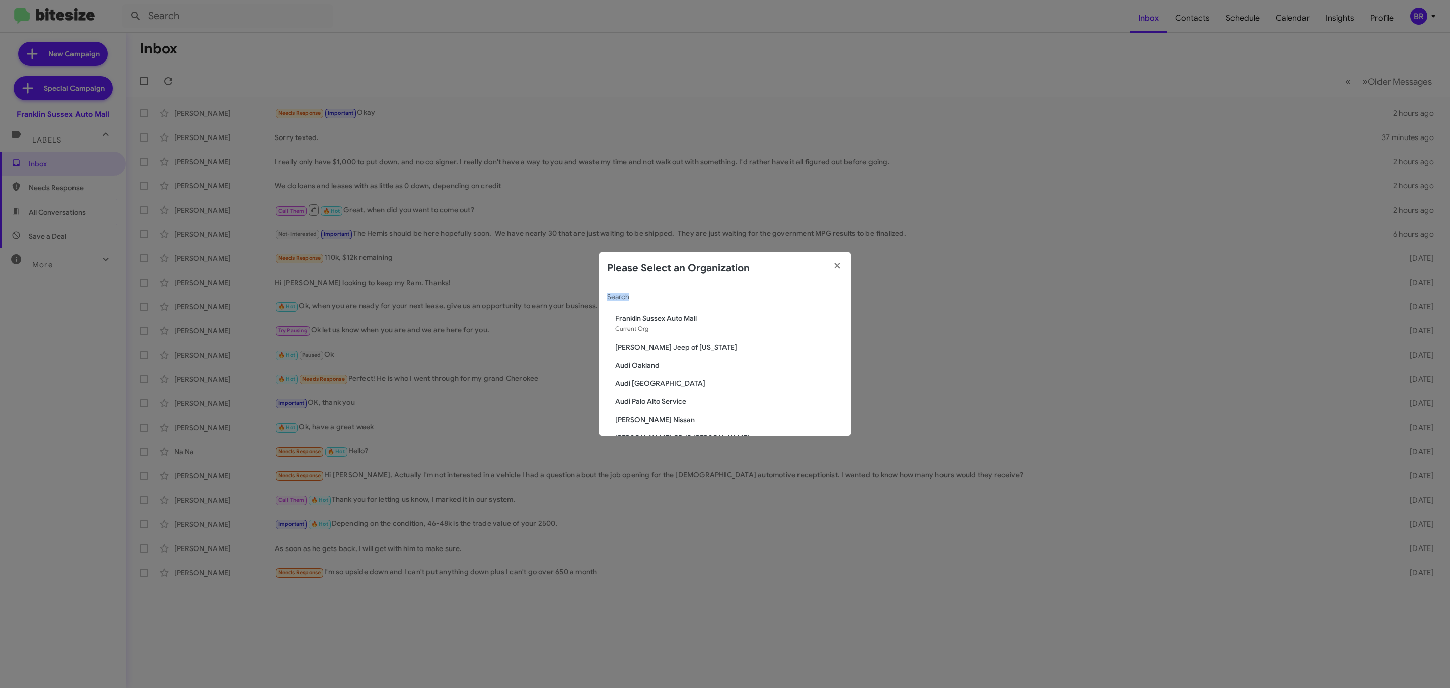
click at [692, 293] on input "Search" at bounding box center [725, 297] width 236 height 8
click at [687, 301] on div "Search" at bounding box center [725, 294] width 236 height 20
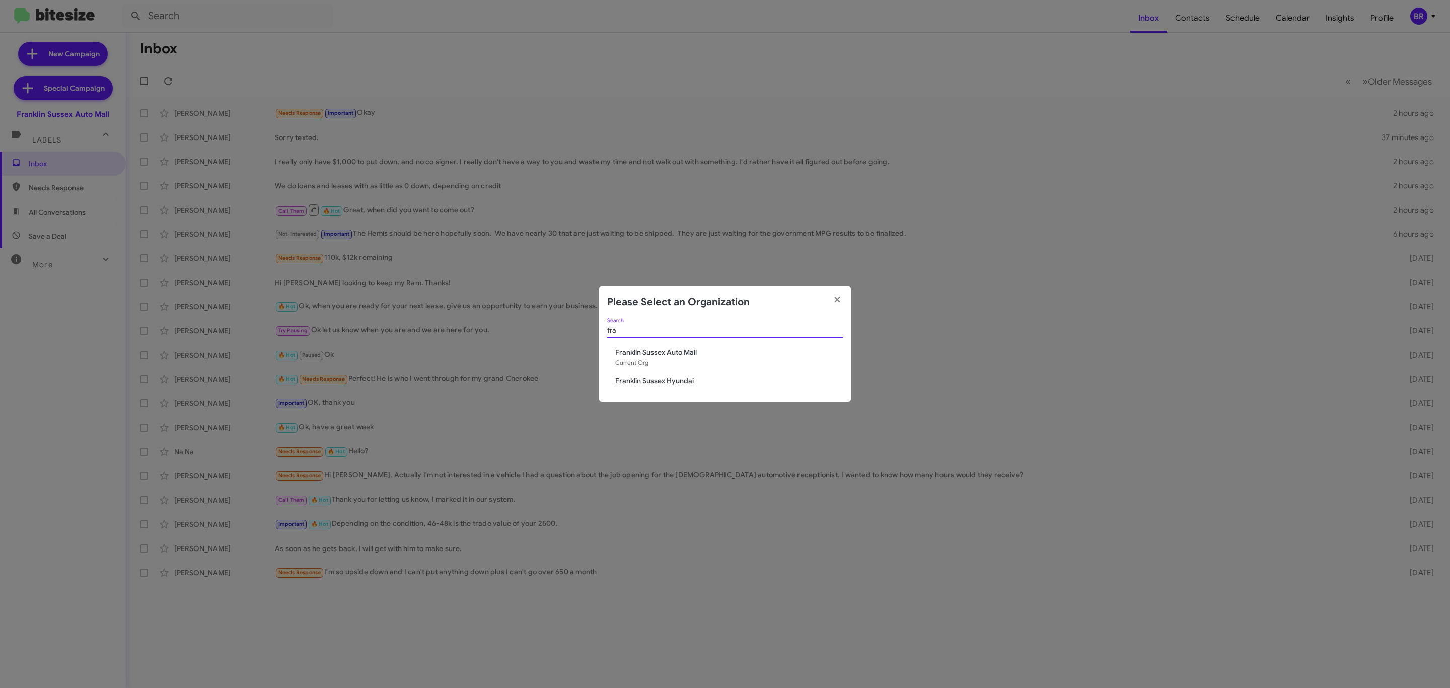
type input "fra"
click at [668, 378] on span "Franklin Sussex Hyundai" at bounding box center [729, 380] width 228 height 10
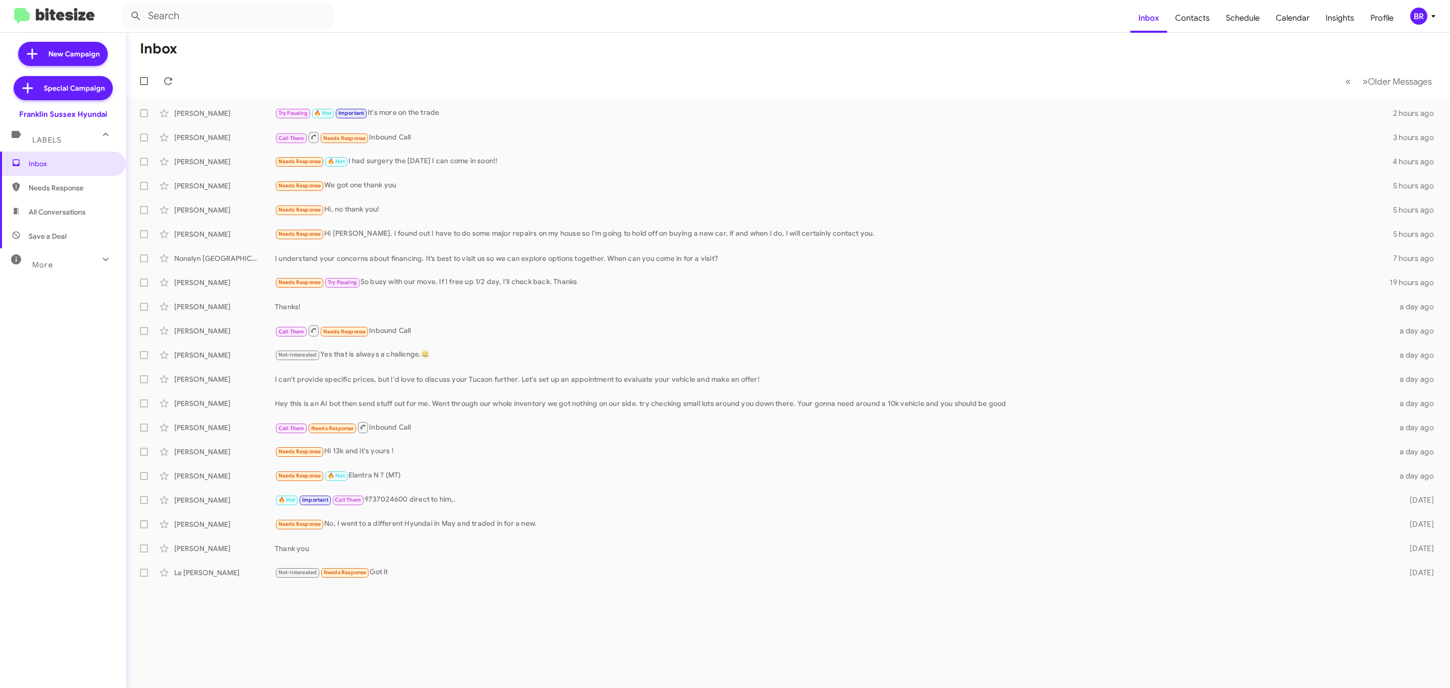
click at [1427, 14] on icon at bounding box center [1433, 16] width 12 height 12
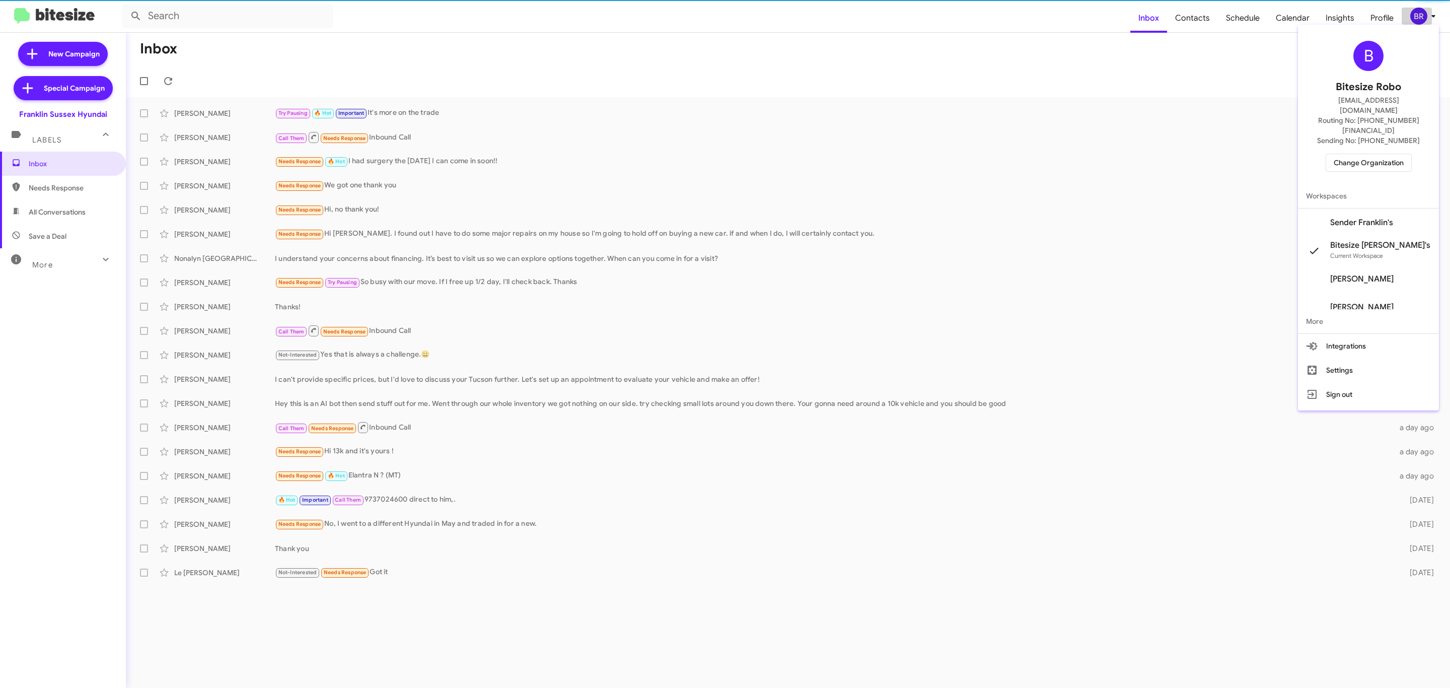
click at [1427, 17] on body "Inbox Contacts Schedule Calendar Insights Profile BR New Campaign Special Campa…" at bounding box center [725, 344] width 1450 height 688
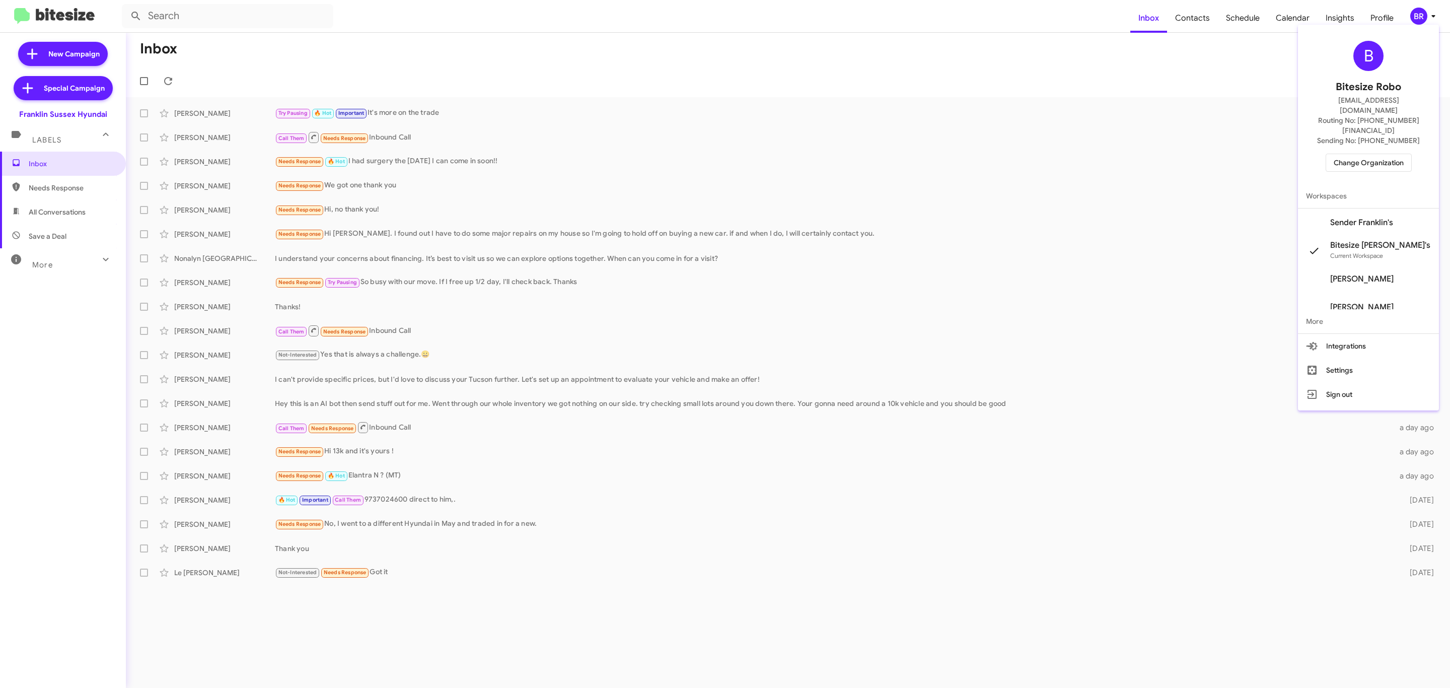
click at [1371, 154] on span "Change Organization" at bounding box center [1368, 162] width 70 height 17
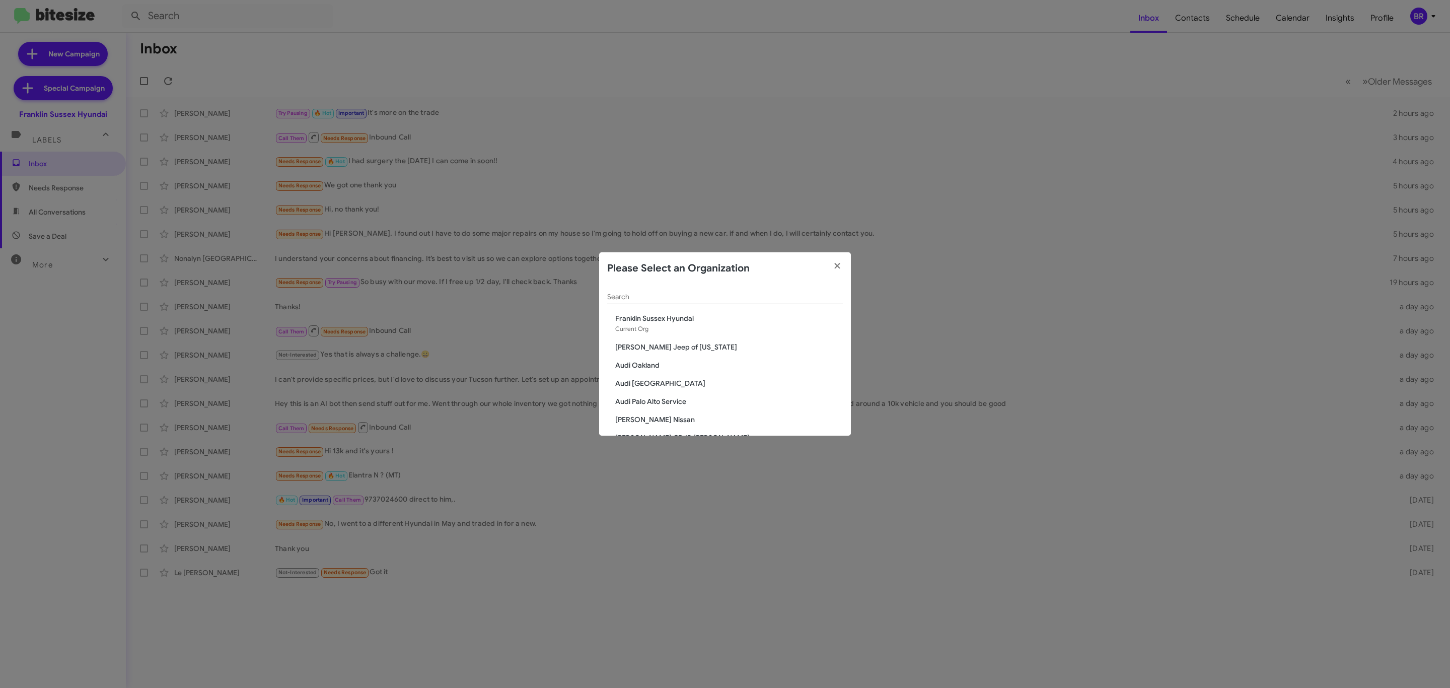
click at [730, 288] on div "Search" at bounding box center [725, 294] width 236 height 20
click at [717, 294] on input "Search" at bounding box center [725, 297] width 236 height 8
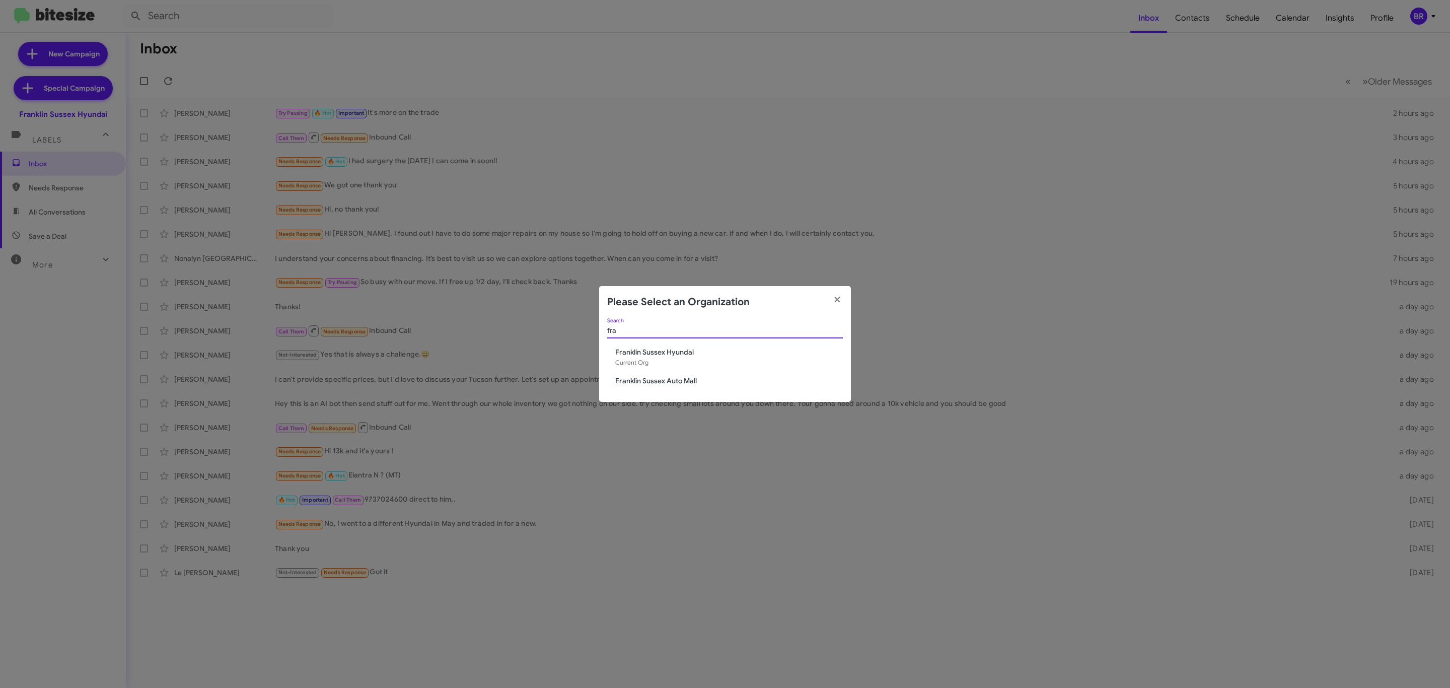
type input "fra"
click at [663, 382] on span "Franklin Sussex Auto Mall" at bounding box center [729, 380] width 228 height 10
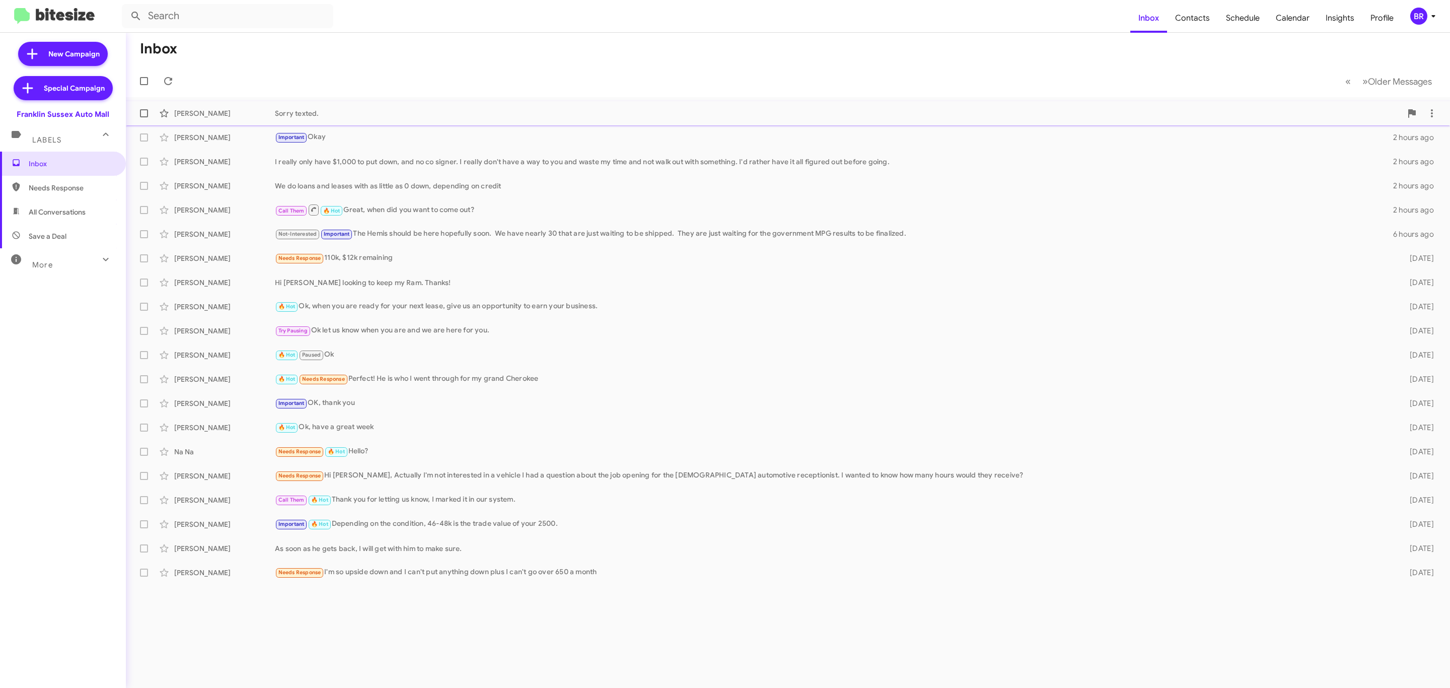
click at [142, 117] on span at bounding box center [144, 113] width 8 height 8
click at [143, 117] on input "checkbox" at bounding box center [143, 117] width 1 height 1
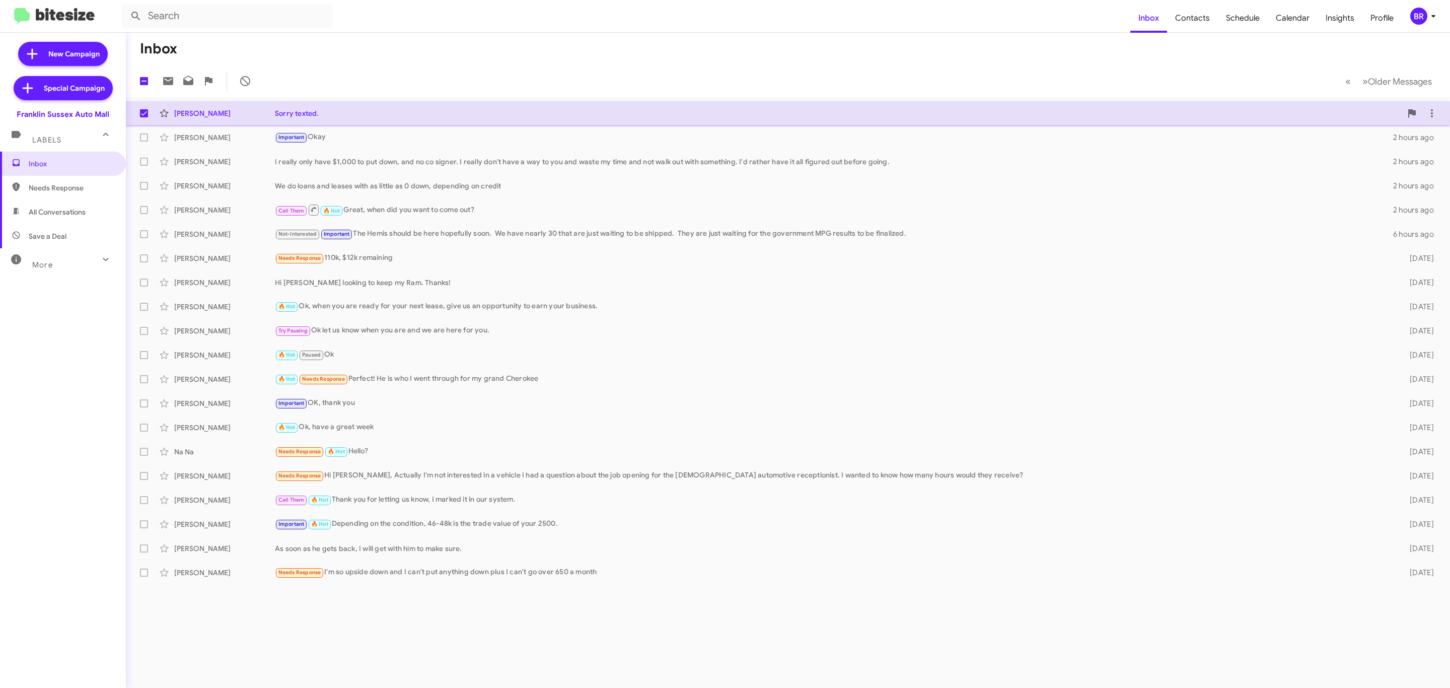
click at [142, 113] on span at bounding box center [144, 113] width 8 height 8
click at [143, 117] on input "checkbox" at bounding box center [143, 117] width 1 height 1
checkbox input "false"
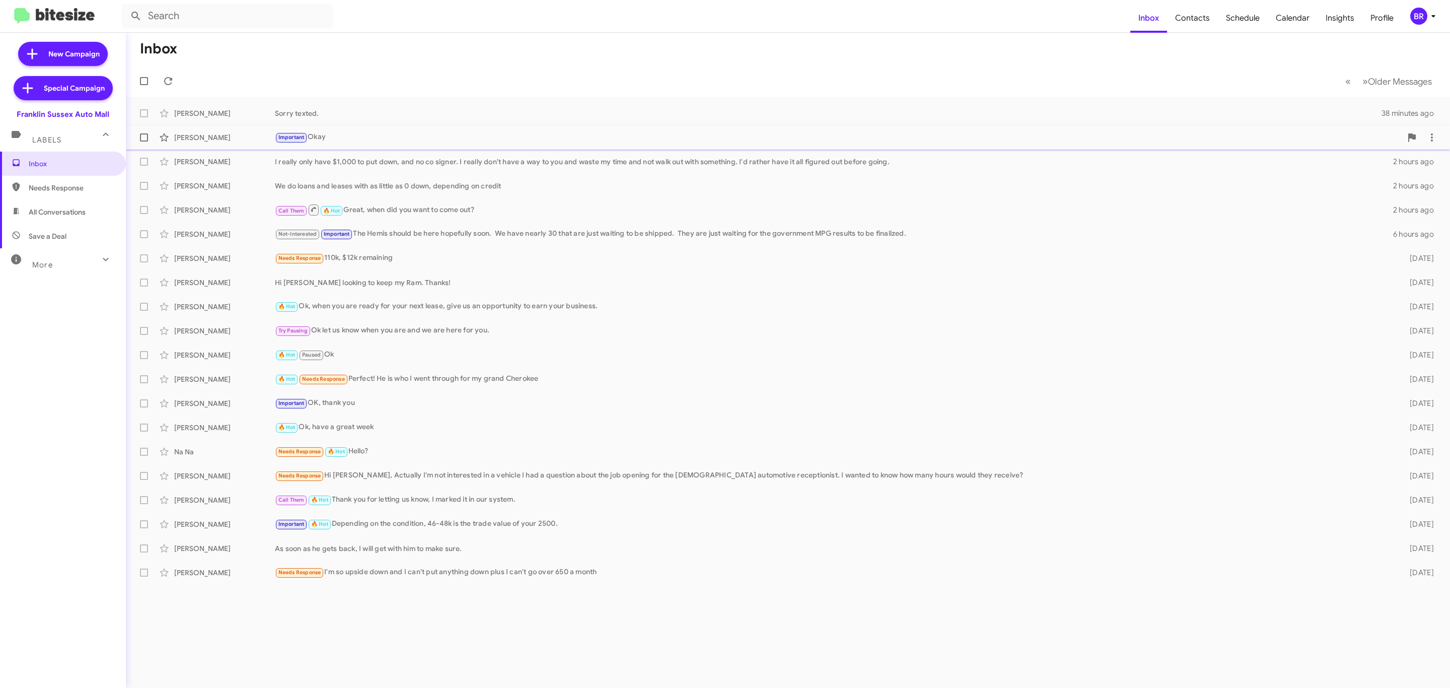
click at [143, 133] on span at bounding box center [144, 137] width 8 height 8
click at [143, 141] on input "checkbox" at bounding box center [143, 141] width 1 height 1
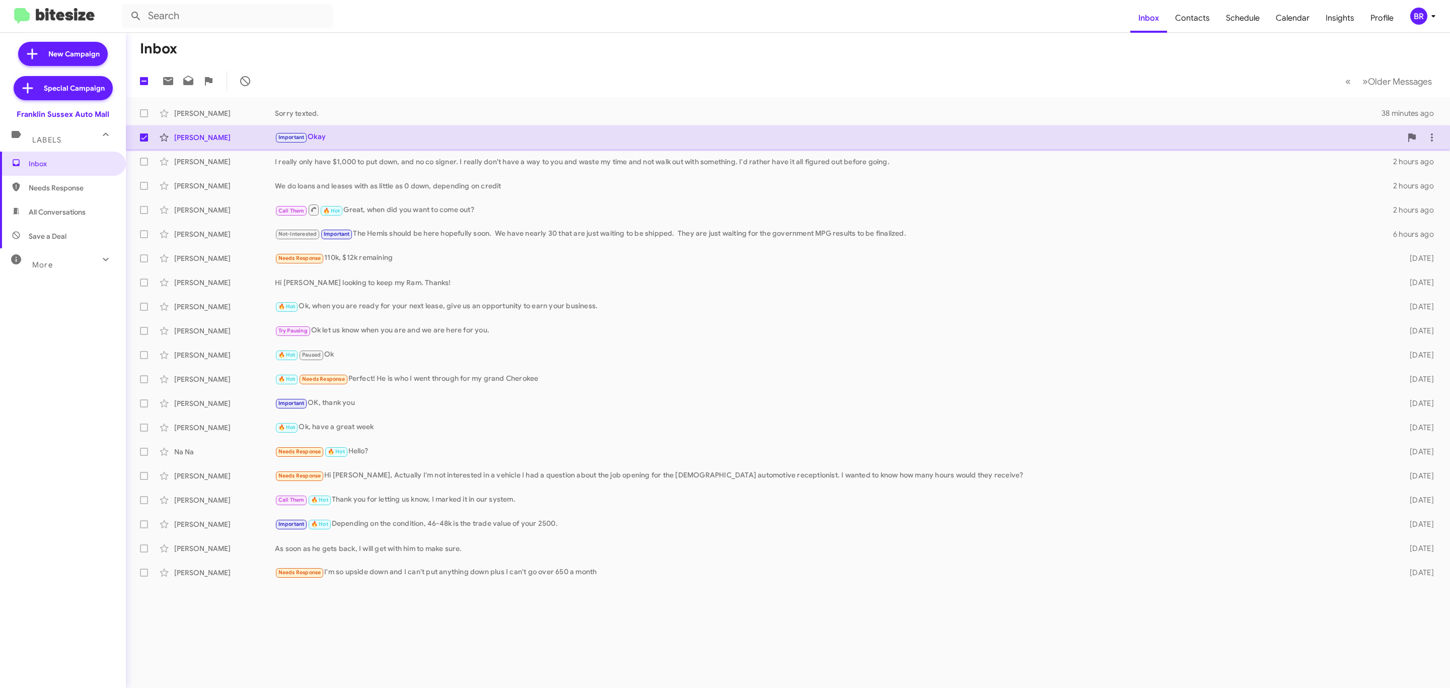
click at [139, 140] on label at bounding box center [144, 137] width 20 height 20
click at [143, 141] on input "checkbox" at bounding box center [143, 141] width 1 height 1
checkbox input "false"
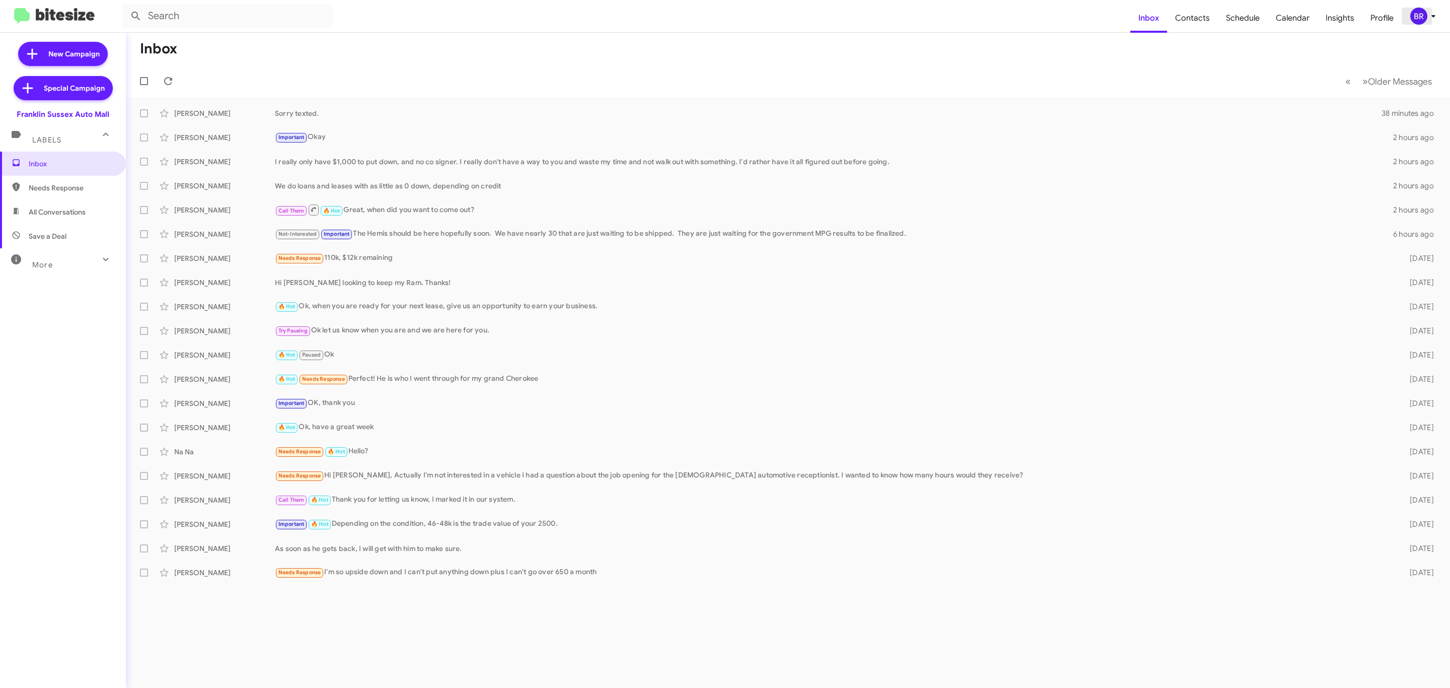
click at [1423, 14] on div "BR" at bounding box center [1418, 16] width 17 height 17
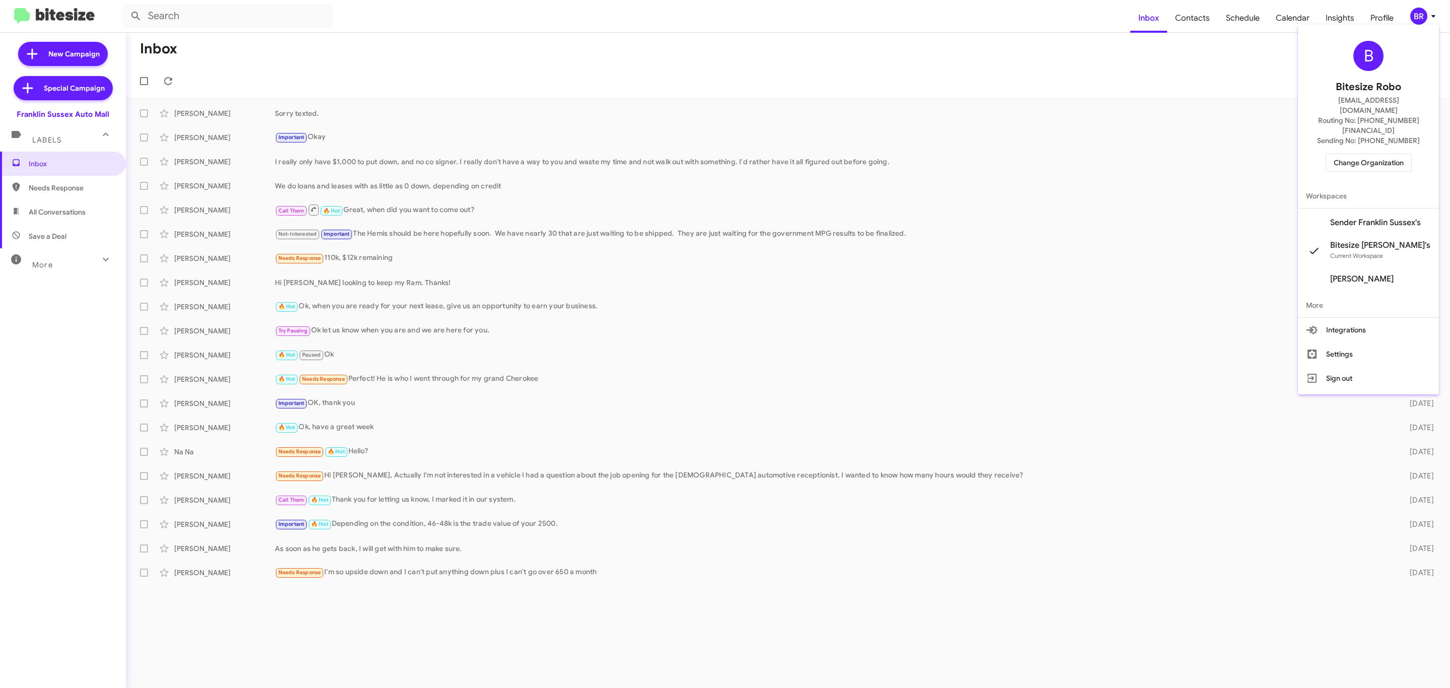
click at [1387, 154] on span "Change Organization" at bounding box center [1368, 162] width 70 height 17
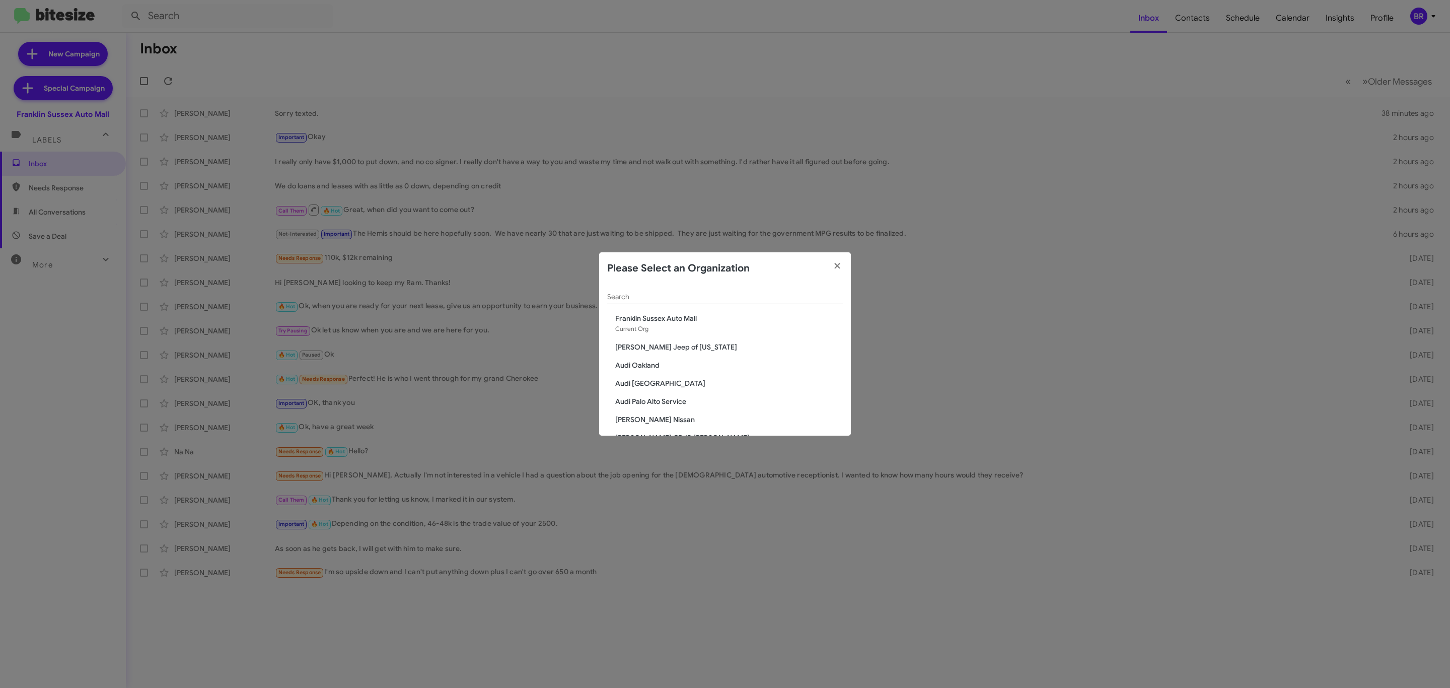
click at [704, 297] on input "Search" at bounding box center [725, 297] width 236 height 8
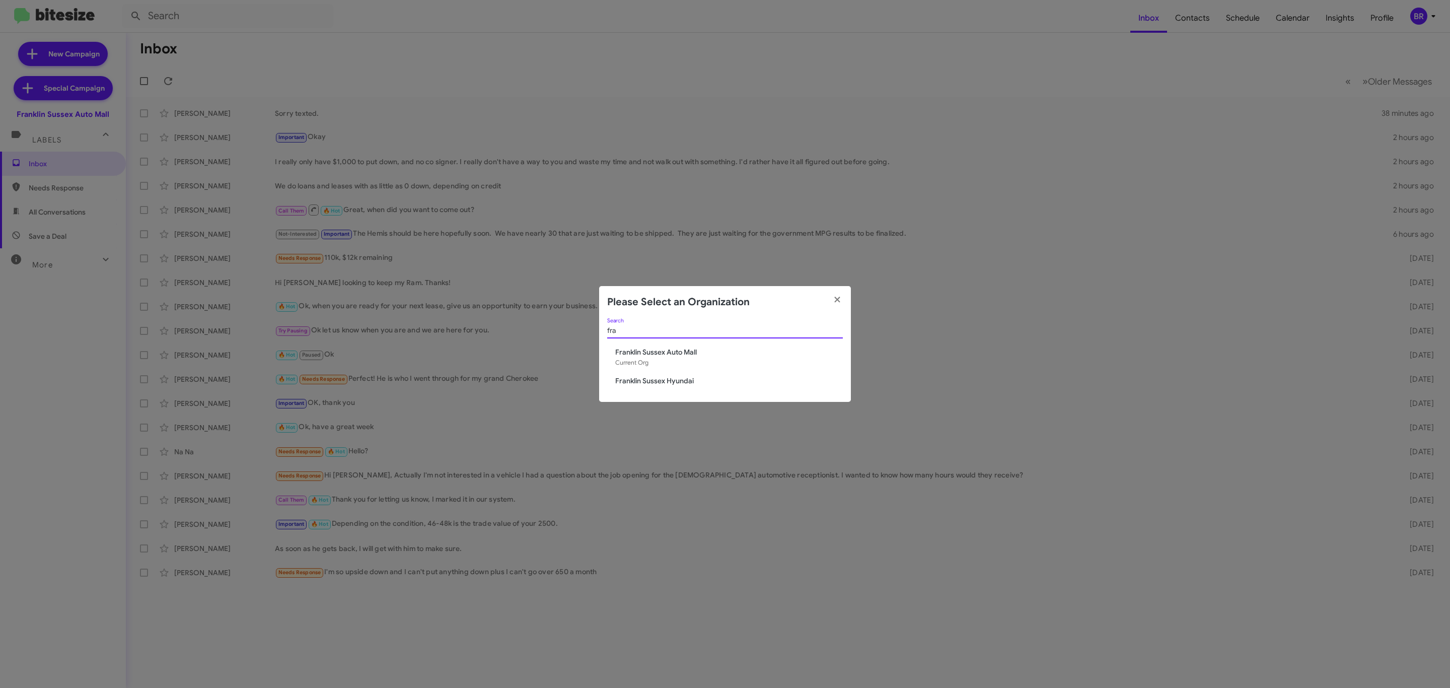
type input "fra"
click at [659, 384] on span "Franklin Sussex Hyundai" at bounding box center [729, 380] width 228 height 10
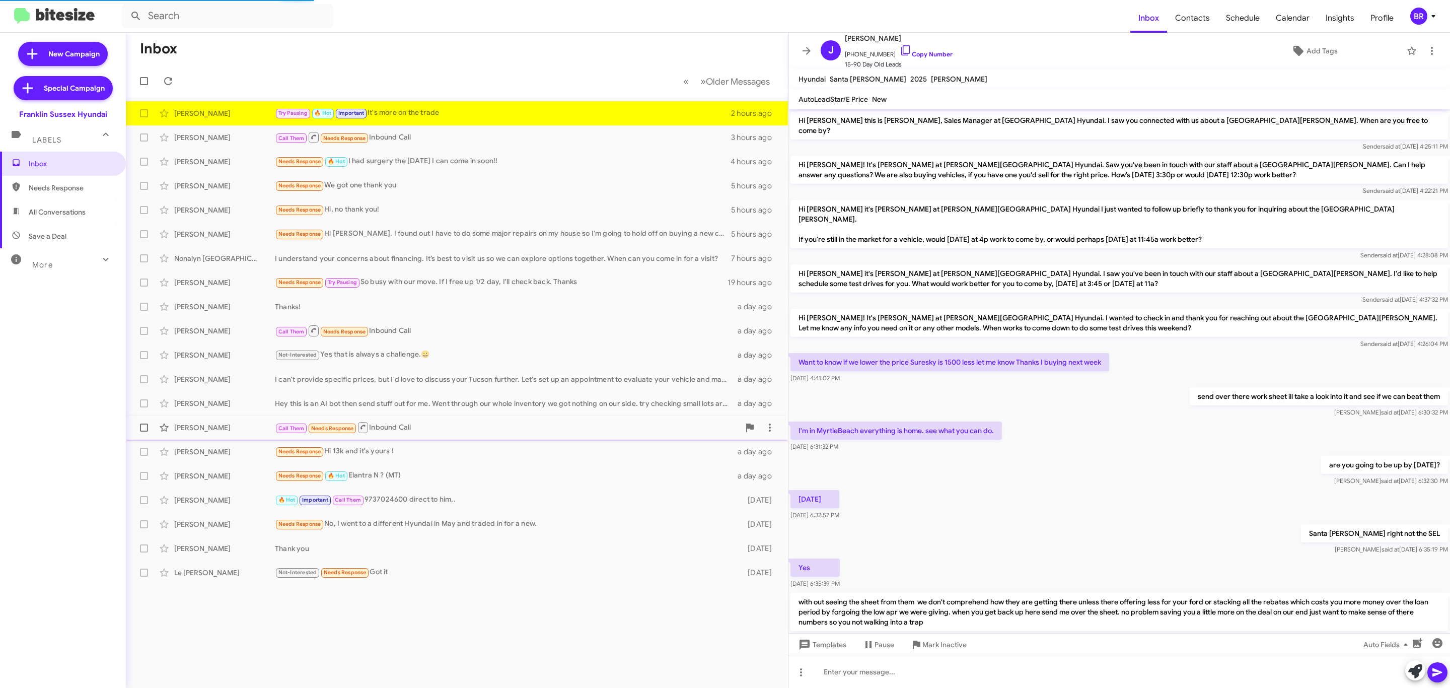
scroll to position [61, 0]
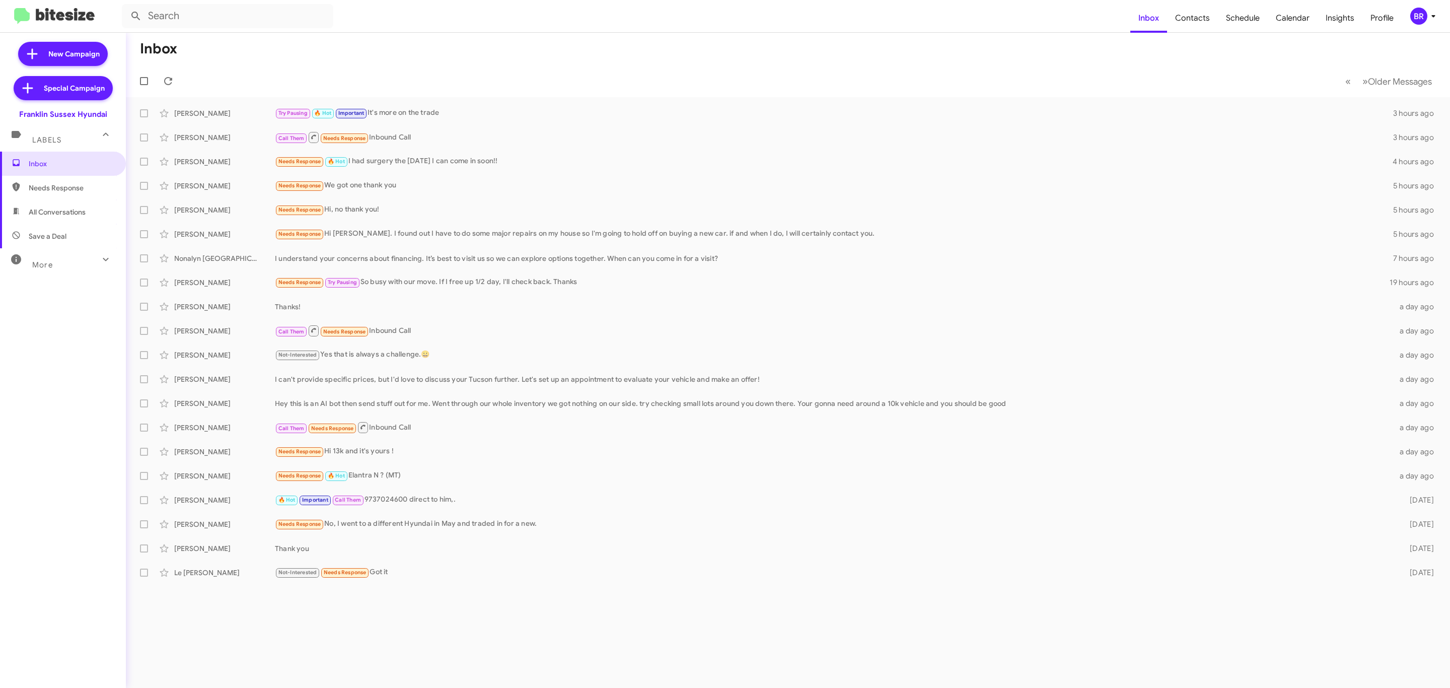
click at [1414, 28] on mat-toolbar "Inbox Contacts Schedule Calendar Insights Profile BR" at bounding box center [725, 16] width 1450 height 32
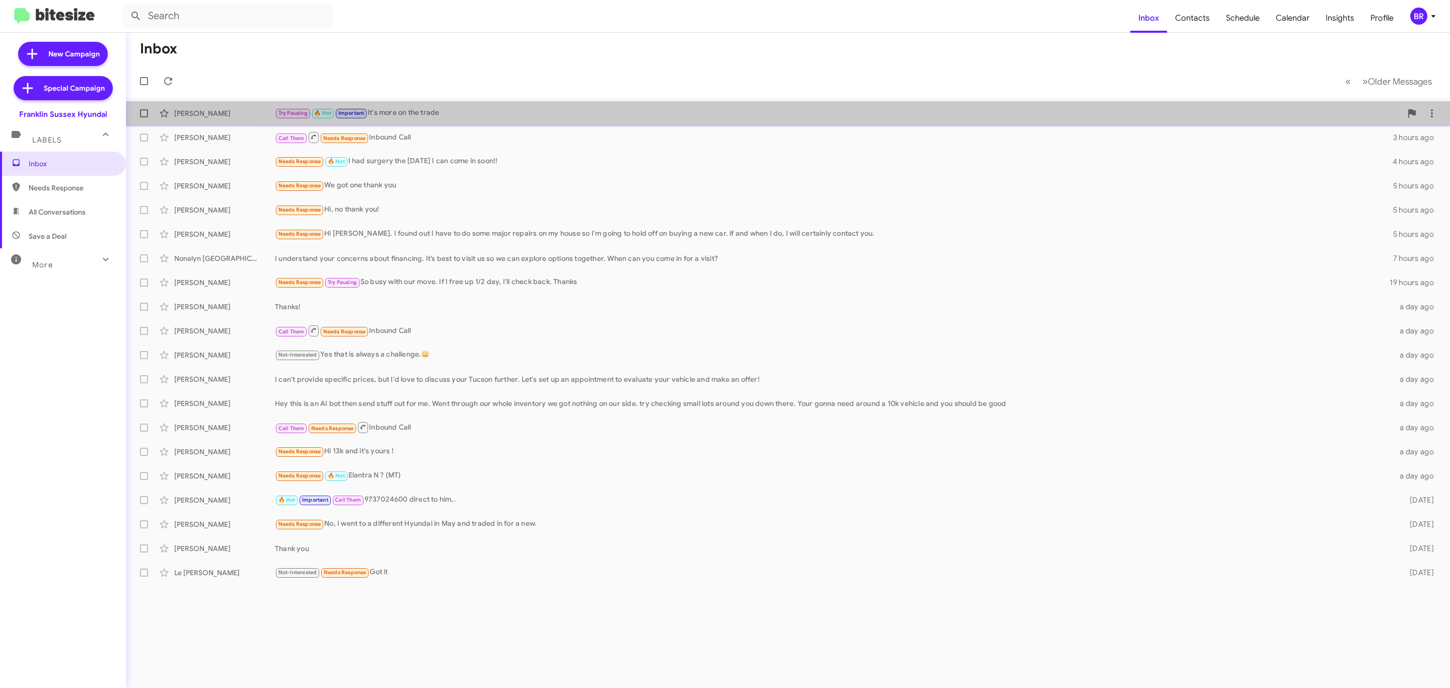
click at [1119, 117] on div "Try Pausing 🔥 Hot Important It's more on the trade" at bounding box center [838, 113] width 1126 height 12
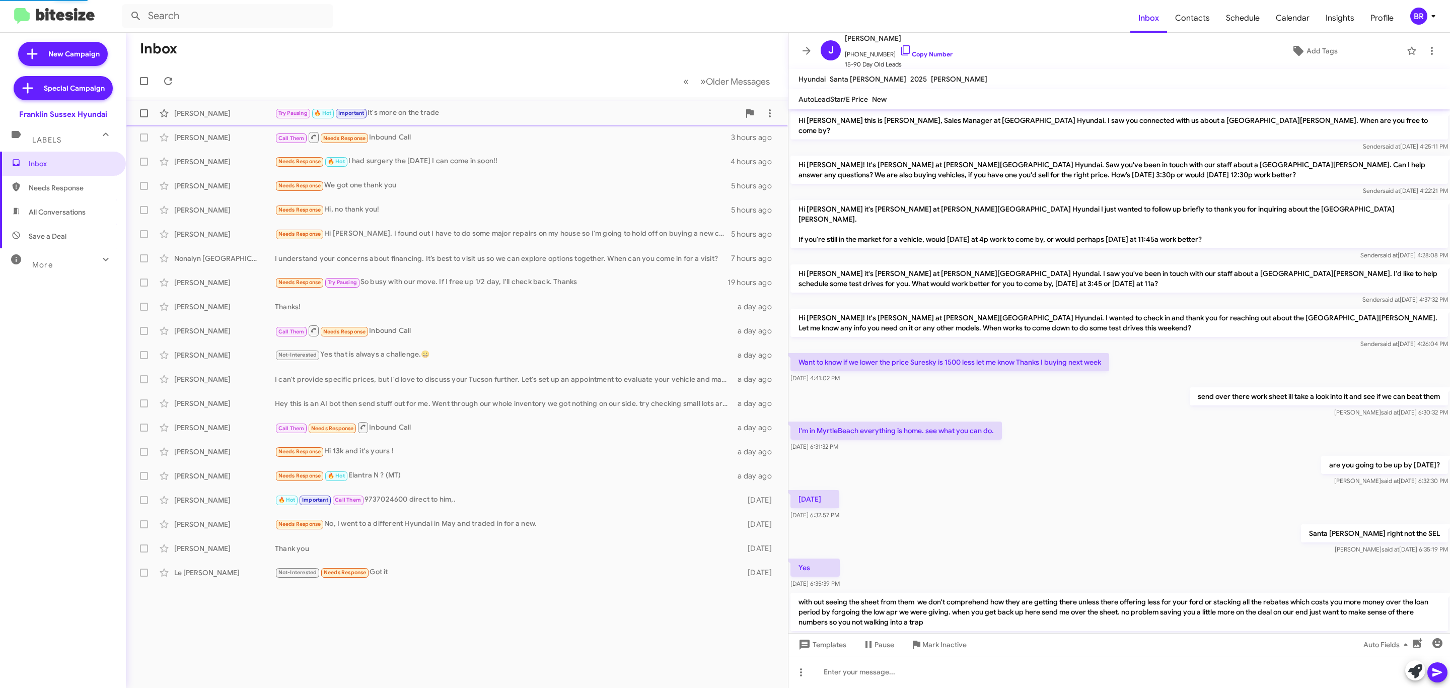
scroll to position [61, 0]
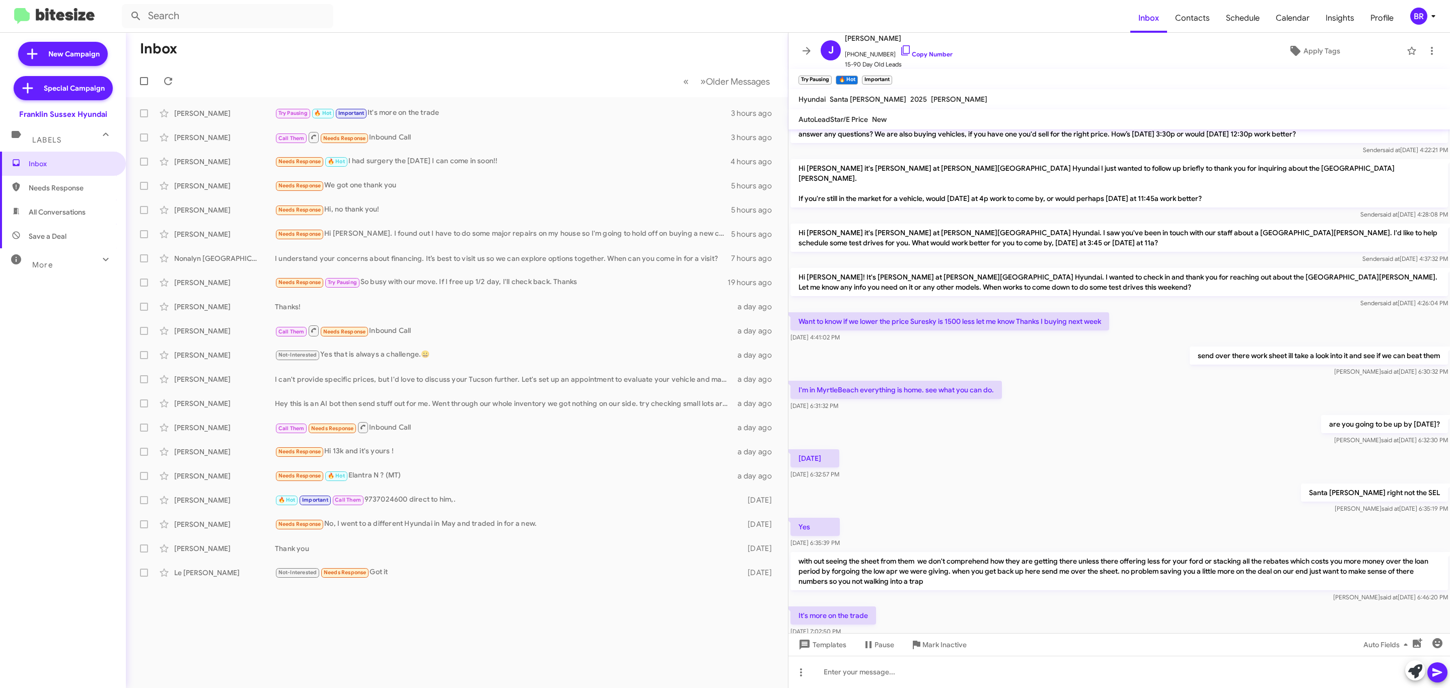
drag, startPoint x: 1222, startPoint y: 117, endPoint x: 865, endPoint y: 144, distance: 357.9
click at [865, 145] on div "Sender said at Aug 8, 2025, 4:22:21 PM" at bounding box center [1118, 150] width 657 height 10
click at [1410, 14] on div "BR" at bounding box center [1418, 16] width 17 height 17
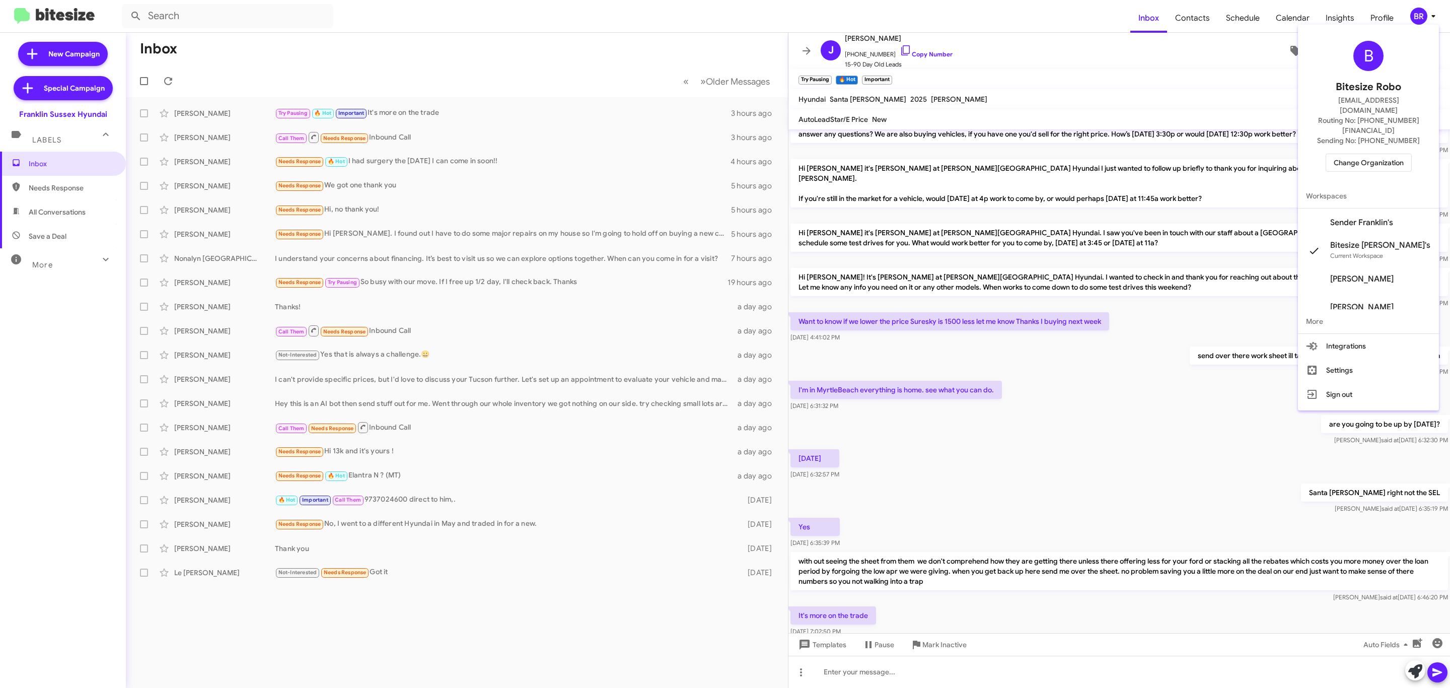
click at [1361, 135] on div "B Bitesize Robo jeks.ocampo1717@gmail.com Routing No: +1 (973) 702-3500 Sending…" at bounding box center [1368, 106] width 141 height 155
click at [1358, 154] on span "Change Organization" at bounding box center [1368, 162] width 70 height 17
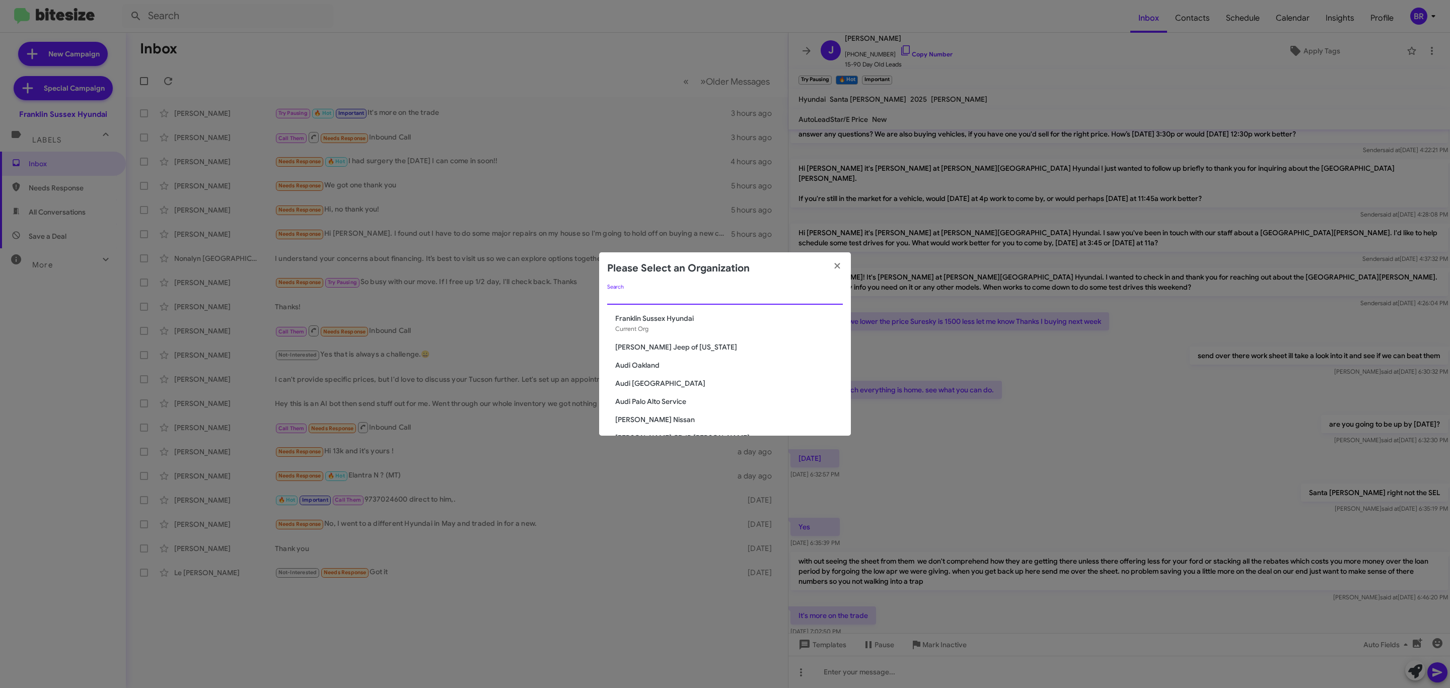
click at [717, 296] on input "Search" at bounding box center [725, 297] width 236 height 8
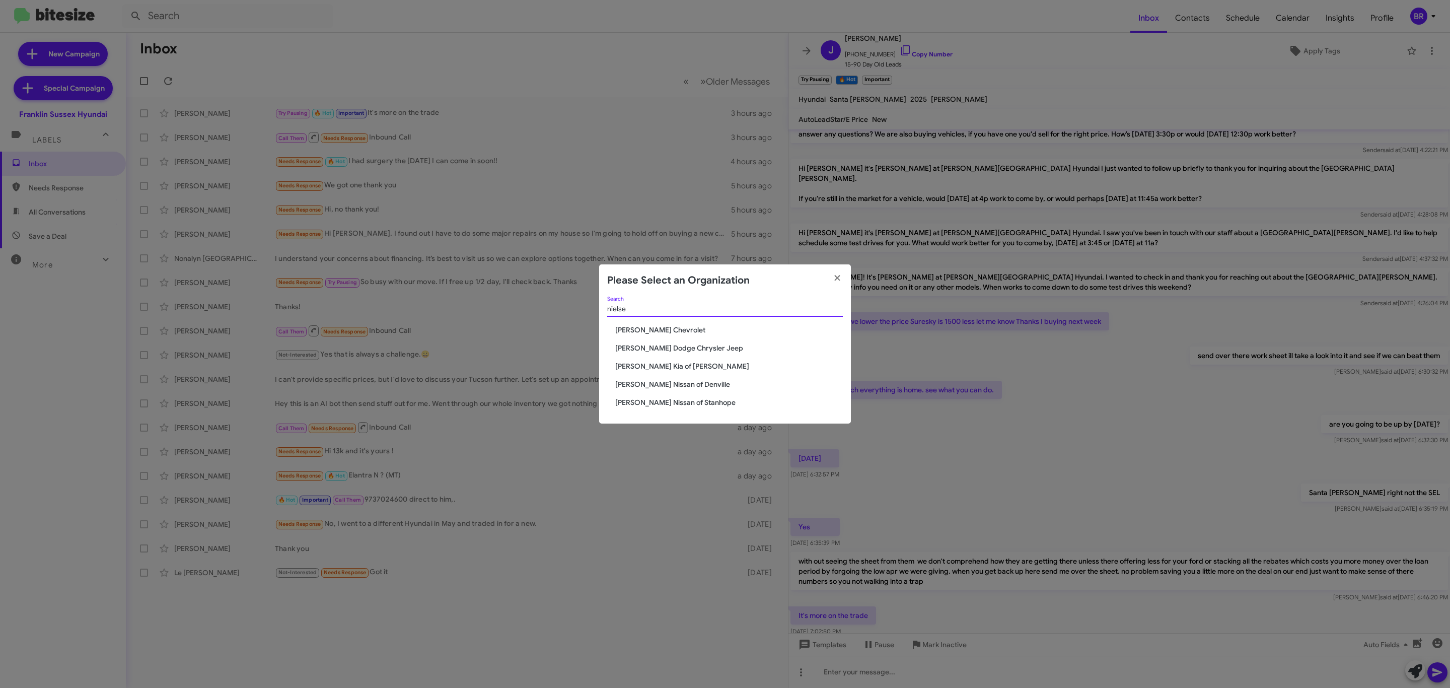
type input "nielse"
click at [645, 331] on span "[PERSON_NAME] Chevrolet" at bounding box center [729, 330] width 228 height 10
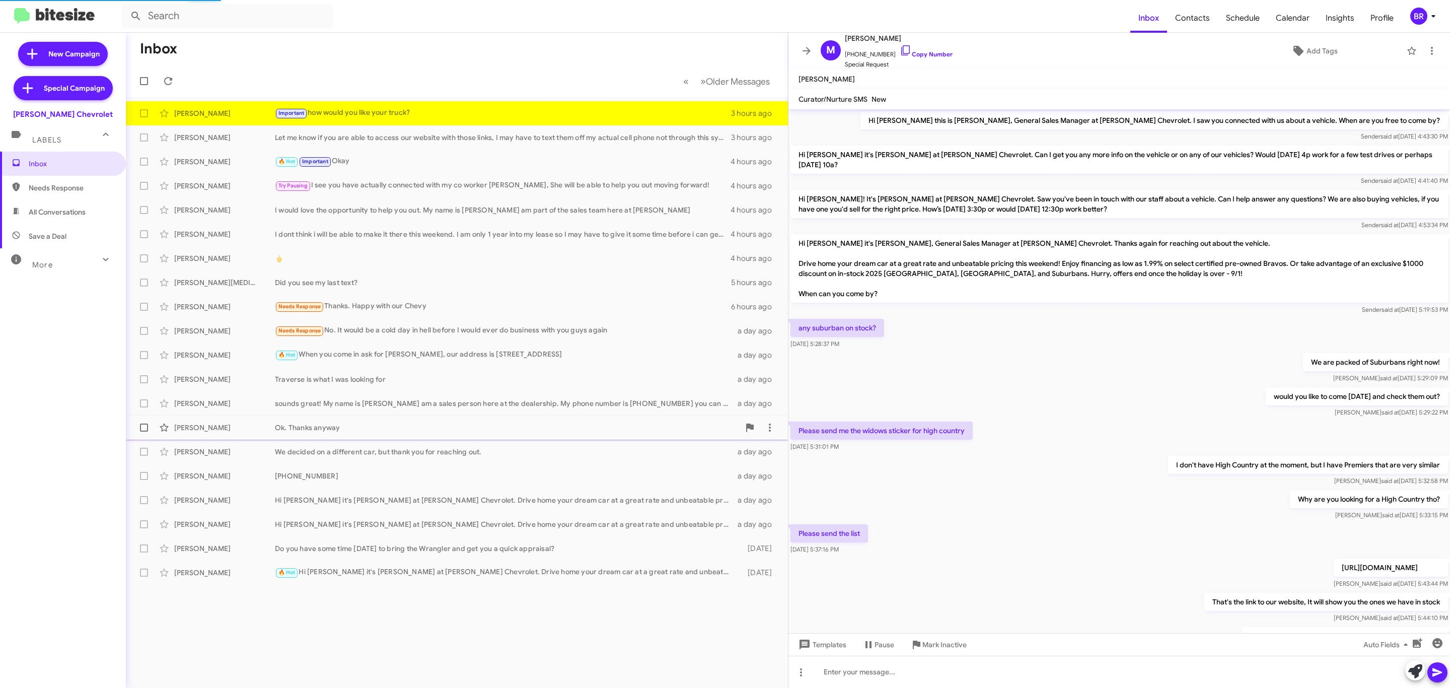
scroll to position [198, 0]
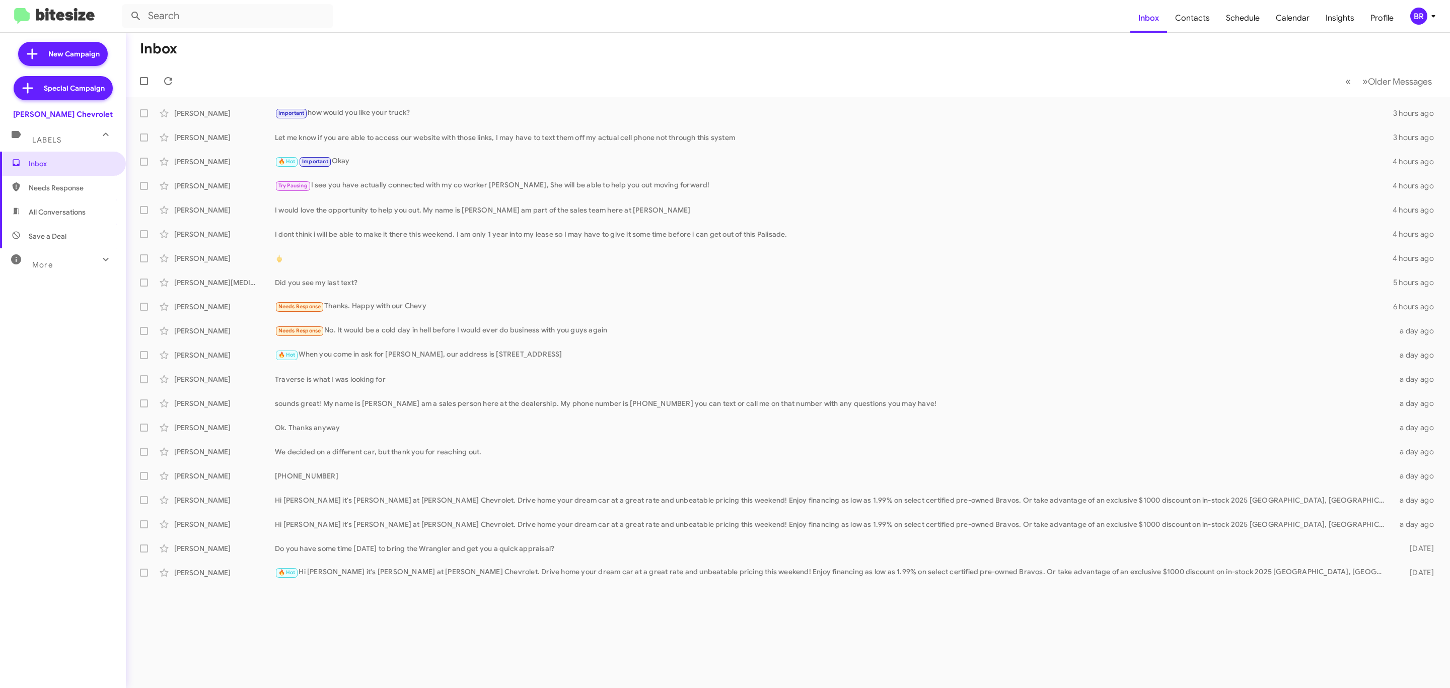
drag, startPoint x: 740, startPoint y: 106, endPoint x: 330, endPoint y: 56, distance: 413.2
click at [330, 56] on mat-toolbar-row "Inbox" at bounding box center [788, 49] width 1324 height 32
click at [1408, 17] on button "BR" at bounding box center [1419, 16] width 37 height 17
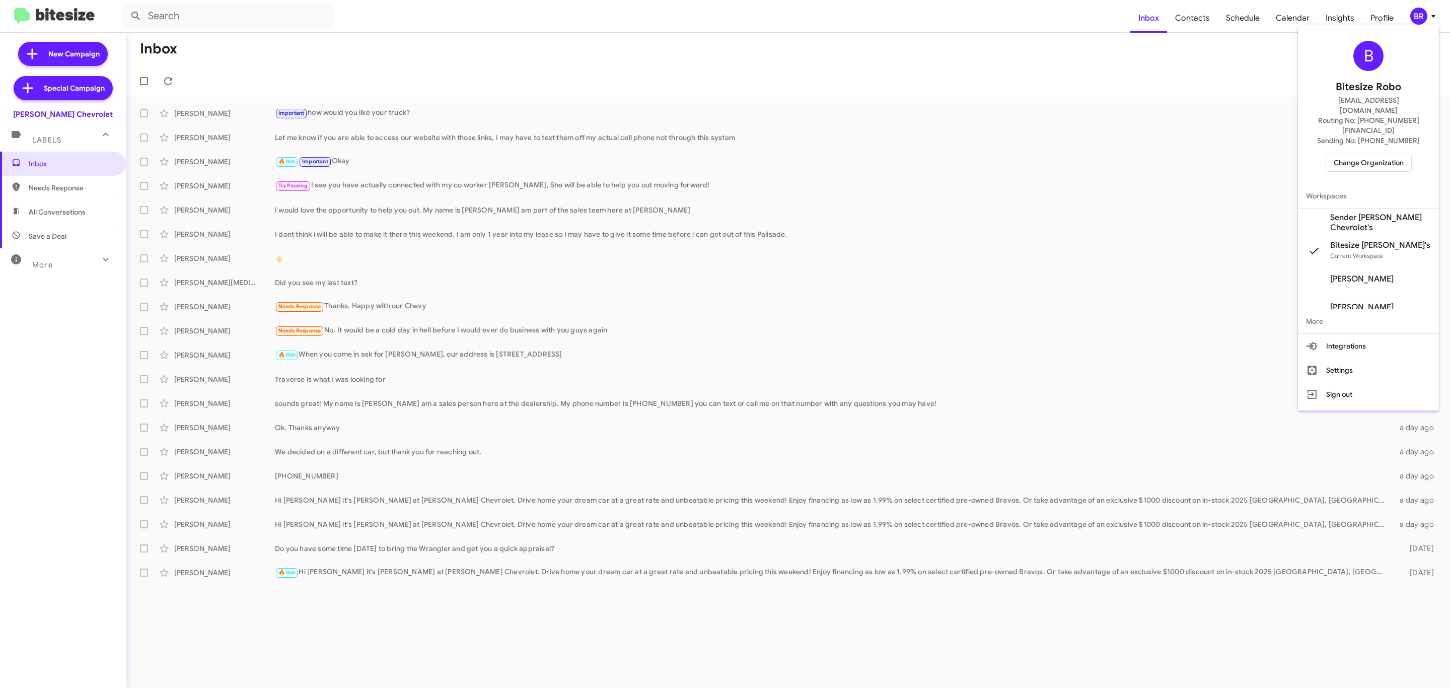
click at [1351, 154] on span "Change Organization" at bounding box center [1368, 162] width 70 height 17
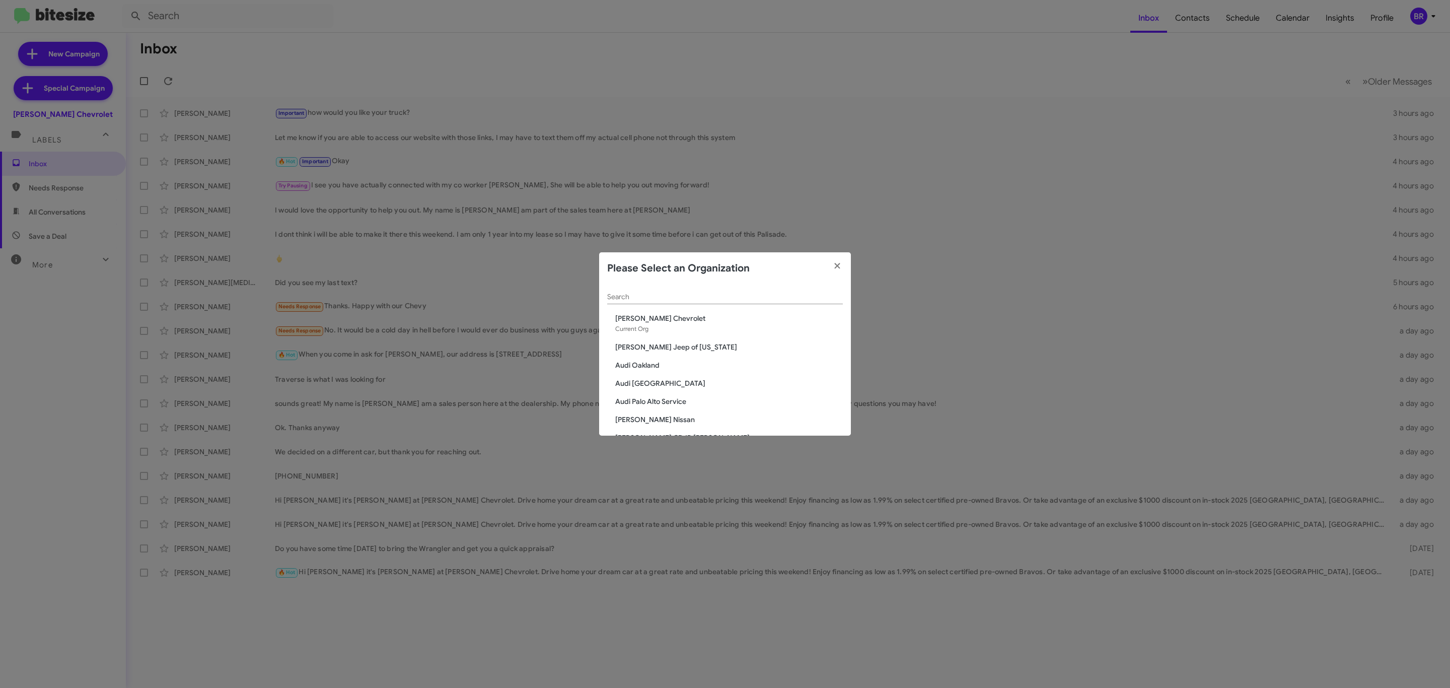
click at [766, 290] on div "Search" at bounding box center [725, 294] width 236 height 20
click at [763, 293] on input "Search" at bounding box center [725, 297] width 236 height 8
type input "niel"
click at [698, 358] on div "niel Search Nielsen Chevrolet Current Org Daniels Long Chevrolet Nielsen Dodge …" at bounding box center [725, 359] width 252 height 151
click at [683, 360] on span "[PERSON_NAME] Dodge Chrysler Jeep" at bounding box center [729, 365] width 228 height 10
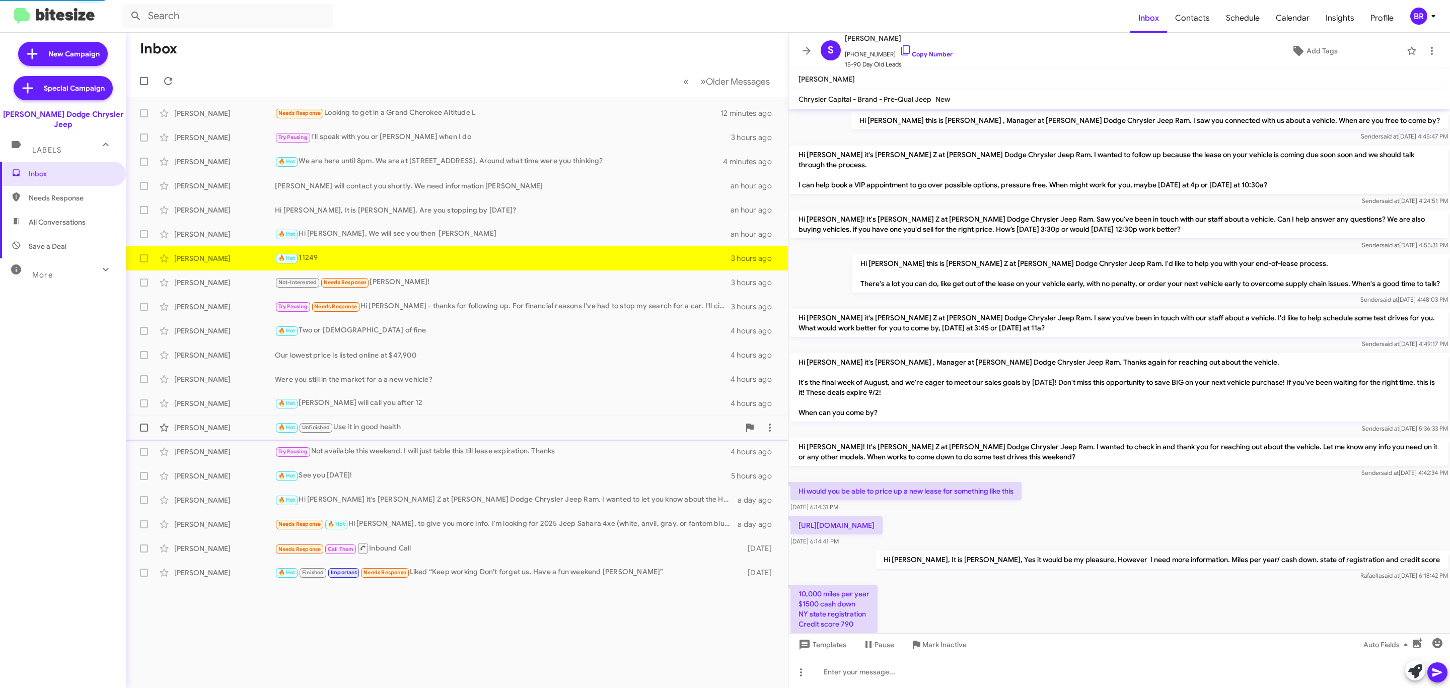
scroll to position [105, 0]
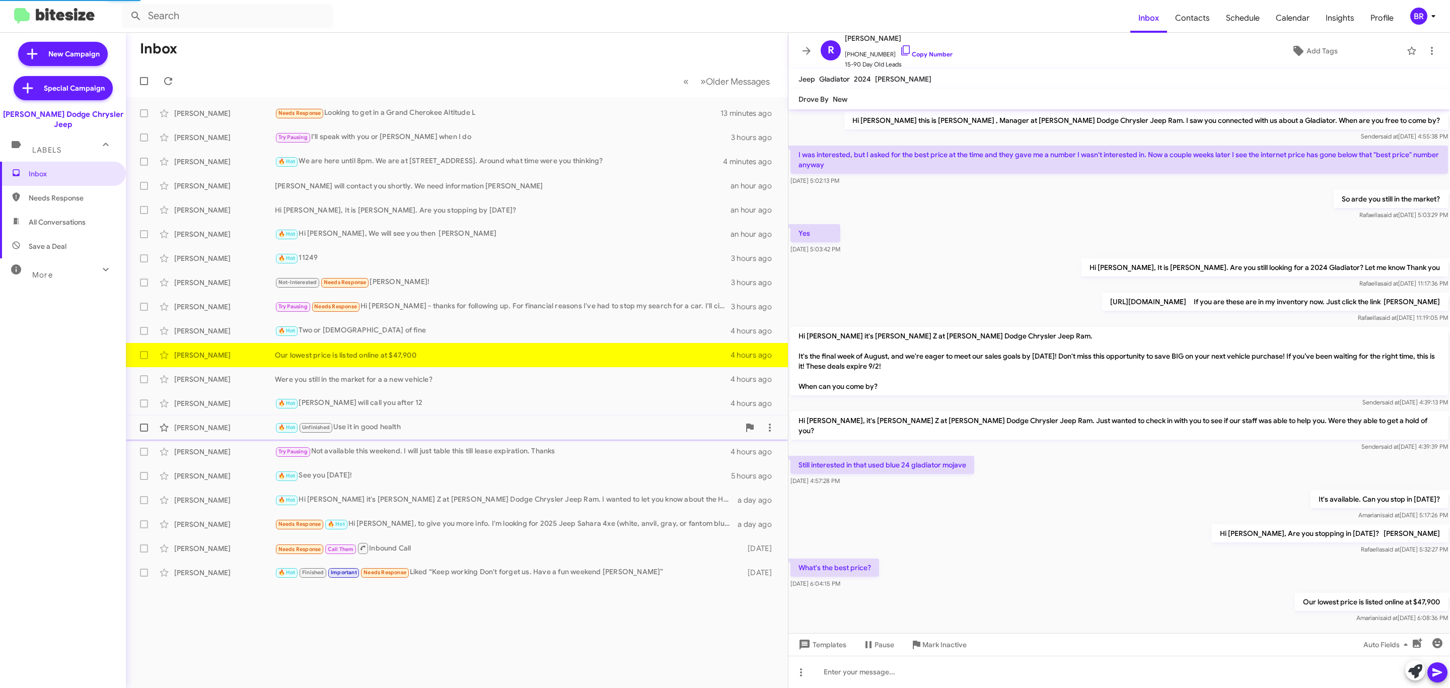
scroll to position [14, 0]
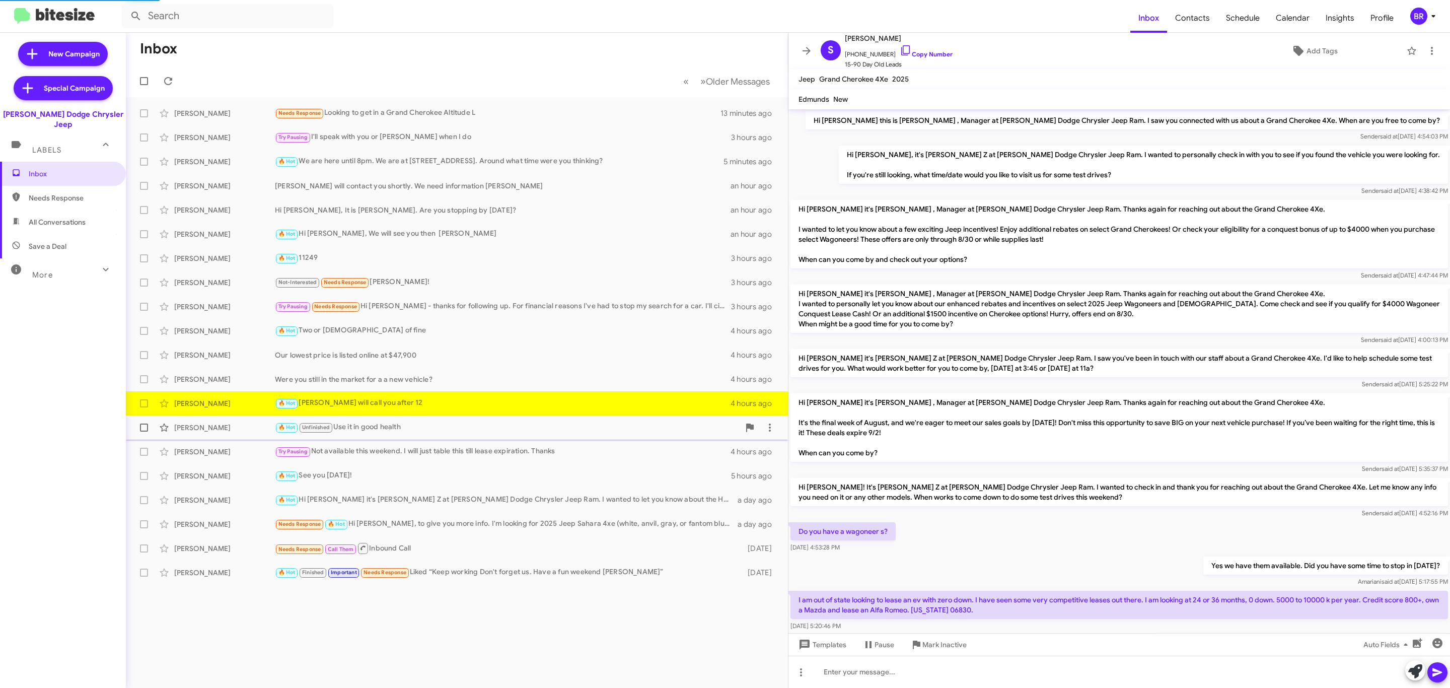
scroll to position [245, 0]
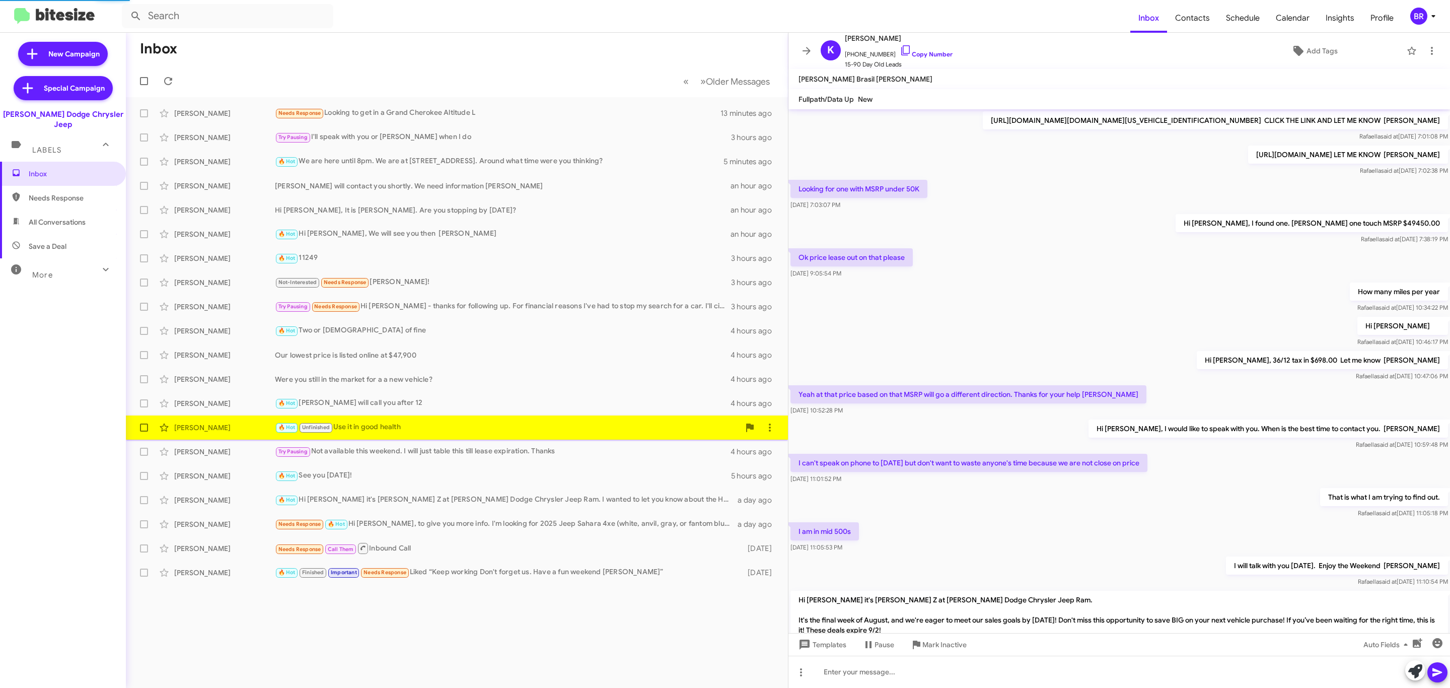
scroll to position [231, 0]
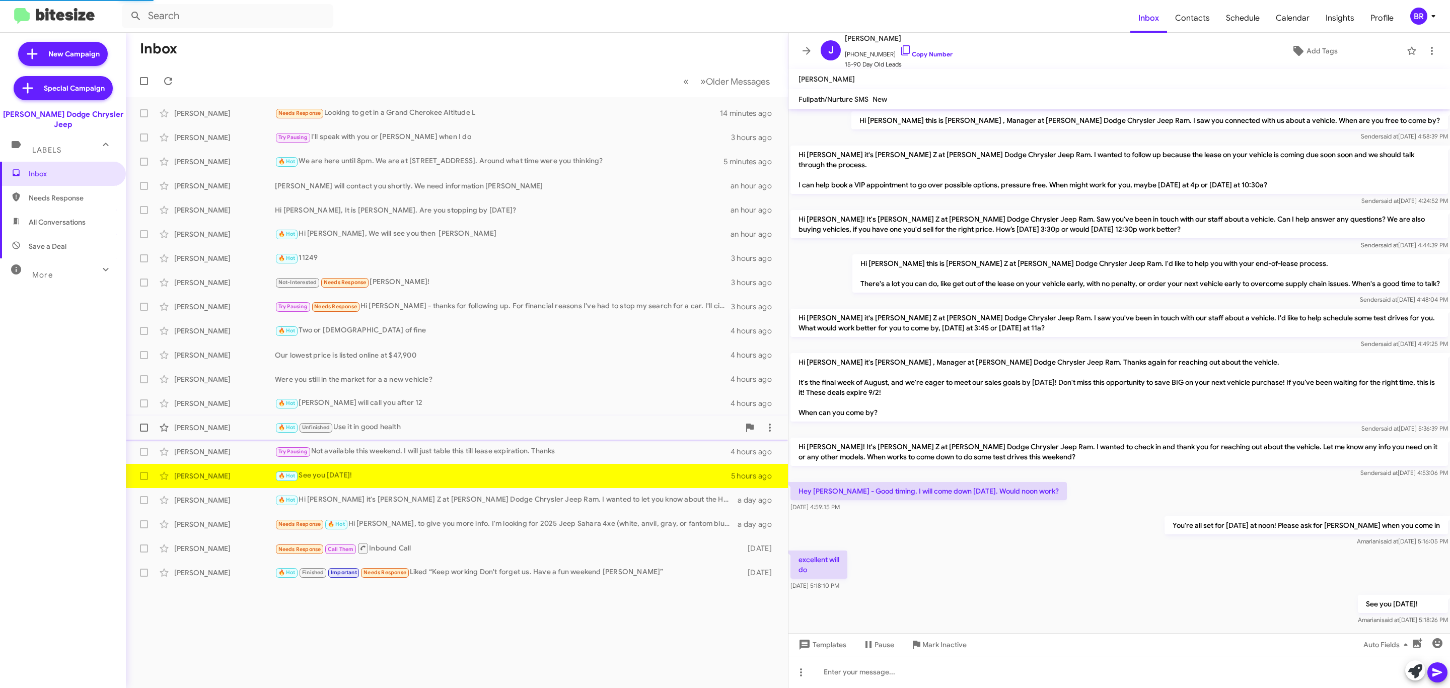
scroll to position [11, 0]
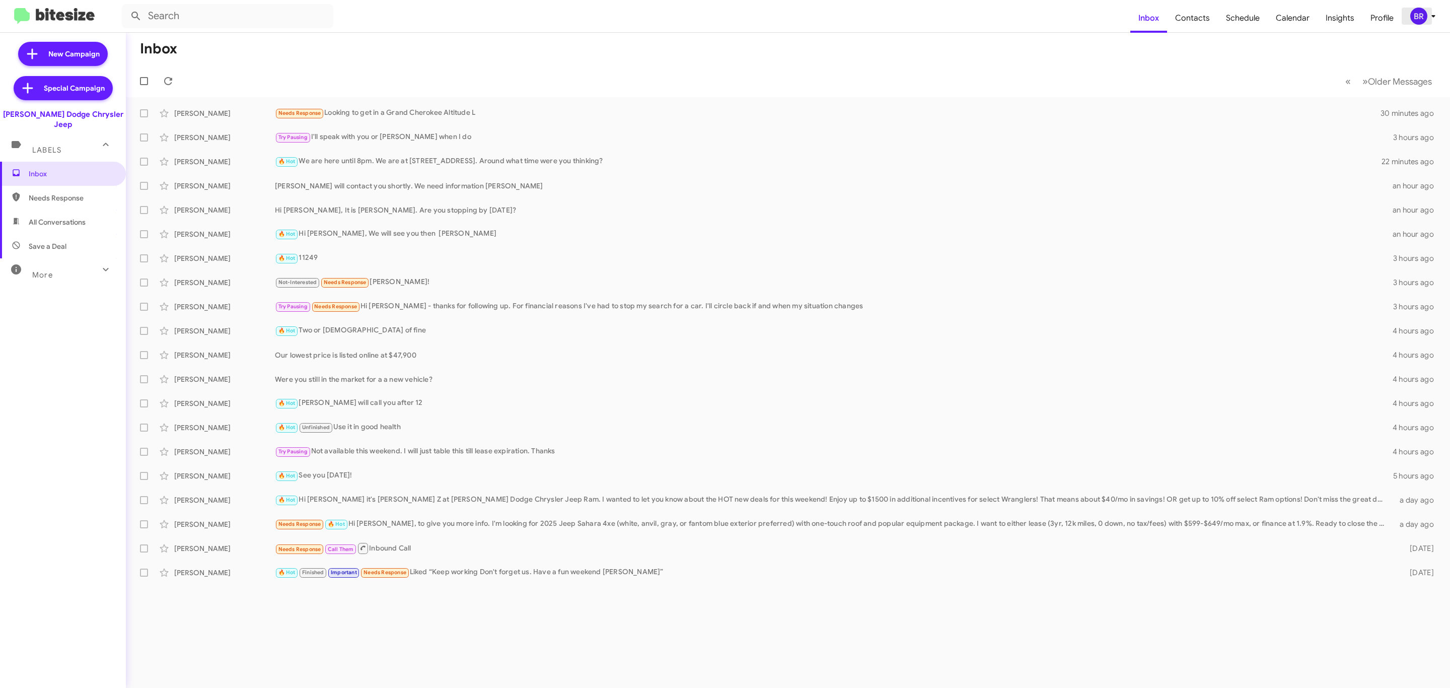
click at [1422, 21] on div "BR" at bounding box center [1418, 16] width 17 height 17
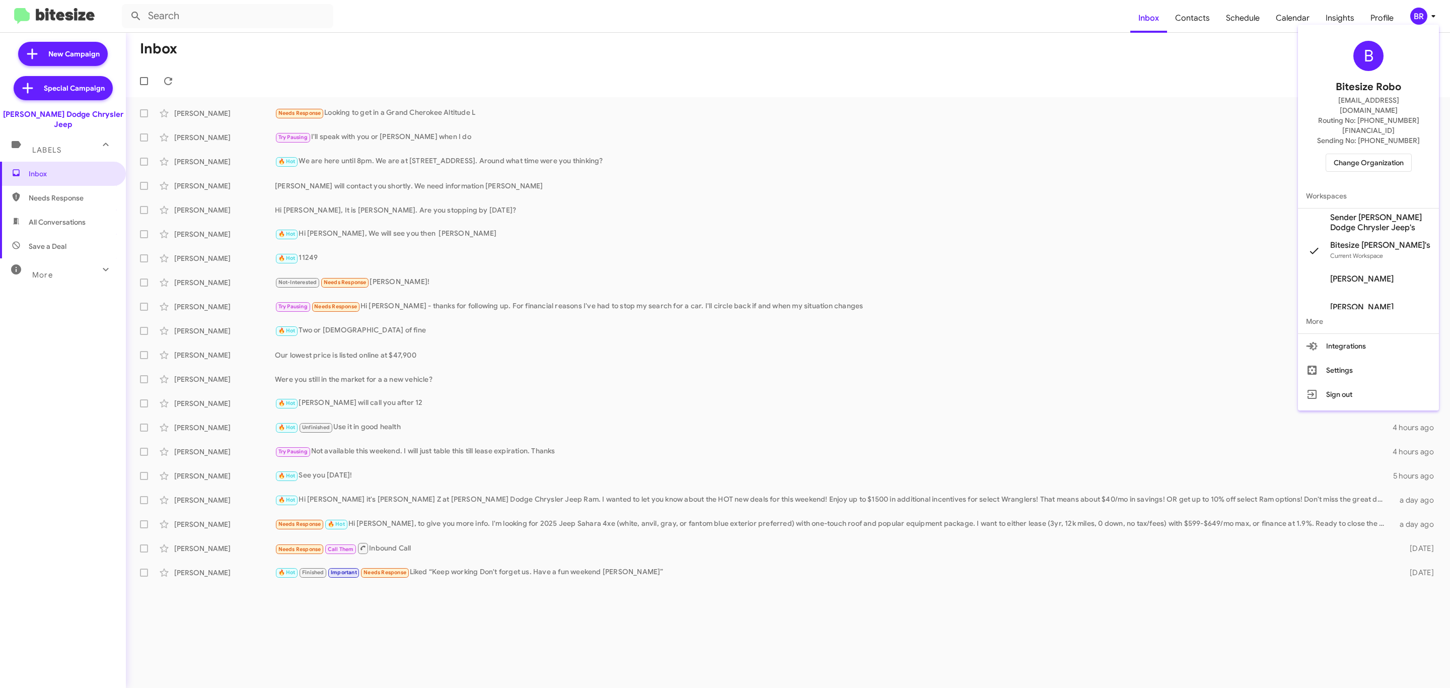
click at [1367, 154] on button "Change Organization" at bounding box center [1368, 163] width 86 height 18
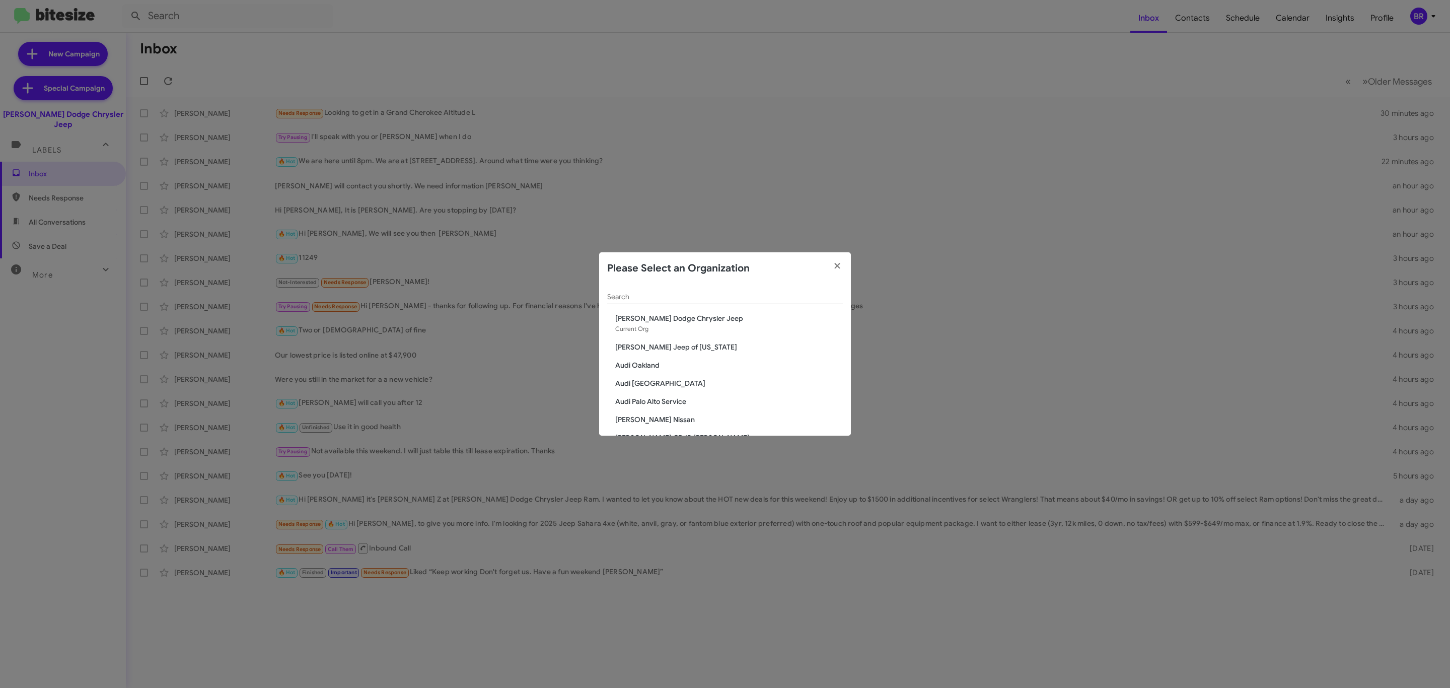
click at [765, 286] on app-change-organization-modal "Please Select an Organization Search Nielsen Dodge Chrysler Jeep Current Org Ad…" at bounding box center [725, 343] width 252 height 183
click at [751, 301] on div "Search" at bounding box center [725, 294] width 236 height 20
type input "niel"
click at [645, 366] on span "[PERSON_NAME] Chevrolet" at bounding box center [729, 365] width 228 height 10
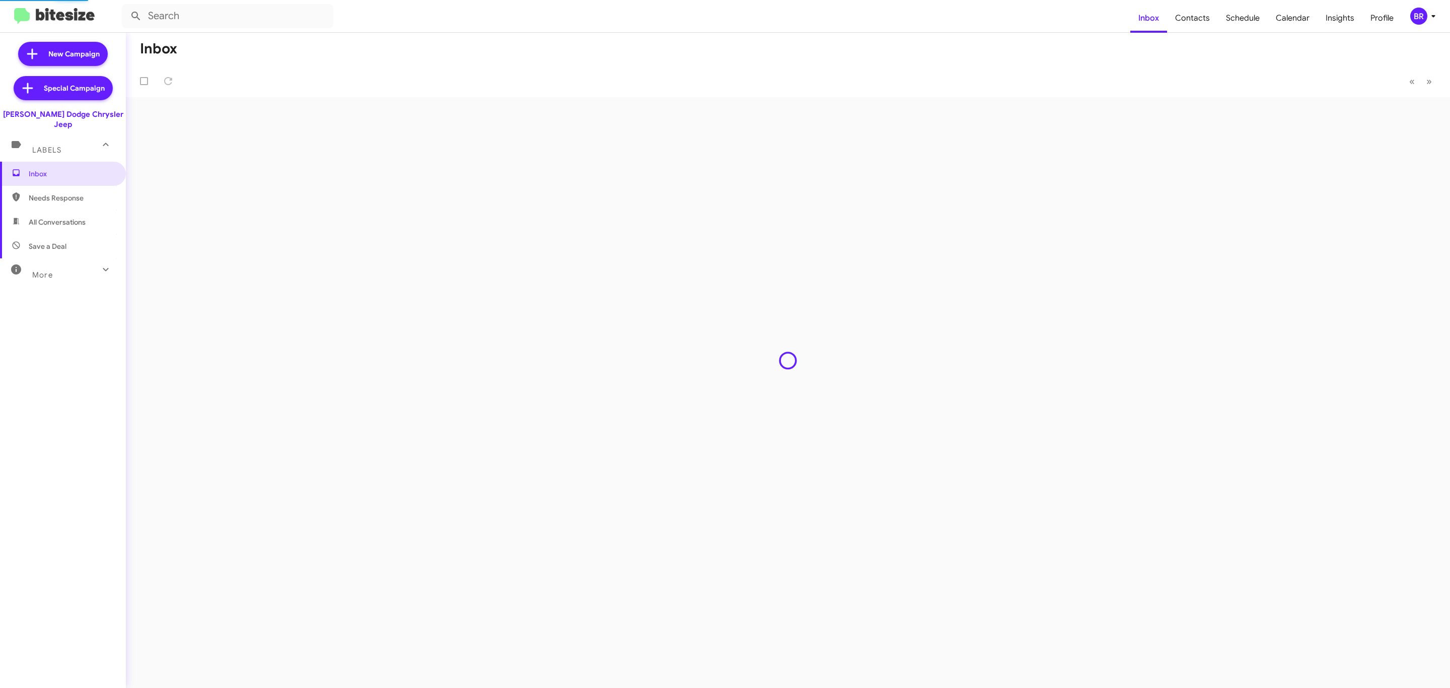
click at [1421, 3] on mat-toolbar "Inbox Contacts Schedule Calendar Insights Profile BR" at bounding box center [725, 16] width 1450 height 32
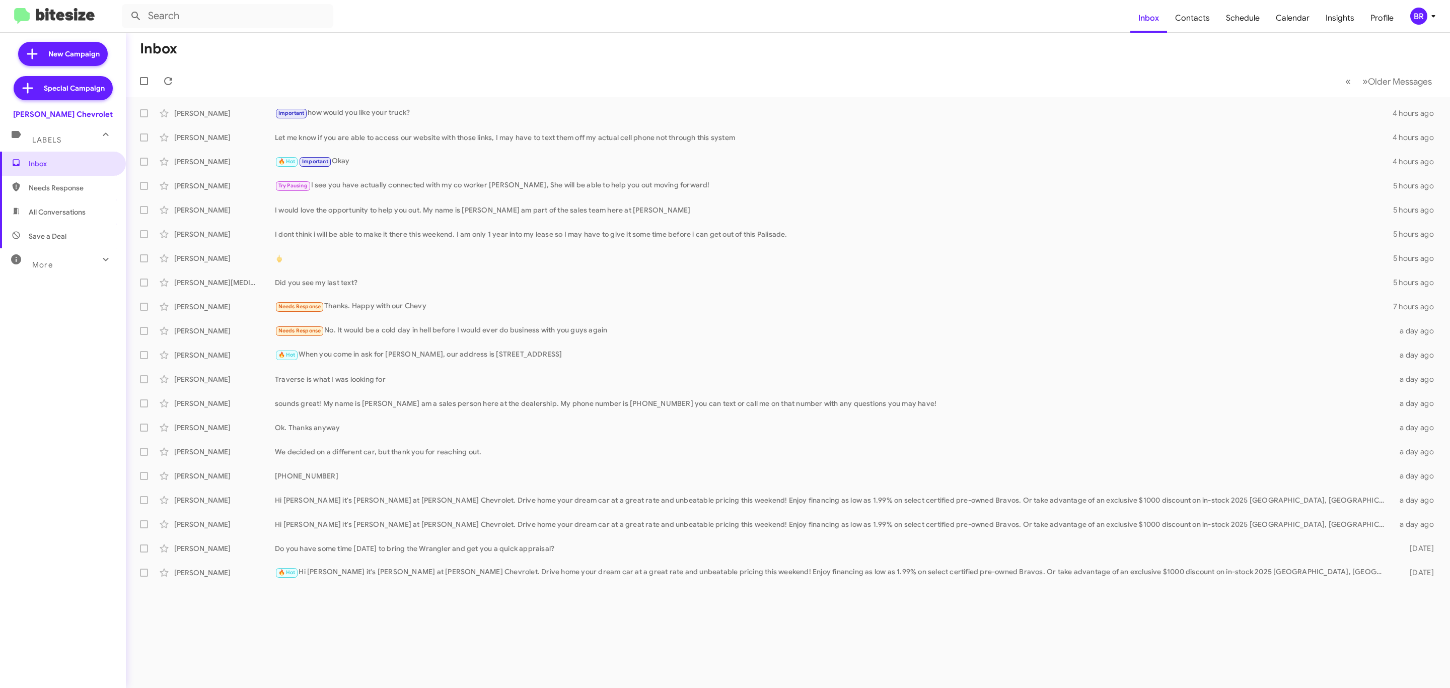
click at [1421, 21] on div "BR" at bounding box center [1418, 16] width 17 height 17
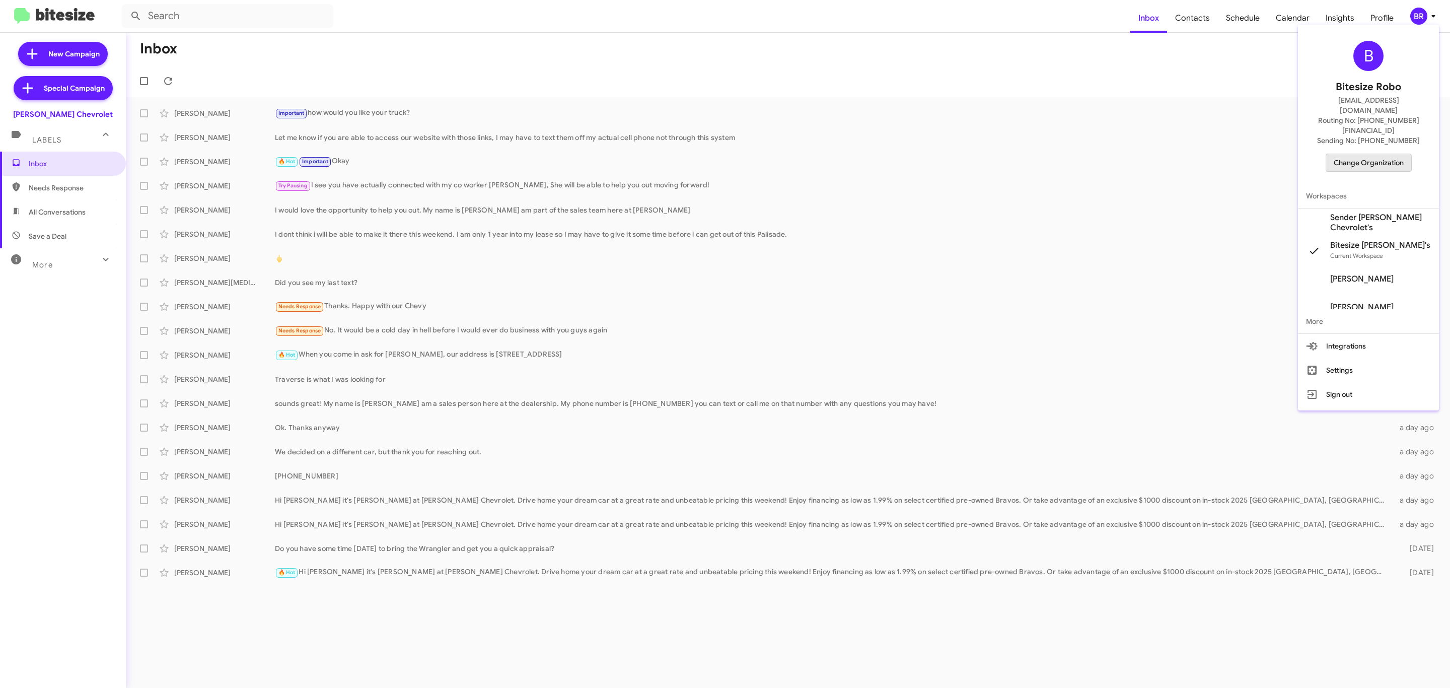
click at [1344, 154] on span "Change Organization" at bounding box center [1368, 162] width 70 height 17
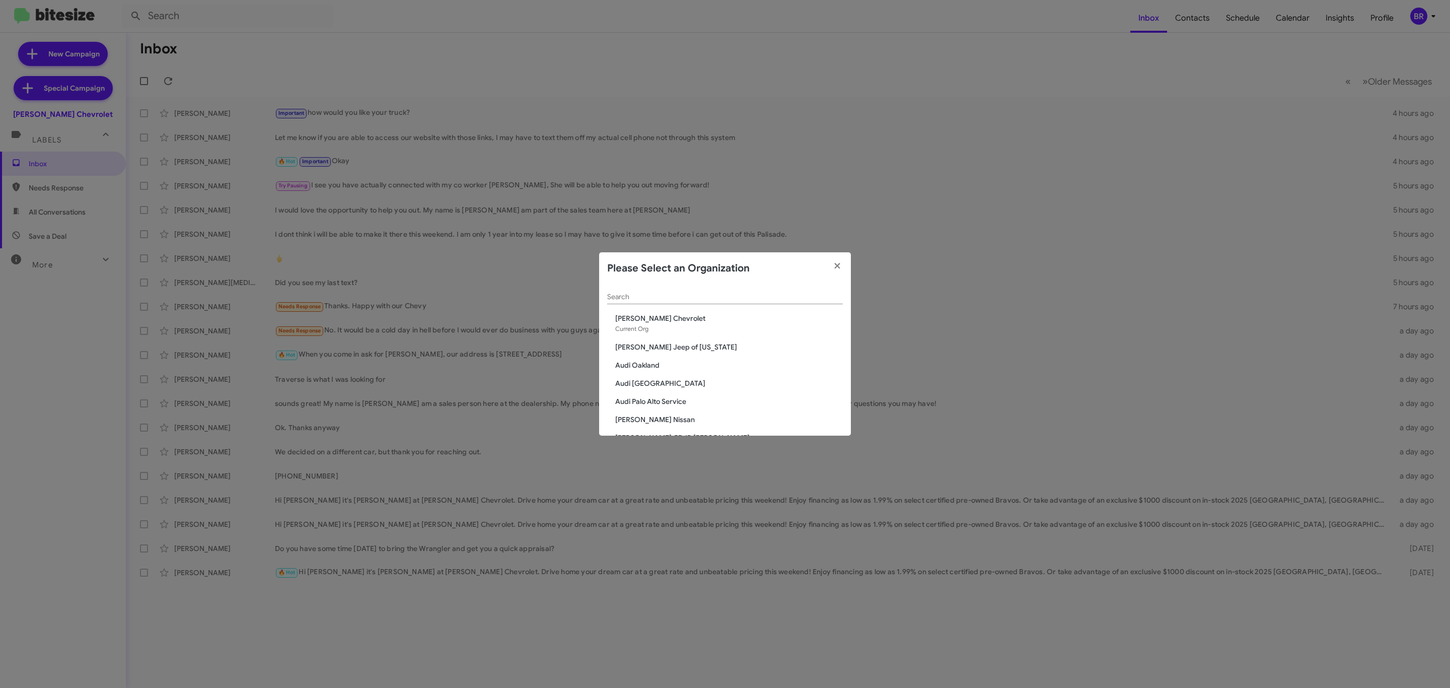
click at [726, 295] on input "Search" at bounding box center [725, 297] width 236 height 8
type input "niel"
click at [654, 384] on span "Nielsen Kia of Newton" at bounding box center [729, 383] width 228 height 10
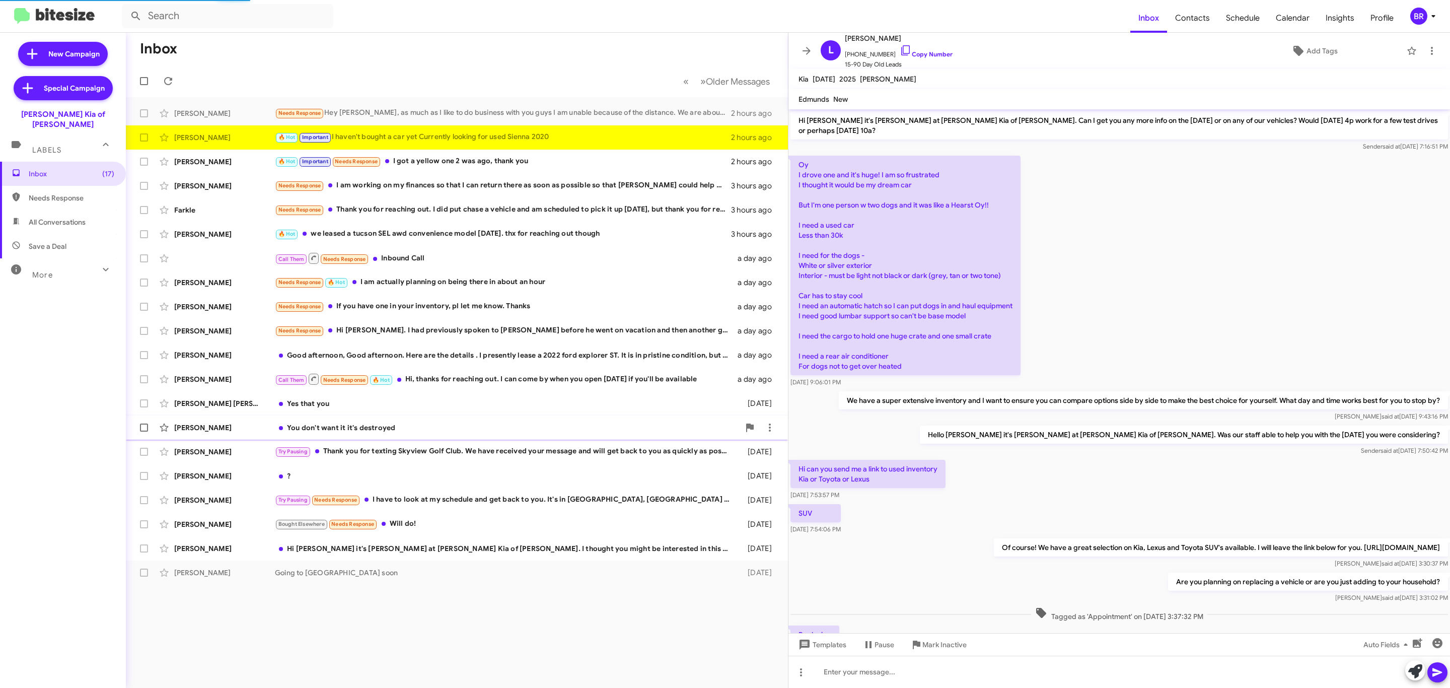
scroll to position [458, 0]
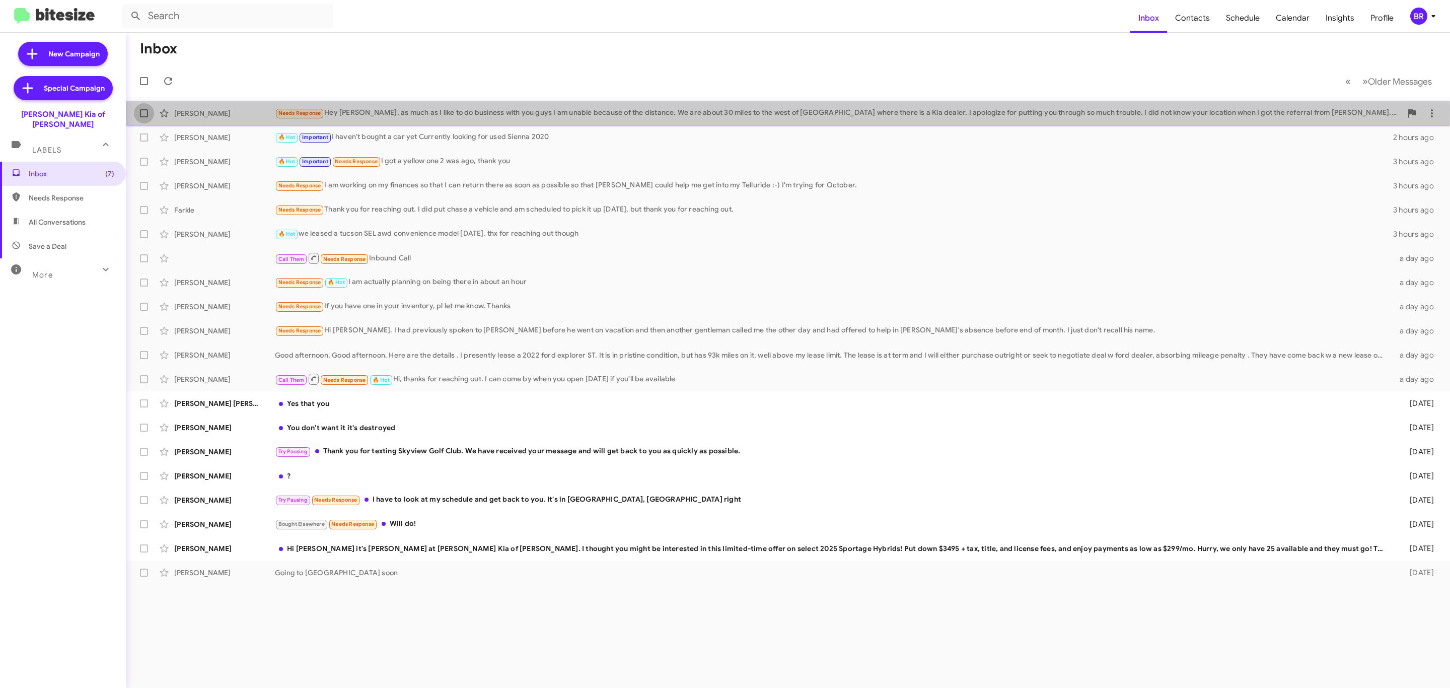
click at [150, 117] on label at bounding box center [144, 113] width 20 height 20
click at [144, 117] on input "checkbox" at bounding box center [143, 117] width 1 height 1
checkbox input "true"
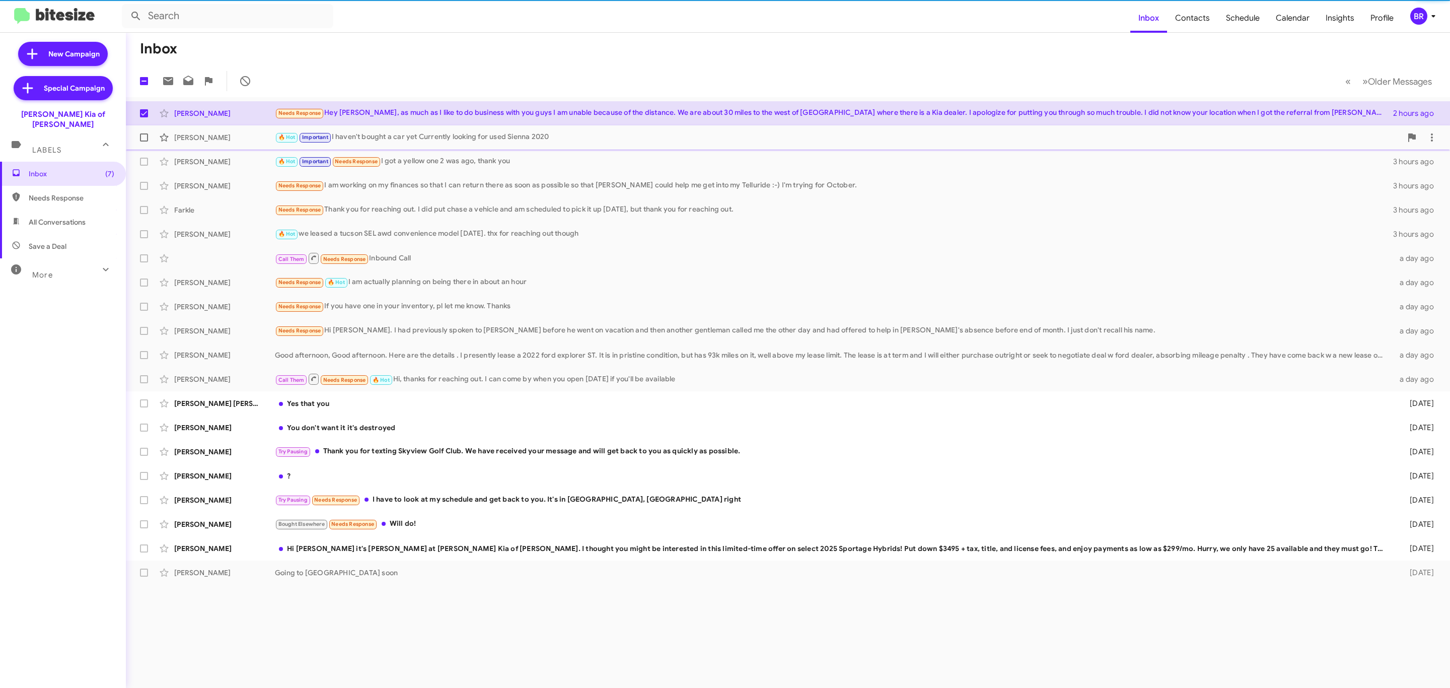
click at [145, 139] on span at bounding box center [144, 137] width 8 height 8
click at [144, 141] on input "checkbox" at bounding box center [143, 141] width 1 height 1
checkbox input "true"
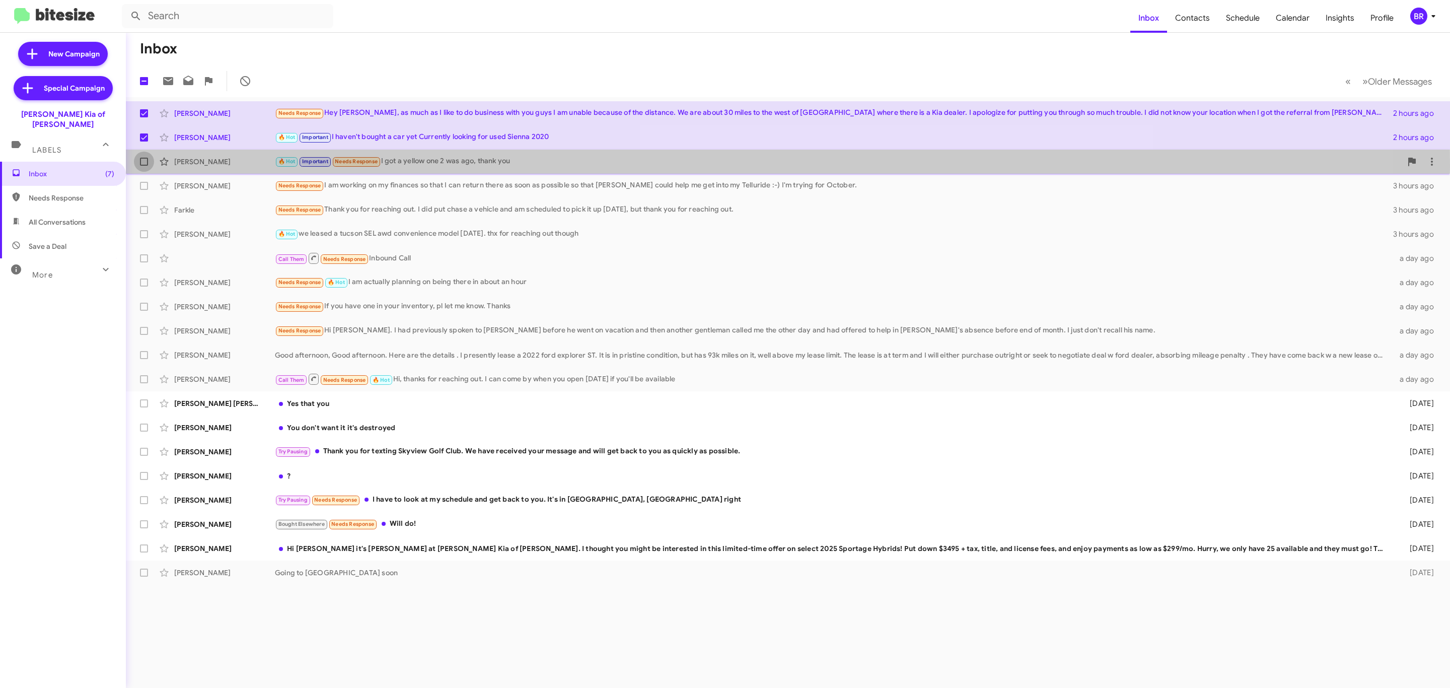
click at [142, 167] on label at bounding box center [144, 162] width 20 height 20
click at [143, 166] on input "checkbox" at bounding box center [143, 166] width 1 height 1
checkbox input "true"
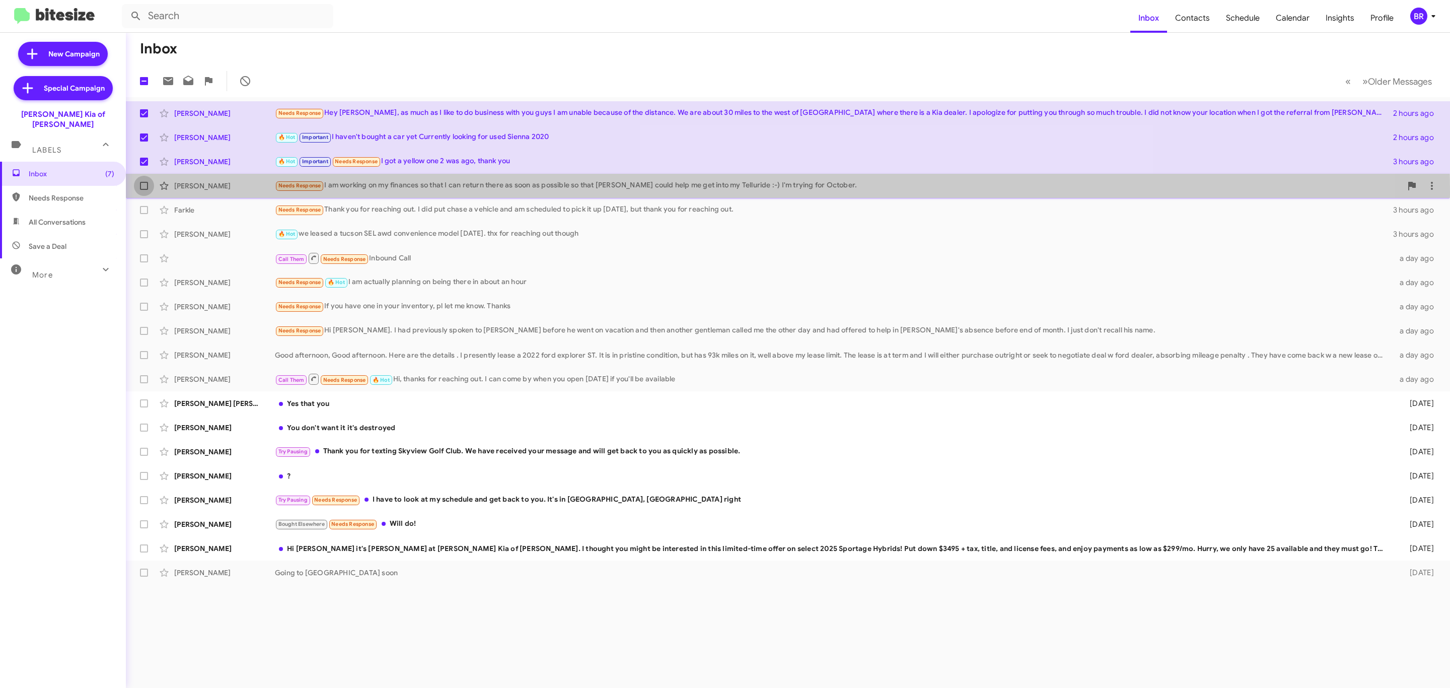
click at [143, 193] on label at bounding box center [144, 186] width 20 height 20
click at [143, 190] on input "checkbox" at bounding box center [143, 190] width 1 height 1
checkbox input "true"
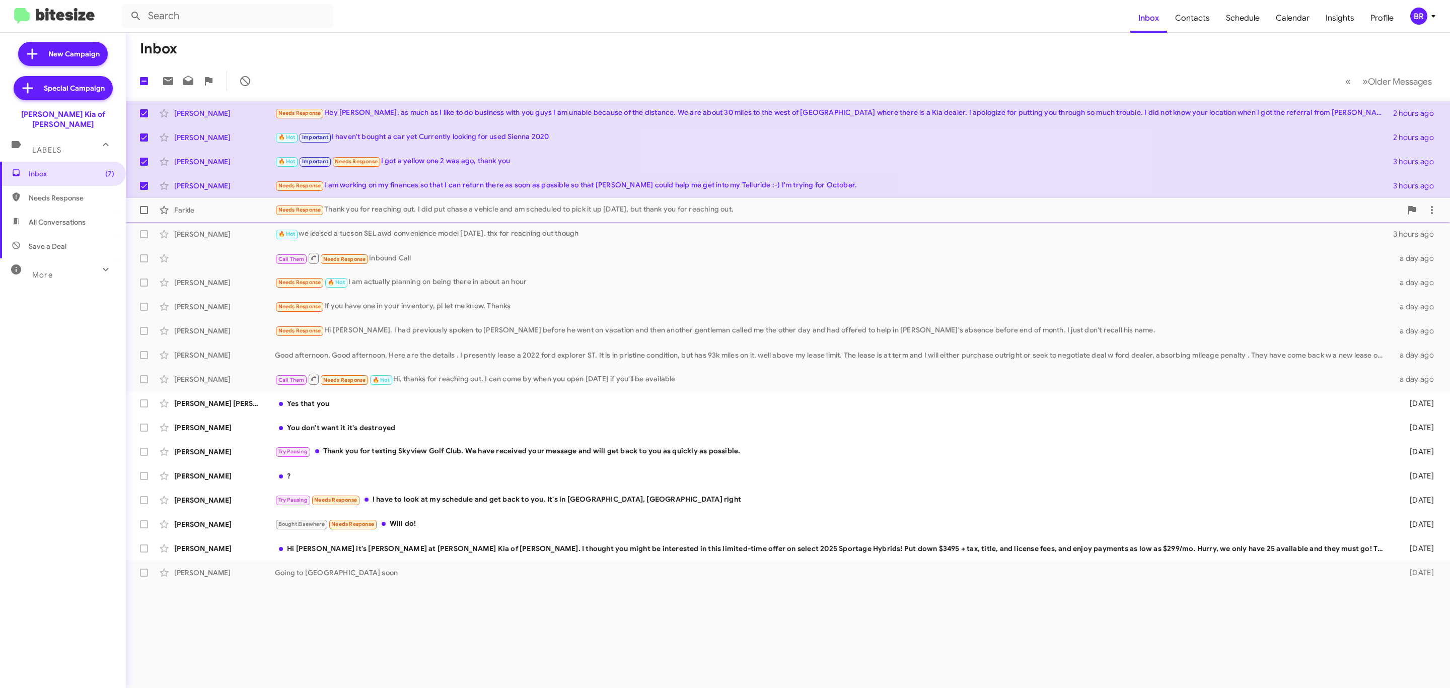
click at [142, 214] on label at bounding box center [144, 210] width 20 height 20
click at [143, 214] on input "checkbox" at bounding box center [143, 214] width 1 height 1
checkbox input "true"
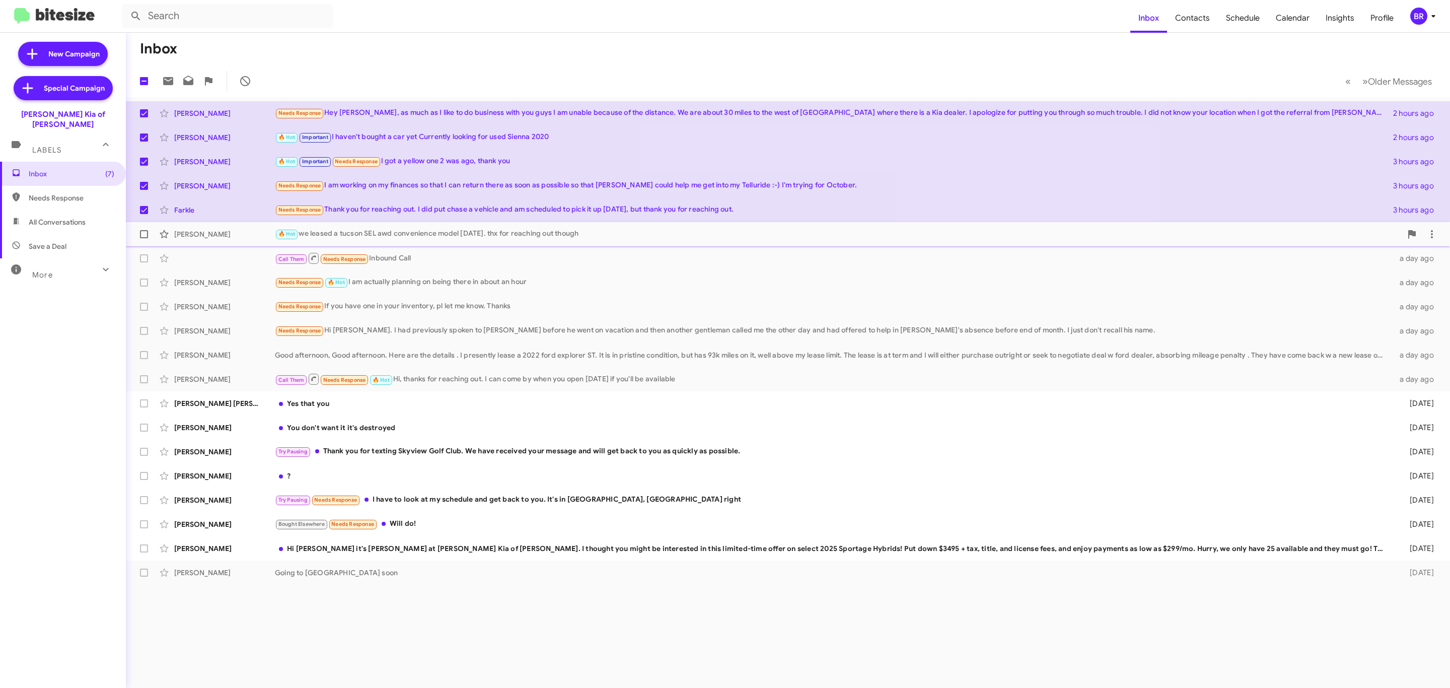
click at [142, 244] on label at bounding box center [144, 234] width 20 height 20
click at [143, 239] on input "checkbox" at bounding box center [143, 238] width 1 height 1
checkbox input "true"
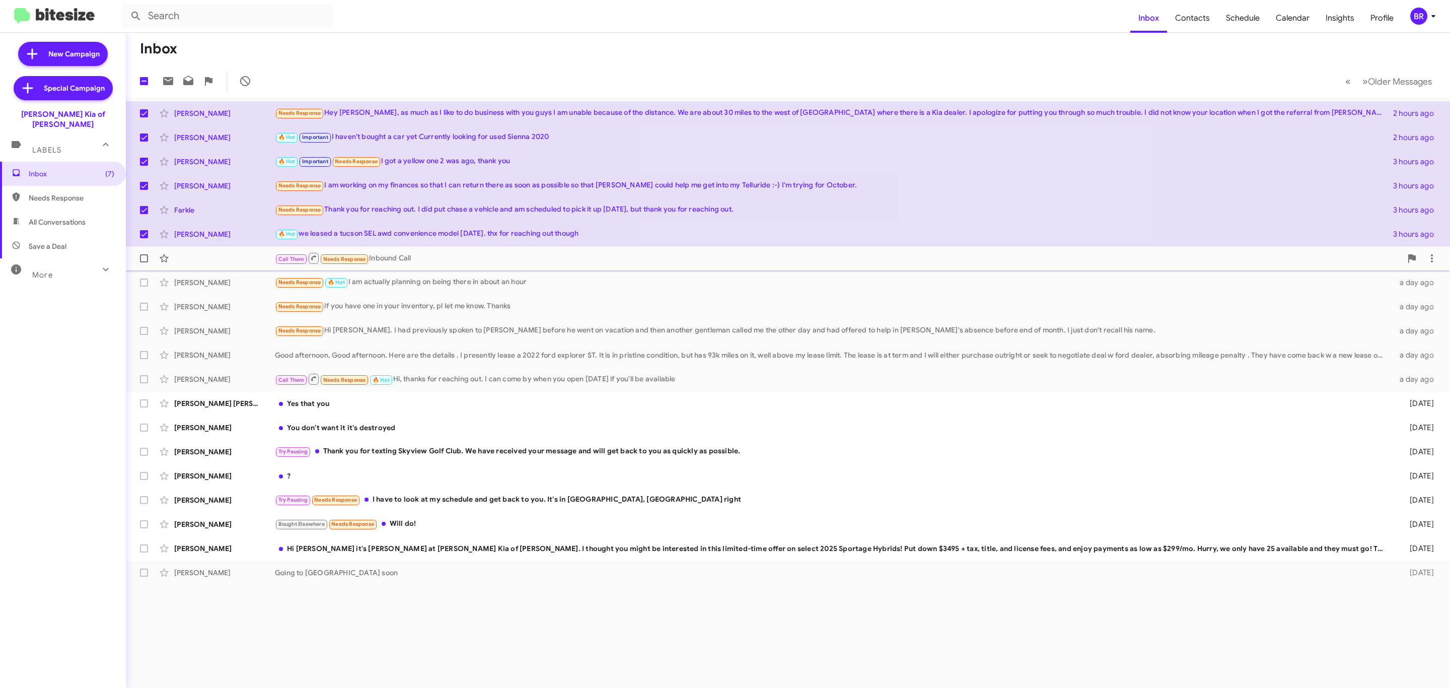
click at [143, 261] on span at bounding box center [144, 258] width 8 height 8
click at [143, 262] on input "checkbox" at bounding box center [143, 262] width 1 height 1
checkbox input "true"
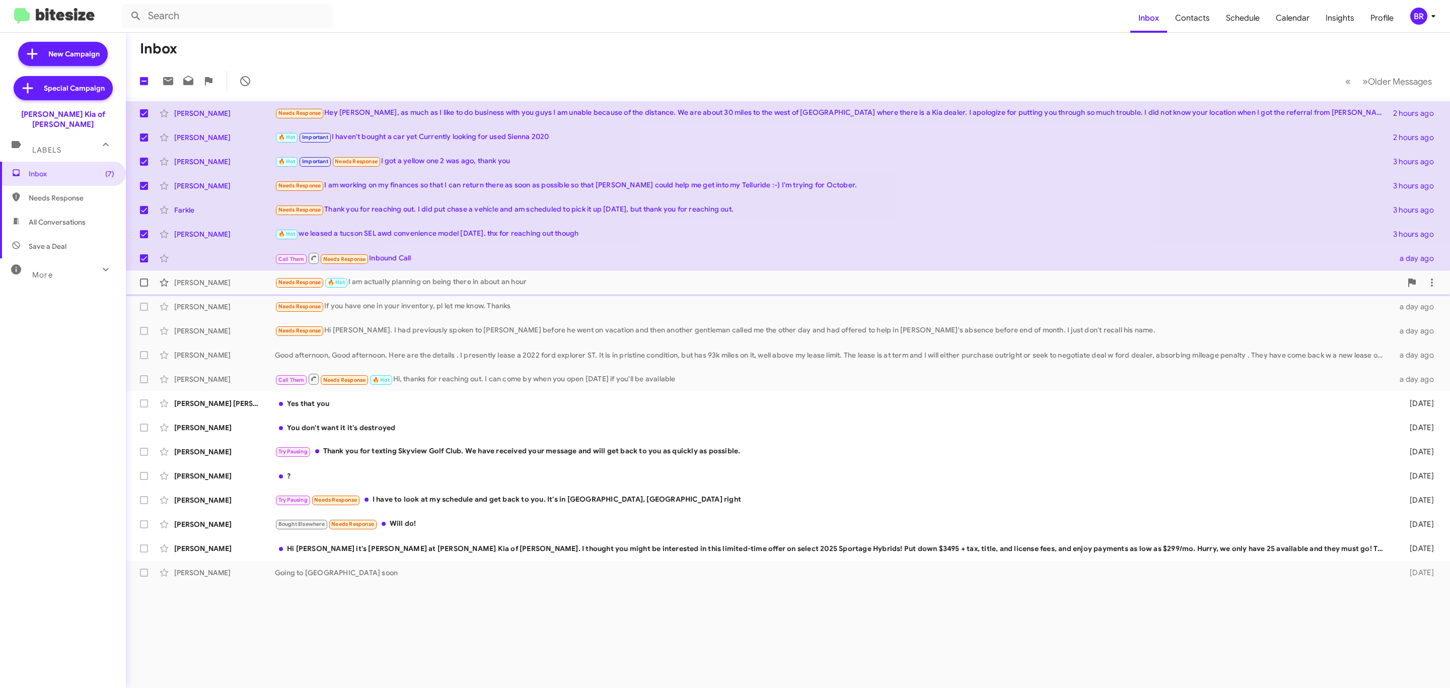
click at [145, 288] on label at bounding box center [144, 282] width 20 height 20
click at [144, 287] on input "checkbox" at bounding box center [143, 286] width 1 height 1
checkbox input "true"
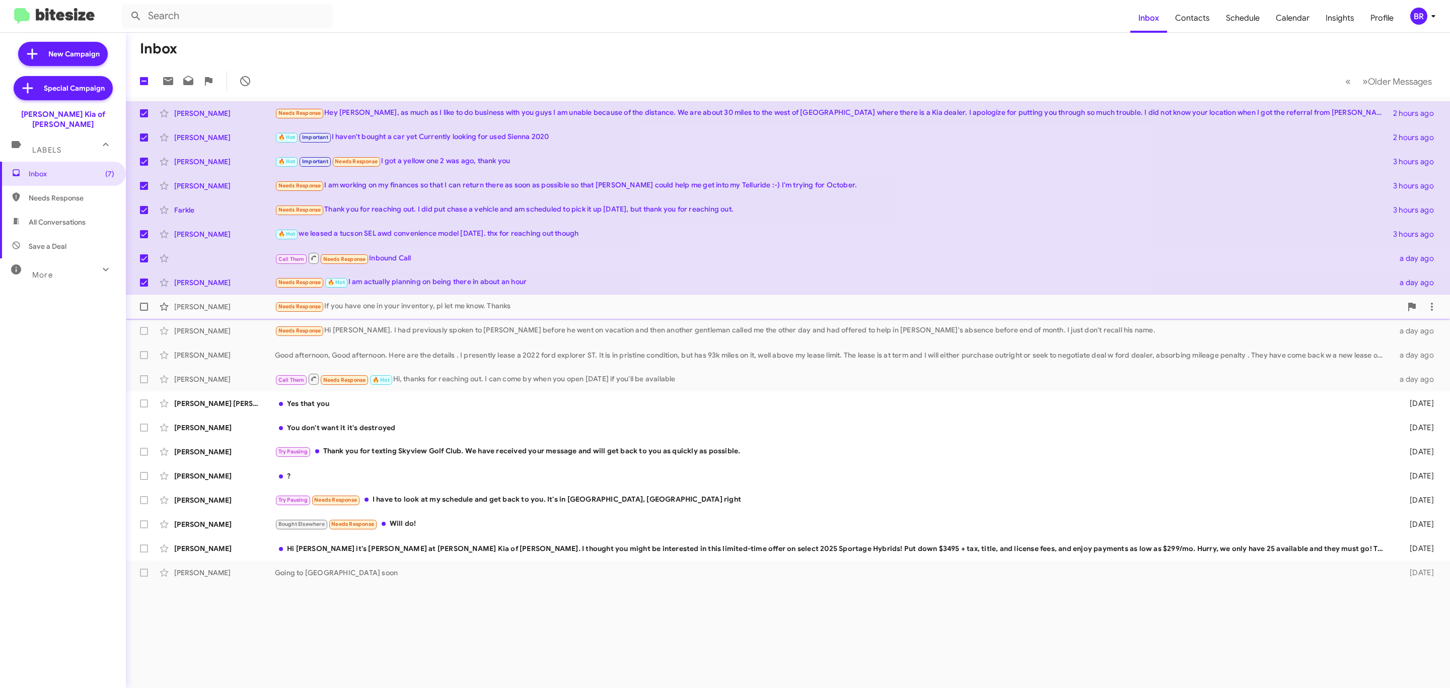
click at [143, 308] on span at bounding box center [144, 307] width 8 height 8
click at [143, 311] on input "checkbox" at bounding box center [143, 311] width 1 height 1
checkbox input "true"
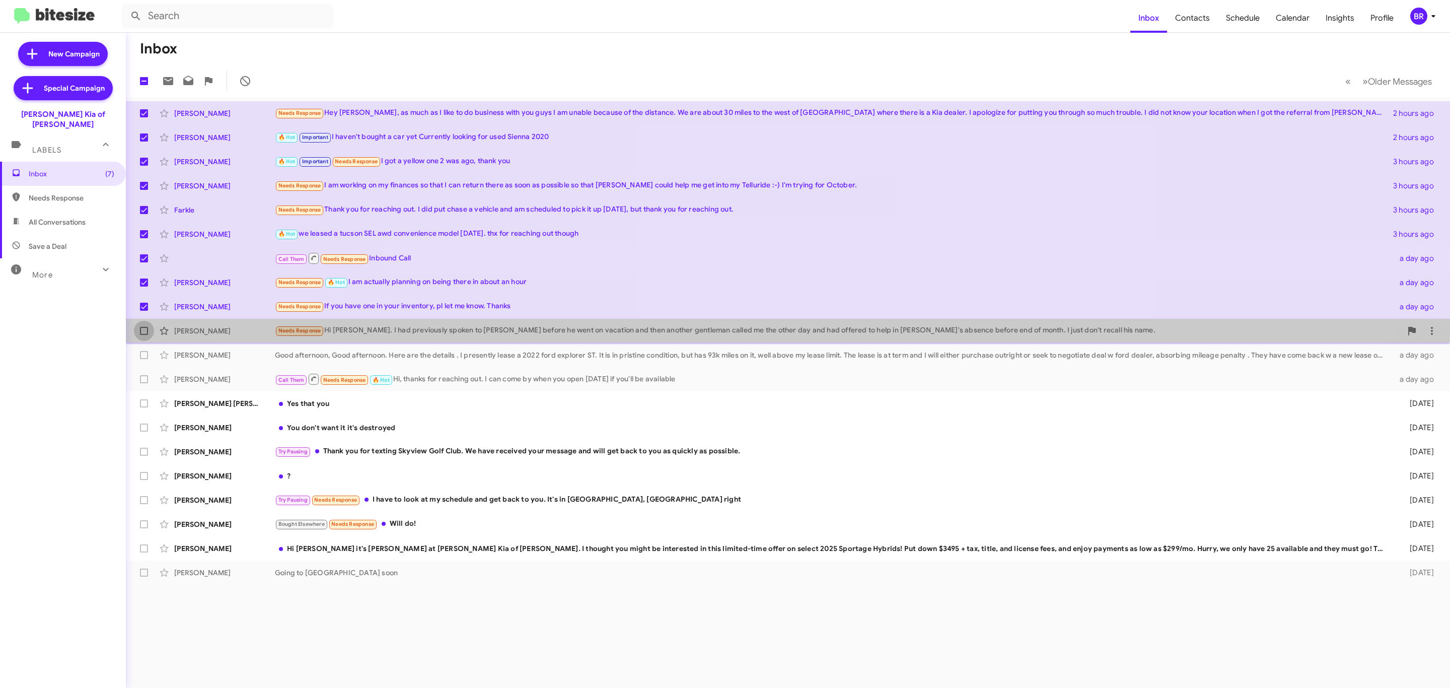
click at [142, 333] on span at bounding box center [144, 331] width 8 height 8
click at [143, 335] on input "checkbox" at bounding box center [143, 335] width 1 height 1
checkbox input "true"
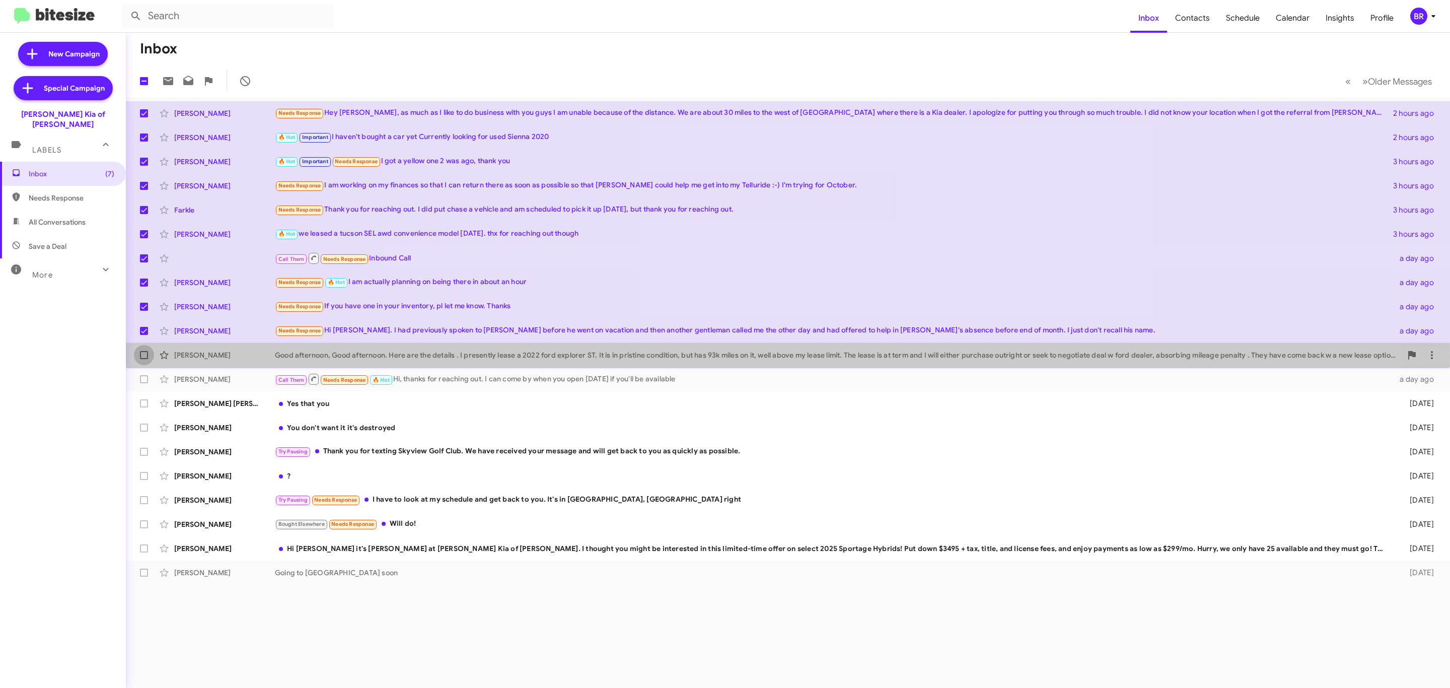
click at [145, 358] on span at bounding box center [144, 355] width 8 height 8
click at [144, 359] on input "checkbox" at bounding box center [143, 359] width 1 height 1
checkbox input "true"
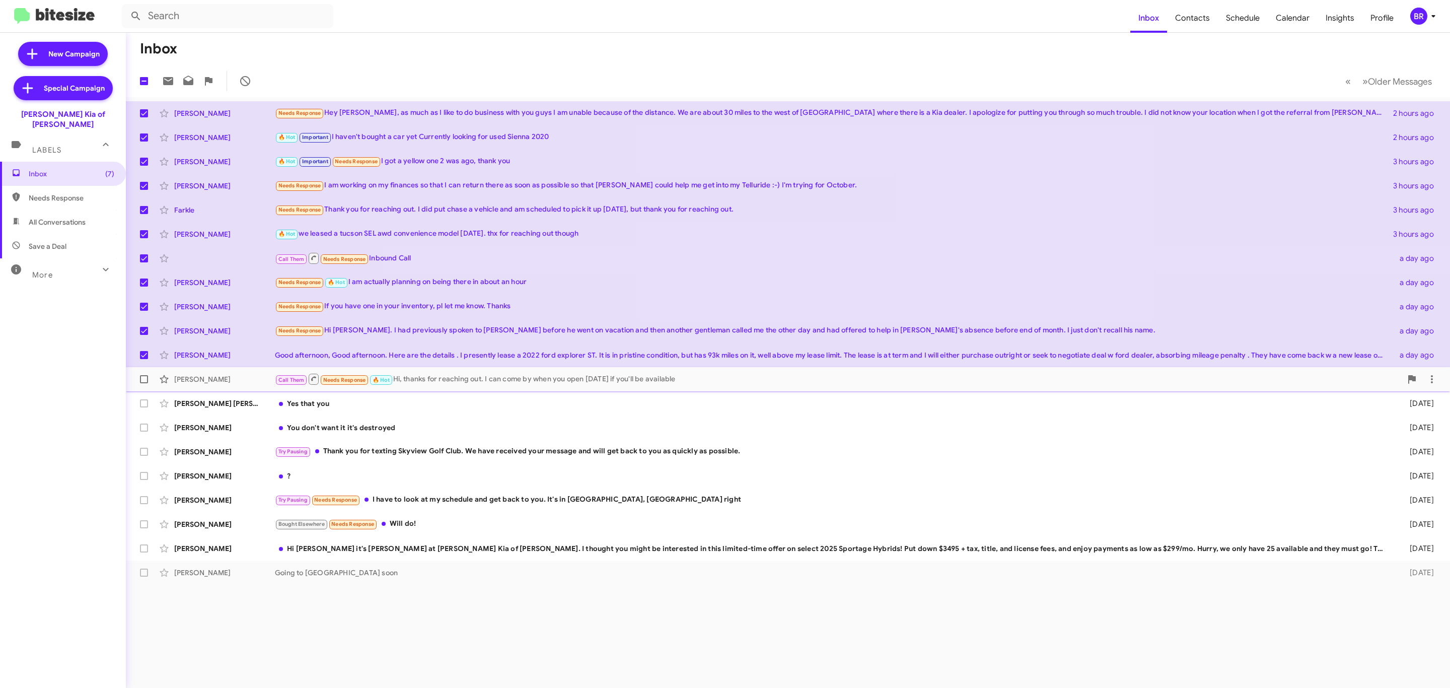
click at [145, 378] on span at bounding box center [144, 379] width 8 height 8
click at [144, 383] on input "checkbox" at bounding box center [143, 383] width 1 height 1
checkbox input "true"
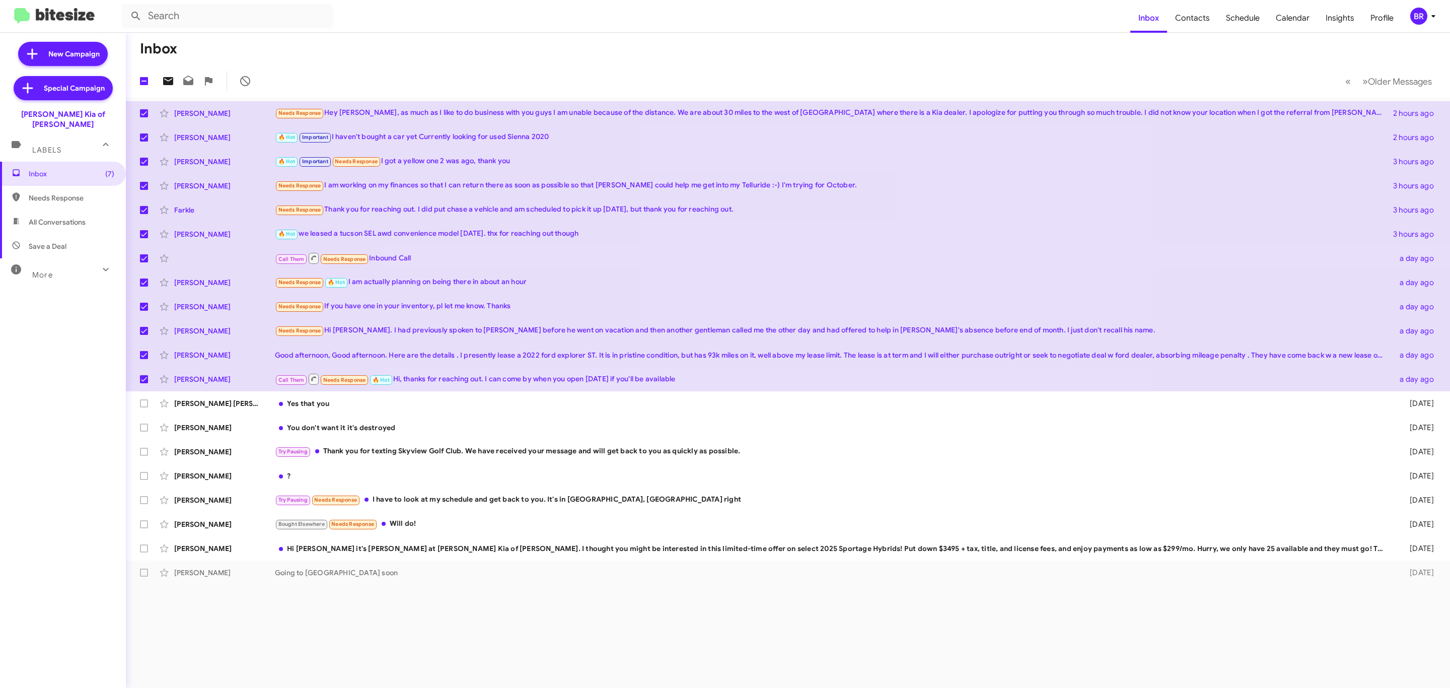
click at [171, 80] on icon at bounding box center [168, 81] width 12 height 12
click at [451, 521] on div "Bought Elsewhere Needs Response Will do!" at bounding box center [838, 524] width 1126 height 12
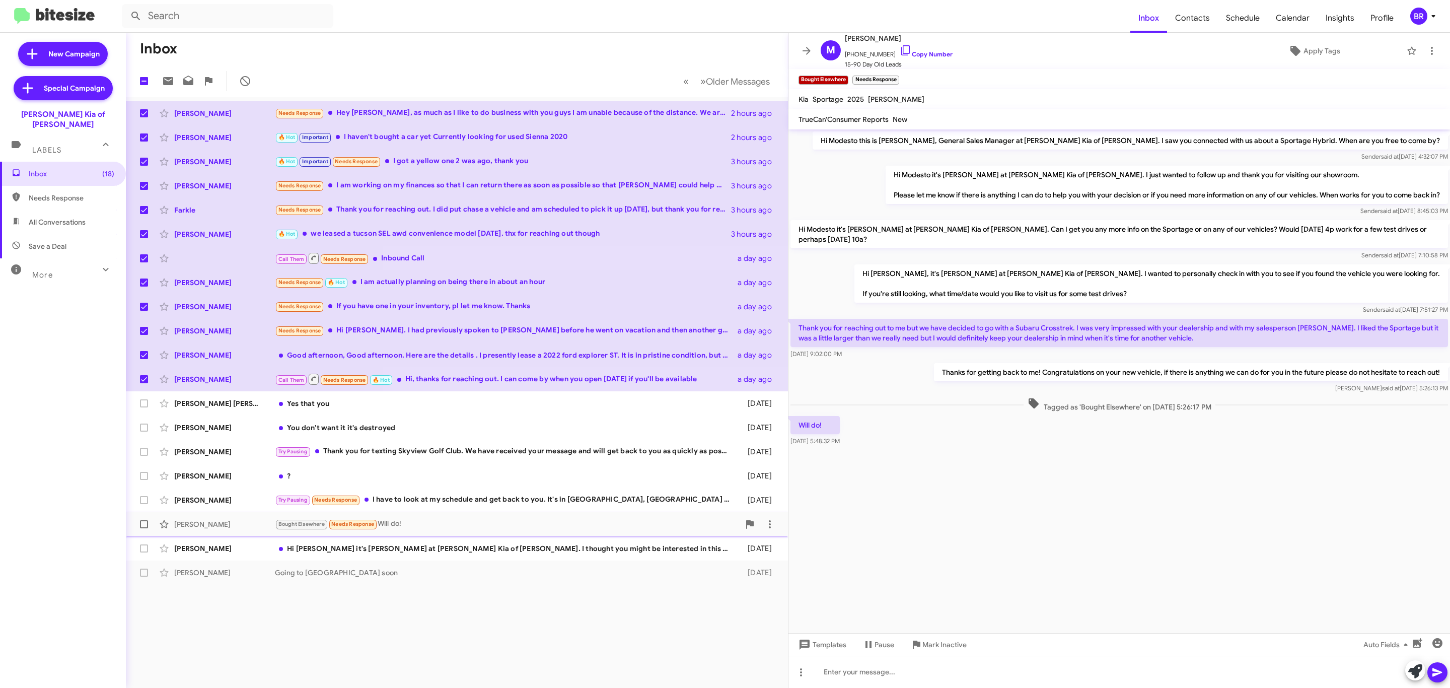
click at [142, 524] on span at bounding box center [144, 524] width 8 height 8
click at [143, 528] on input "checkbox" at bounding box center [143, 528] width 1 height 1
checkbox input "true"
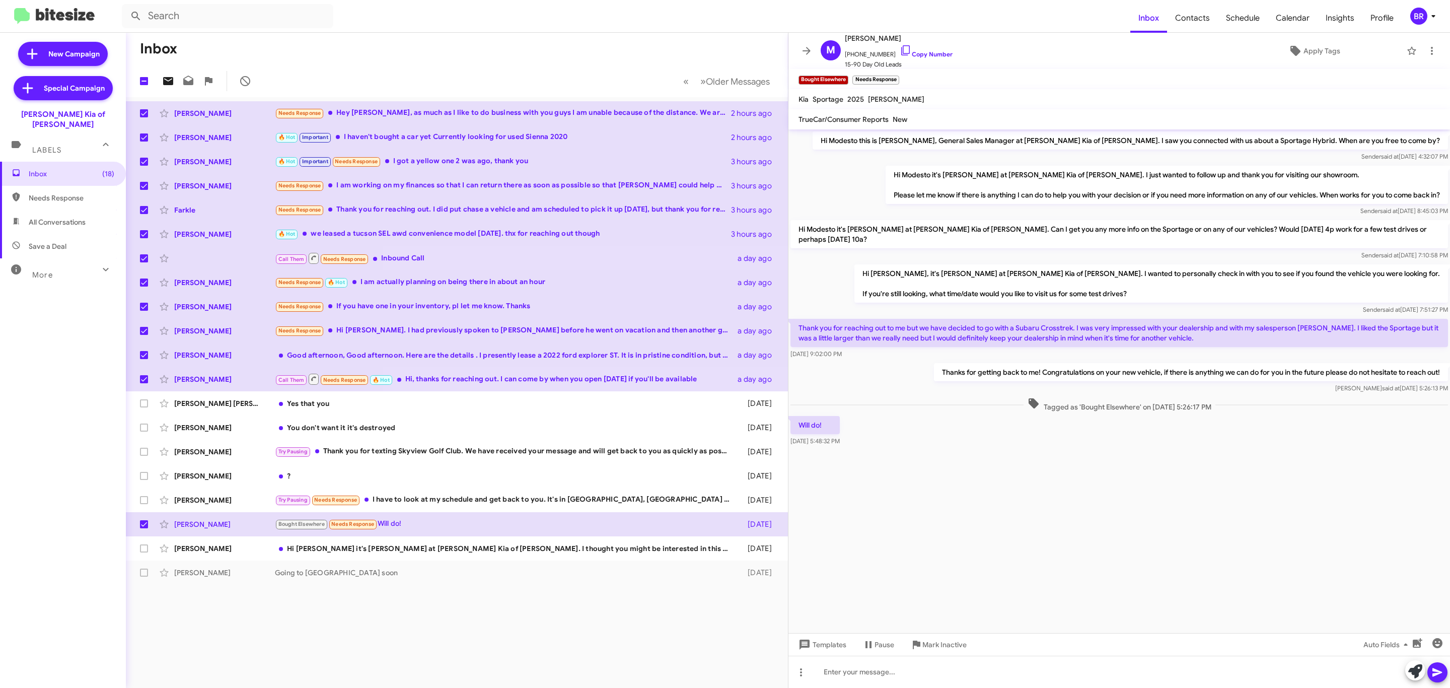
click at [166, 82] on icon at bounding box center [168, 81] width 10 height 8
click at [930, 56] on link "Copy Number" at bounding box center [925, 54] width 53 height 8
click at [923, 55] on link "Copy Number" at bounding box center [925, 54] width 53 height 8
click at [1423, 12] on div "BR" at bounding box center [1418, 16] width 17 height 17
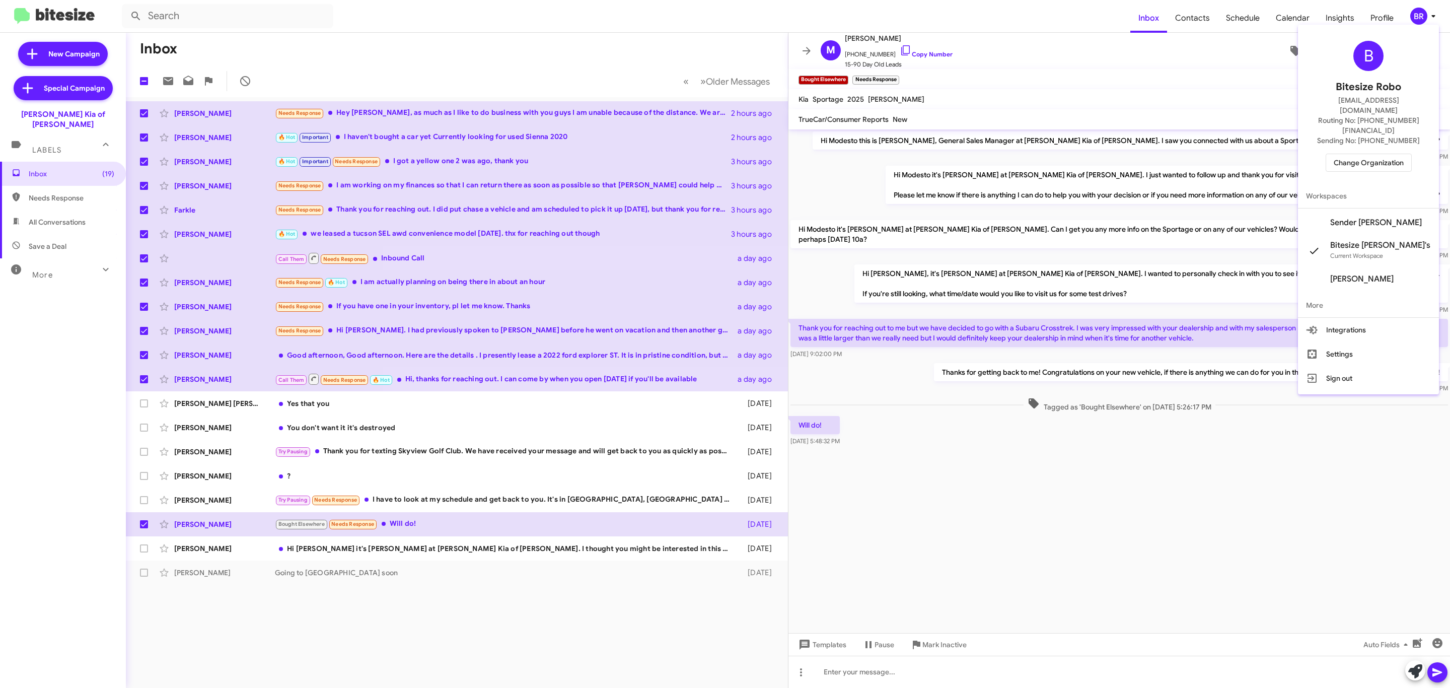
click at [1360, 131] on div "B Bitesize Robo jeks.ocampo1717@gmail.com Routing No: +1 (855) 676-0383 Sending…" at bounding box center [1368, 106] width 141 height 155
click at [1358, 154] on span "Change Organization" at bounding box center [1368, 162] width 70 height 17
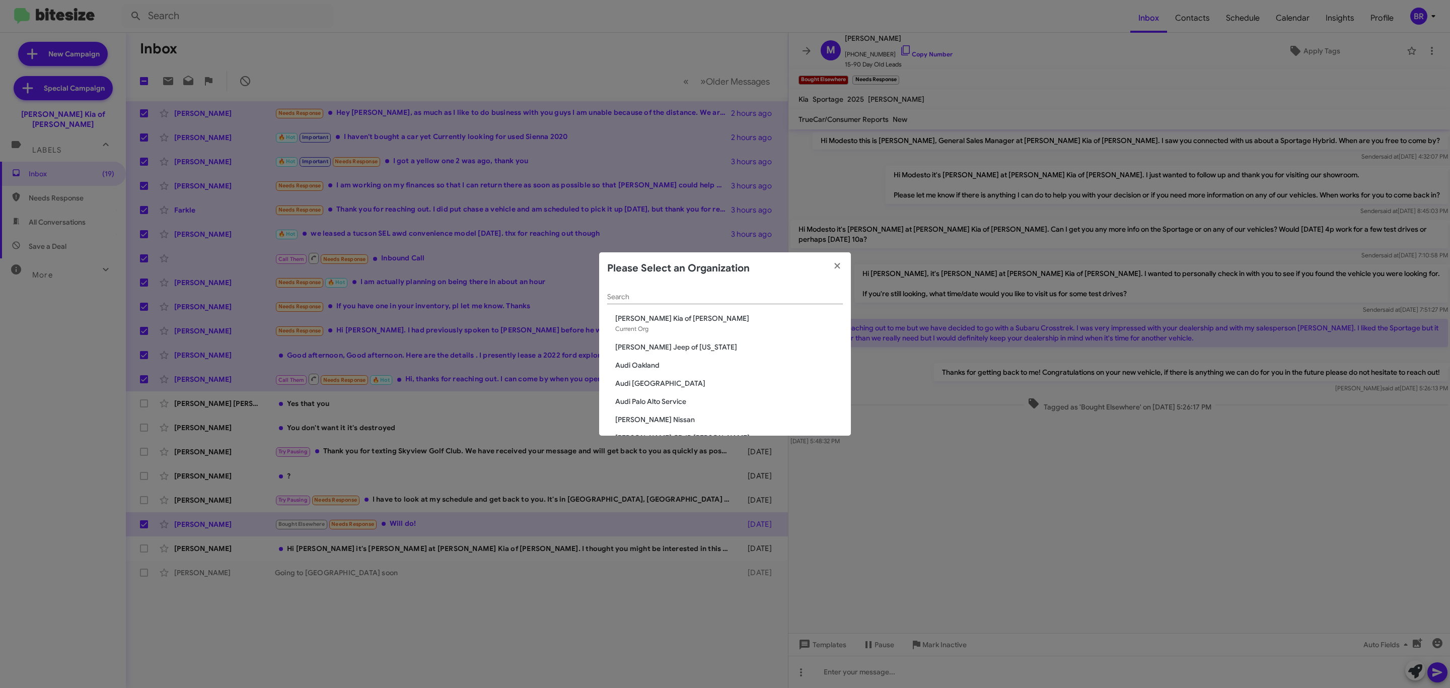
click at [726, 299] on input "Search" at bounding box center [725, 297] width 236 height 8
type input "niel"
click at [678, 396] on span "[PERSON_NAME] Nissan of Denville" at bounding box center [729, 401] width 228 height 10
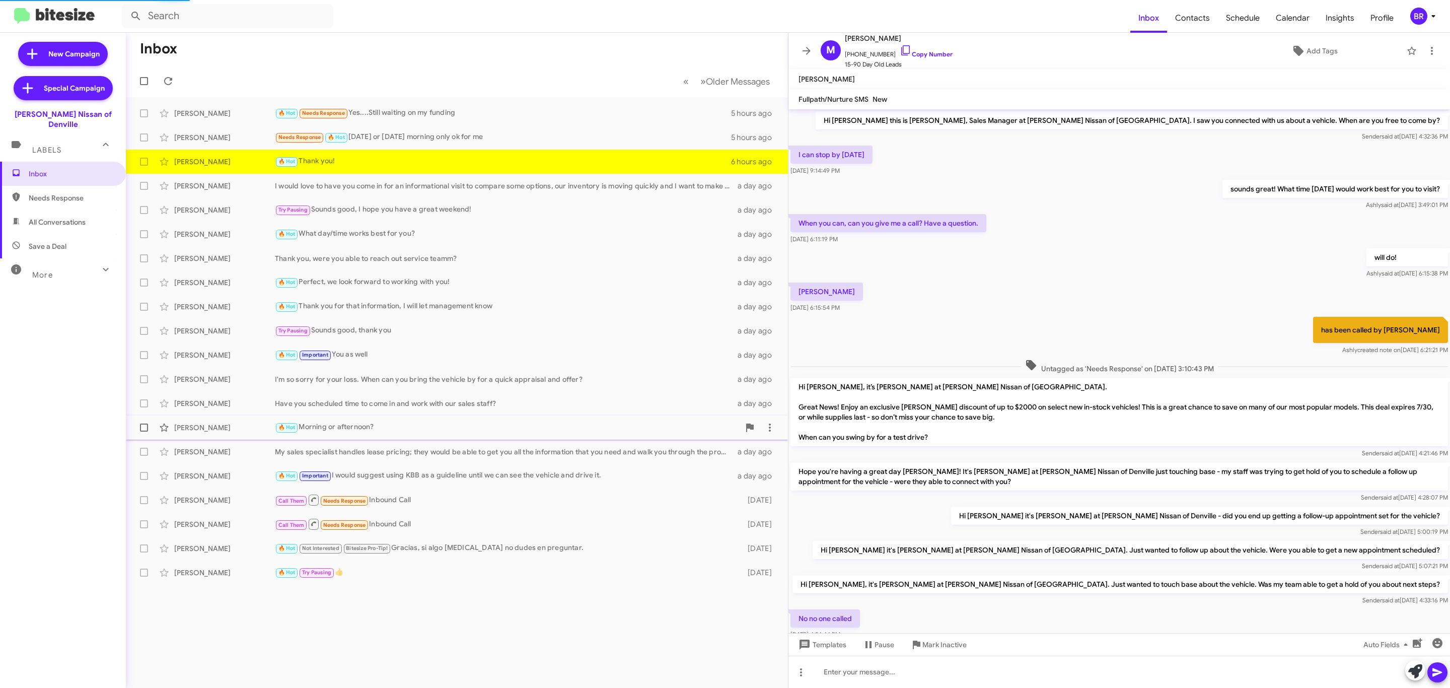
scroll to position [81, 0]
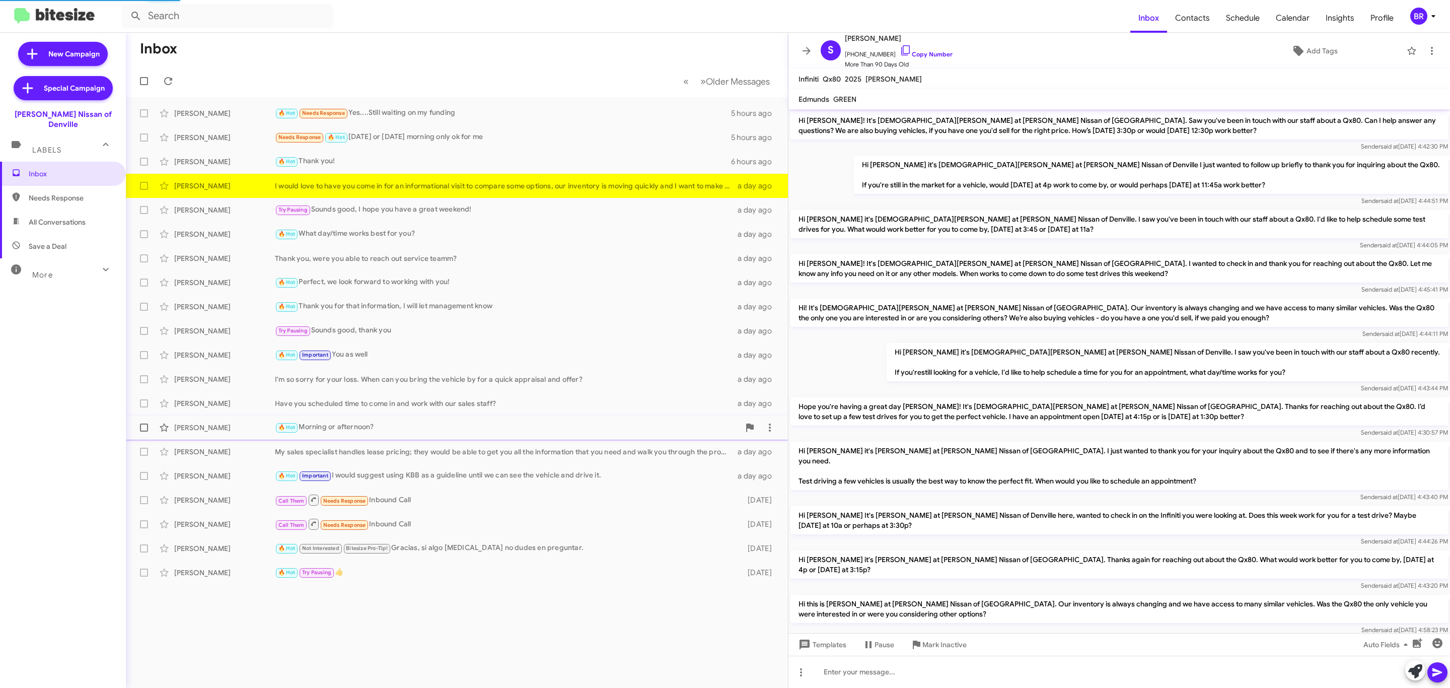
scroll to position [432, 0]
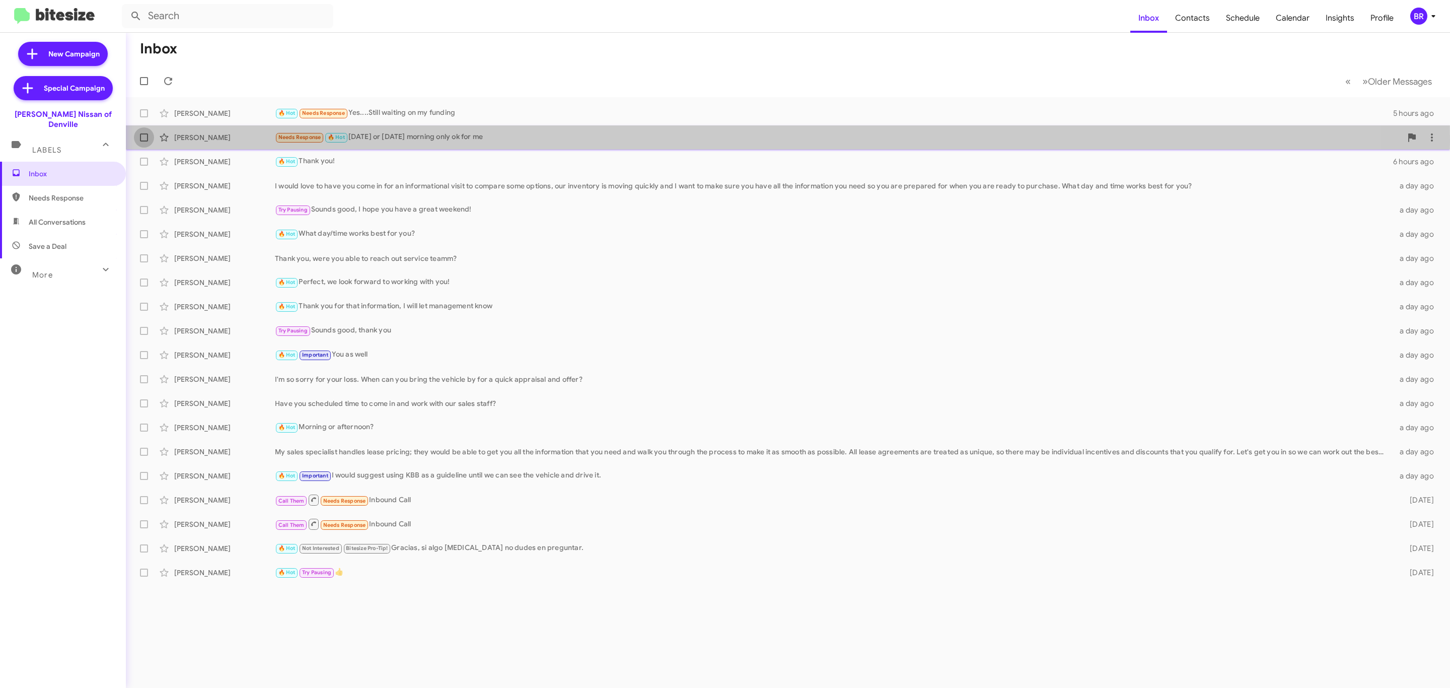
click at [136, 142] on label at bounding box center [144, 137] width 20 height 20
click at [143, 142] on input "checkbox" at bounding box center [143, 141] width 1 height 1
checkbox input "true"
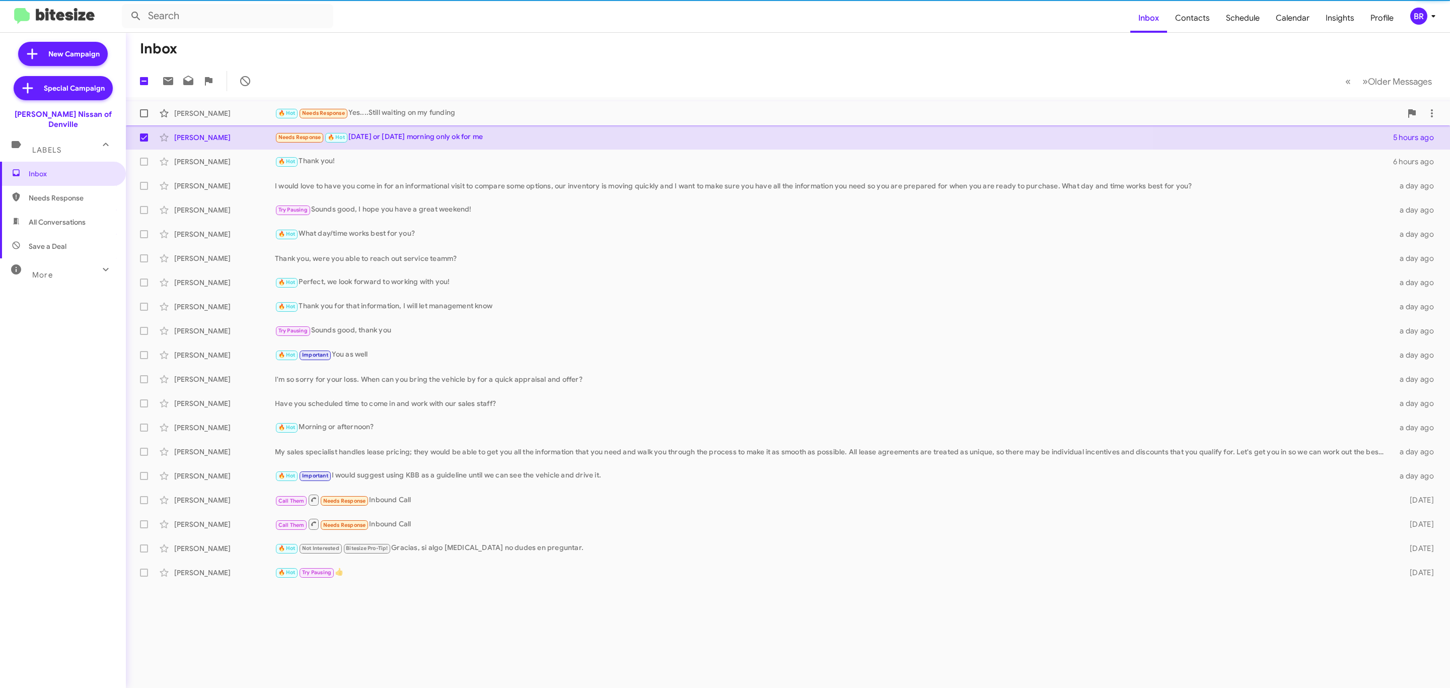
click at [150, 115] on label at bounding box center [144, 113] width 20 height 20
click at [144, 117] on input "checkbox" at bounding box center [143, 117] width 1 height 1
checkbox input "true"
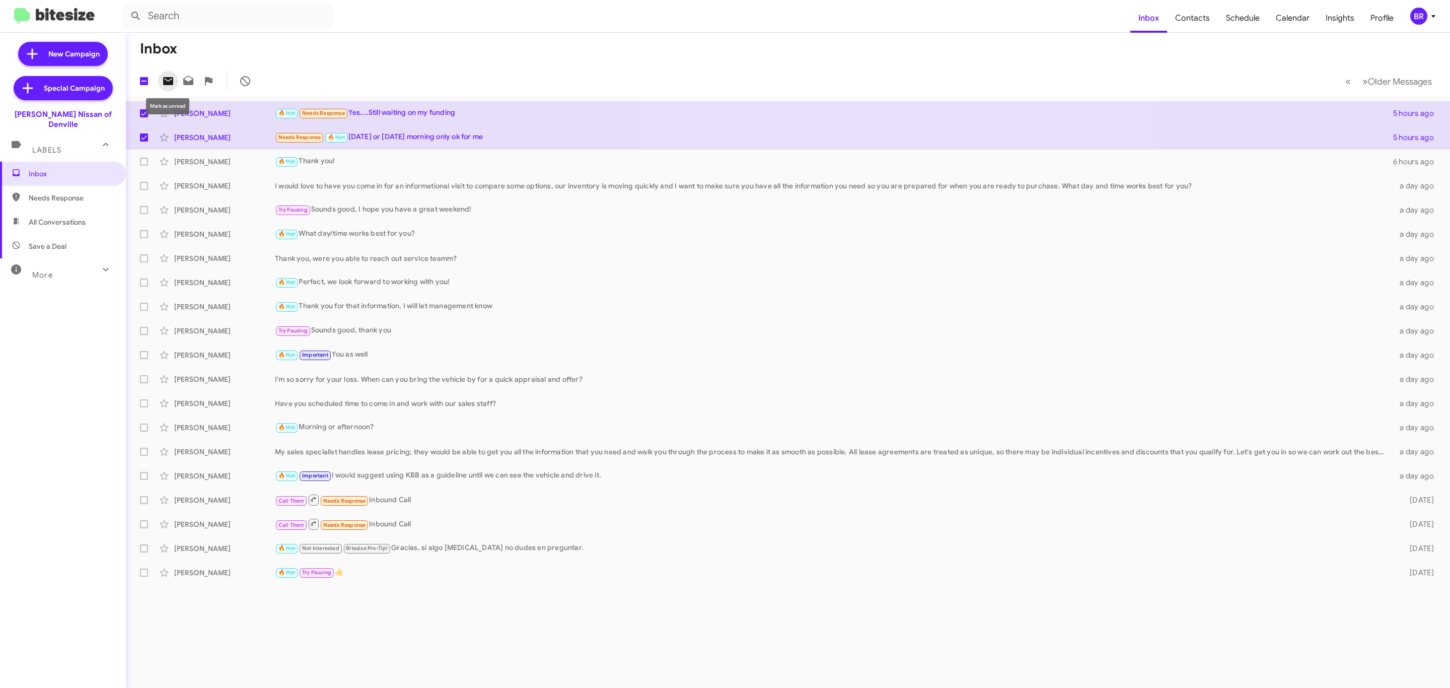
click at [170, 77] on icon at bounding box center [168, 81] width 12 height 12
click at [1415, 16] on div "BR" at bounding box center [1418, 16] width 17 height 17
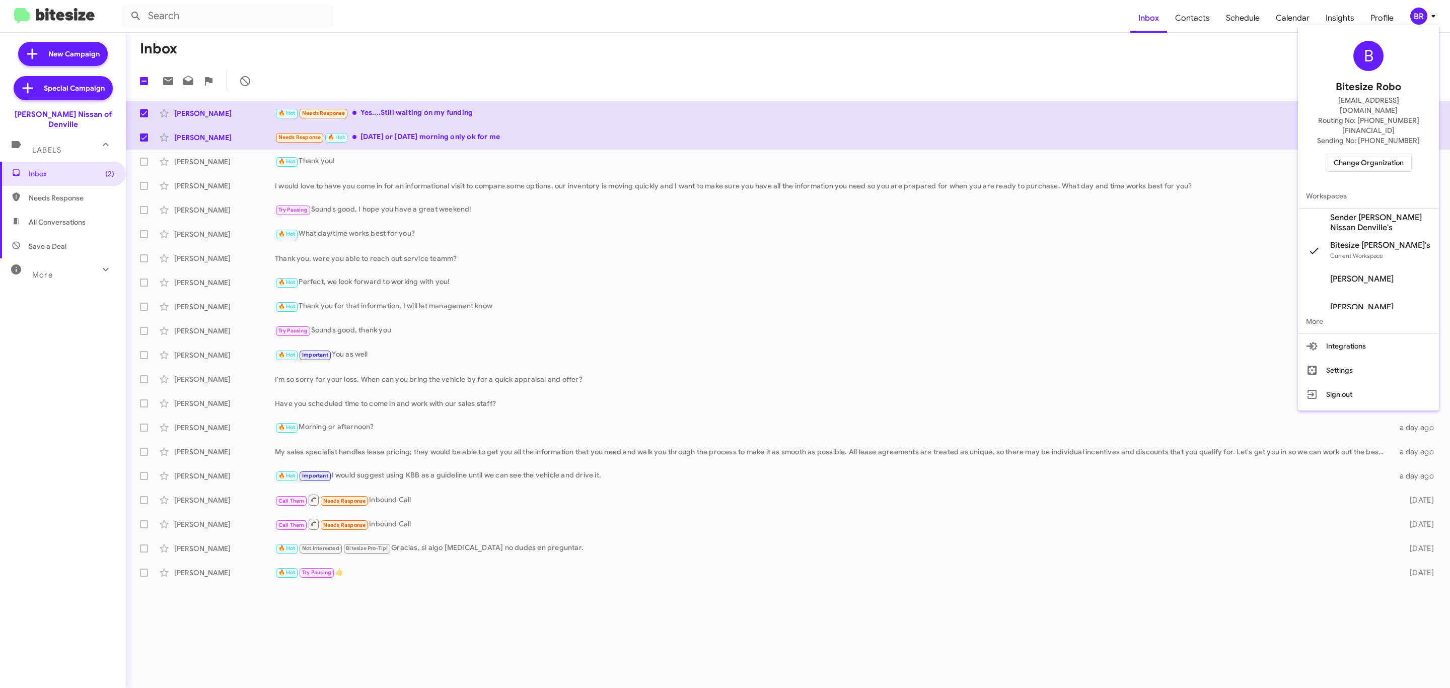
click at [1369, 154] on span "Change Organization" at bounding box center [1368, 162] width 70 height 17
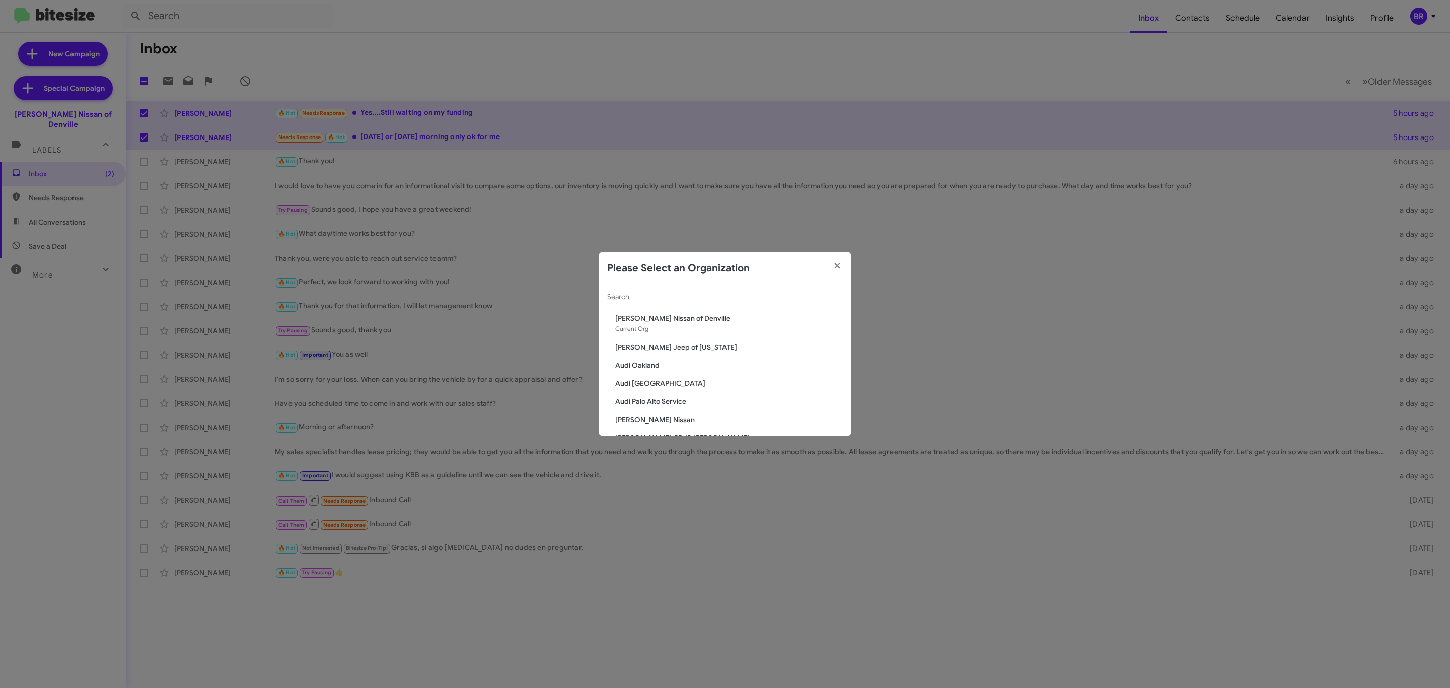
click at [730, 287] on div "Search" at bounding box center [725, 294] width 236 height 20
click at [721, 299] on input "nie" at bounding box center [725, 297] width 236 height 8
type input "niel"
click at [673, 400] on span "[PERSON_NAME] Nissan of Stanhope" at bounding box center [729, 398] width 228 height 10
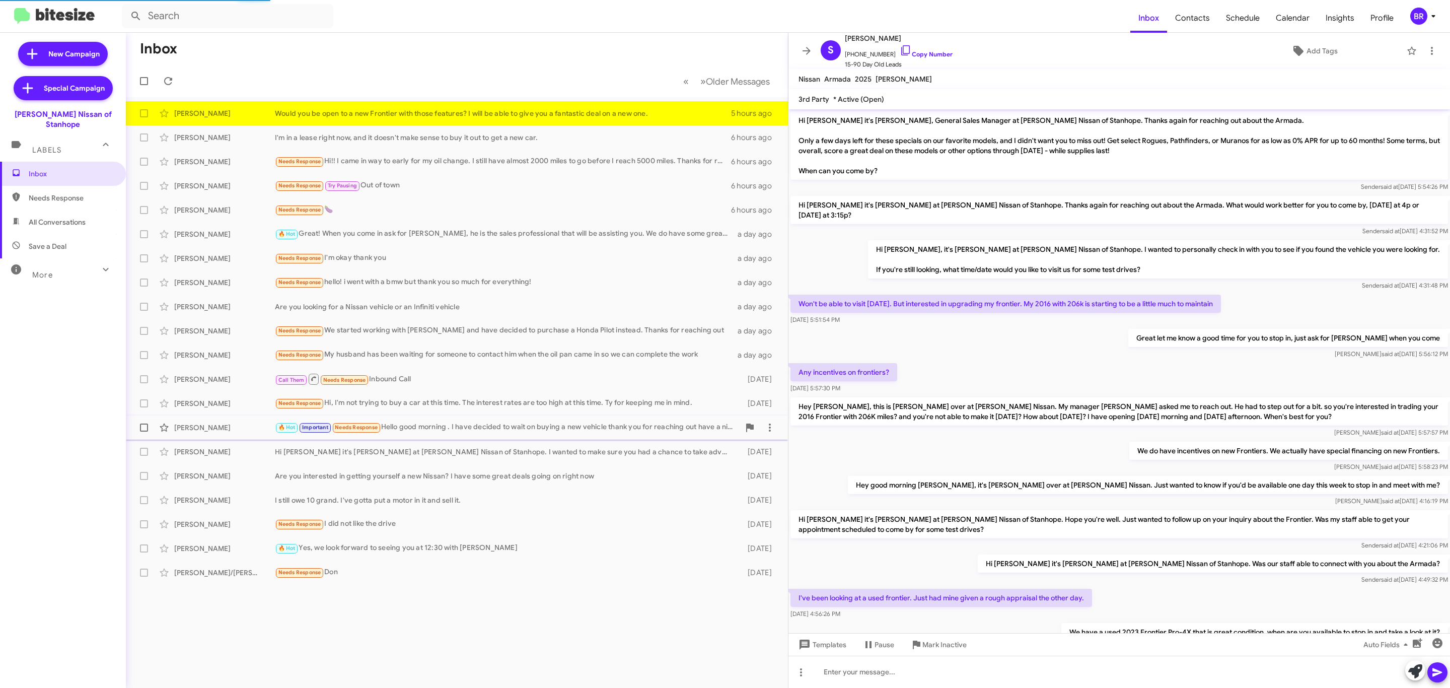
scroll to position [118, 0]
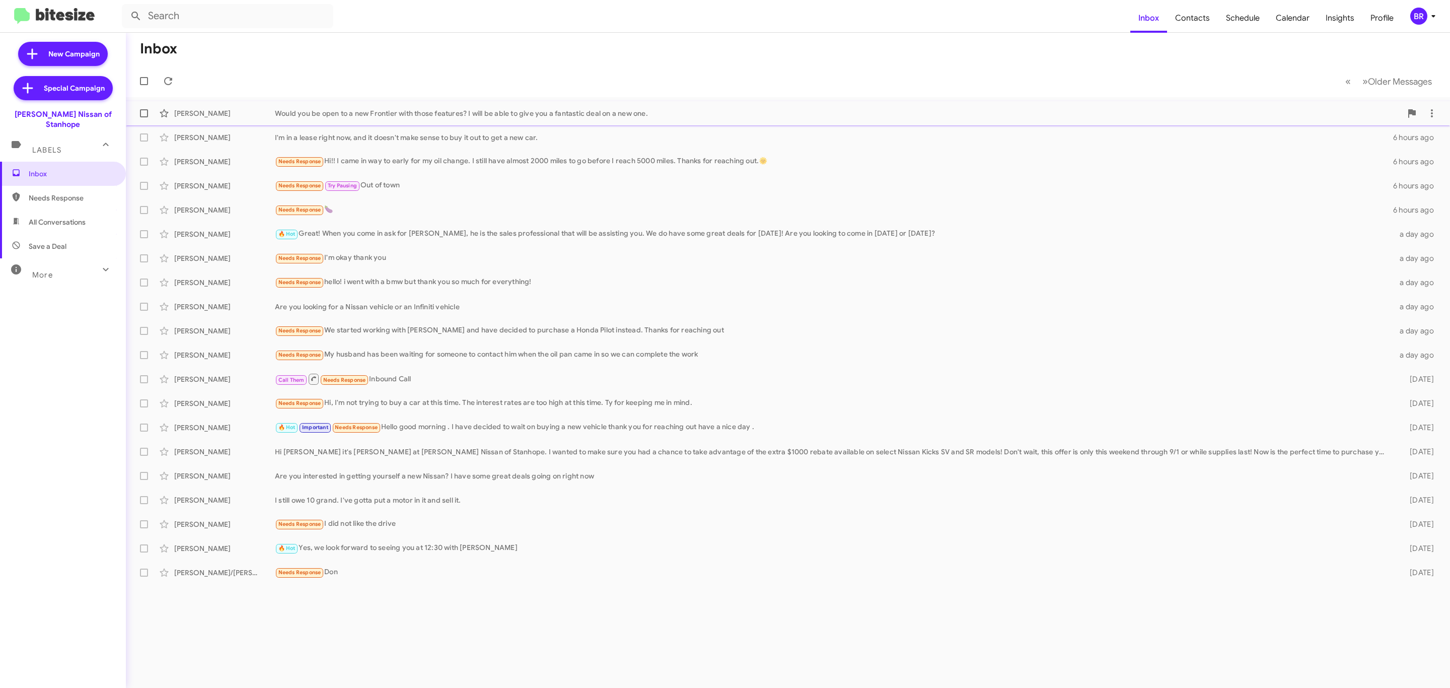
click at [431, 108] on div "Would you be open to a new Frontier with those features? I will be able to give…" at bounding box center [838, 113] width 1126 height 10
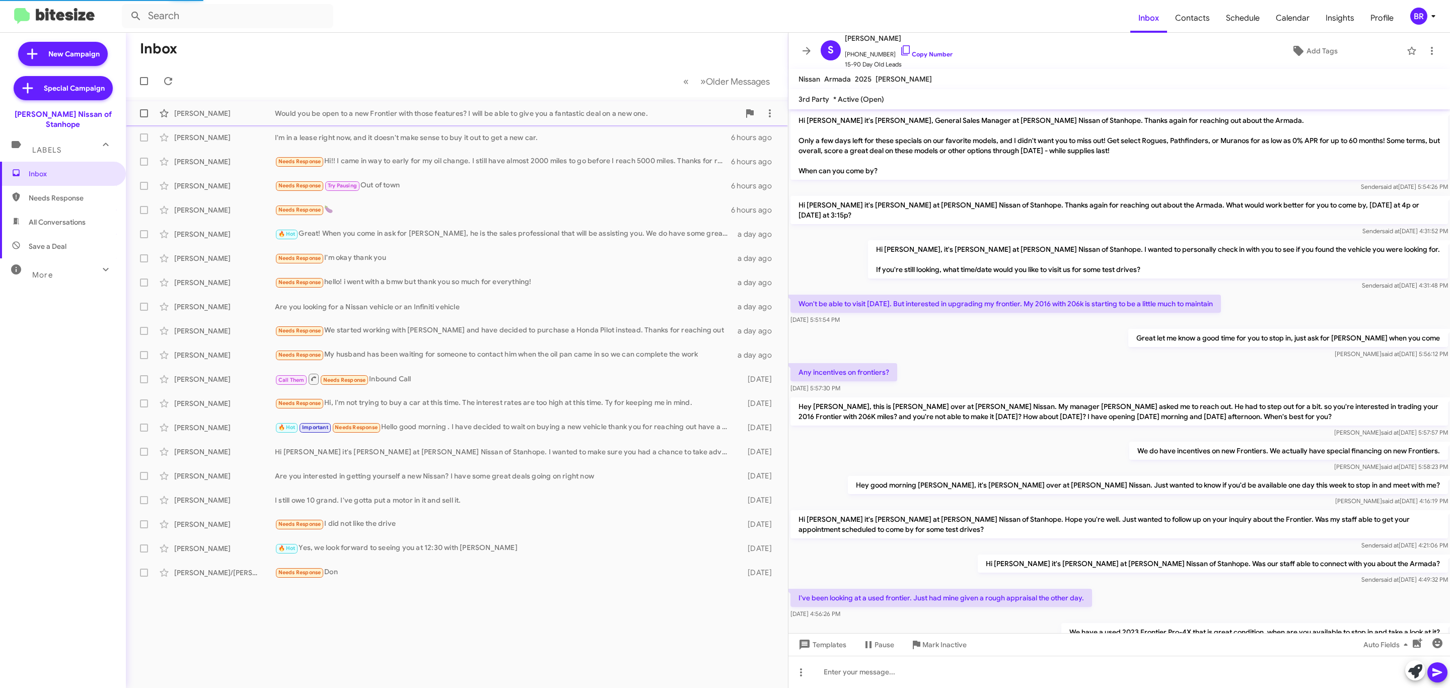
scroll to position [118, 0]
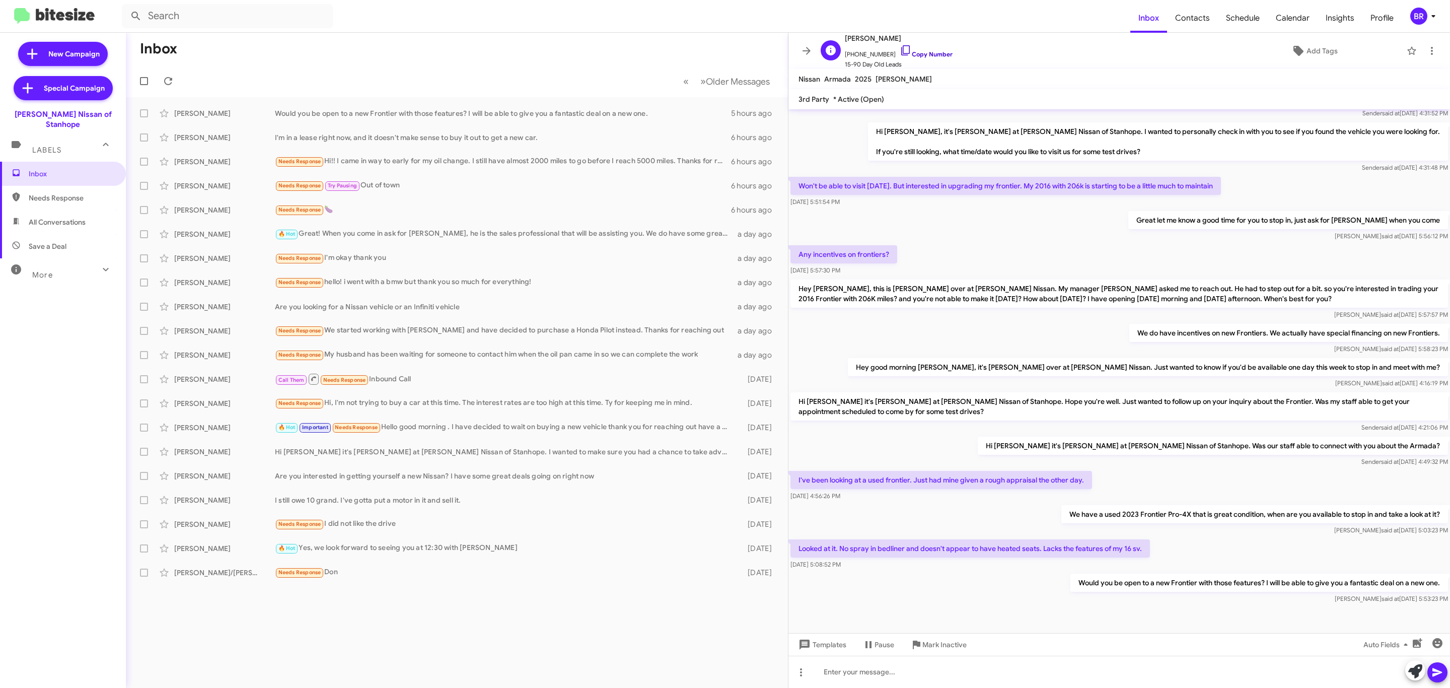
click at [921, 57] on link "Copy Number" at bounding box center [925, 54] width 53 height 8
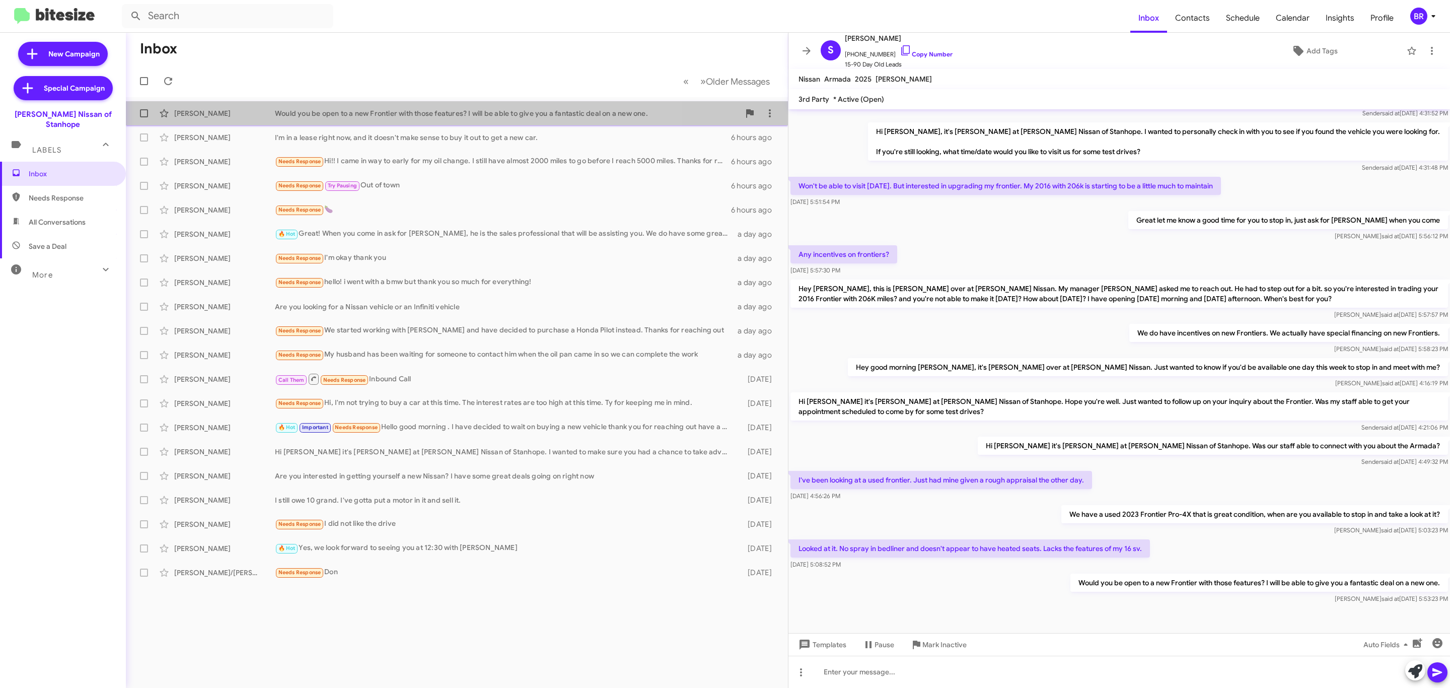
click at [351, 110] on div "Would you be open to a new Frontier with those features? I will be able to give…" at bounding box center [507, 113] width 465 height 10
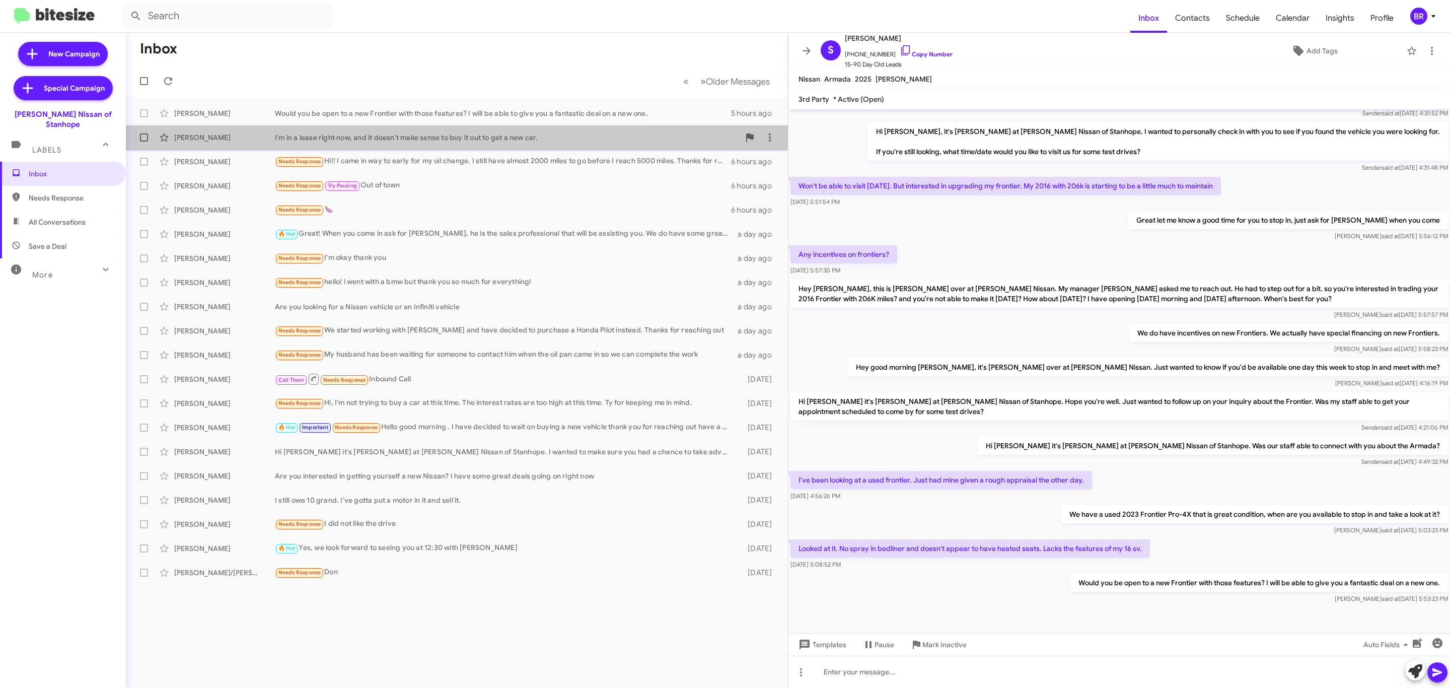
click at [399, 135] on div "I'm in a lease right now, and it doesn't make sense to buy it out to get a new …" at bounding box center [507, 137] width 465 height 10
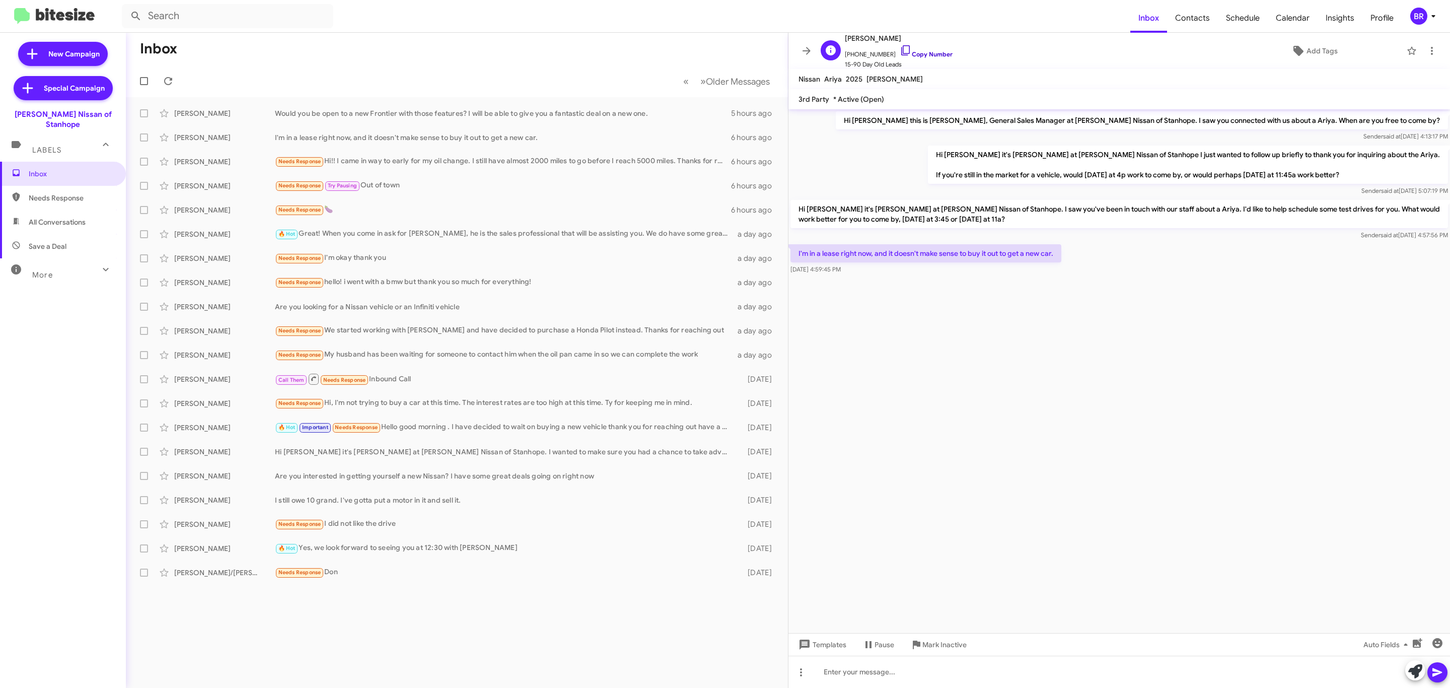
click at [932, 52] on link "Copy Number" at bounding box center [925, 54] width 53 height 8
click at [814, 46] on span at bounding box center [806, 51] width 20 height 12
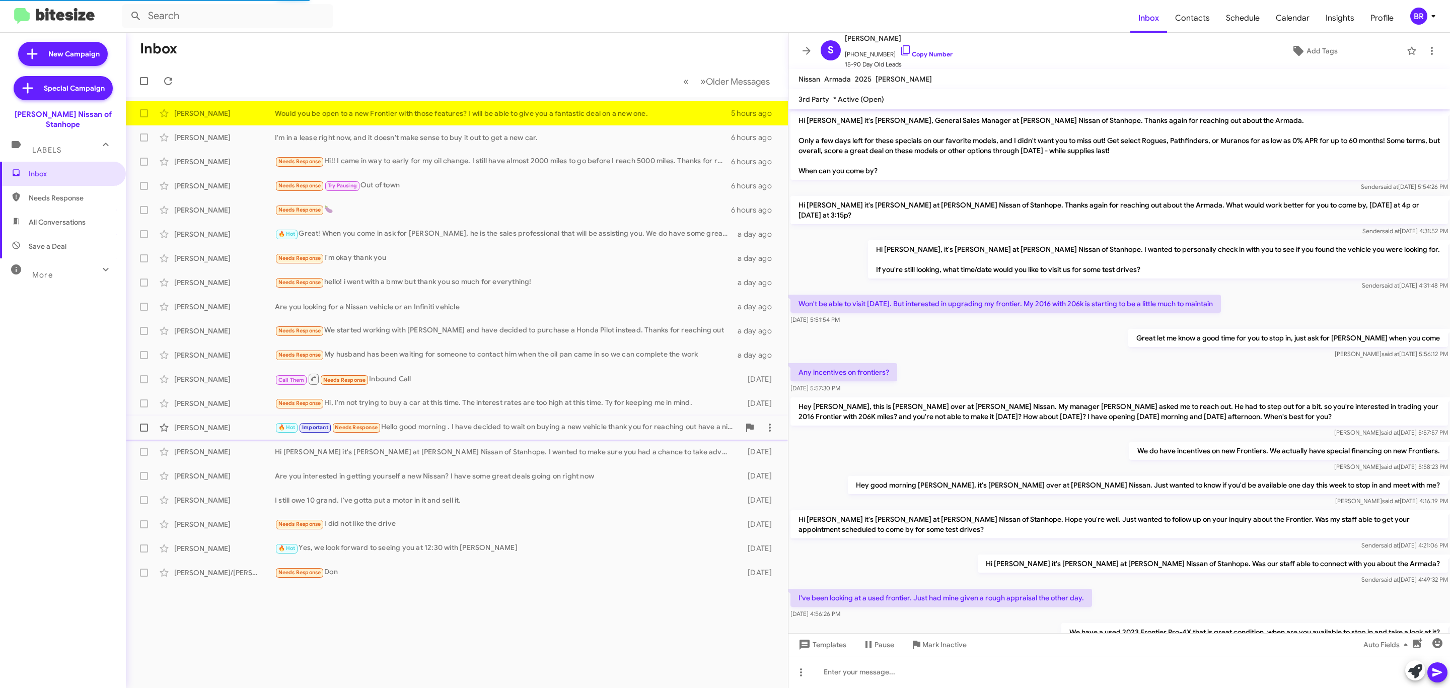
scroll to position [77, 0]
